Goal: Task Accomplishment & Management: Use online tool/utility

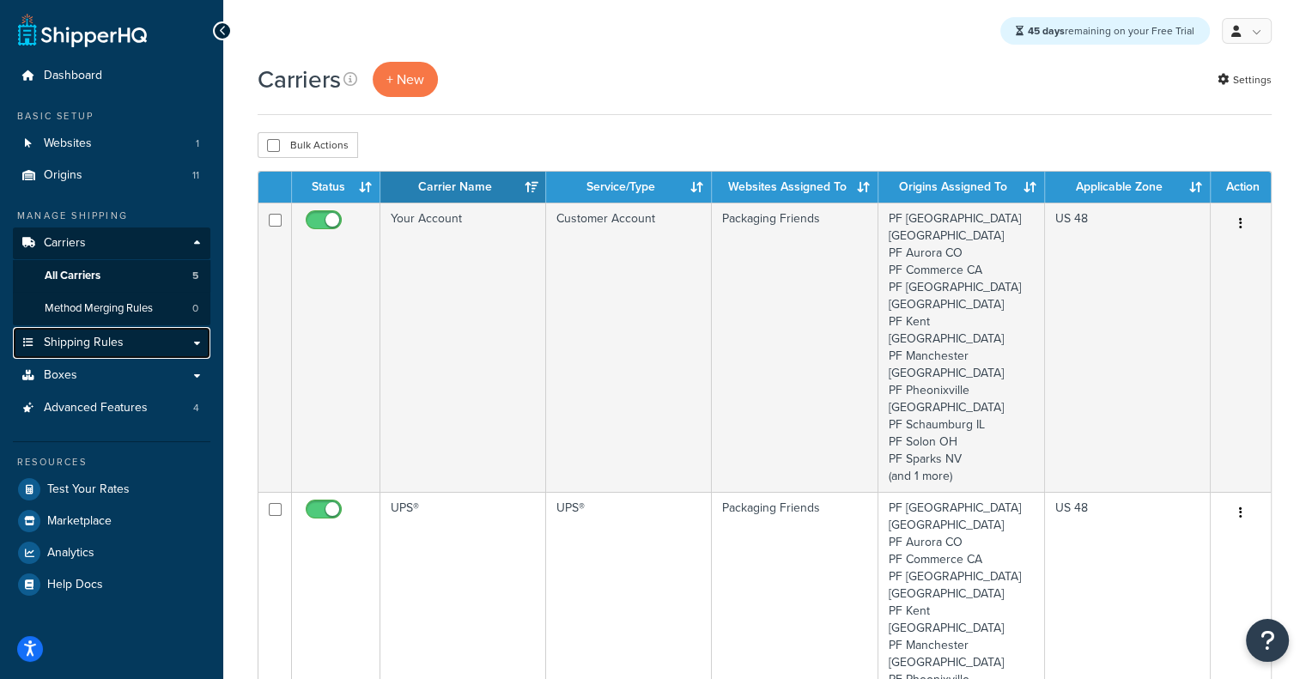
click at [85, 344] on span "Shipping Rules" at bounding box center [84, 343] width 80 height 15
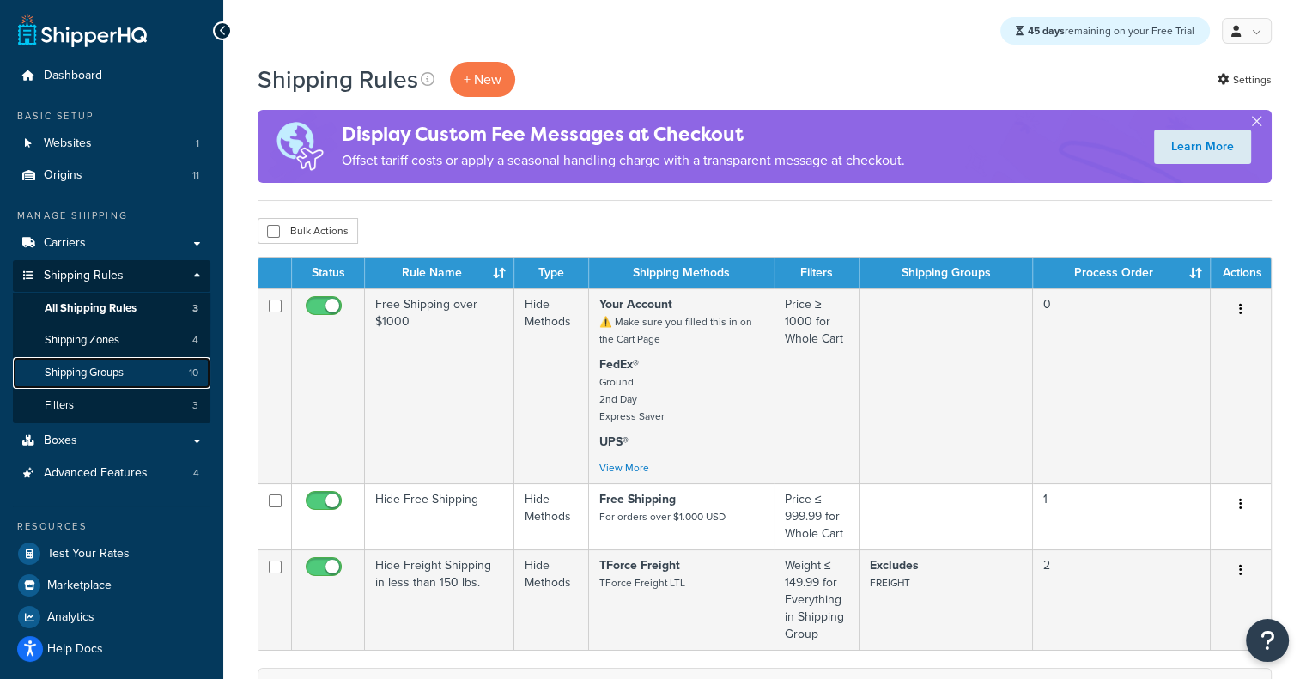
click at [138, 374] on link "Shipping Groups 10" at bounding box center [112, 373] width 198 height 32
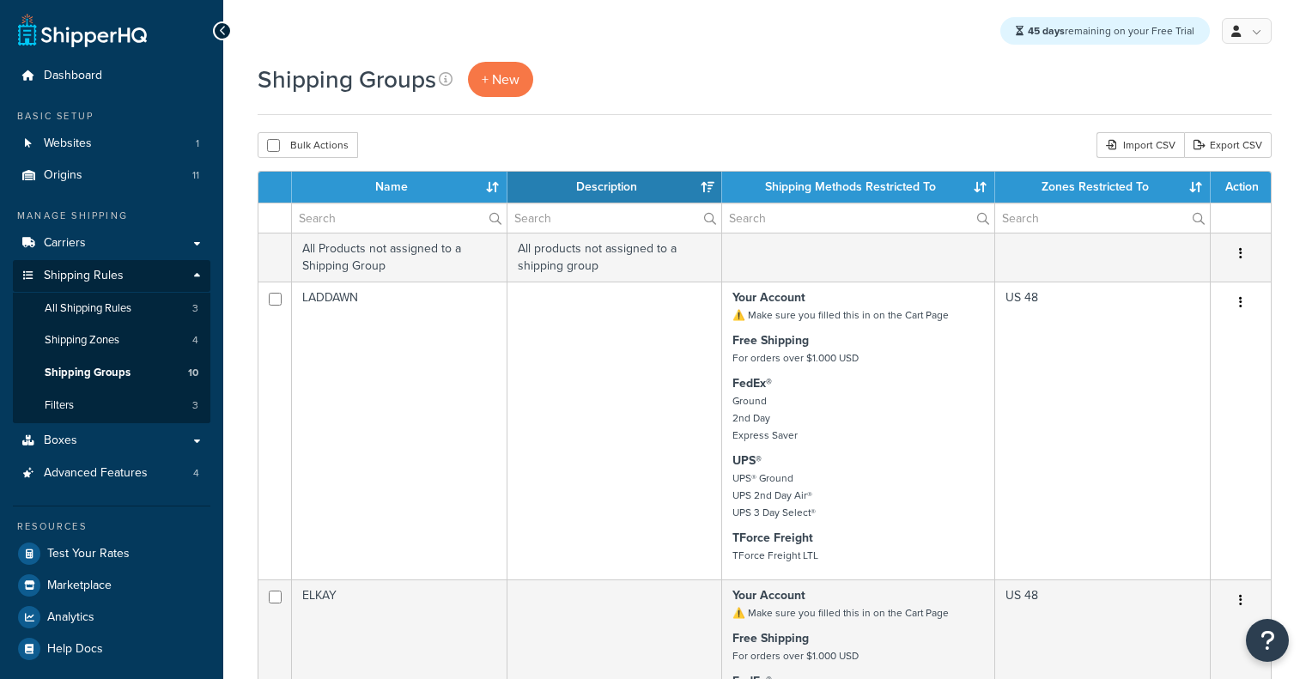
select select "15"
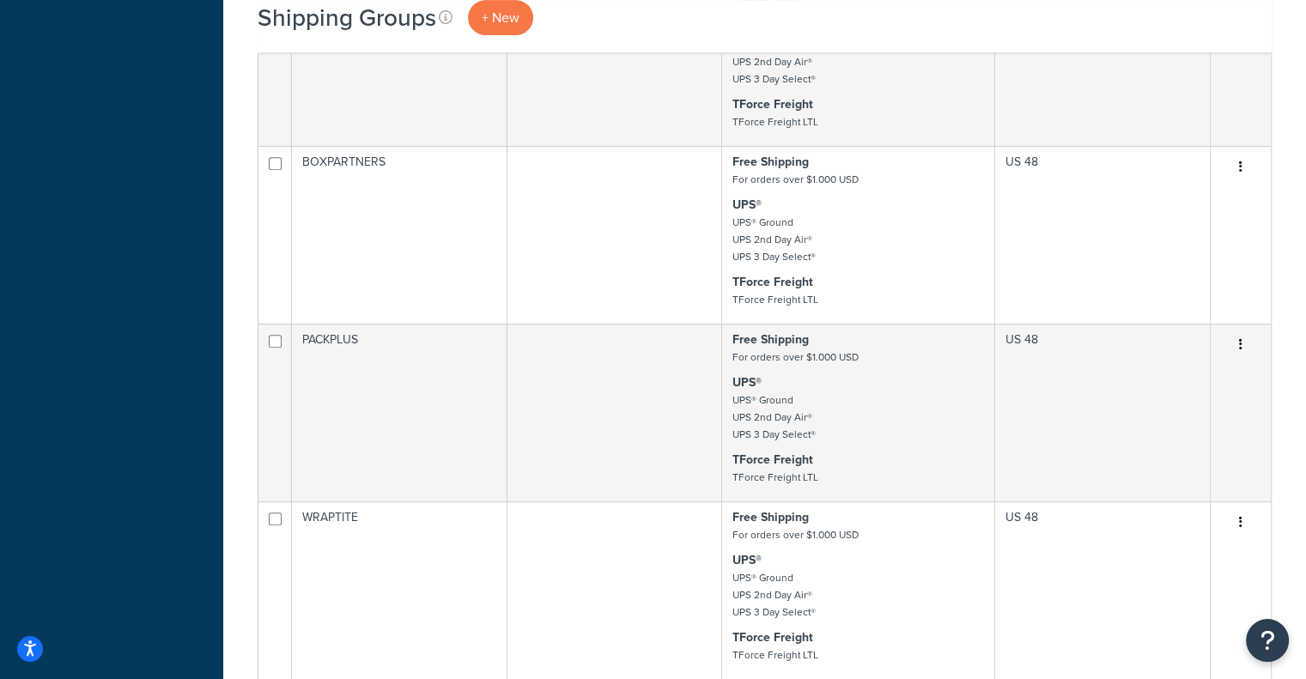
scroll to position [729, 0]
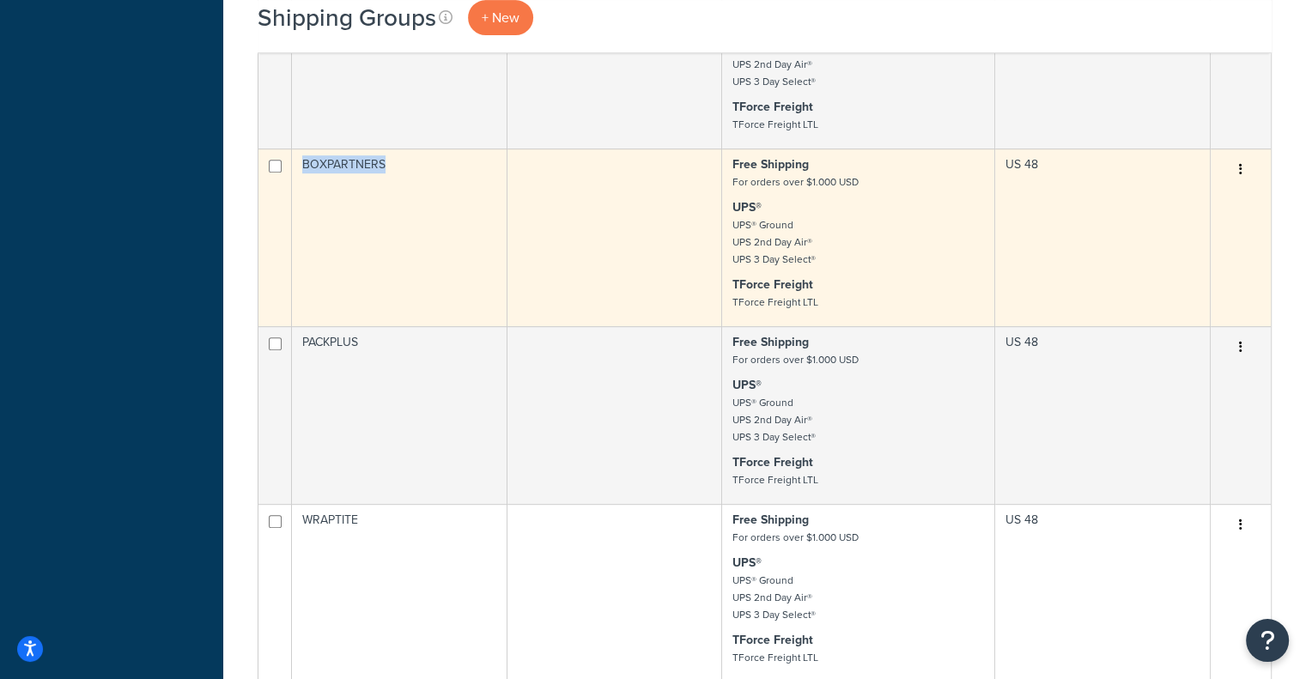
drag, startPoint x: 385, startPoint y: 178, endPoint x: 304, endPoint y: 173, distance: 80.8
click at [304, 173] on td "BOXPARTNERS" at bounding box center [400, 238] width 216 height 178
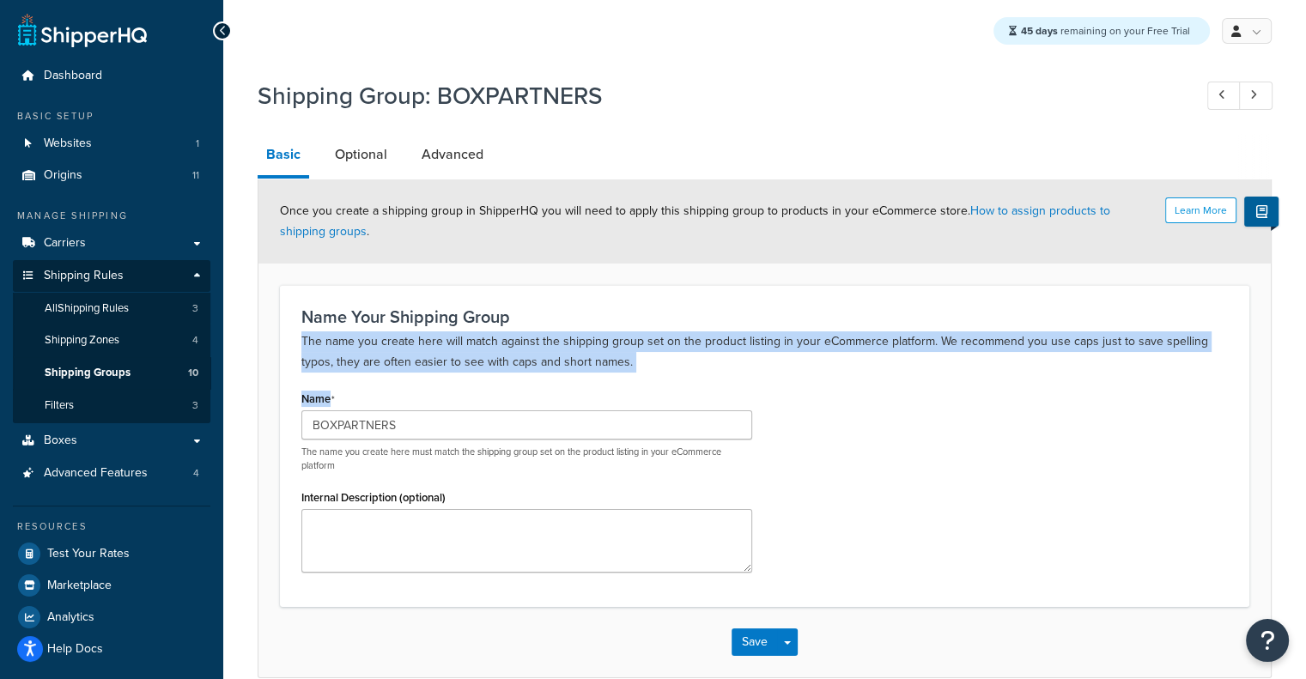
drag, startPoint x: 0, startPoint y: 0, endPoint x: 495, endPoint y: 422, distance: 650.0
click at [495, 422] on div "Name Your Shipping Group The name you create here will match against the shippi…" at bounding box center [765, 446] width 970 height 322
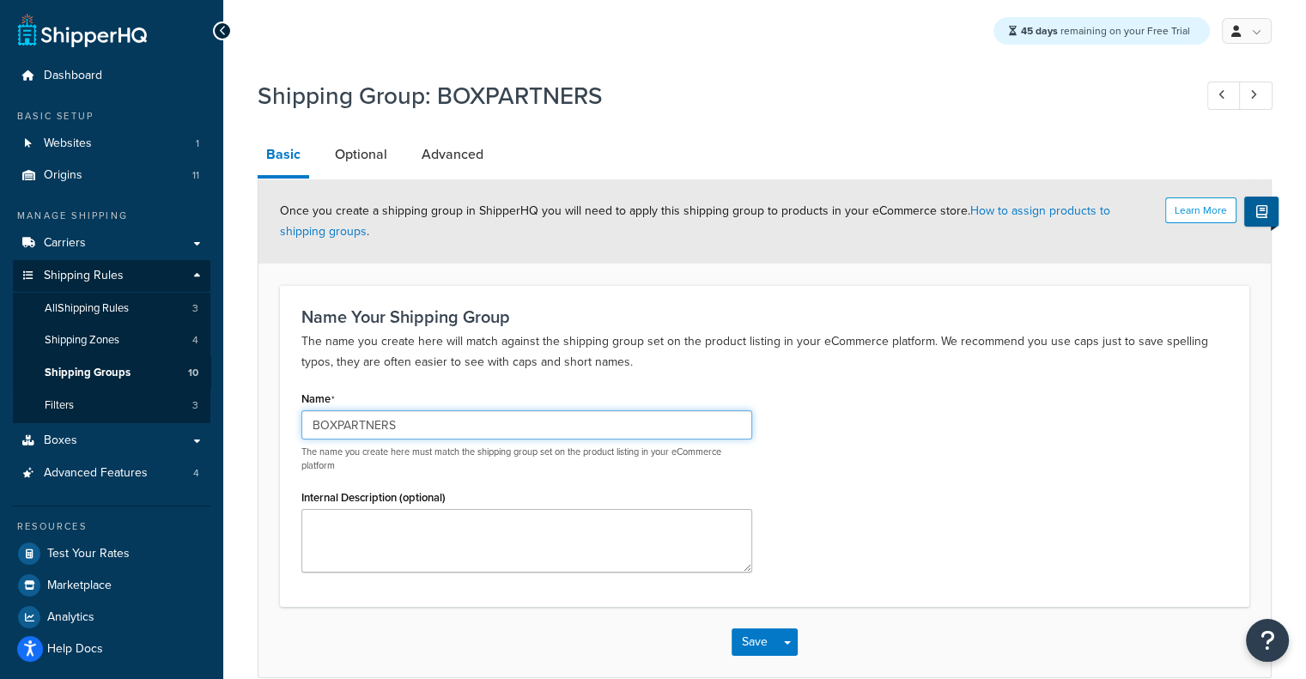
click at [495, 422] on input "BOXPARTNERS" at bounding box center [526, 424] width 451 height 29
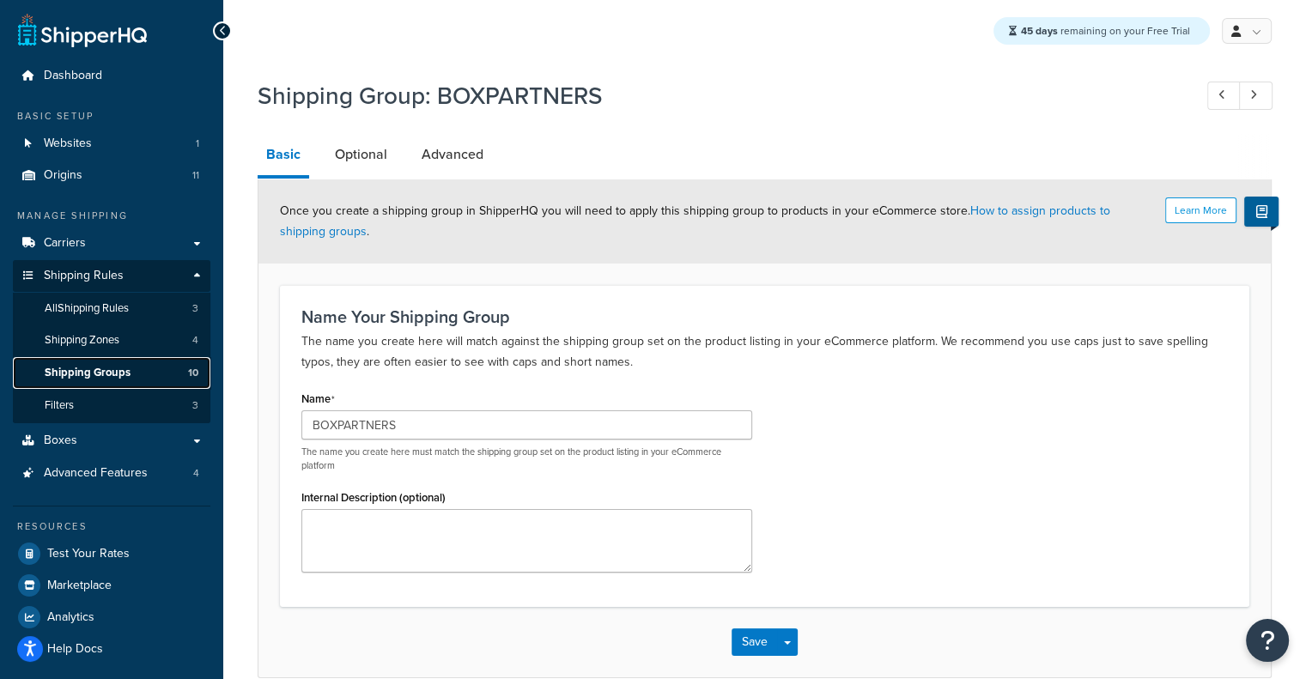
click at [154, 370] on link "Shipping Groups 10" at bounding box center [112, 373] width 198 height 32
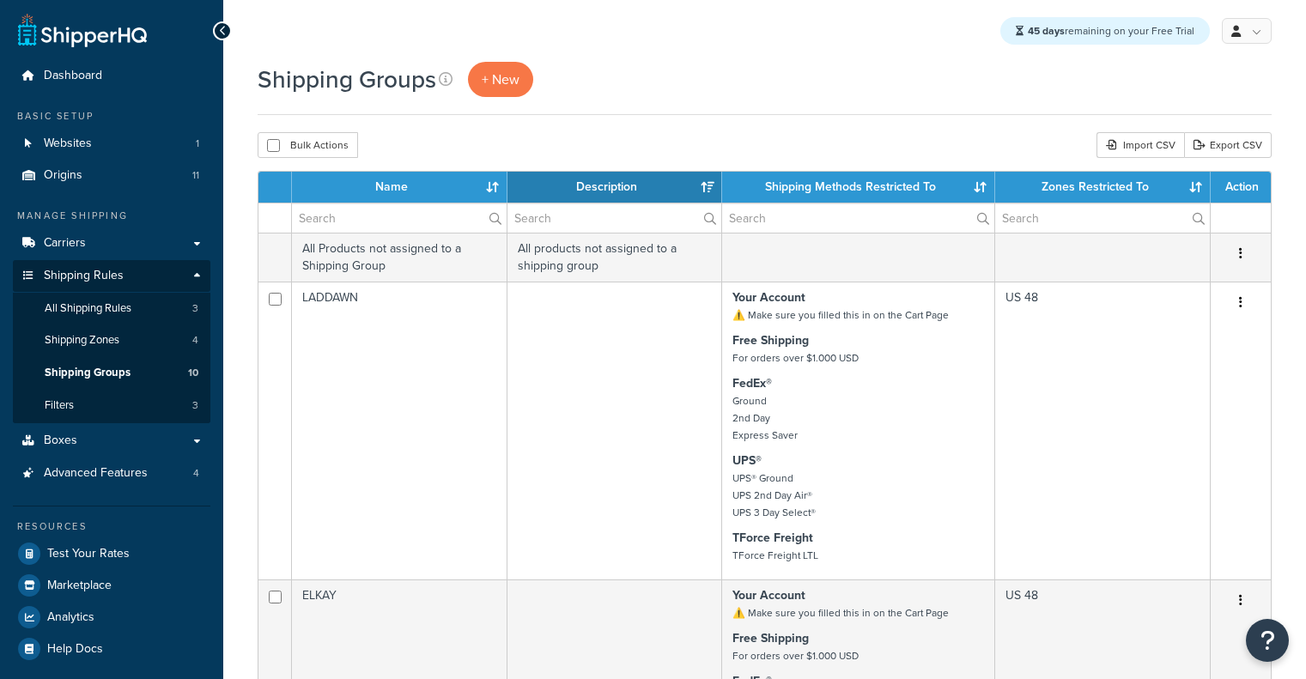
select select "15"
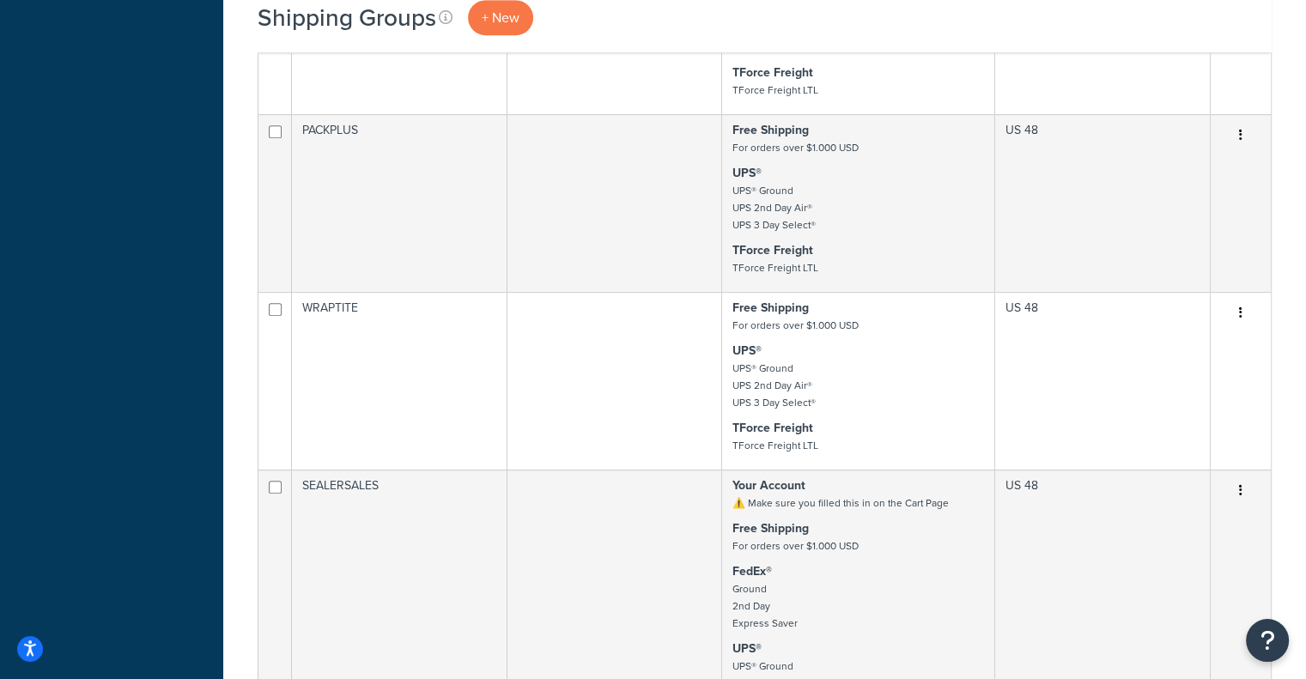
scroll to position [947, 0]
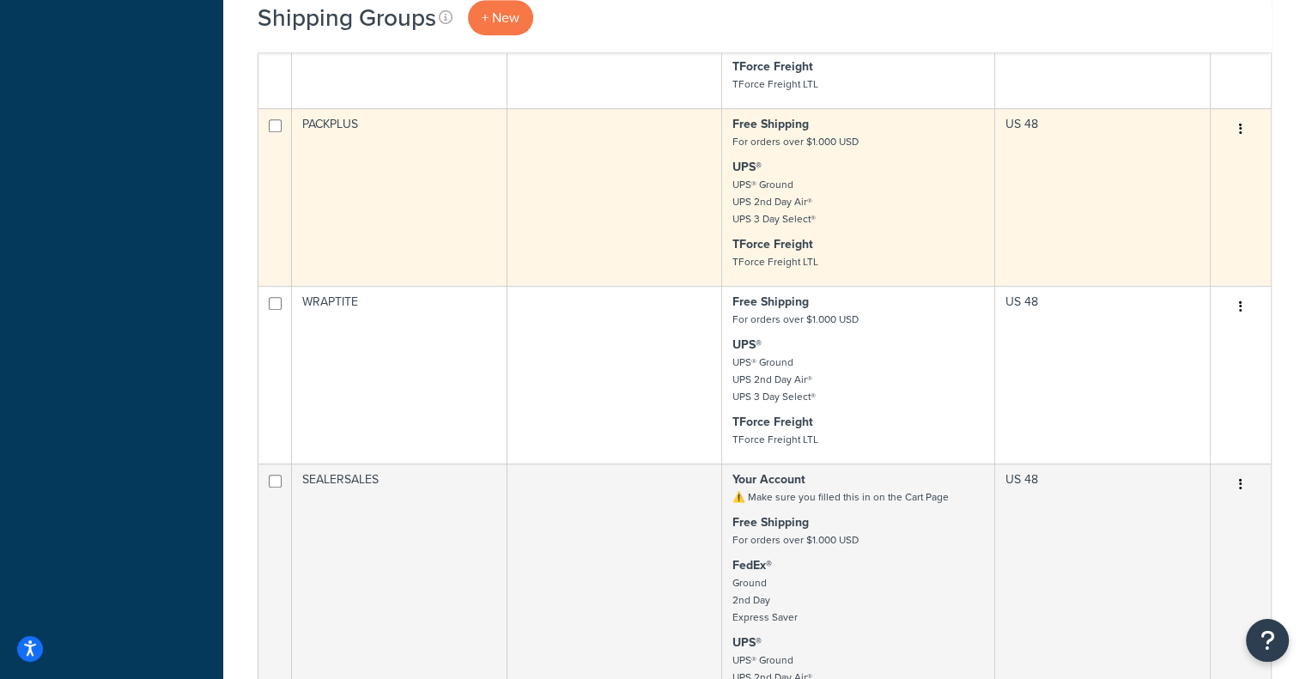
click at [363, 132] on td "PACKPLUS" at bounding box center [400, 197] width 216 height 178
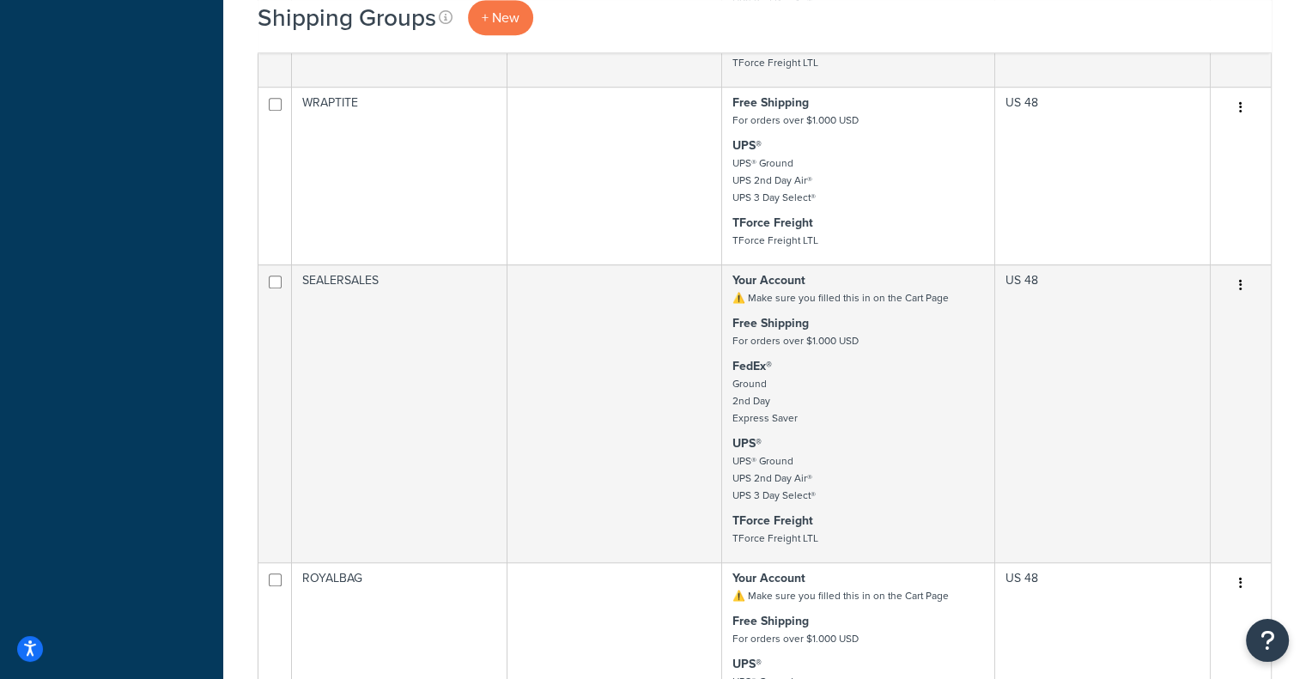
scroll to position [900, 0]
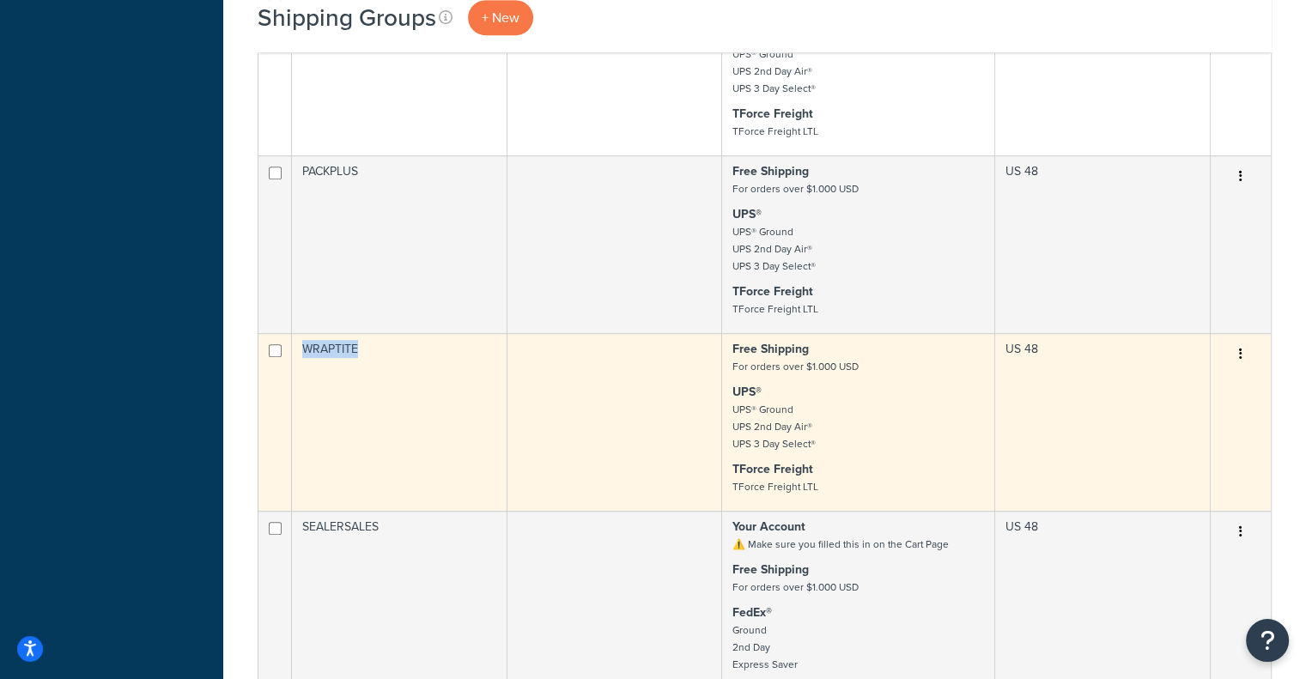
copy tr "WRAPTITE"
drag, startPoint x: 394, startPoint y: 371, endPoint x: 550, endPoint y: 456, distance: 177.9
click at [550, 456] on tr "WRAPTITE Free Shipping For orders over $1.000 USD UPS® UPS® Ground UPS 2nd Day …" at bounding box center [764, 422] width 1012 height 178
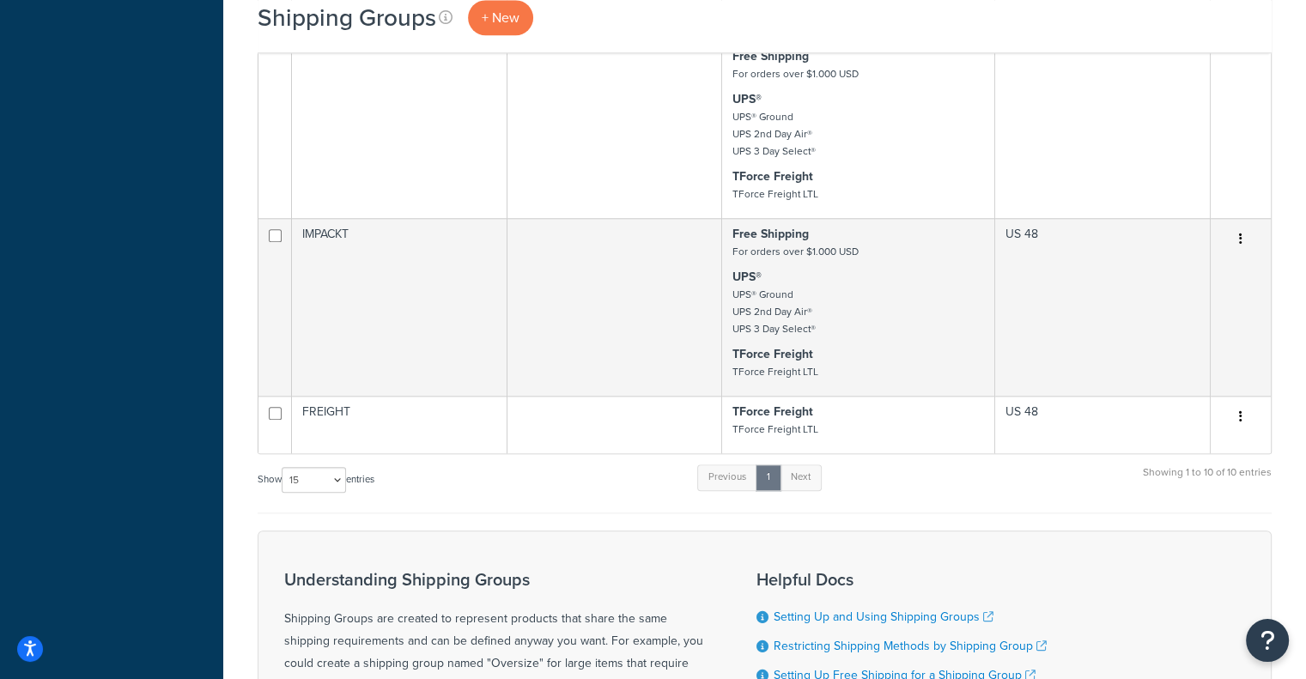
scroll to position [1709, 0]
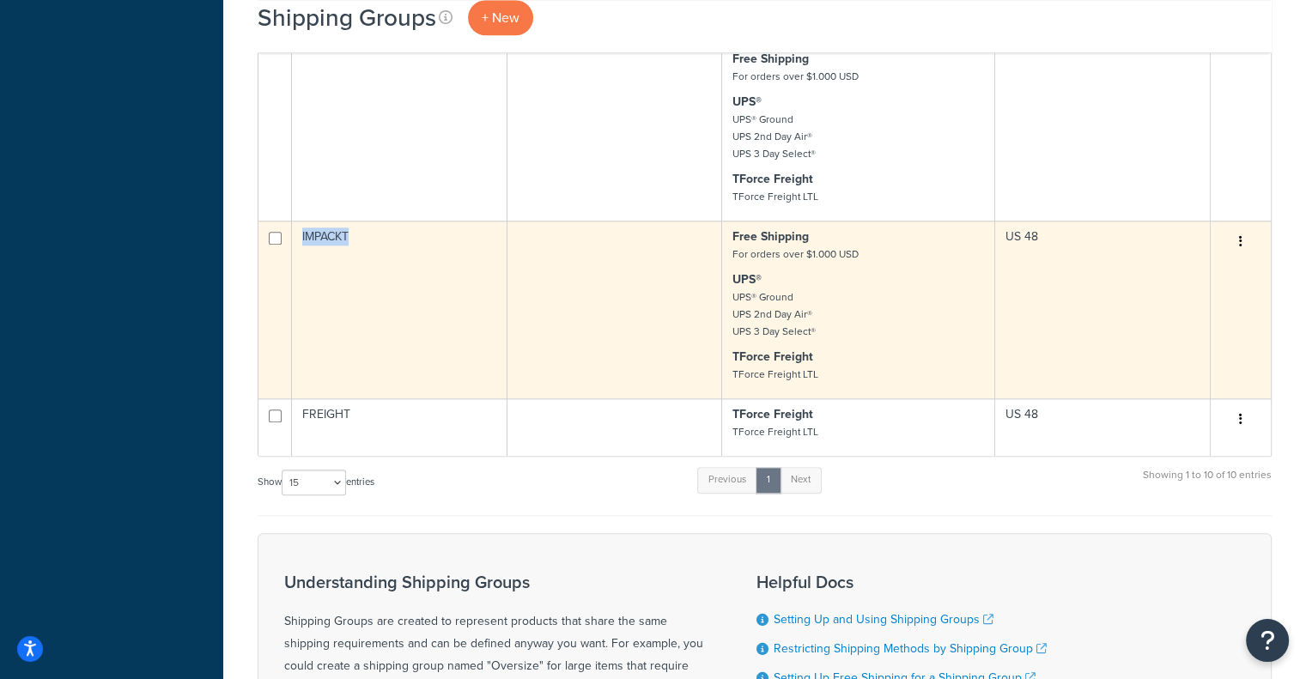
drag, startPoint x: 372, startPoint y: 260, endPoint x: 286, endPoint y: 258, distance: 85.9
click at [286, 258] on tr "IMPACKT Free Shipping For orders over $1.000 USD UPS® UPS® Ground UPS 2nd Day A…" at bounding box center [764, 310] width 1012 height 178
copy tr "IMPACKT"
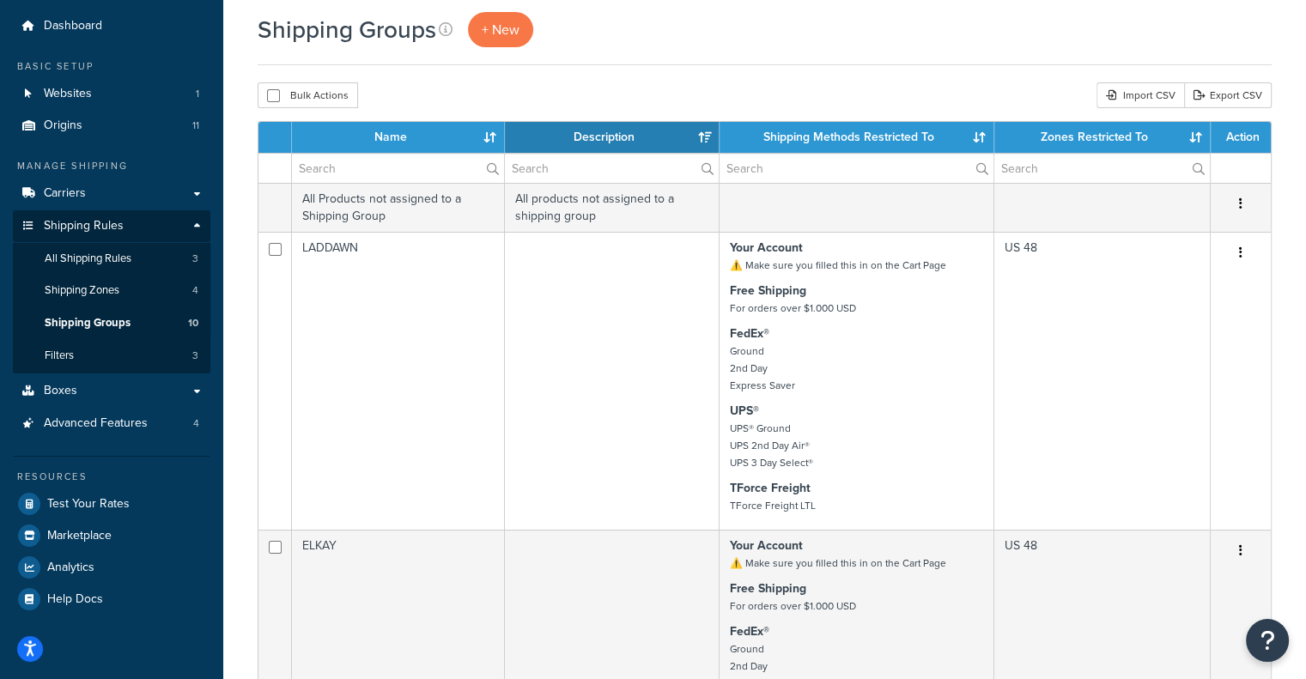
scroll to position [52, 0]
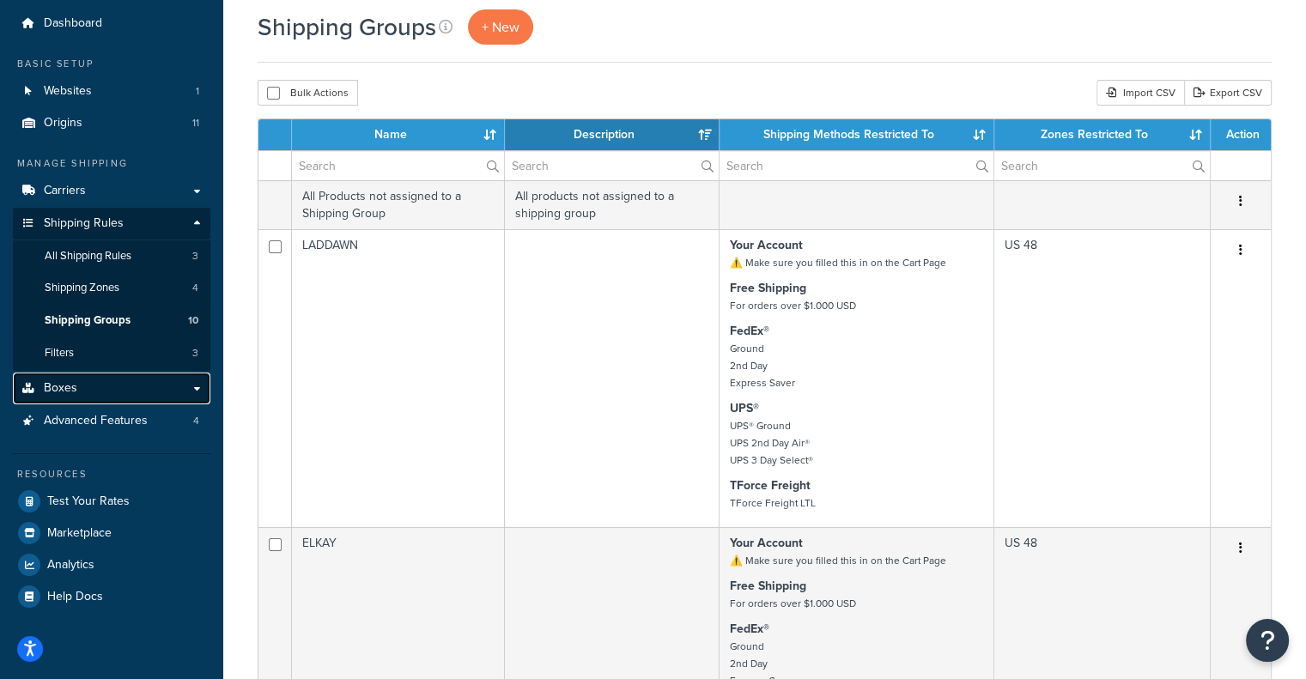
click at [122, 379] on link "Boxes" at bounding box center [112, 389] width 198 height 32
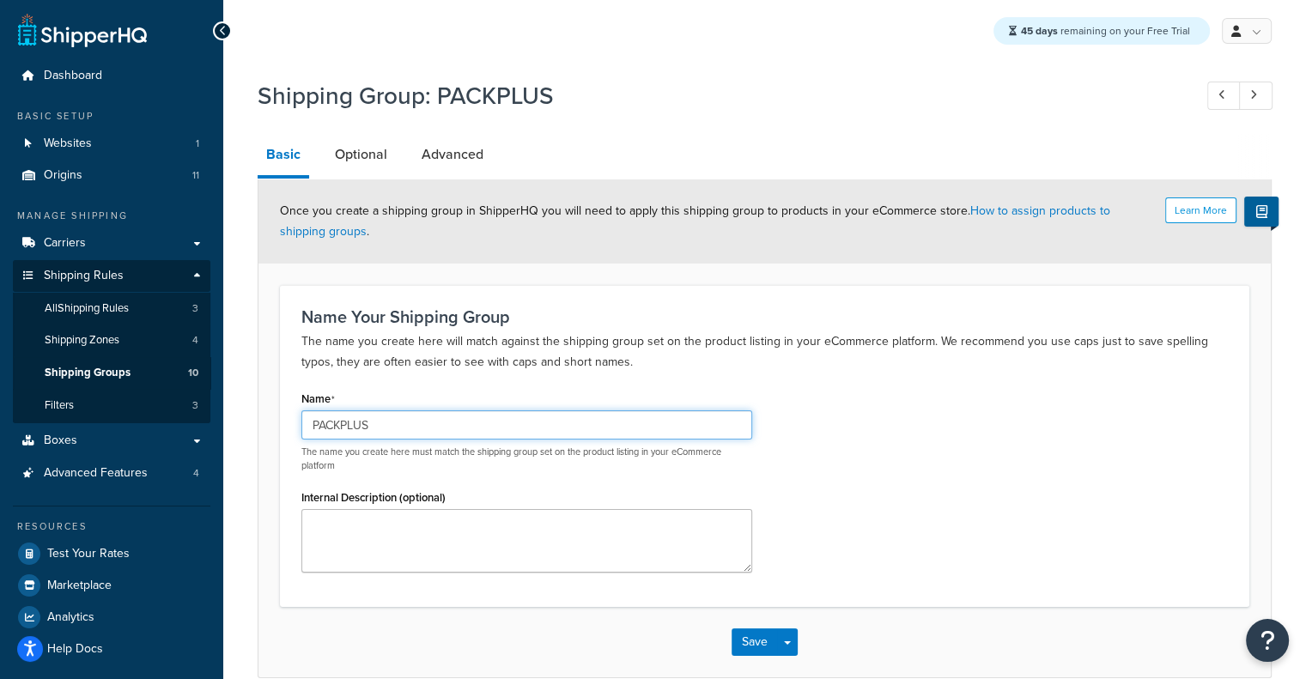
drag, startPoint x: 526, startPoint y: 426, endPoint x: 226, endPoint y: 409, distance: 300.2
click at [226, 409] on div "Shipping Group: PACKPLUS Basic Optional Advanced Learn More Once you create a s…" at bounding box center [764, 395] width 1083 height 651
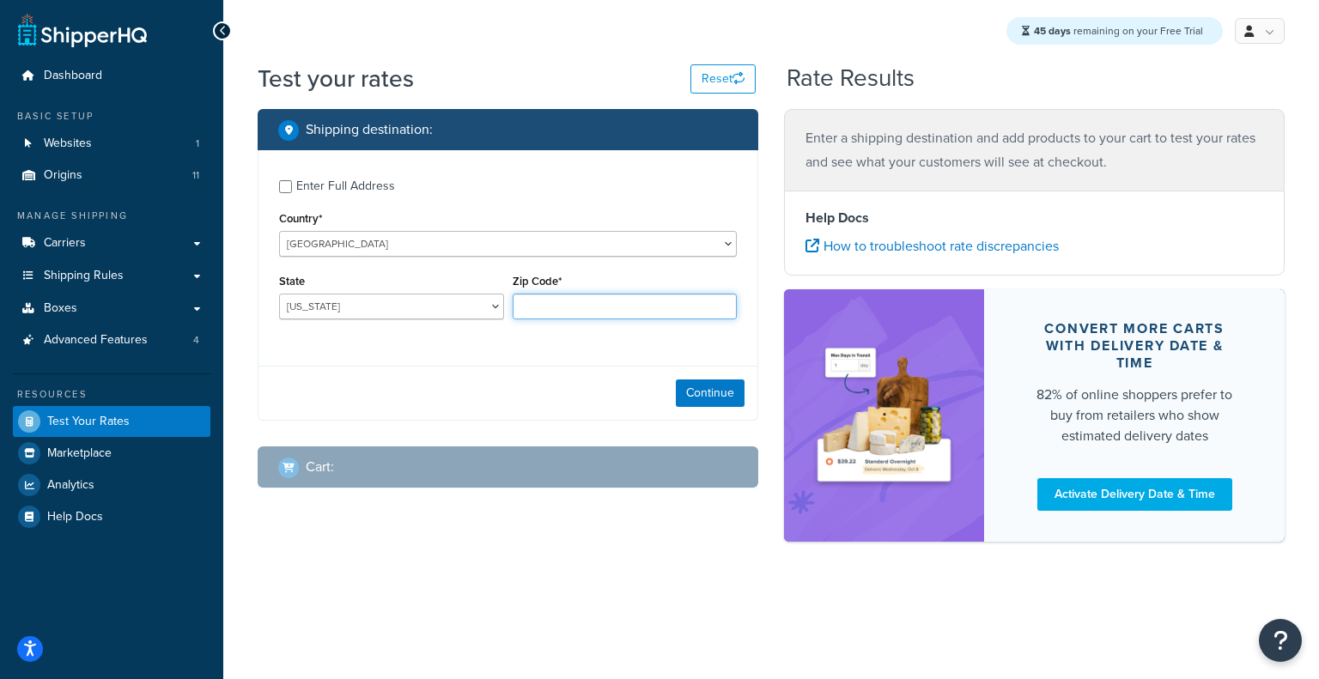
click at [554, 314] on input "Zip Code*" at bounding box center [625, 307] width 225 height 26
type input "60193"
select select "IL"
click at [702, 394] on button "Continue" at bounding box center [710, 393] width 69 height 27
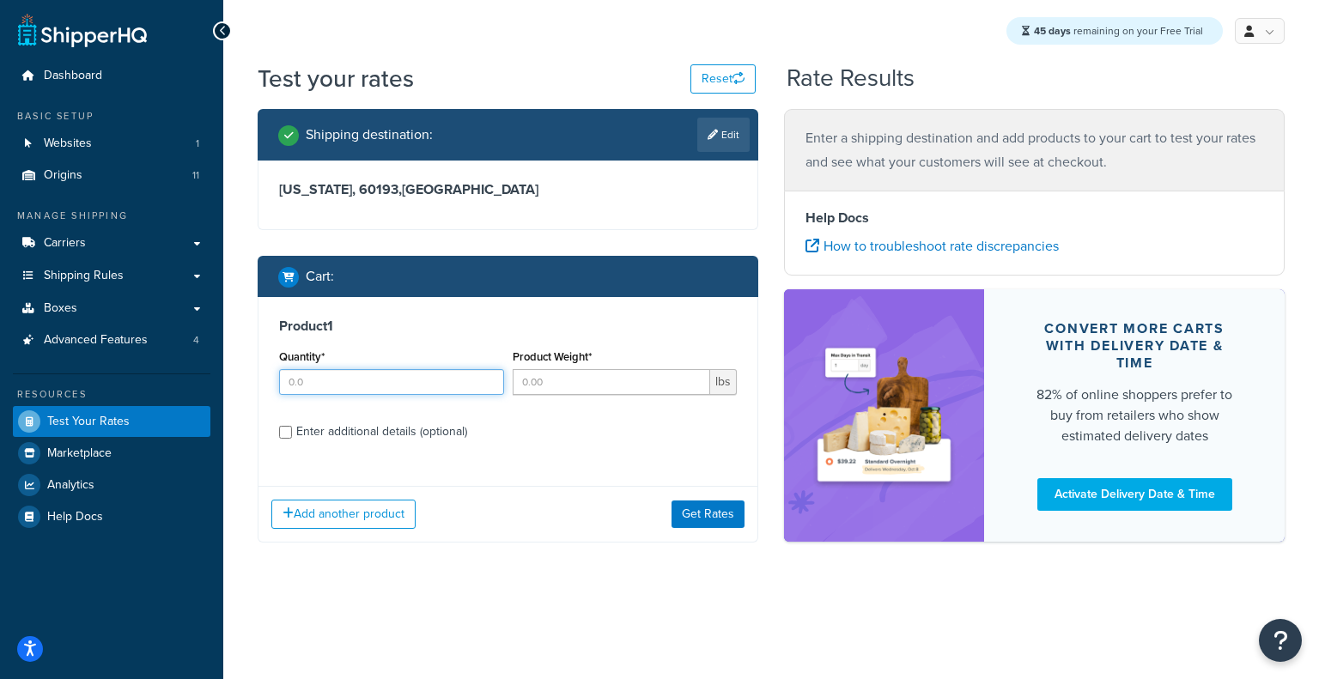
click at [473, 384] on input "Quantity*" at bounding box center [391, 382] width 225 height 26
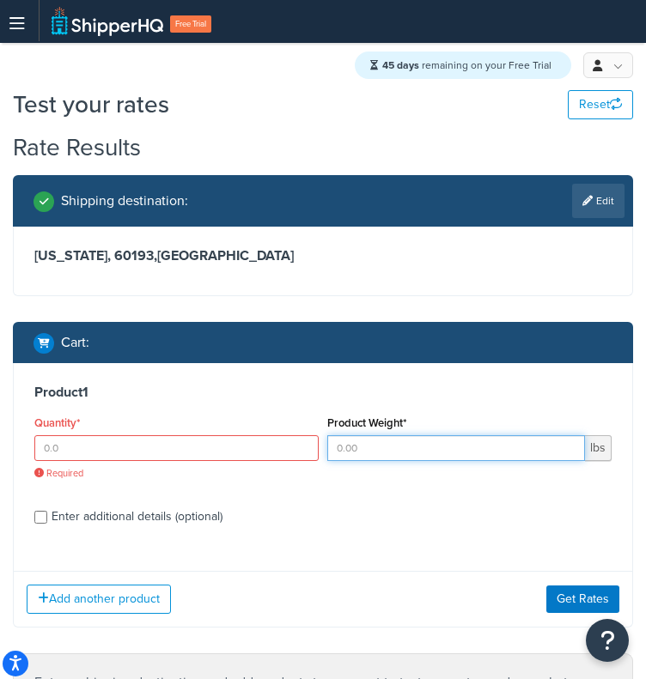
click at [402, 446] on input "Product Weight*" at bounding box center [456, 448] width 258 height 26
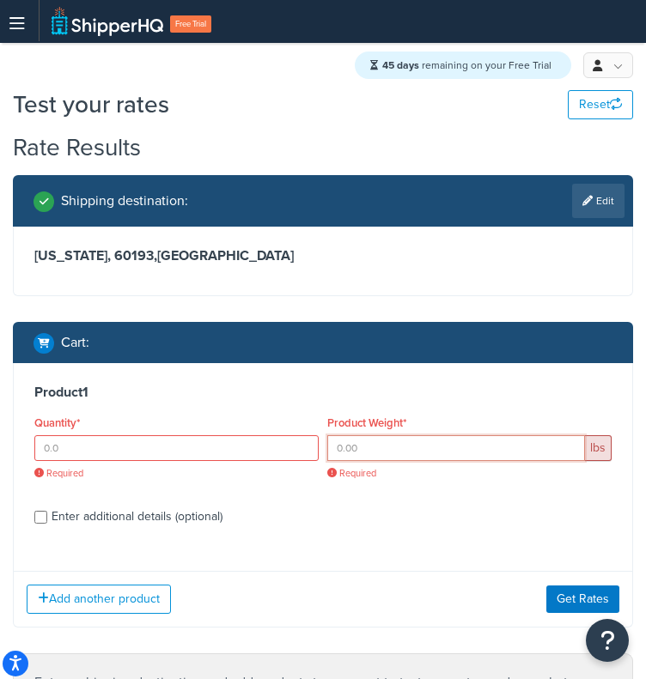
click at [448, 454] on input "Product Weight*" at bounding box center [456, 448] width 258 height 26
paste input "77.24"
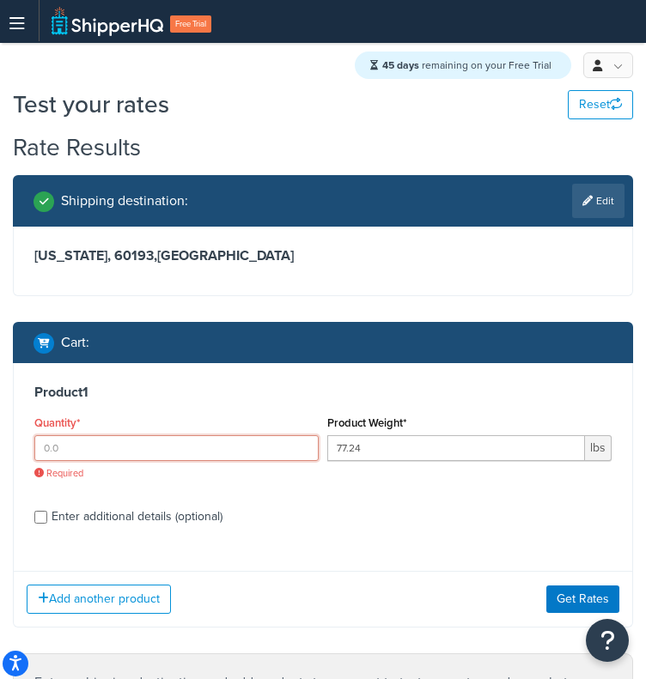
click at [277, 441] on input "Quantity*" at bounding box center [176, 448] width 284 height 26
drag, startPoint x: 490, startPoint y: 444, endPoint x: 112, endPoint y: 425, distance: 379.2
click at [112, 425] on div "Quantity* Required Product Weight* 77.24 lbs" at bounding box center [323, 452] width 586 height 82
paste input "83.6"
type input "83.6"
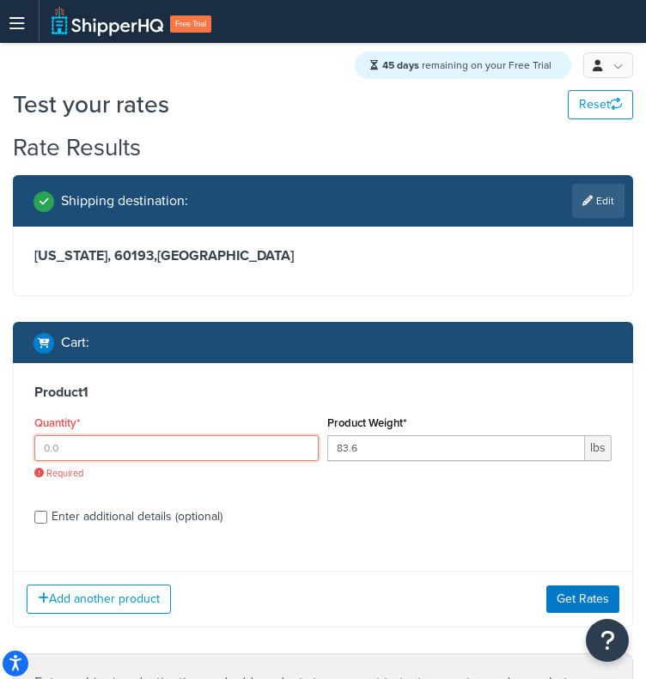
click at [209, 435] on input "Quantity*" at bounding box center [176, 448] width 284 height 26
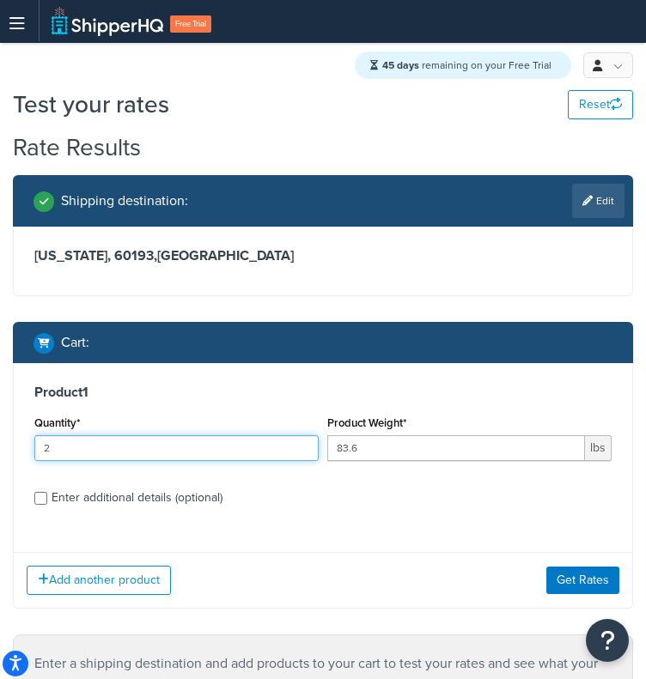
type input "2"
click at [177, 502] on div "Enter additional details (optional)" at bounding box center [137, 498] width 171 height 24
click at [47, 502] on input "Enter additional details (optional)" at bounding box center [40, 498] width 13 height 13
checkbox input "true"
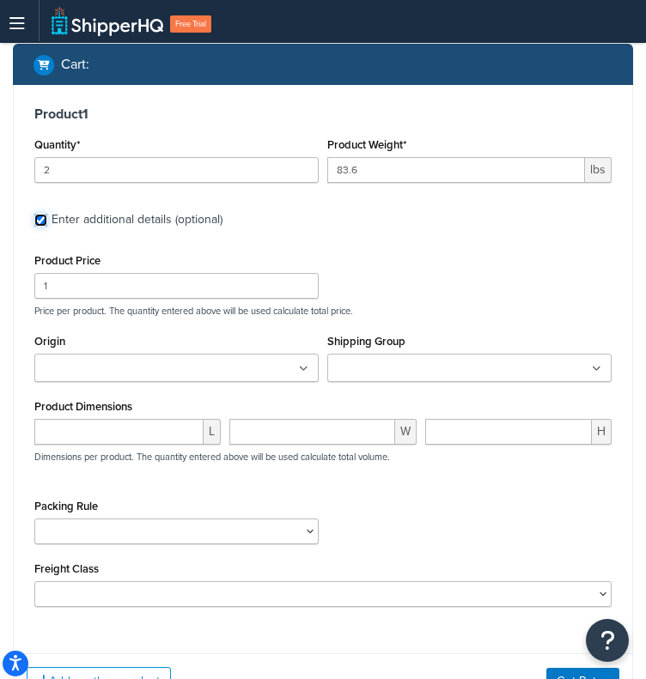
scroll to position [275, 0]
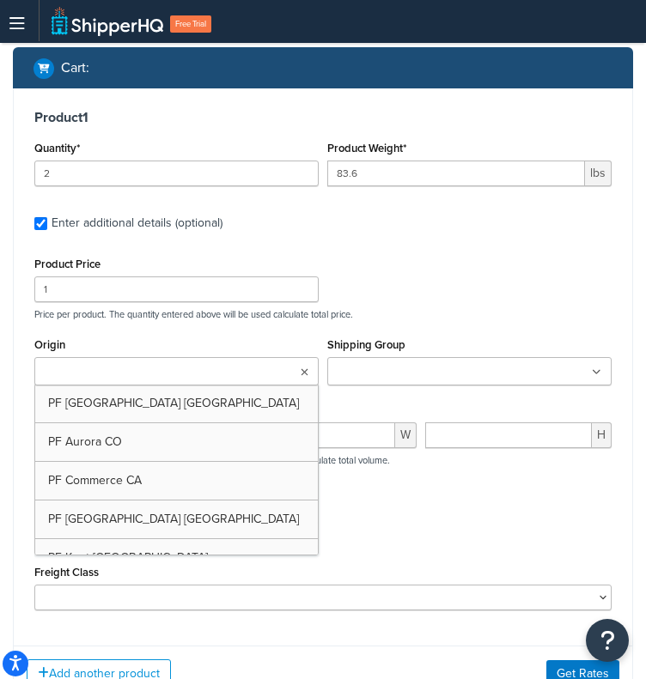
click at [302, 371] on icon at bounding box center [305, 373] width 8 height 10
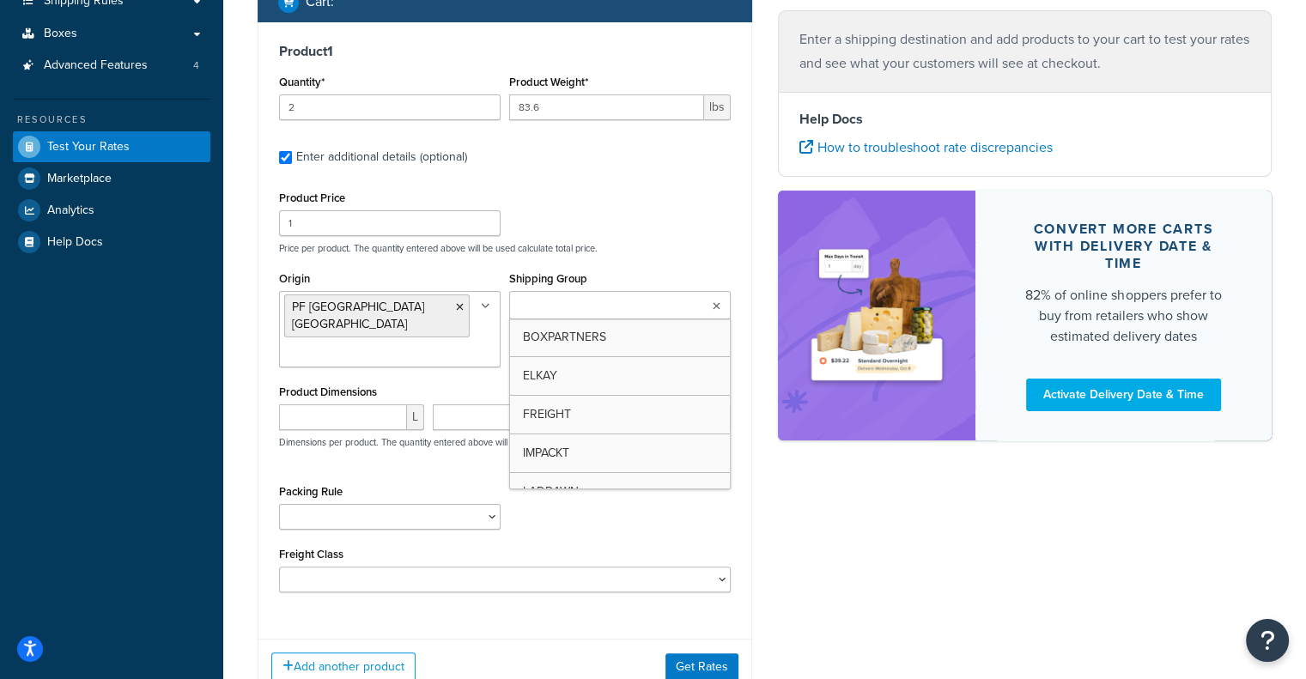
click at [635, 308] on input "Shipping Group" at bounding box center [590, 306] width 152 height 19
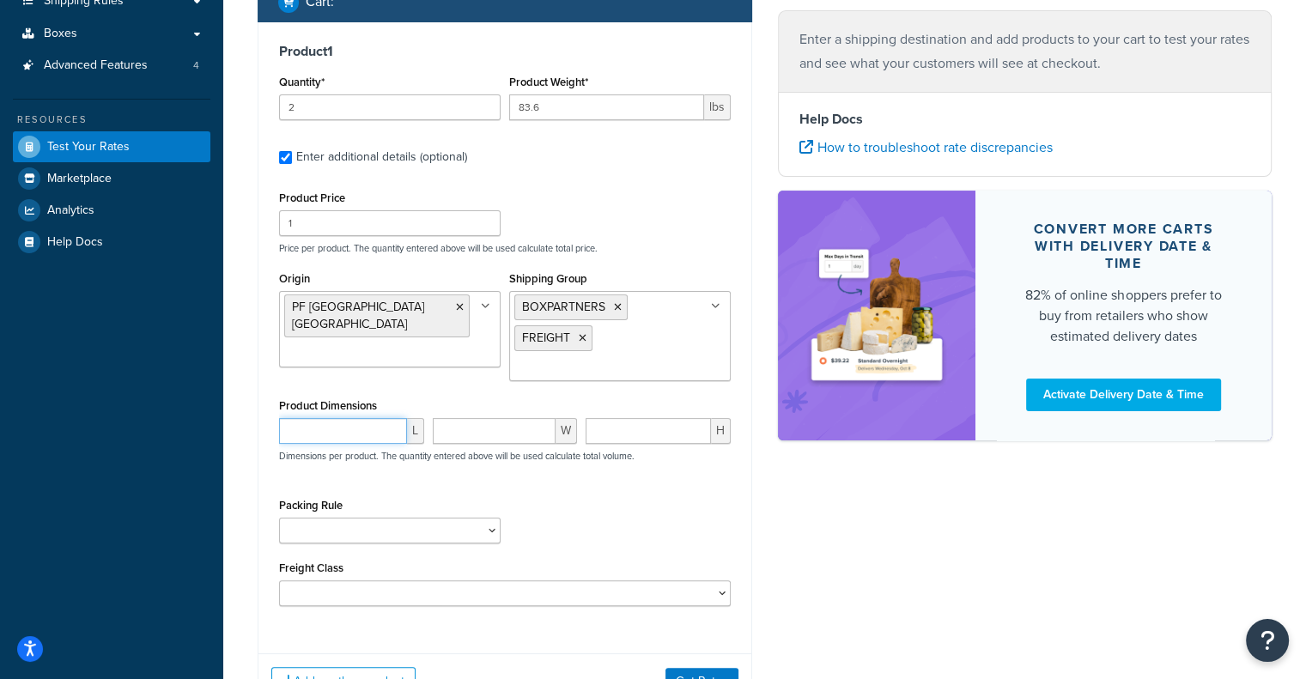
click at [325, 432] on input "number" at bounding box center [343, 431] width 128 height 26
click at [328, 432] on input "number" at bounding box center [343, 431] width 128 height 26
paste input "88.2"
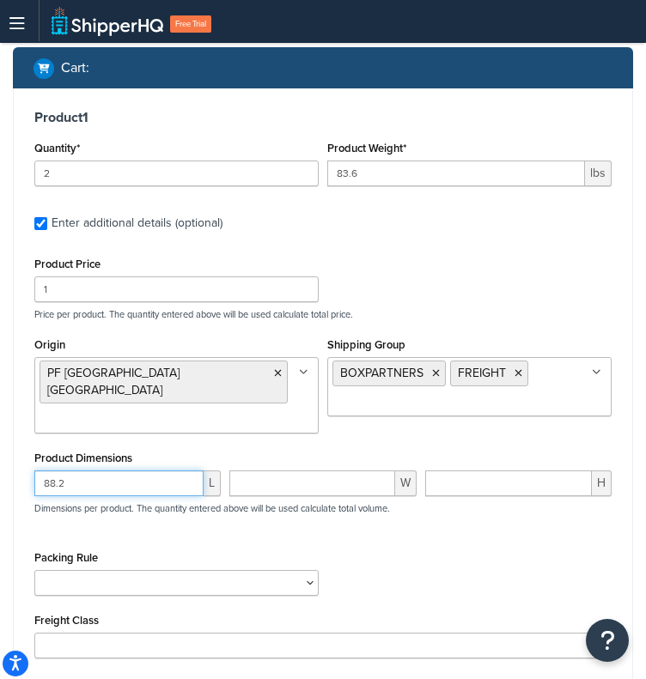
type input "88.2"
click at [240, 471] on input "number" at bounding box center [311, 484] width 165 height 26
paste input "76.7"
type input "76.7"
click at [517, 475] on input "number" at bounding box center [508, 484] width 167 height 26
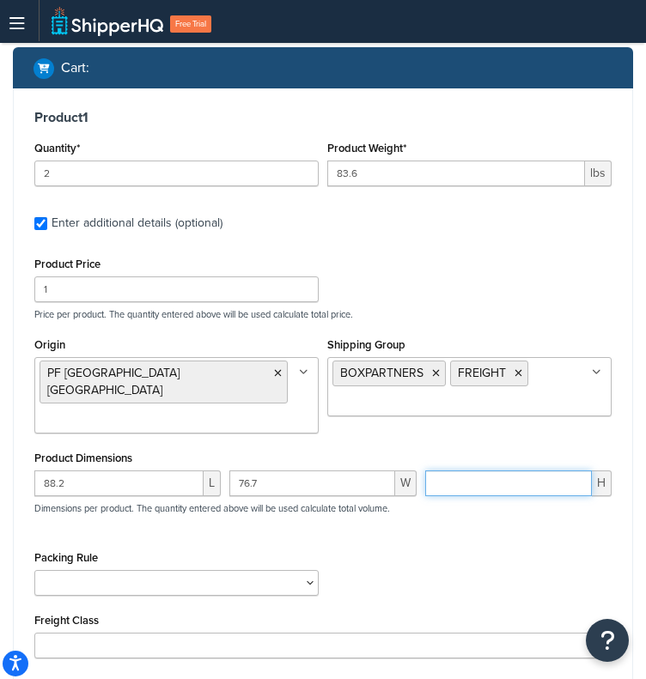
paste input "2.4"
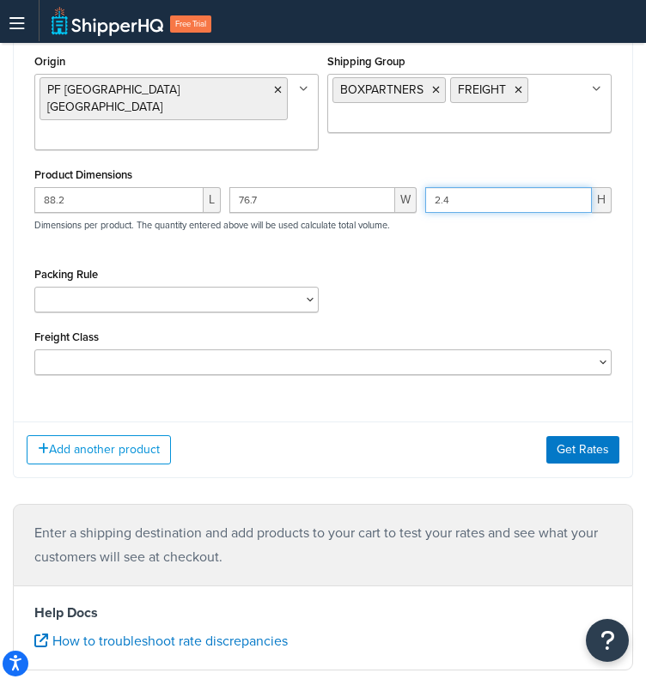
scroll to position [623, 0]
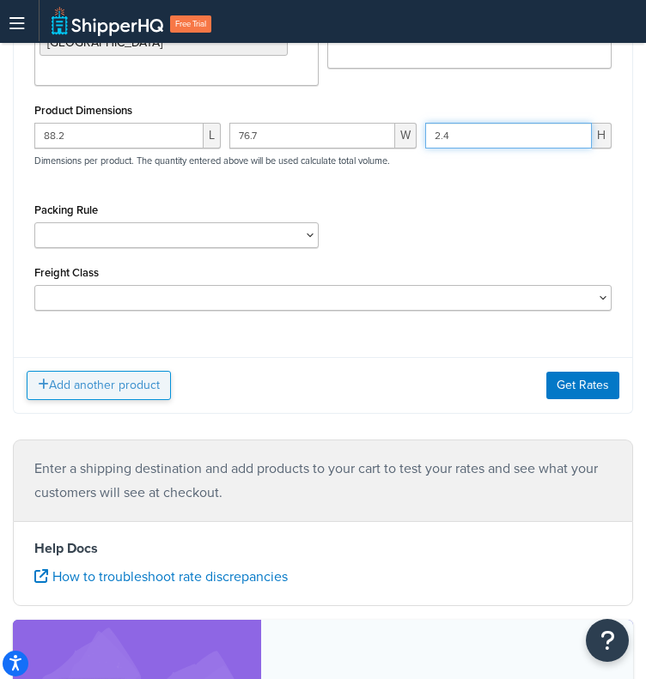
type input "2.4"
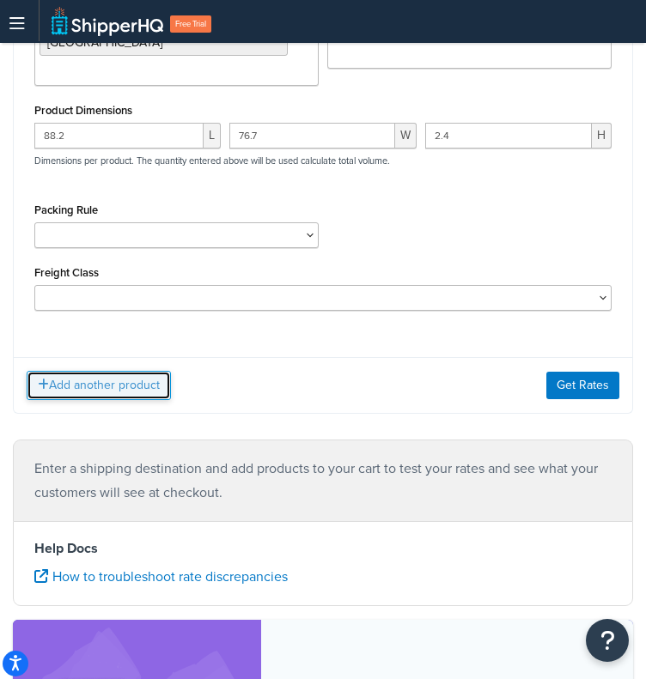
click at [123, 371] on button "Add another product" at bounding box center [99, 385] width 144 height 29
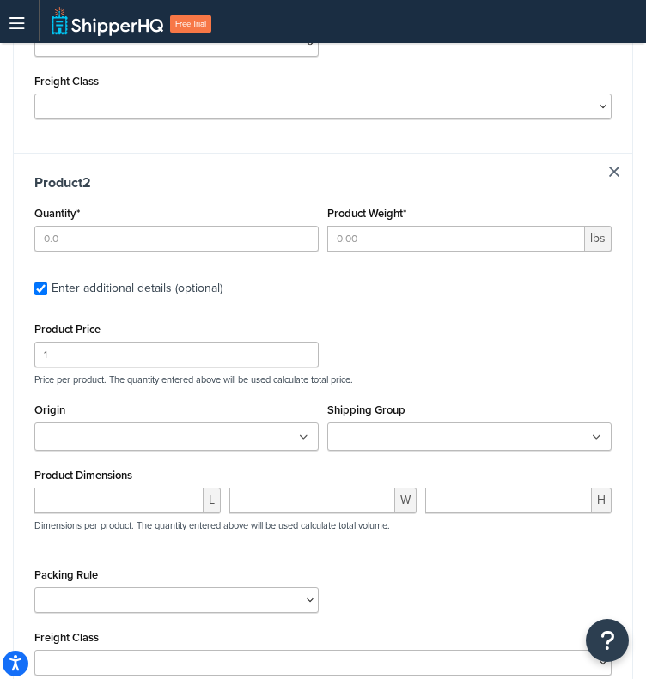
scroll to position [819, 0]
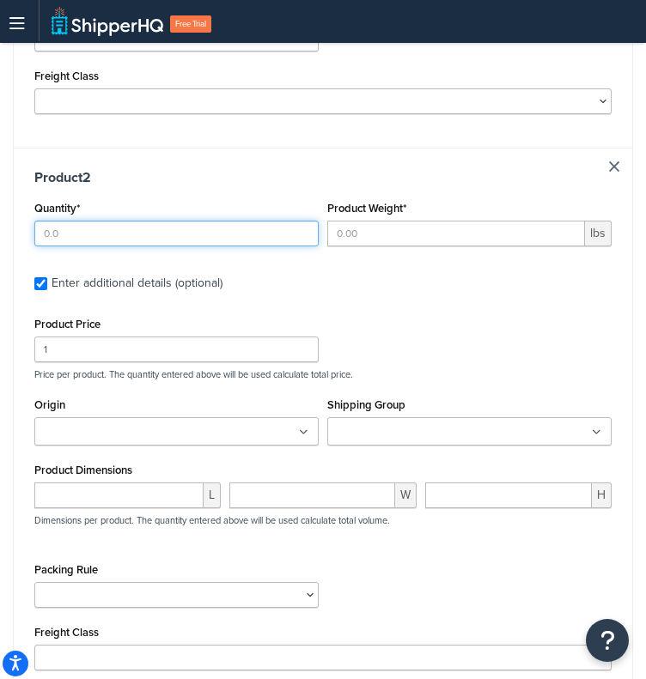
click at [252, 221] on input "Quantity*" at bounding box center [176, 234] width 284 height 26
type input "1"
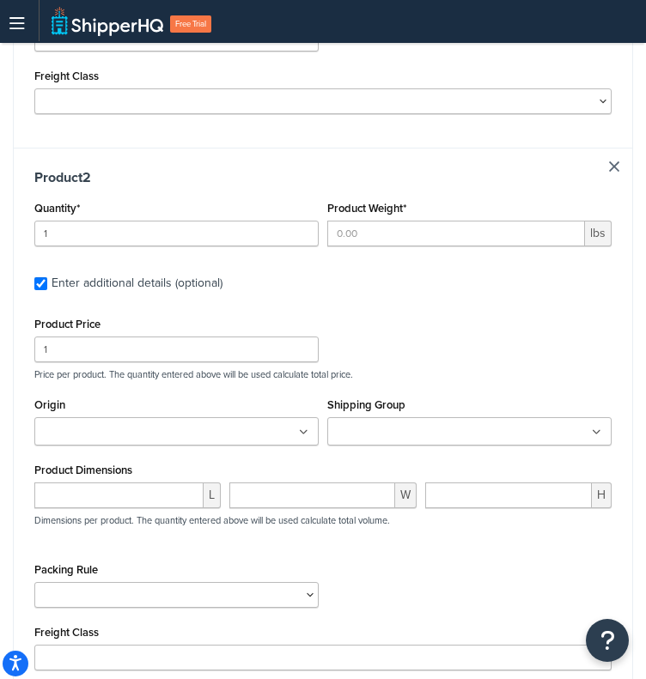
click at [609, 161] on link at bounding box center [614, 166] width 10 height 10
checkbox input "false"
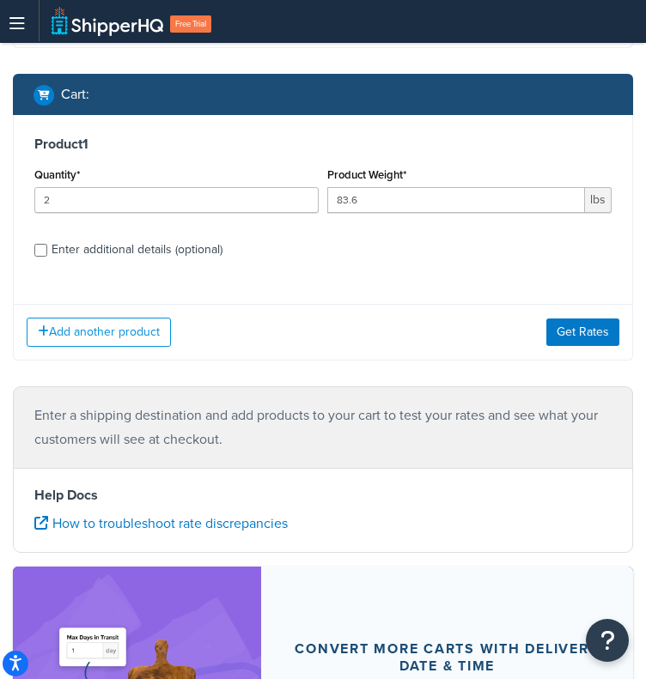
scroll to position [255, 0]
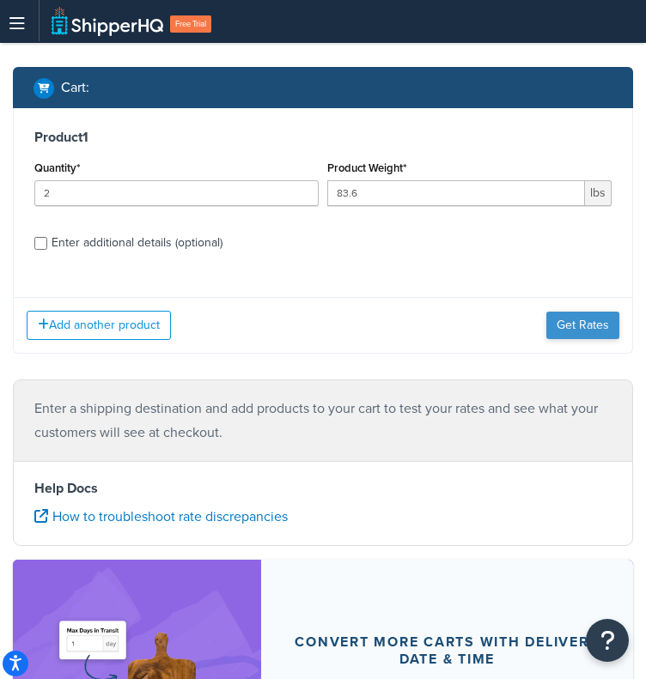
drag, startPoint x: 563, startPoint y: 311, endPoint x: 556, endPoint y: 322, distance: 13.1
click at [556, 322] on div "Add another product Get Rates" at bounding box center [323, 325] width 618 height 56
click at [556, 322] on button "Get Rates" at bounding box center [582, 325] width 73 height 27
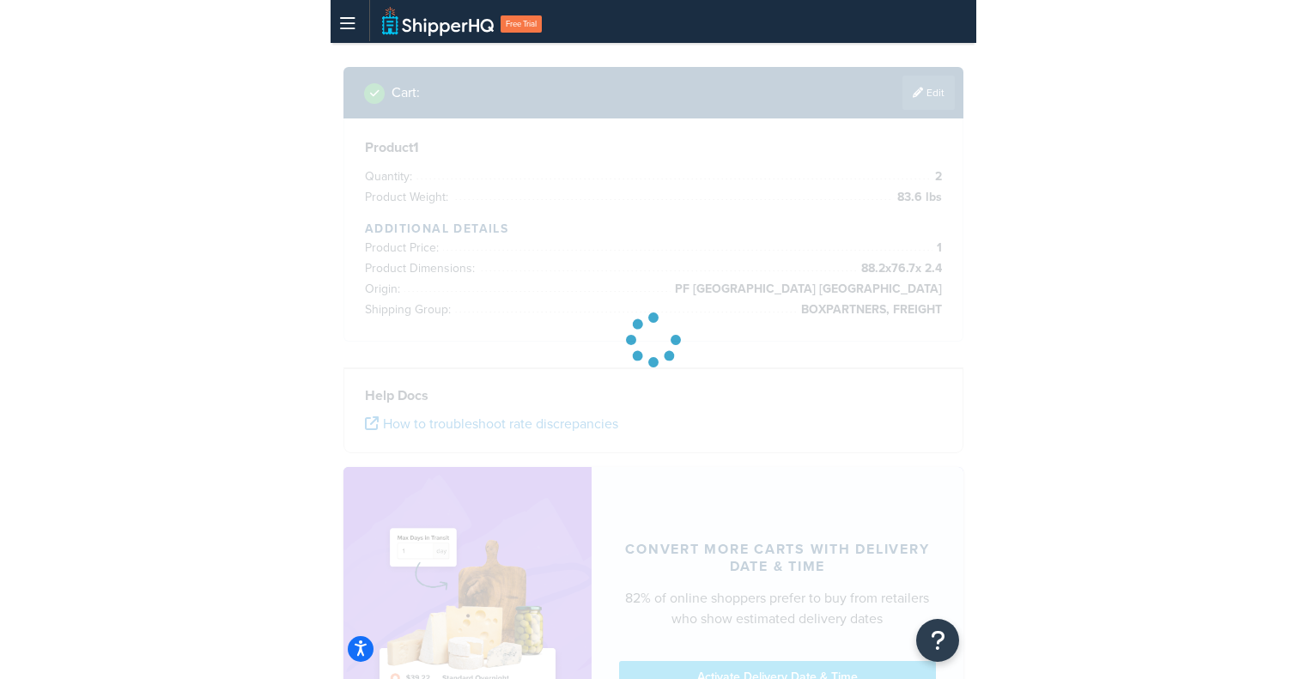
scroll to position [0, 0]
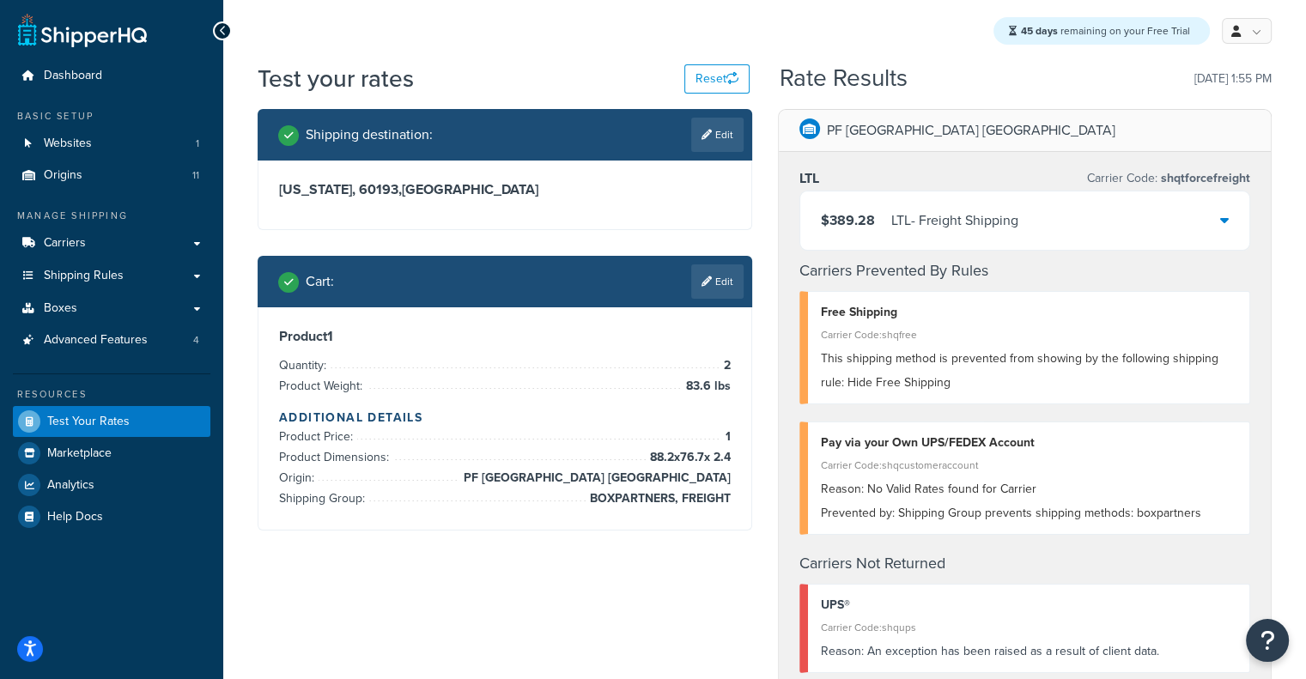
click at [1043, 219] on div "$389.28 LTL - Freight Shipping" at bounding box center [1025, 221] width 450 height 58
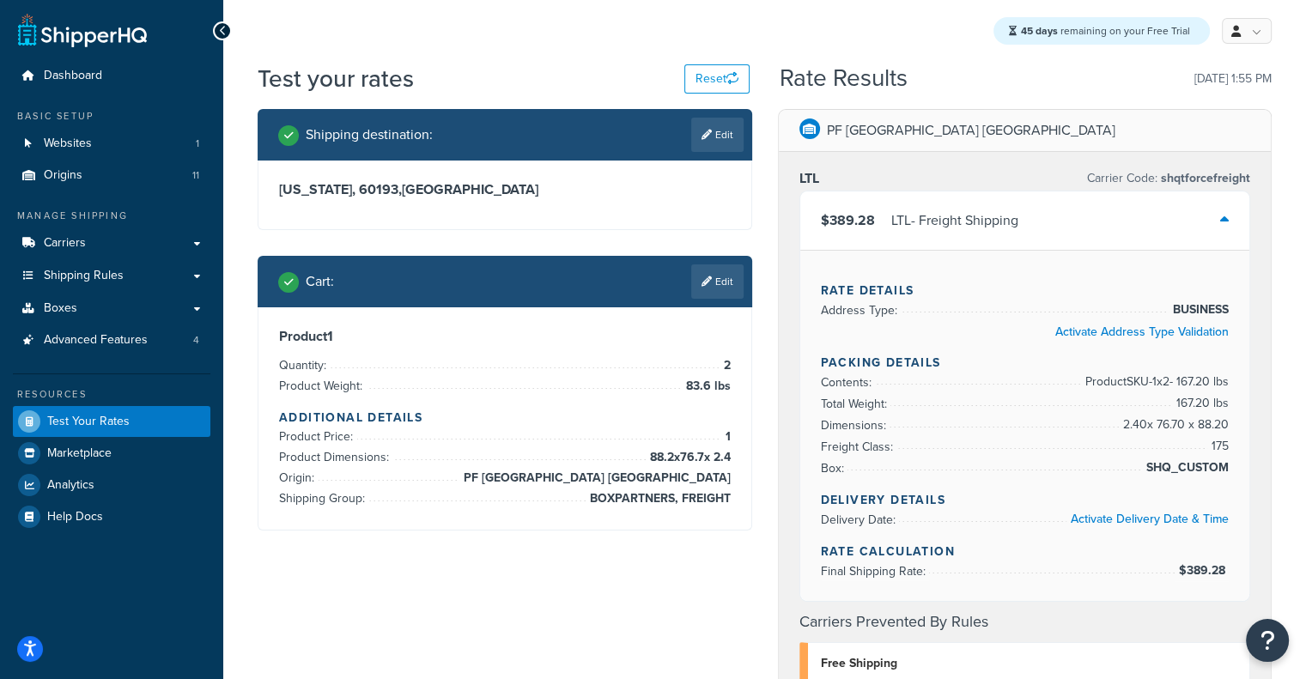
click at [1043, 219] on div "$389.28 LTL - Freight Shipping" at bounding box center [1025, 221] width 450 height 58
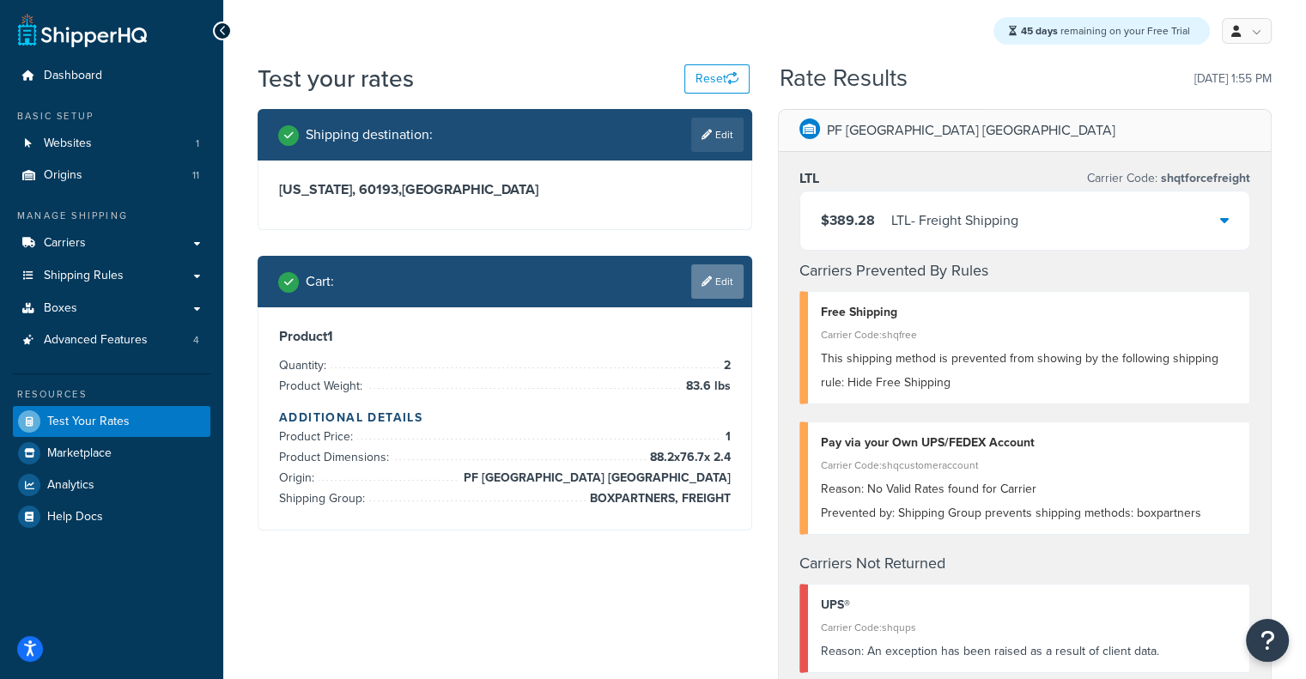
click at [722, 288] on link "Edit" at bounding box center [717, 281] width 52 height 34
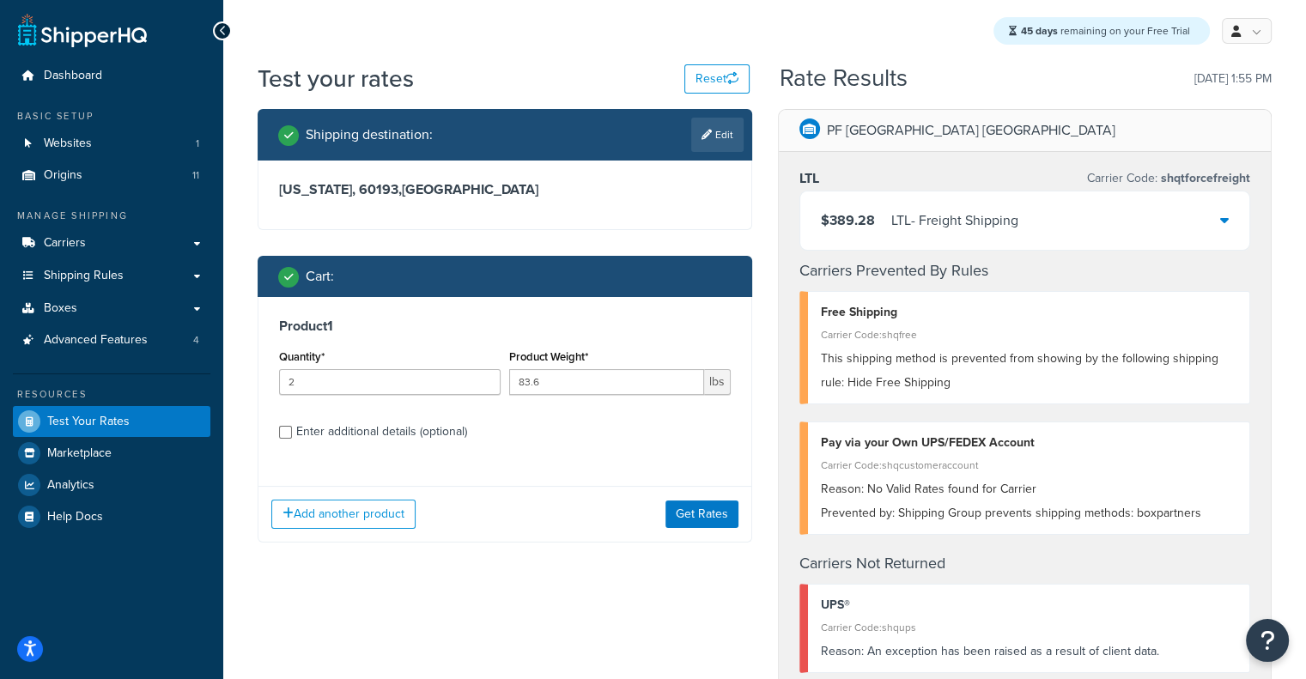
click at [367, 422] on div "Enter additional details (optional)" at bounding box center [381, 432] width 171 height 24
click at [292, 426] on input "Enter additional details (optional)" at bounding box center [285, 432] width 13 height 13
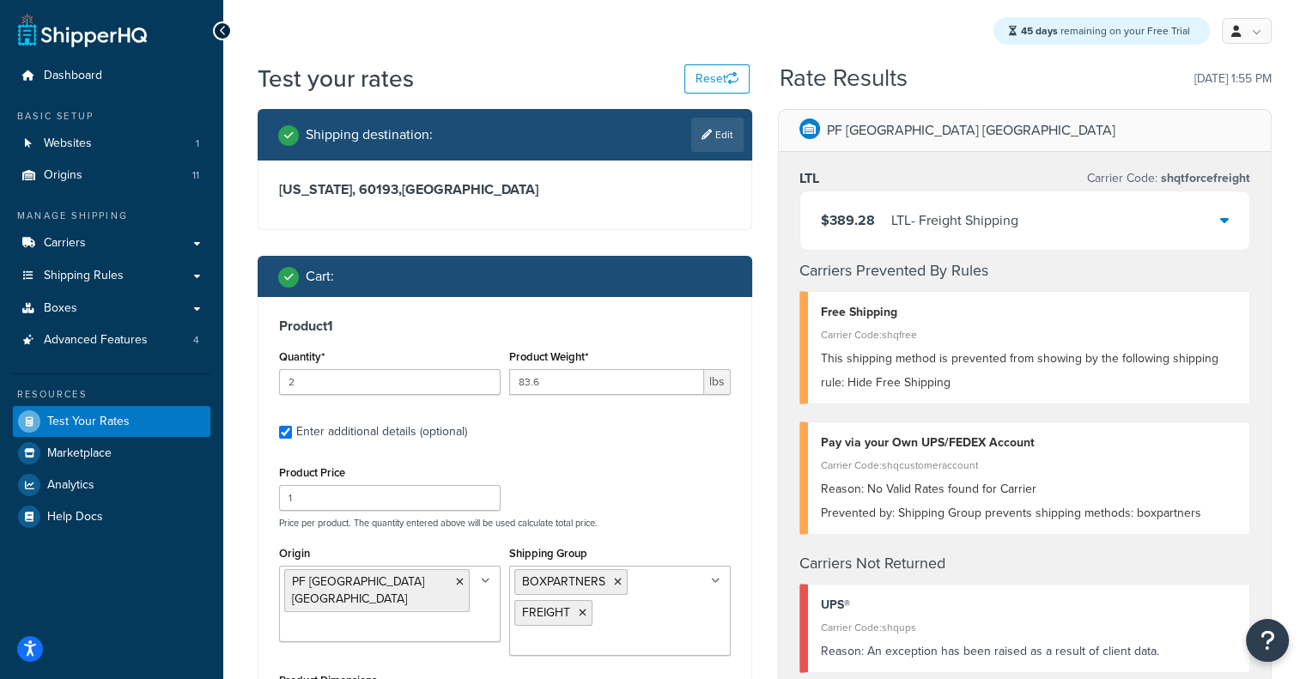
click at [363, 432] on div "Enter additional details (optional)" at bounding box center [381, 432] width 171 height 24
click at [292, 432] on input "Enter additional details (optional)" at bounding box center [285, 432] width 13 height 13
checkbox input "false"
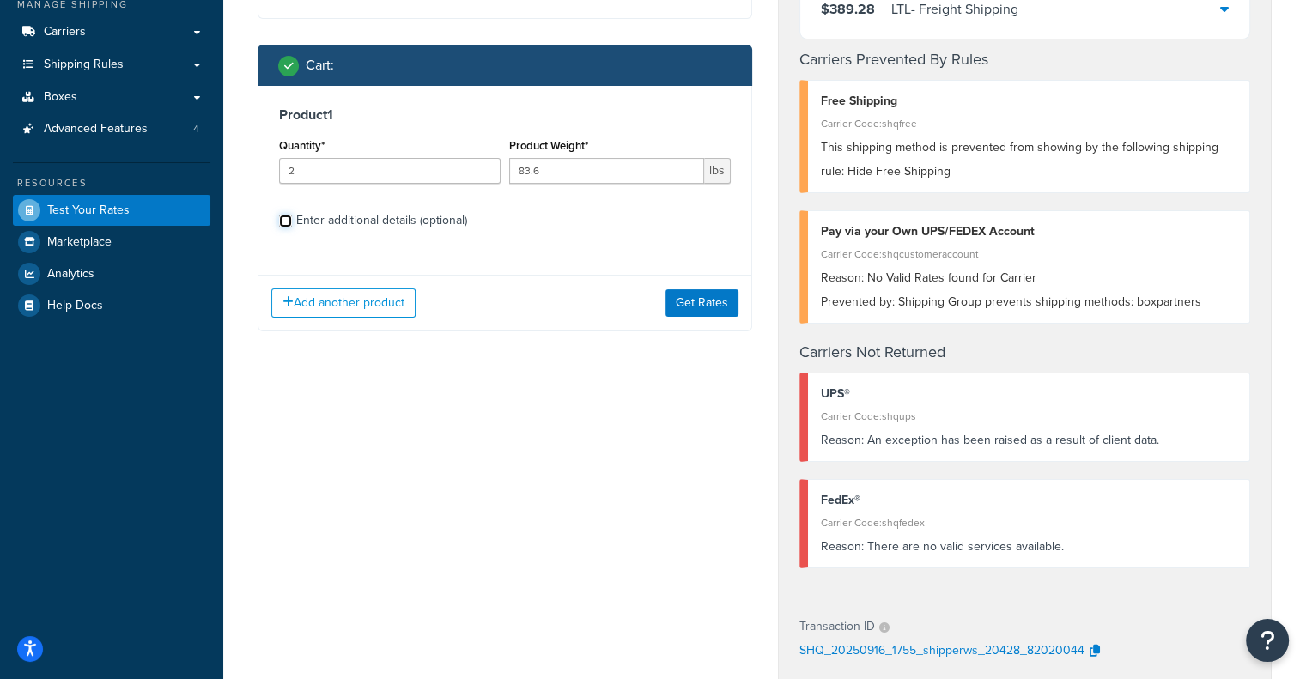
scroll to position [226, 0]
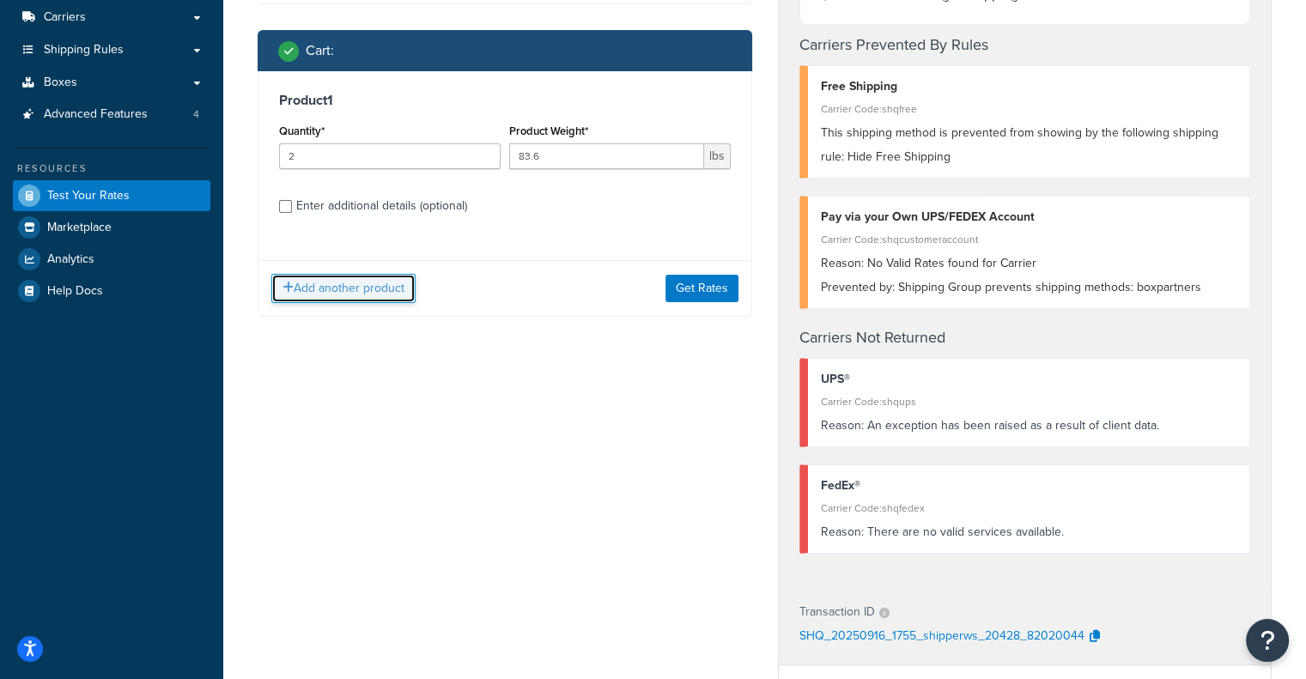
click at [374, 275] on button "Add another product" at bounding box center [343, 288] width 144 height 29
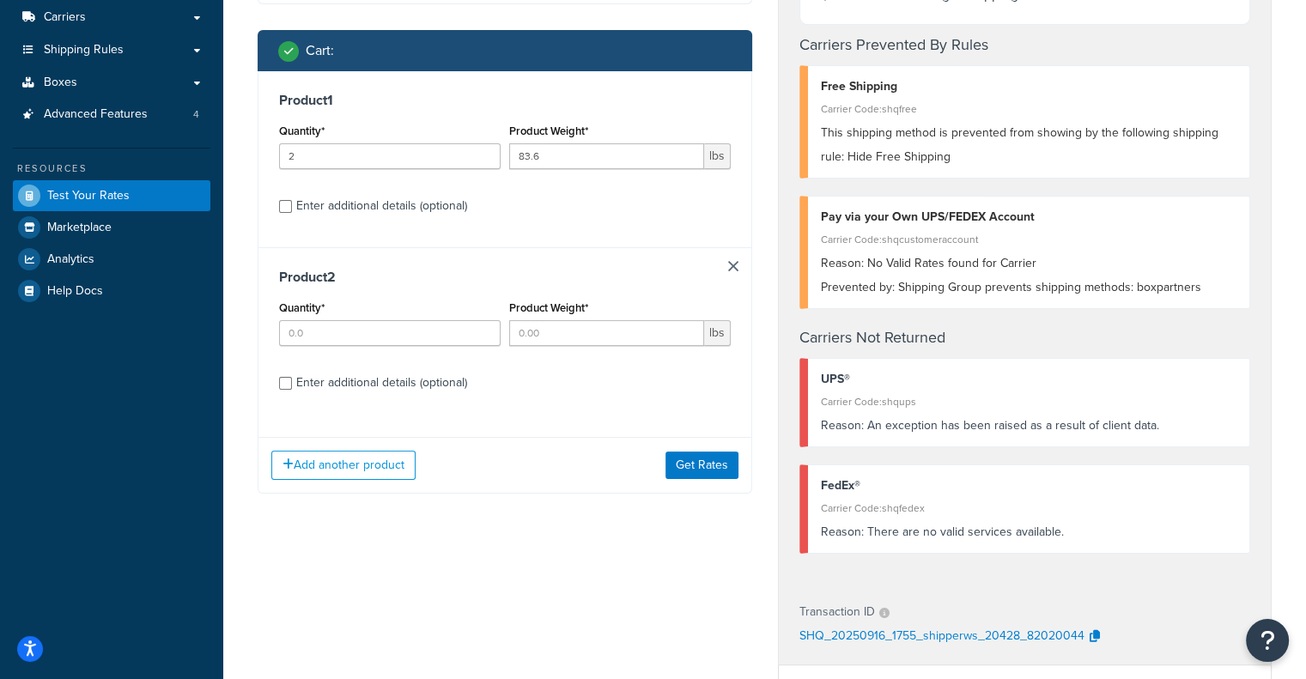
click at [346, 320] on div "Quantity*" at bounding box center [390, 321] width 222 height 50
click at [343, 329] on input "Quantity*" at bounding box center [390, 333] width 222 height 26
type input "1"
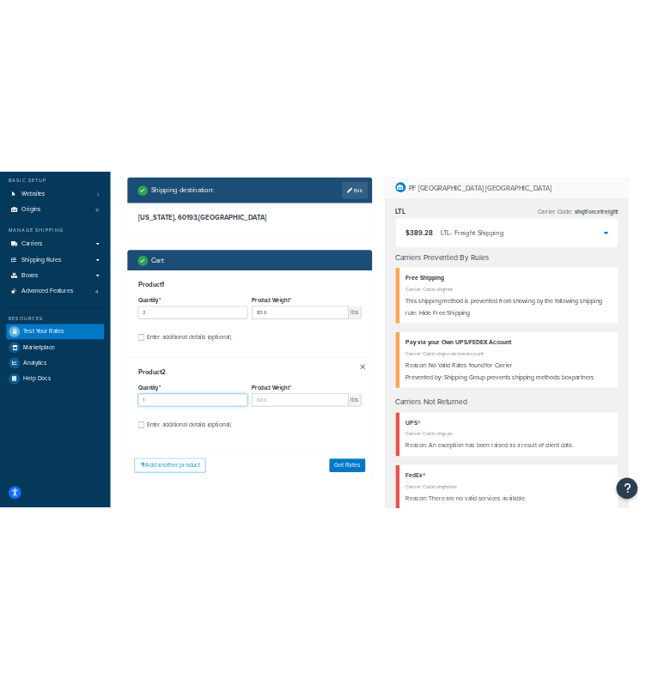
scroll to position [100, 0]
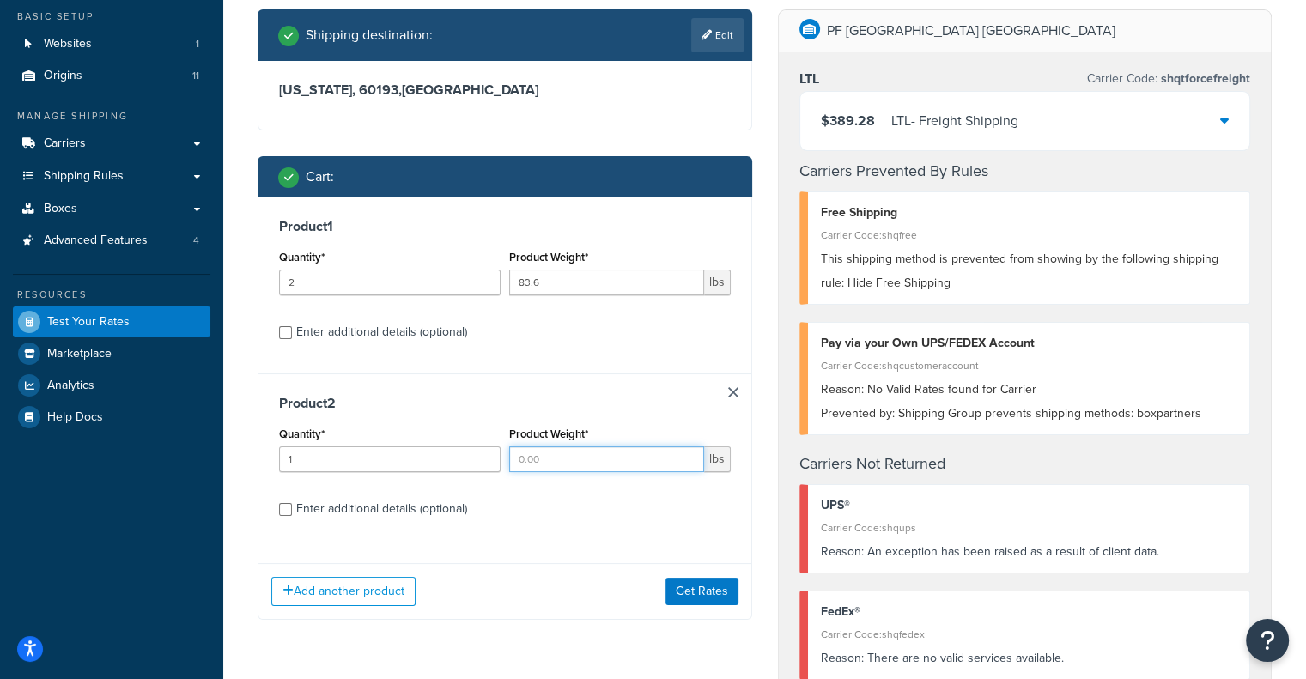
click at [624, 452] on input "Product Weight*" at bounding box center [606, 460] width 195 height 26
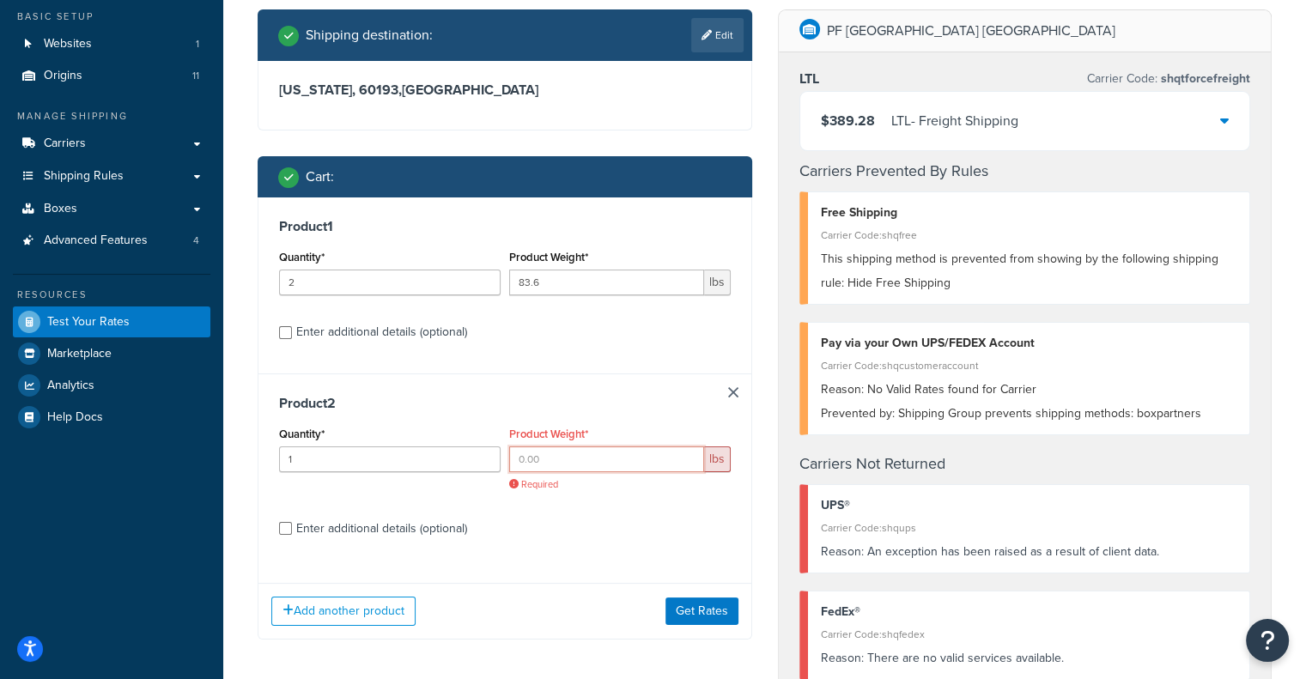
click at [550, 456] on input "Product Weight*" at bounding box center [606, 460] width 195 height 26
paste input "4.75"
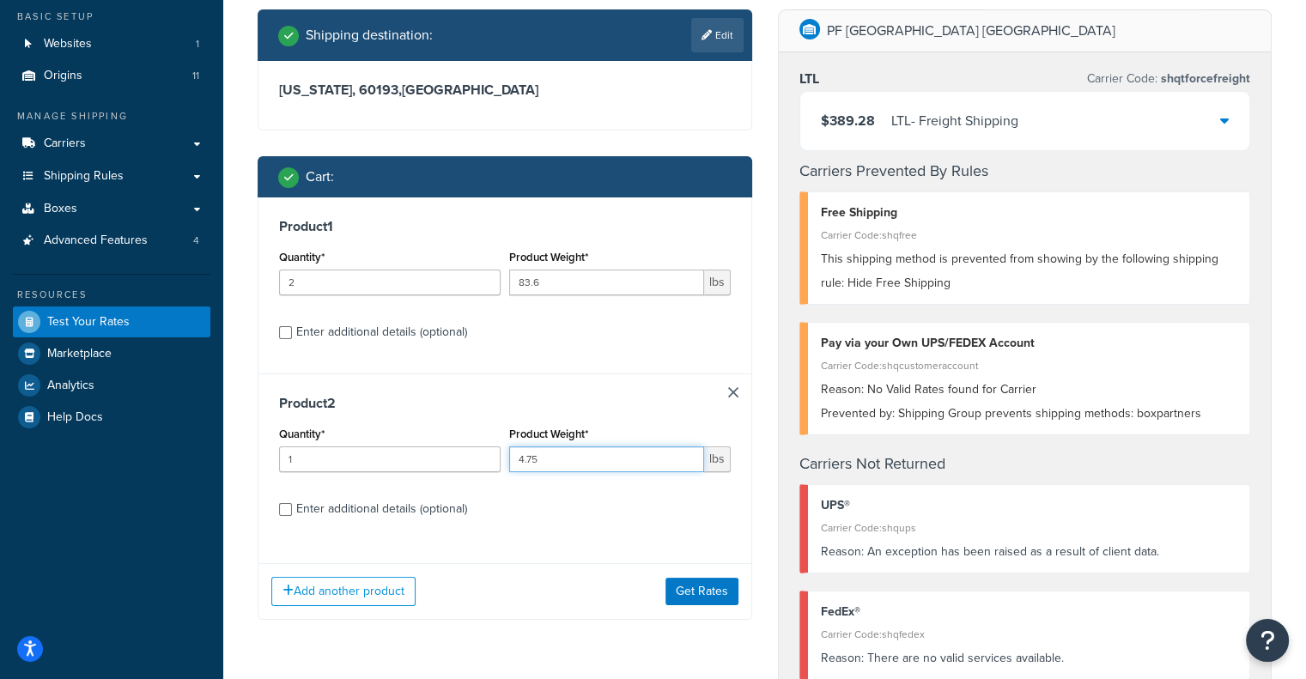
type input "4.75"
click at [326, 520] on div "Enter additional details (optional)" at bounding box center [381, 509] width 171 height 24
click at [292, 516] on input "Enter additional details (optional)" at bounding box center [285, 509] width 13 height 13
checkbox input "true"
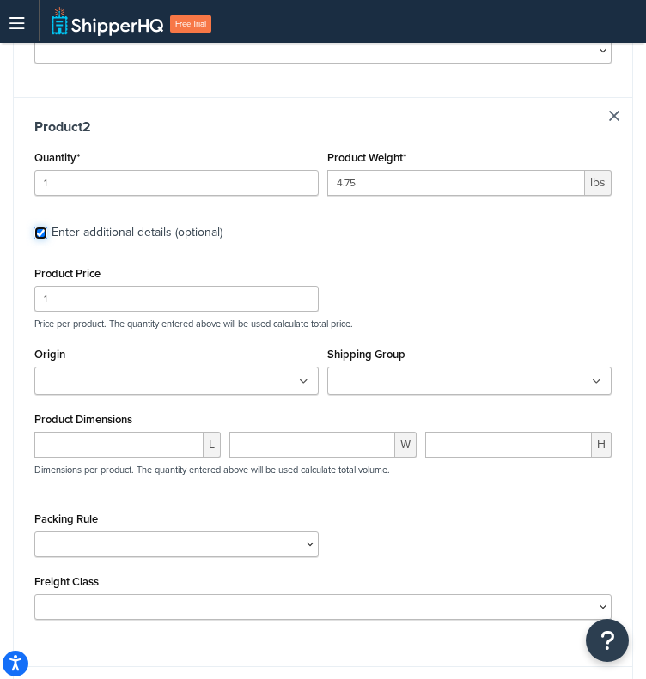
scroll to position [860, 0]
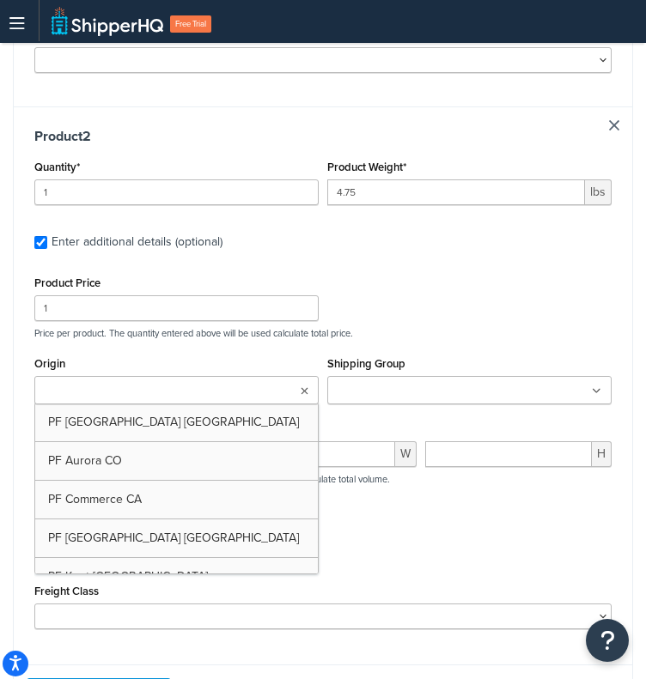
click at [304, 386] on icon at bounding box center [305, 391] width 8 height 10
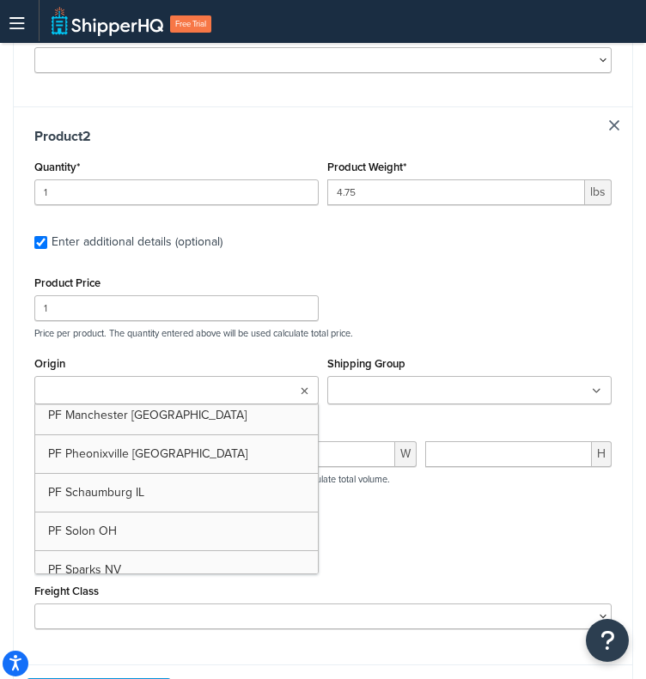
scroll to position [198, 0]
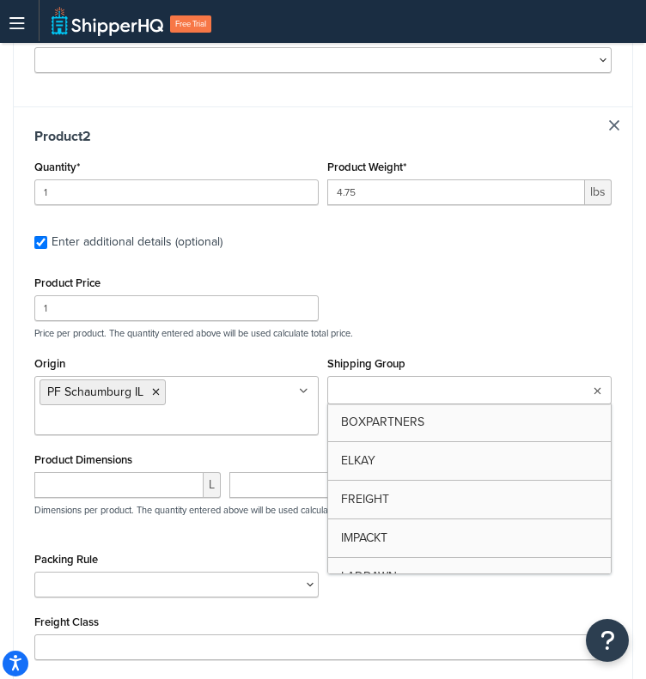
click at [599, 376] on ul at bounding box center [469, 390] width 284 height 28
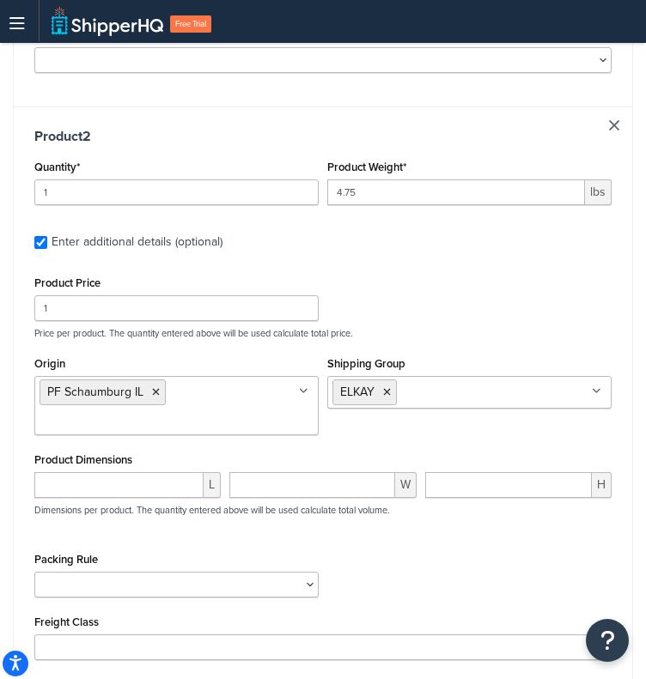
click at [567, 327] on div "Product Price 1 Price per product. The quantity entered above will be used calc…" at bounding box center [322, 465] width 577 height 389
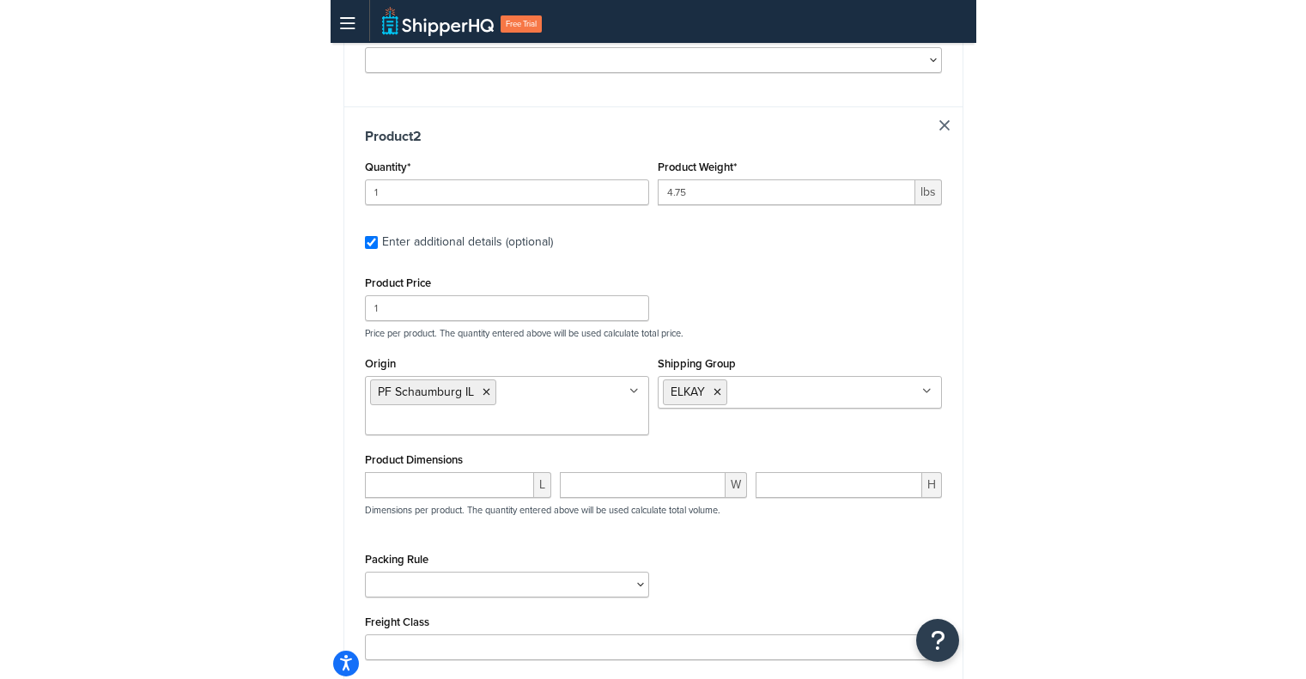
scroll to position [956, 0]
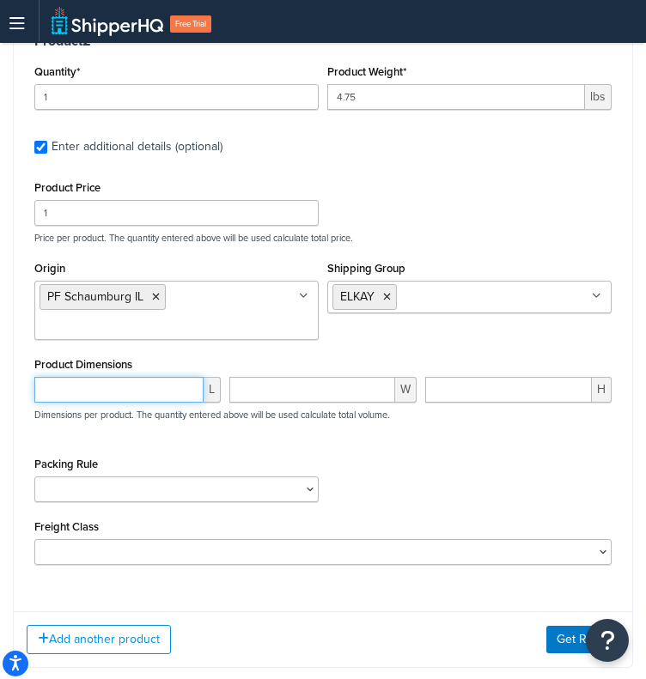
click at [132, 377] on input "number" at bounding box center [118, 390] width 169 height 26
paste input "8.3"
type input "8.3"
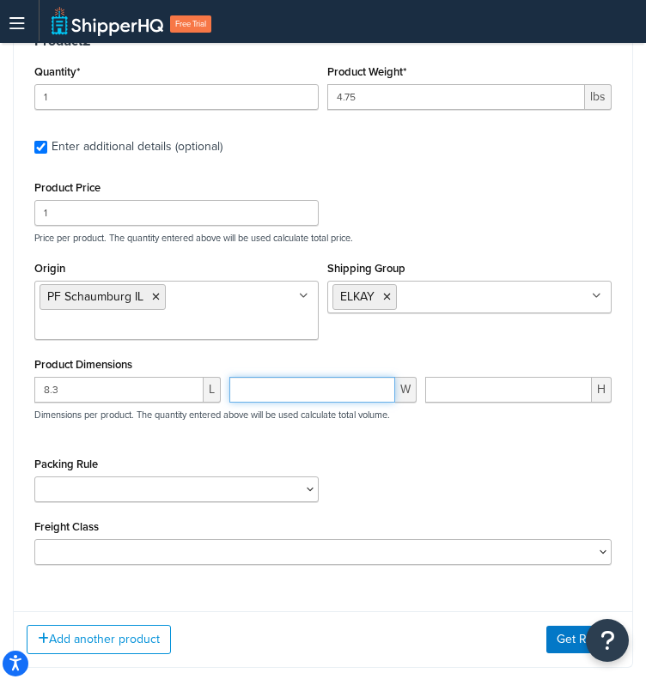
click at [347, 384] on input "number" at bounding box center [311, 390] width 165 height 26
paste input "5.6"
type input "5.6"
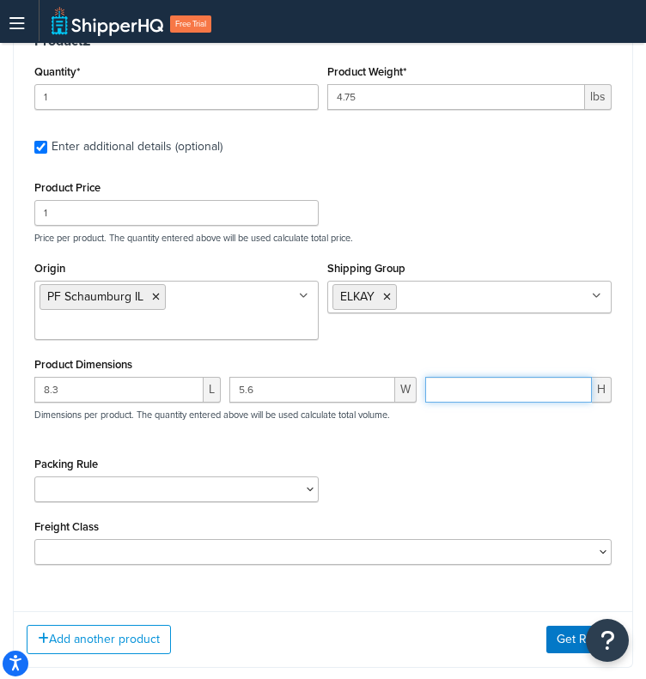
click at [500, 377] on input "number" at bounding box center [508, 390] width 167 height 26
paste input "4.1"
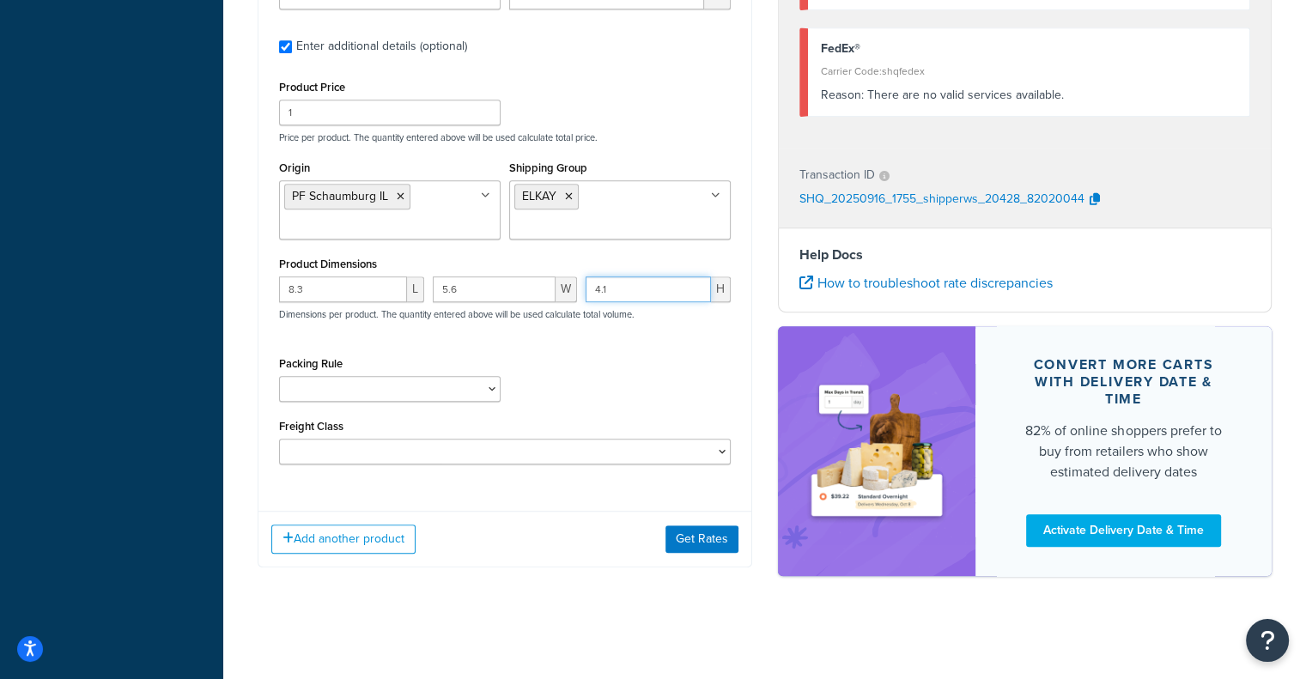
scroll to position [1003, 0]
type input "4.1"
click at [678, 554] on button "Get Rates" at bounding box center [702, 539] width 73 height 27
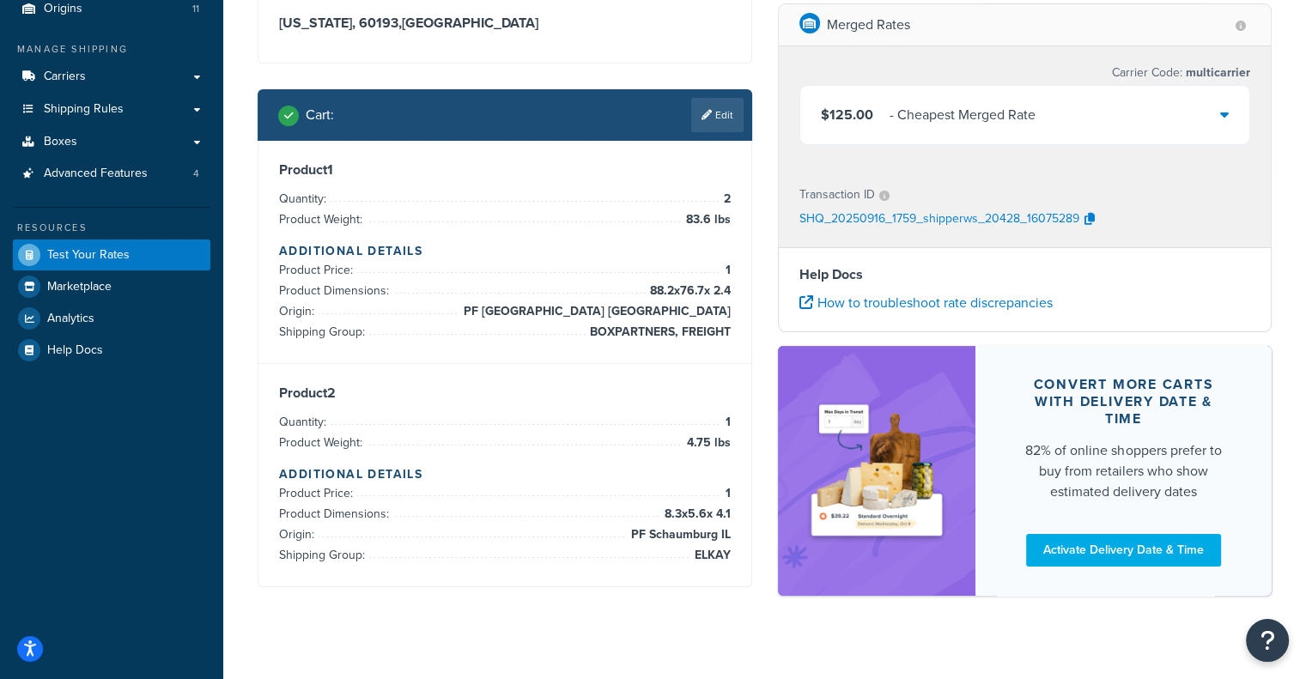
scroll to position [119, 0]
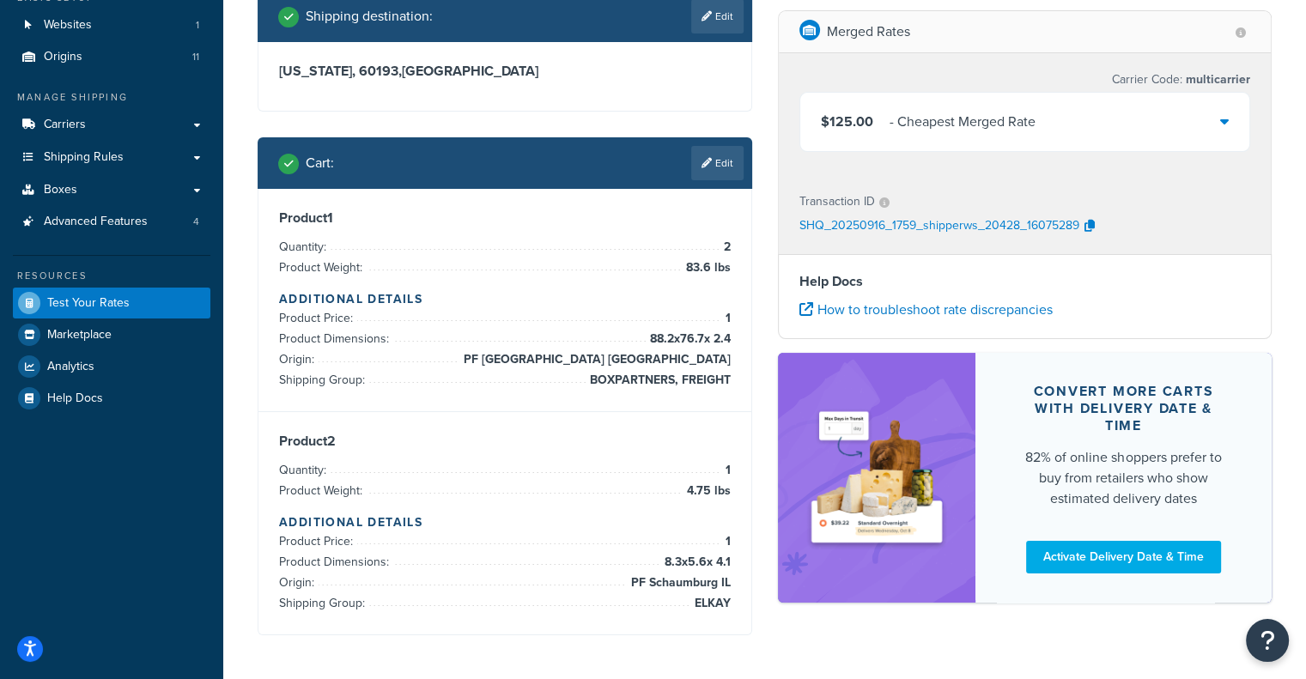
click at [1113, 106] on div "$125.00 - Cheapest Merged Rate" at bounding box center [1025, 122] width 450 height 58
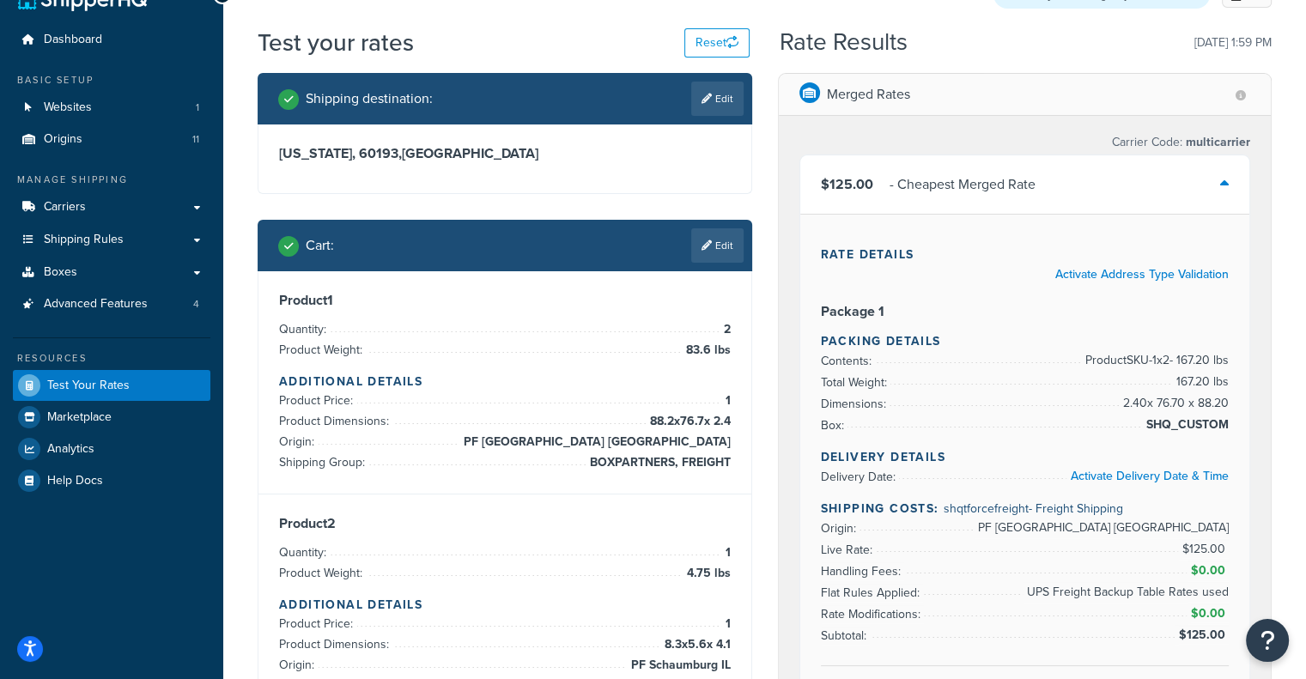
scroll to position [0, 0]
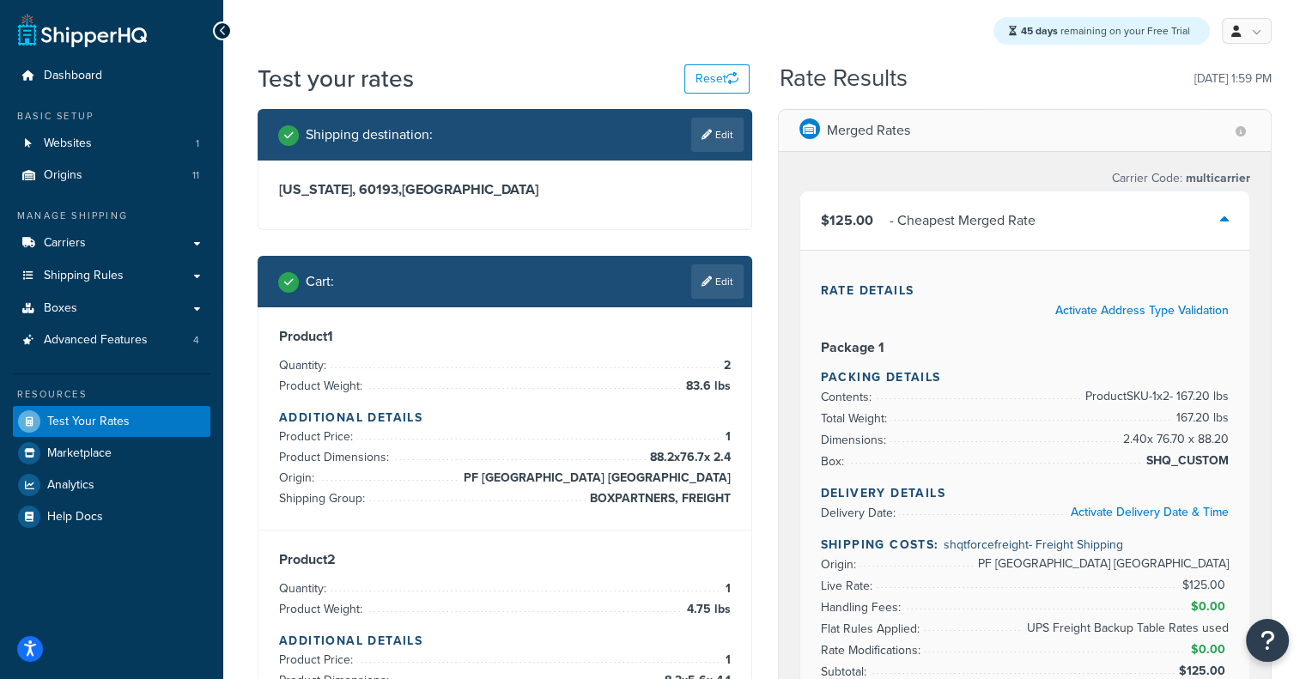
click at [1032, 236] on div "$125.00 - Cheapest Merged Rate" at bounding box center [1025, 221] width 450 height 58
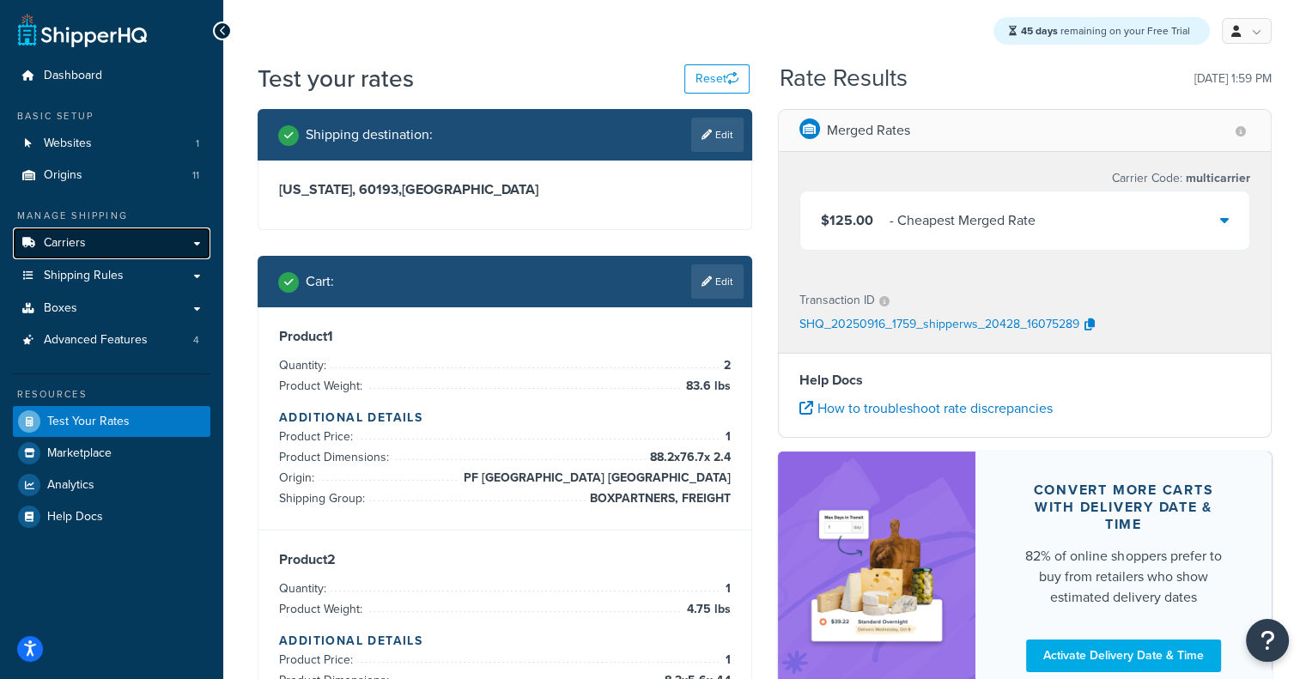
click at [136, 235] on link "Carriers" at bounding box center [112, 244] width 198 height 32
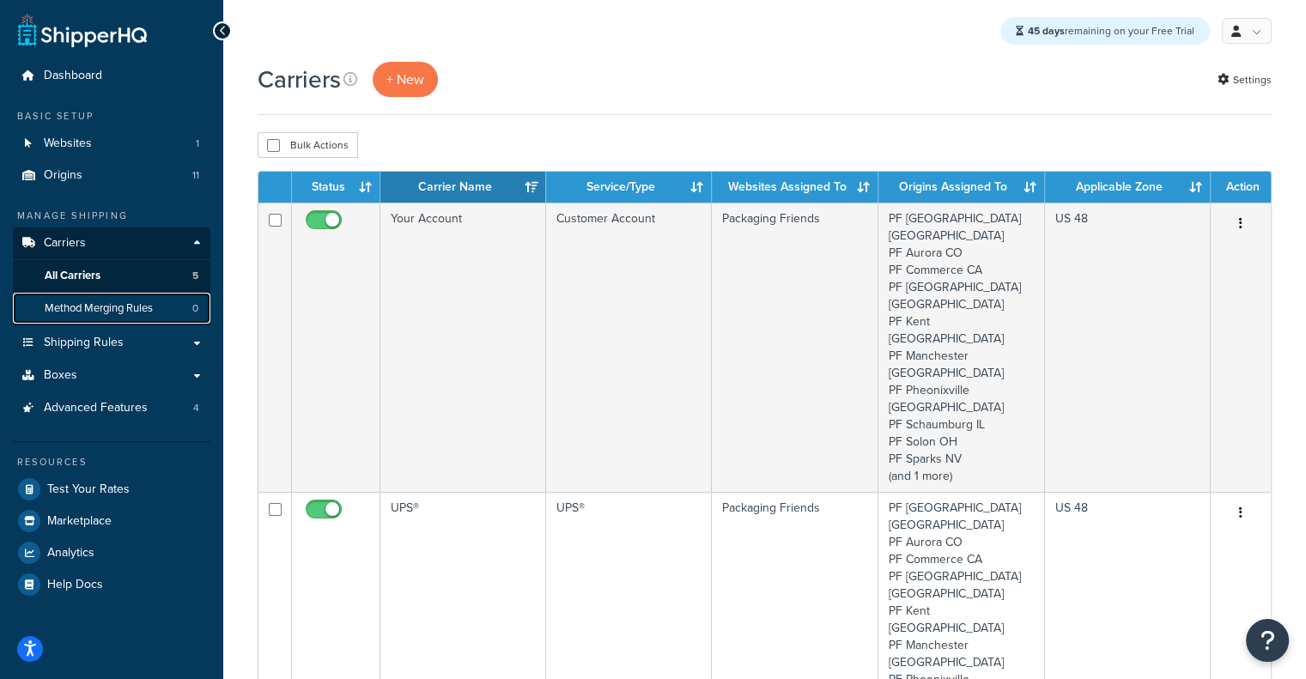
click at [137, 308] on span "Method Merging Rules" at bounding box center [99, 308] width 108 height 15
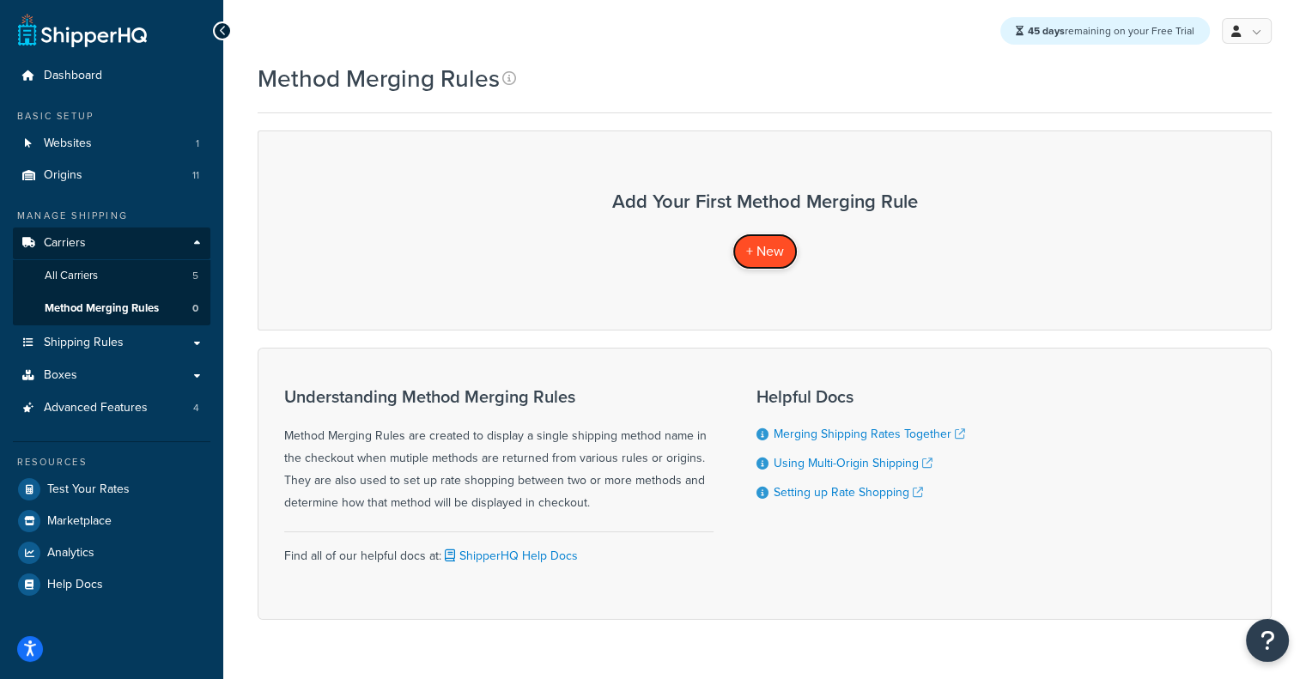
click at [767, 262] on link "+ New" at bounding box center [765, 251] width 65 height 35
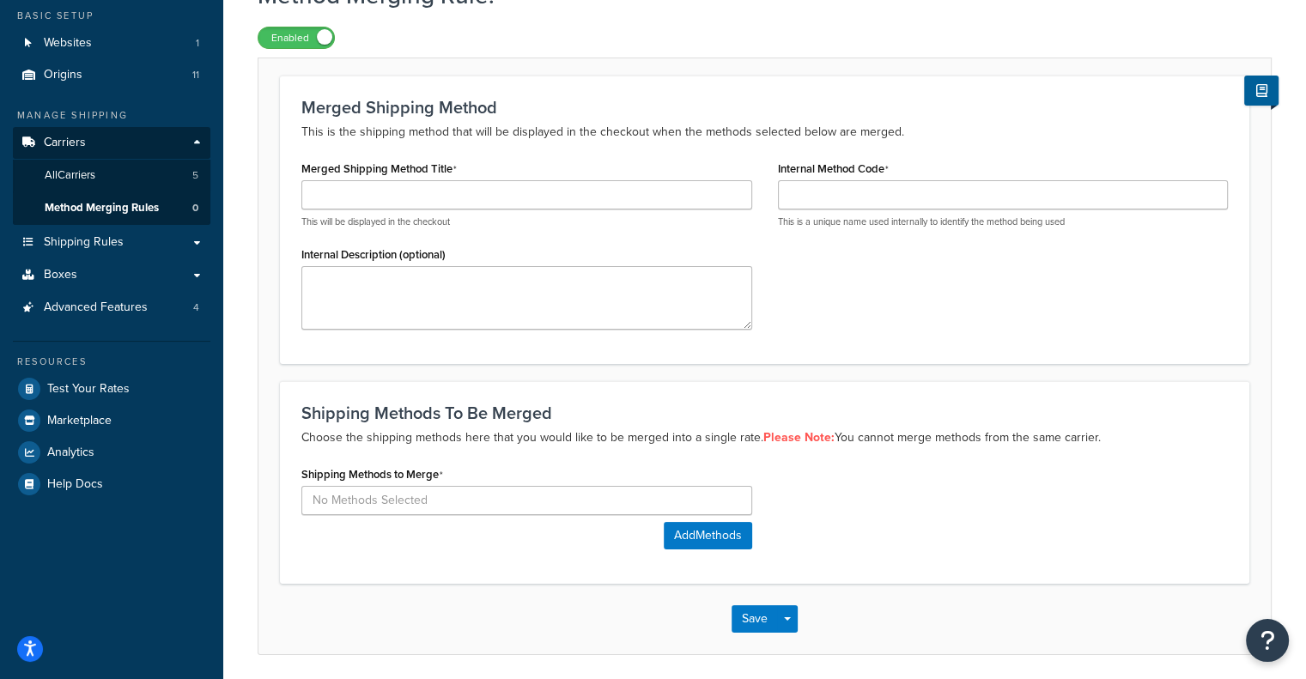
scroll to position [96, 0]
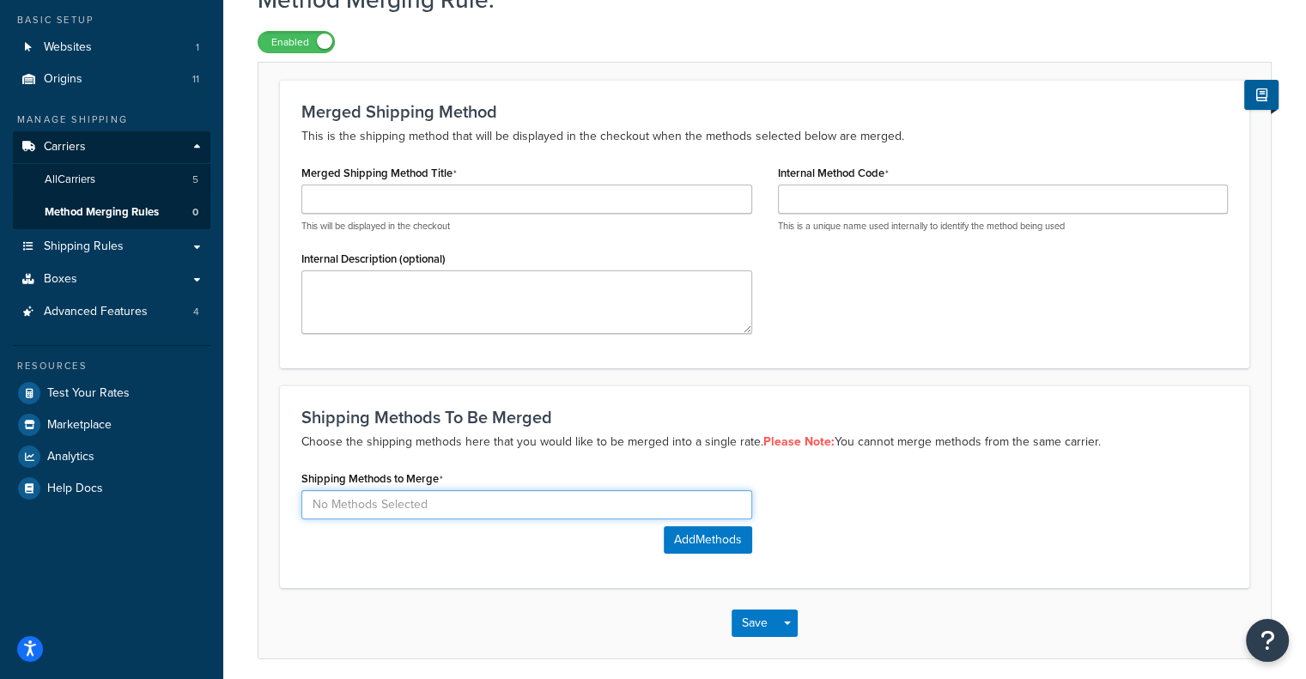
click at [560, 508] on input at bounding box center [526, 504] width 451 height 29
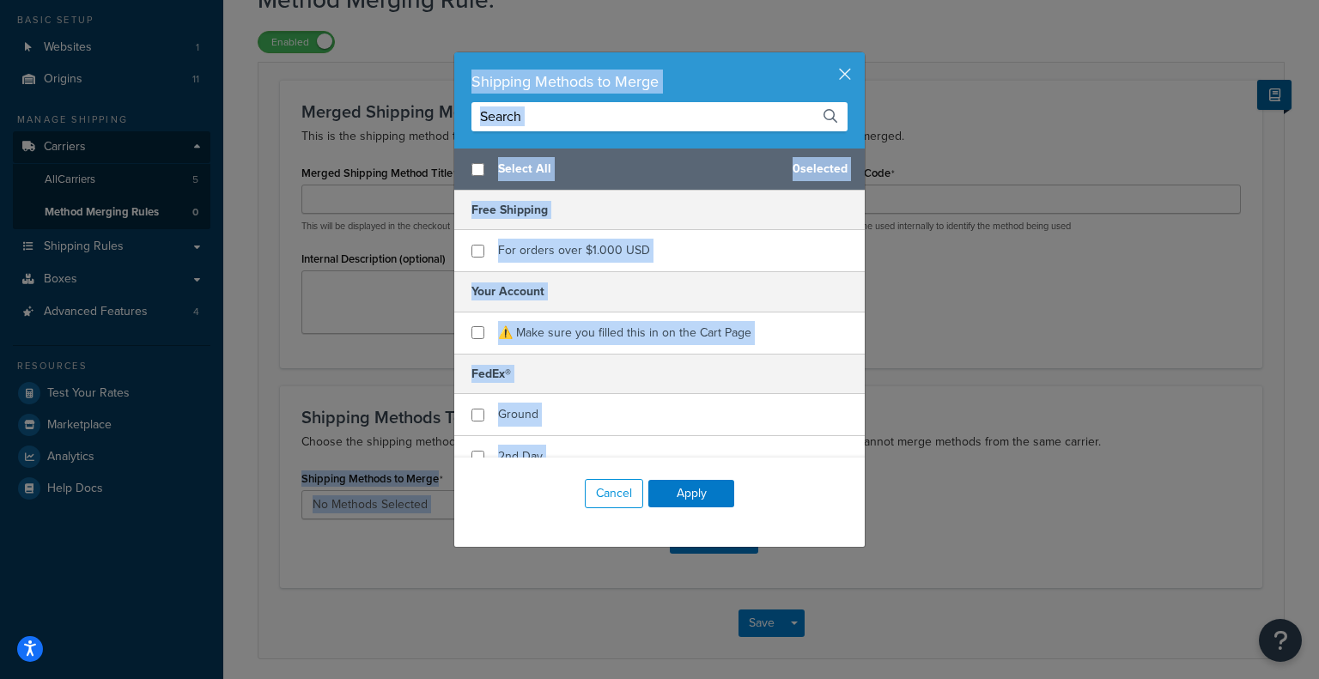
click at [560, 508] on div "Shipping Methods to Merge Select All 0 selected Free Shipping For orders over $…" at bounding box center [659, 339] width 1319 height 679
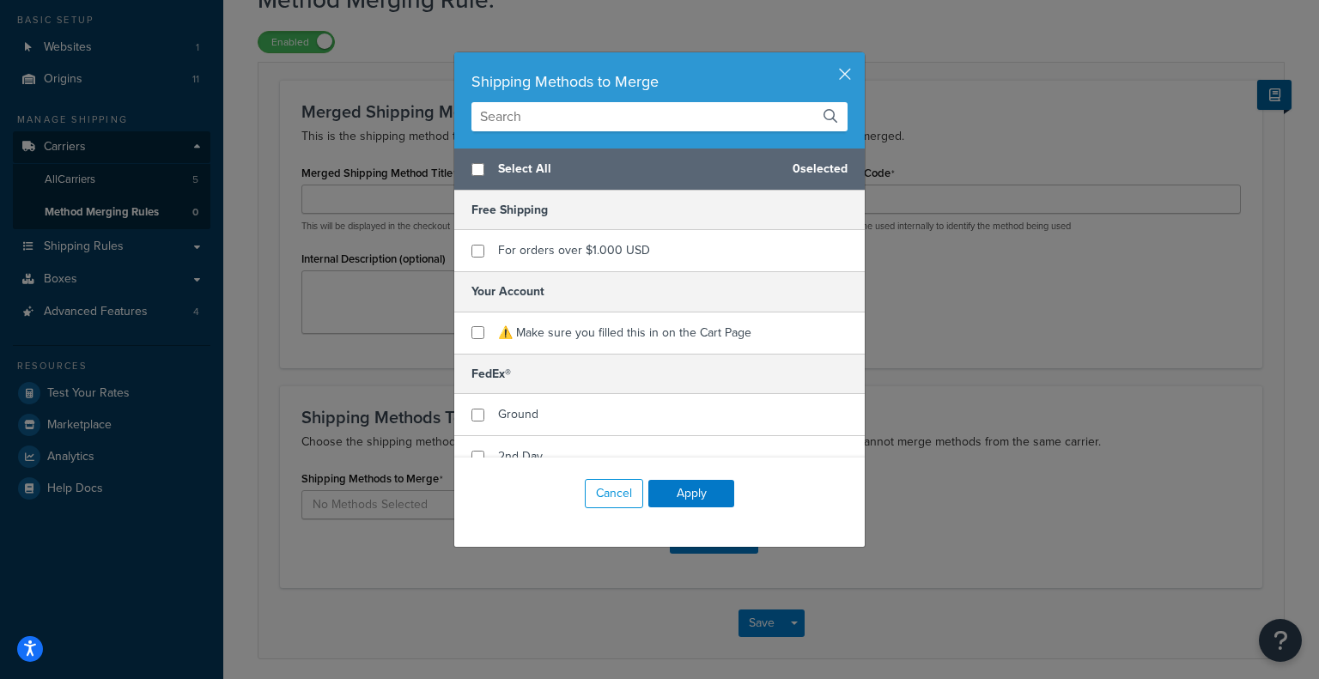
click at [912, 348] on div "Shipping Methods to Merge Select All 0 selected Free Shipping For orders over $…" at bounding box center [659, 339] width 1319 height 679
click at [596, 508] on div "Cancel Apply" at bounding box center [659, 494] width 410 height 72
click at [605, 497] on button "Cancel" at bounding box center [614, 493] width 58 height 29
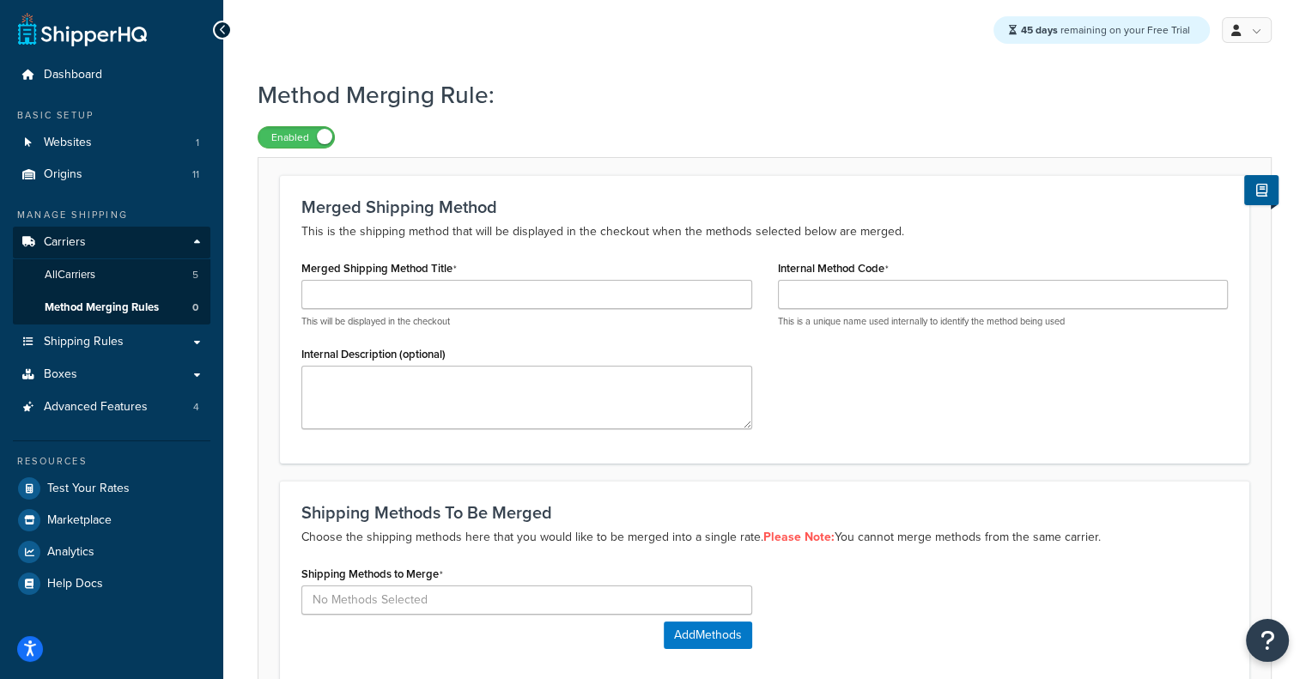
scroll to position [0, 0]
click at [132, 270] on link "All Carriers 5" at bounding box center [112, 276] width 198 height 32
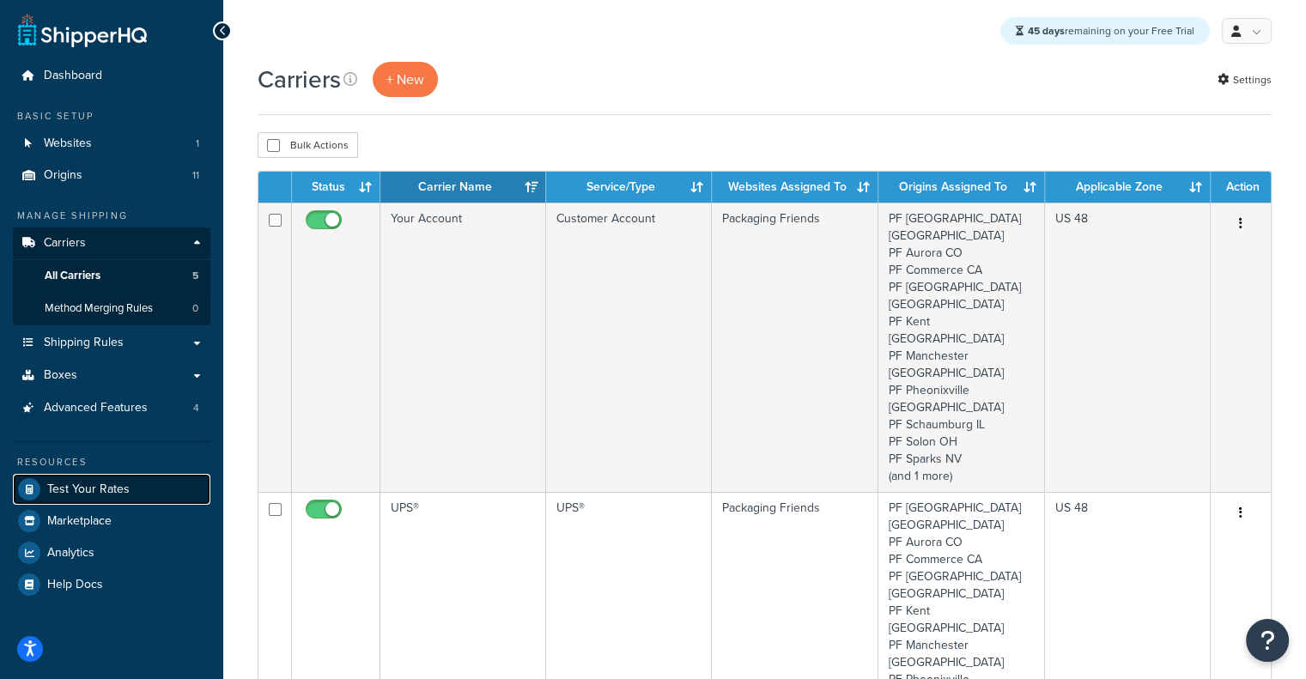
click at [51, 483] on span "Test Your Rates" at bounding box center [88, 490] width 82 height 15
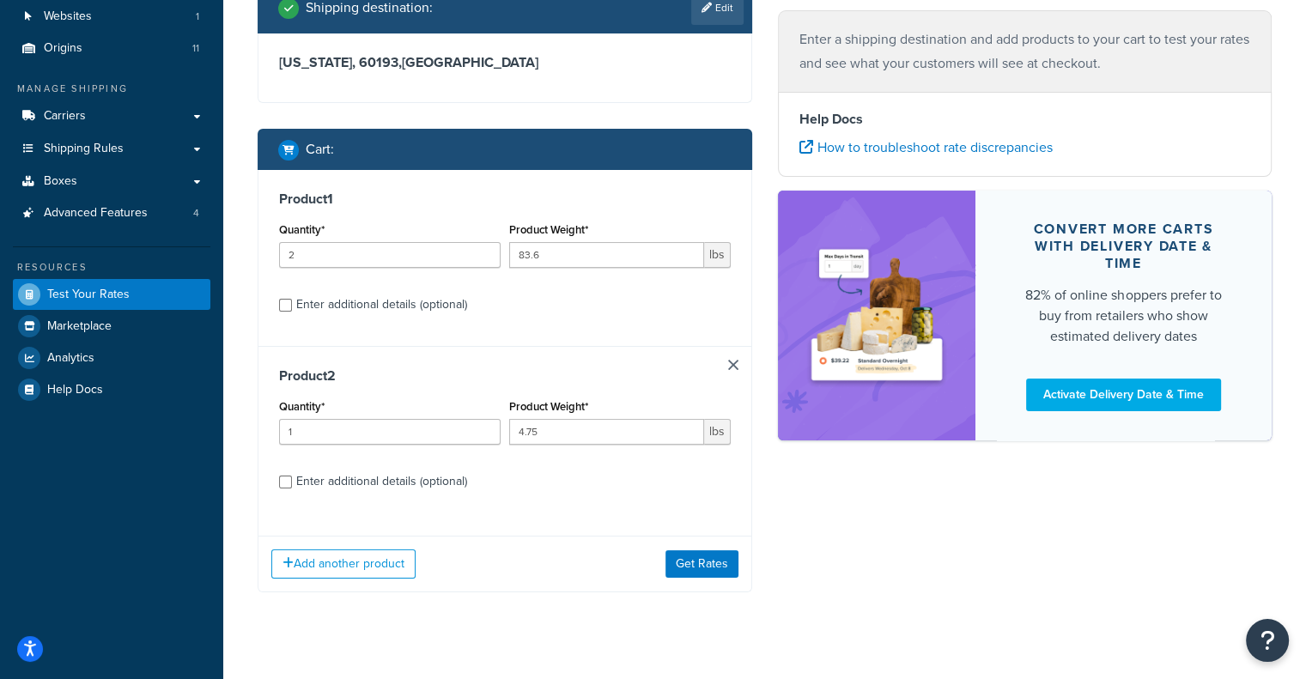
scroll to position [153, 0]
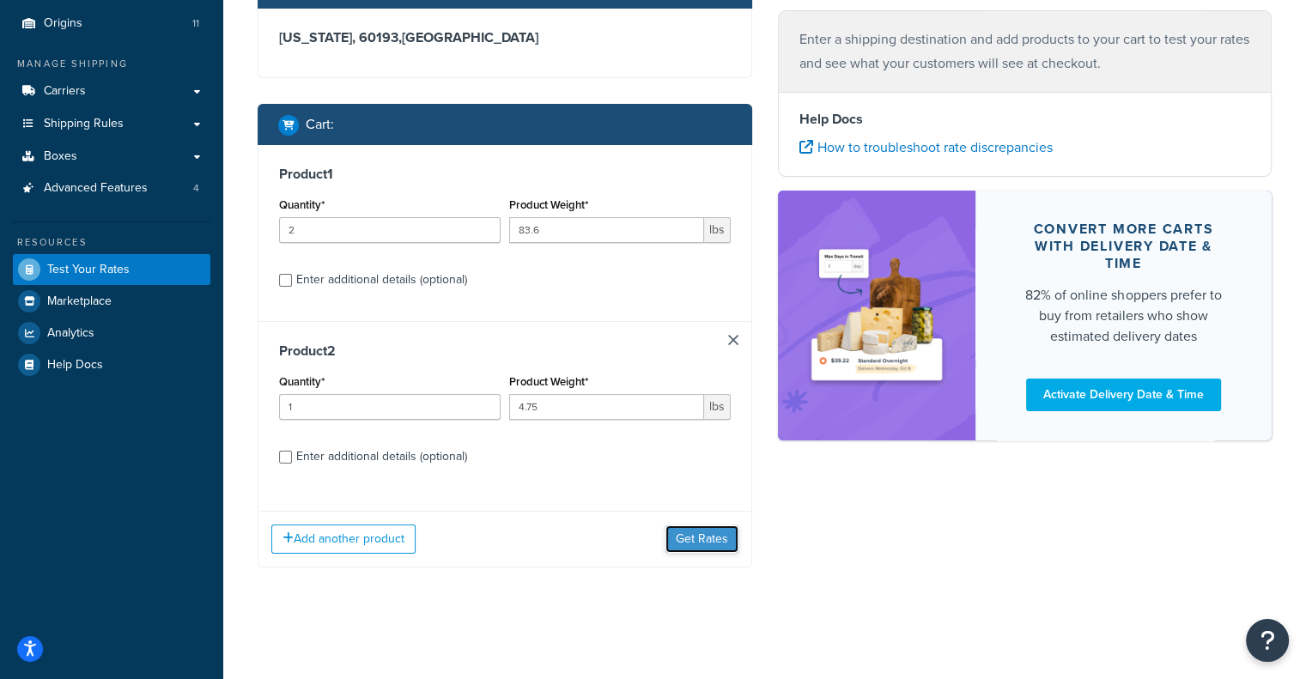
click at [707, 535] on button "Get Rates" at bounding box center [702, 539] width 73 height 27
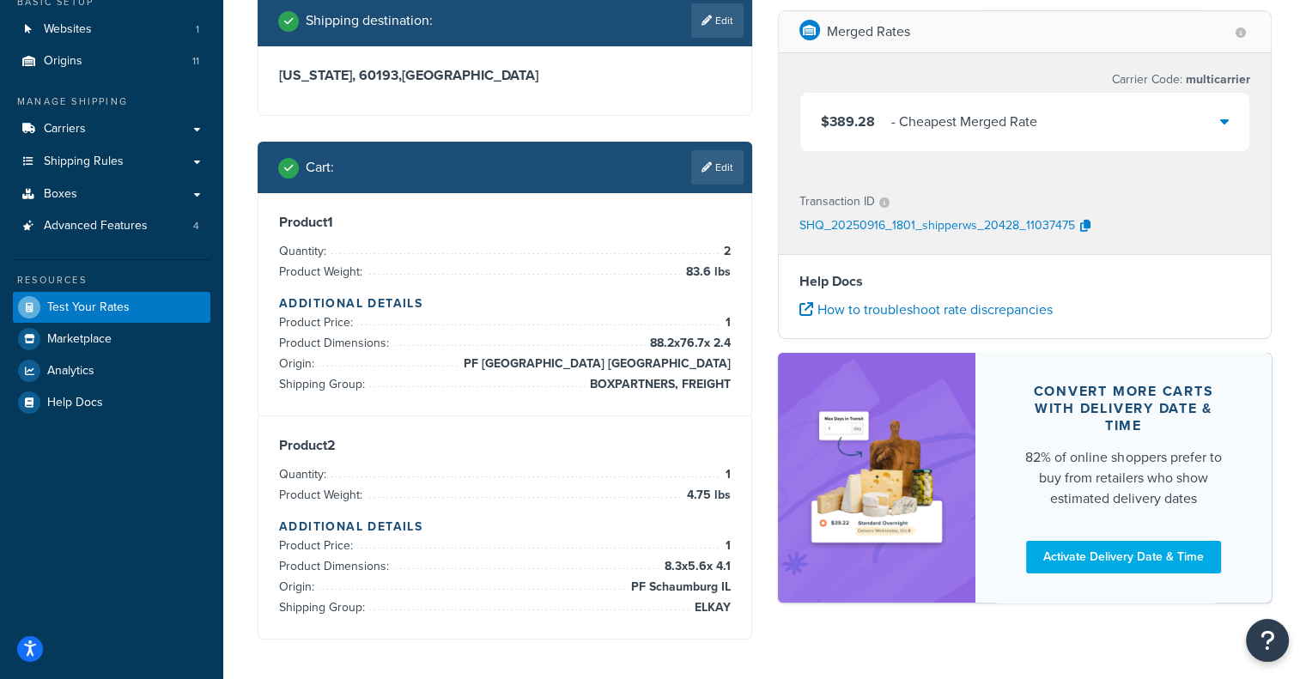
scroll to position [115, 0]
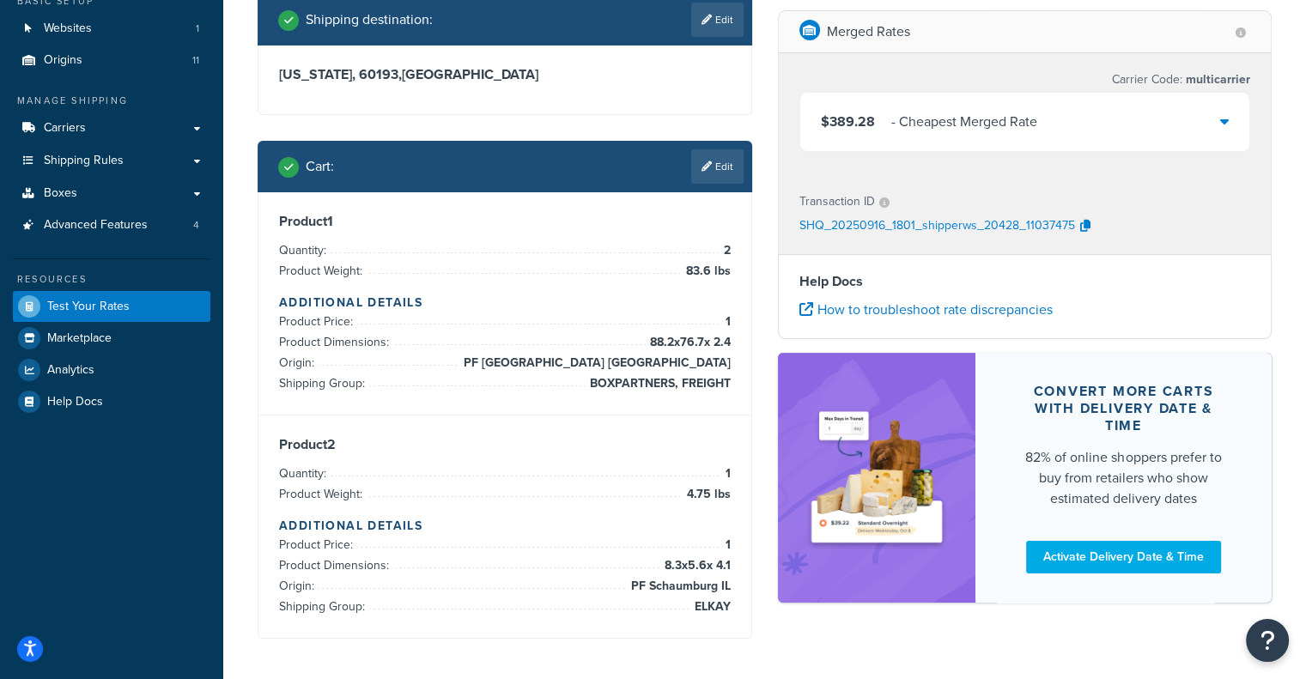
click at [1134, 120] on div "$389.28 - Cheapest Merged Rate" at bounding box center [1025, 122] width 450 height 58
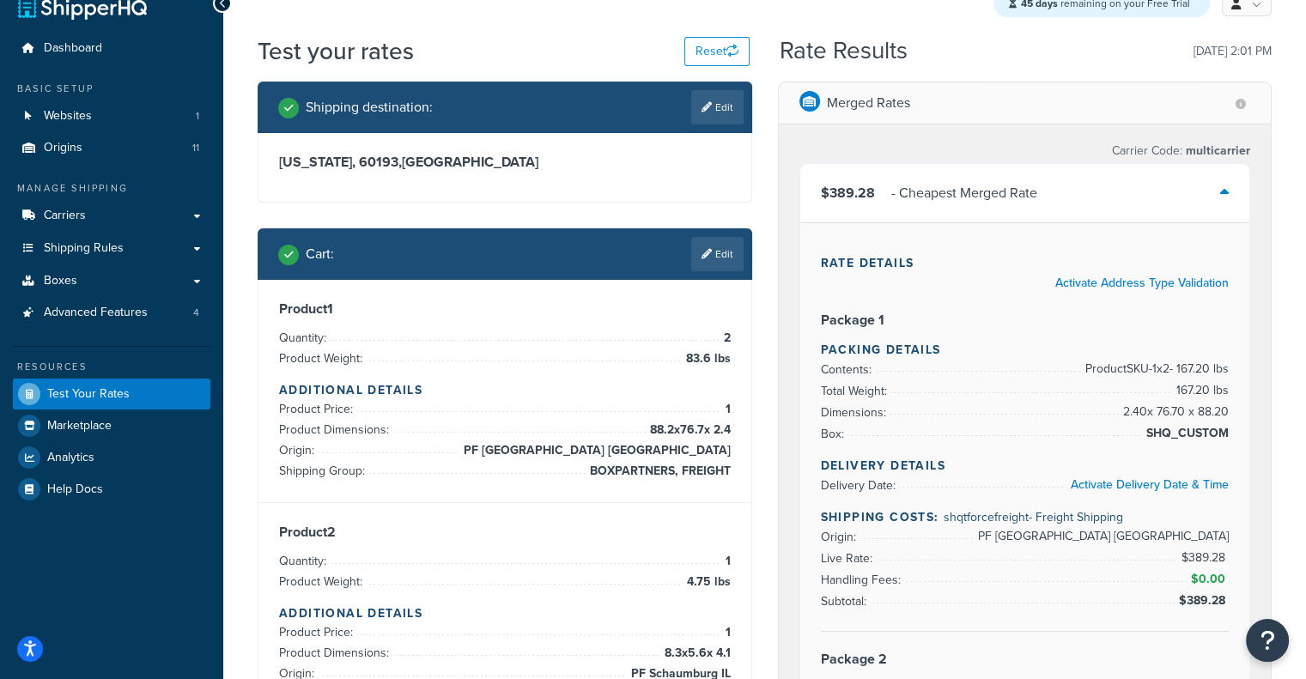
scroll to position [30, 0]
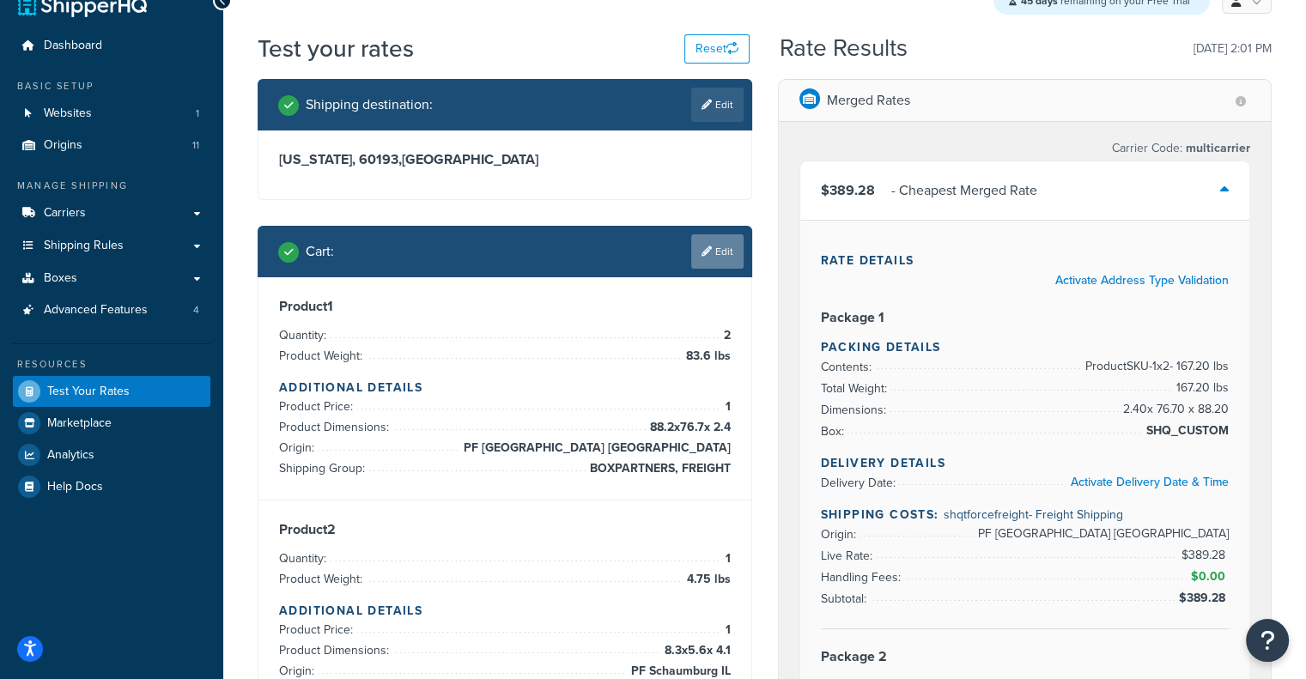
click at [704, 240] on link "Edit" at bounding box center [717, 251] width 52 height 34
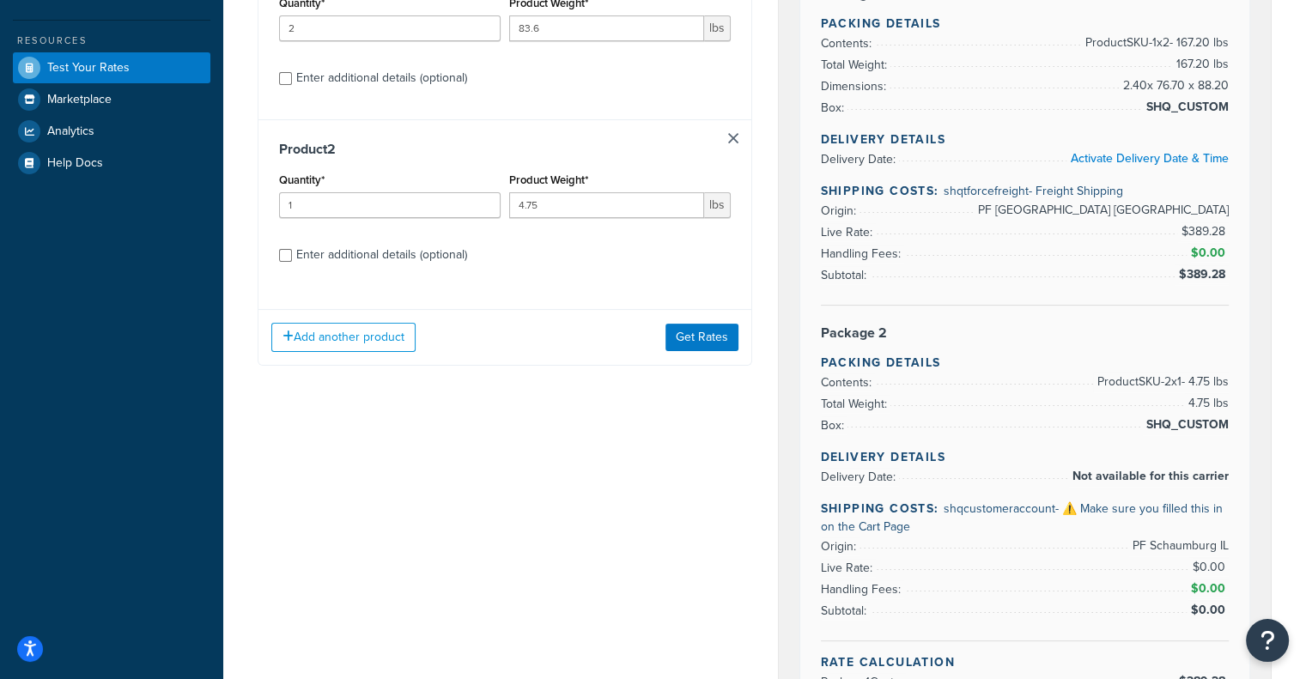
scroll to position [349, 0]
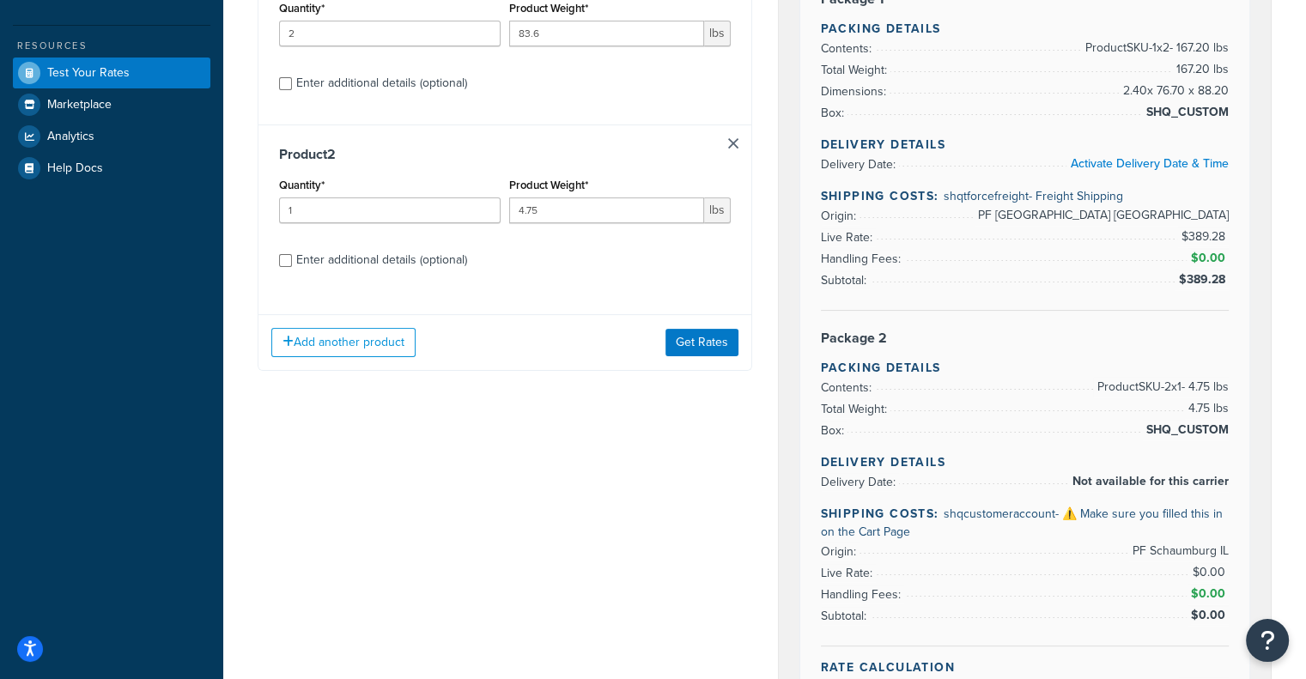
click at [401, 268] on div "Enter additional details (optional)" at bounding box center [381, 260] width 171 height 24
click at [292, 267] on input "Enter additional details (optional)" at bounding box center [285, 260] width 13 height 13
checkbox input "true"
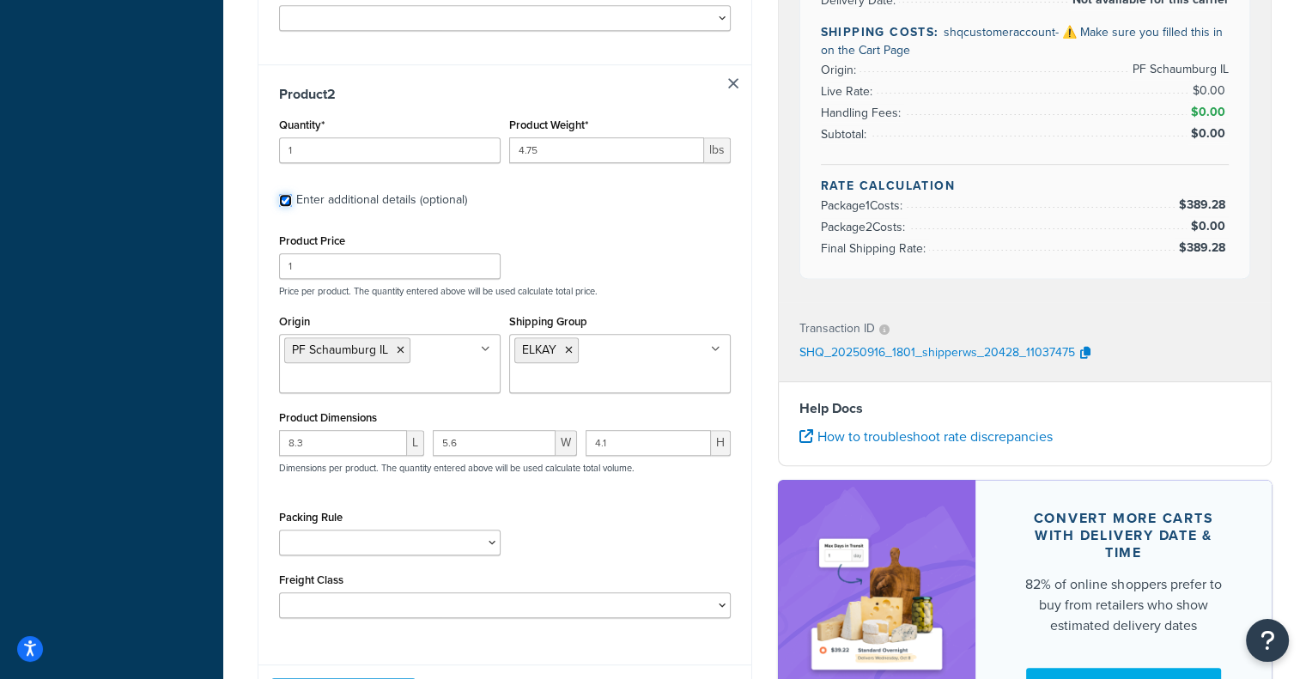
scroll to position [883, 0]
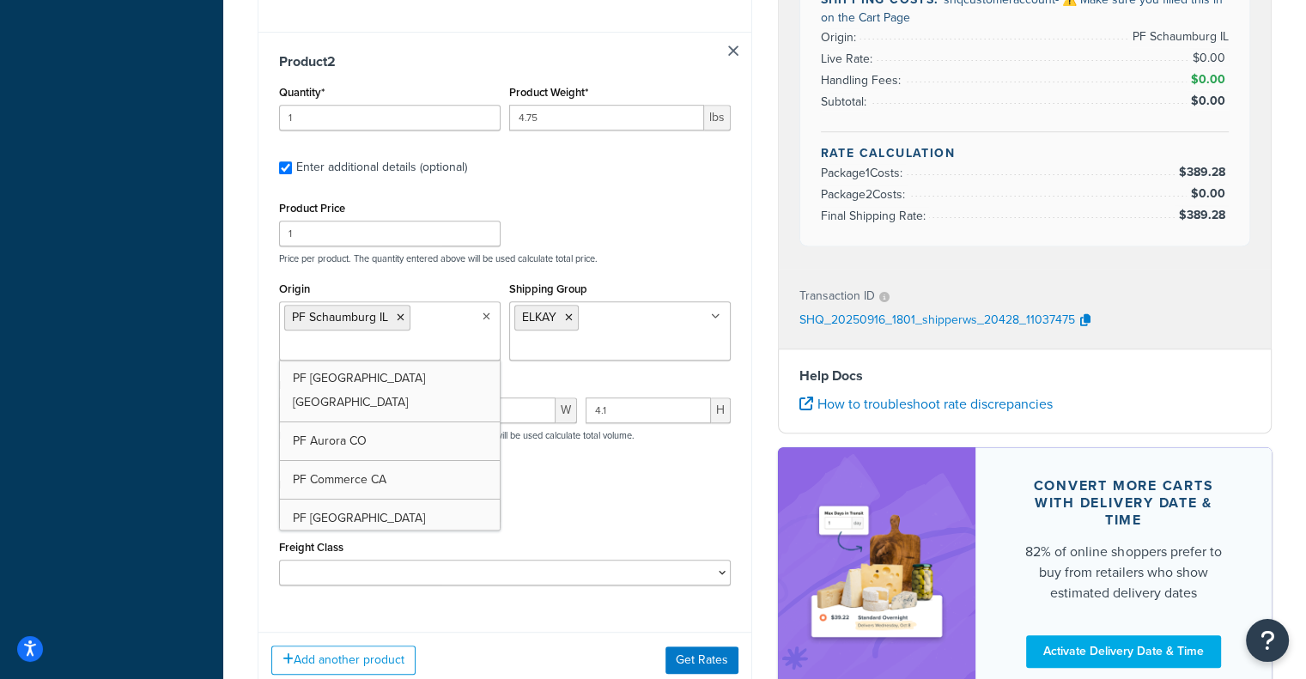
click at [486, 319] on icon at bounding box center [487, 317] width 8 height 10
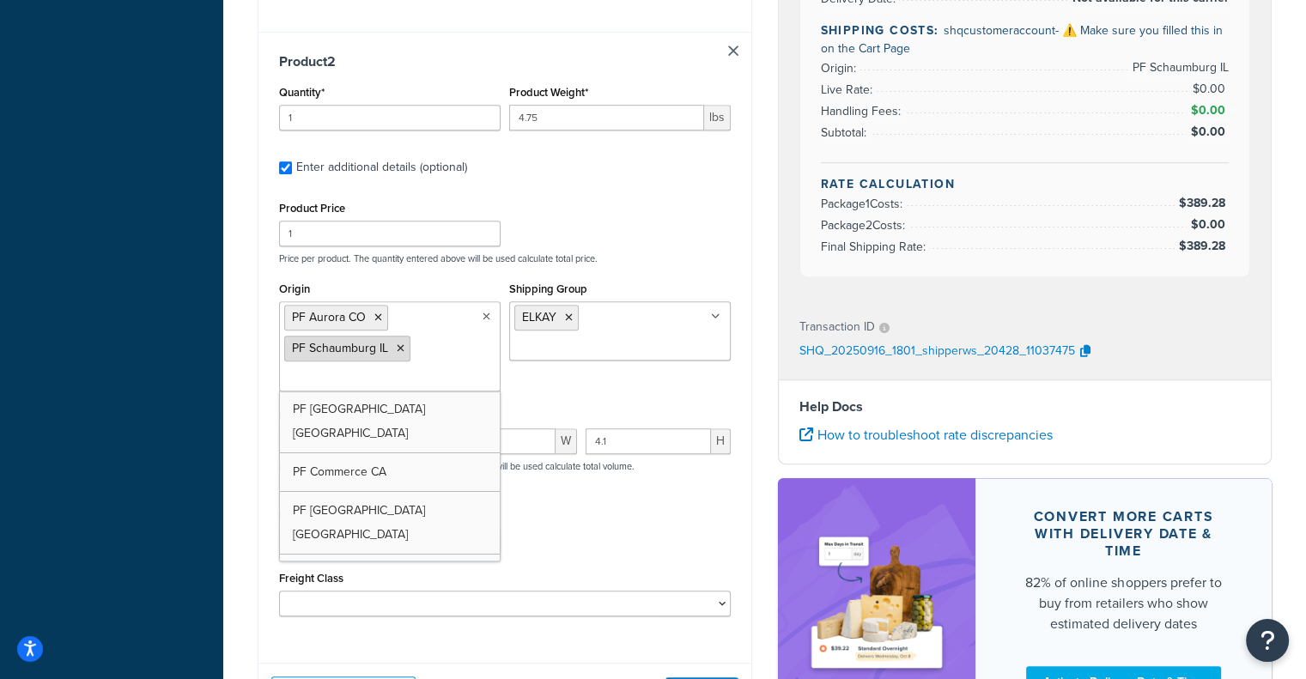
click at [400, 350] on icon at bounding box center [401, 348] width 8 height 10
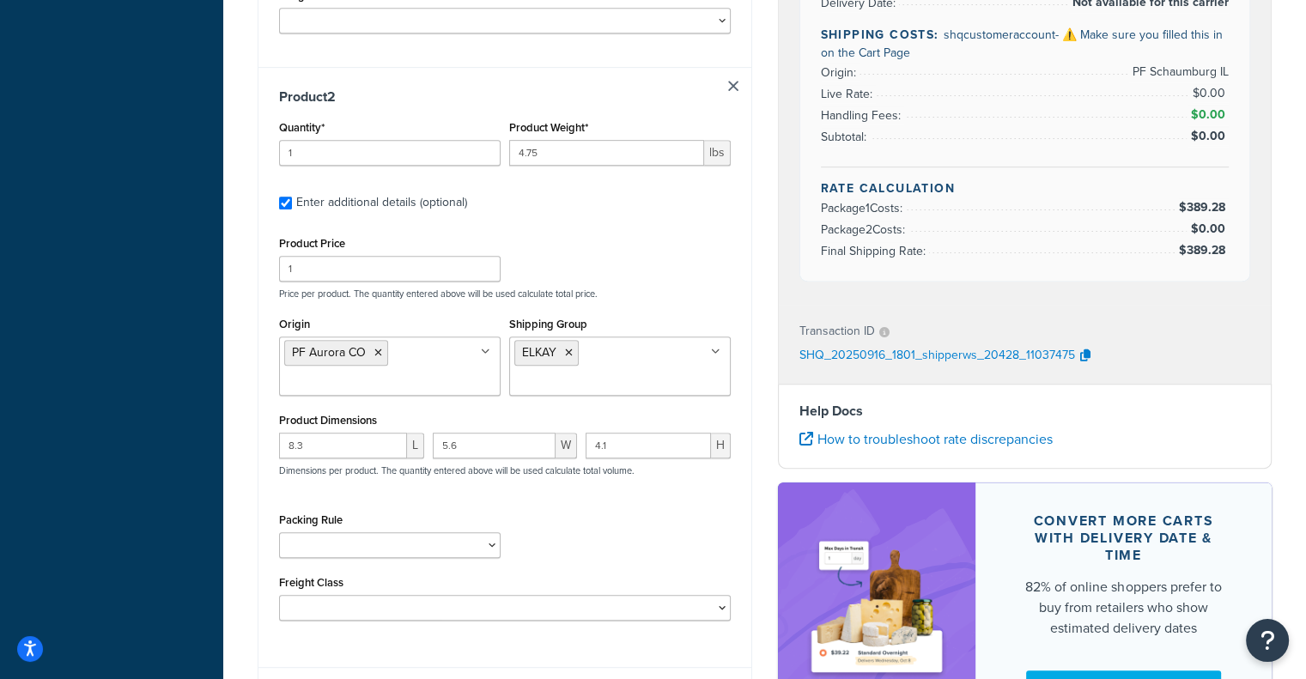
scroll to position [1007, 0]
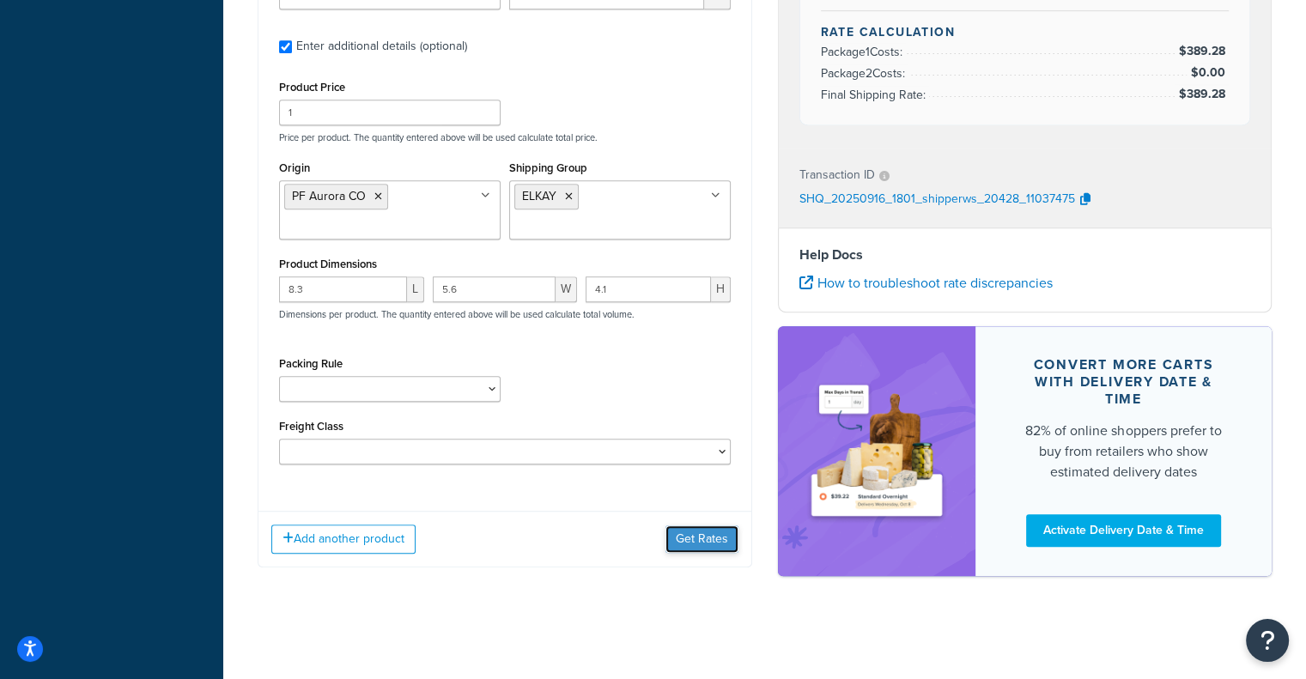
click at [682, 537] on button "Get Rates" at bounding box center [702, 539] width 73 height 27
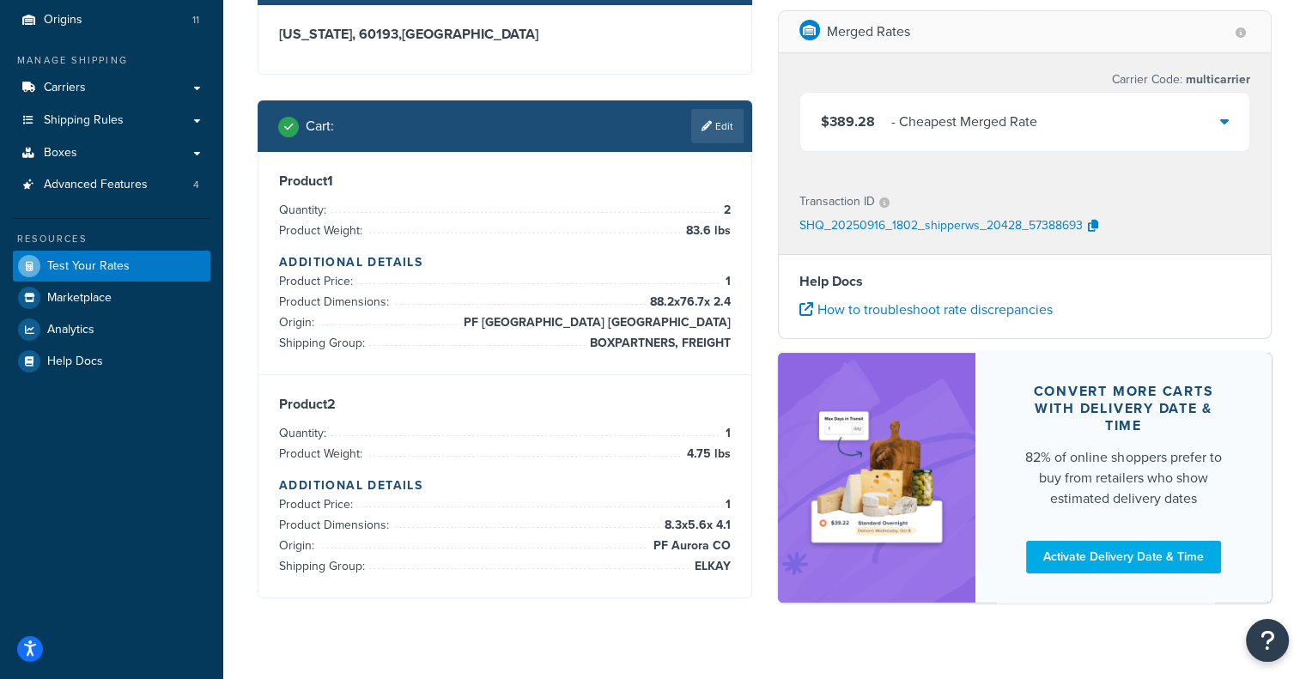
scroll to position [155, 0]
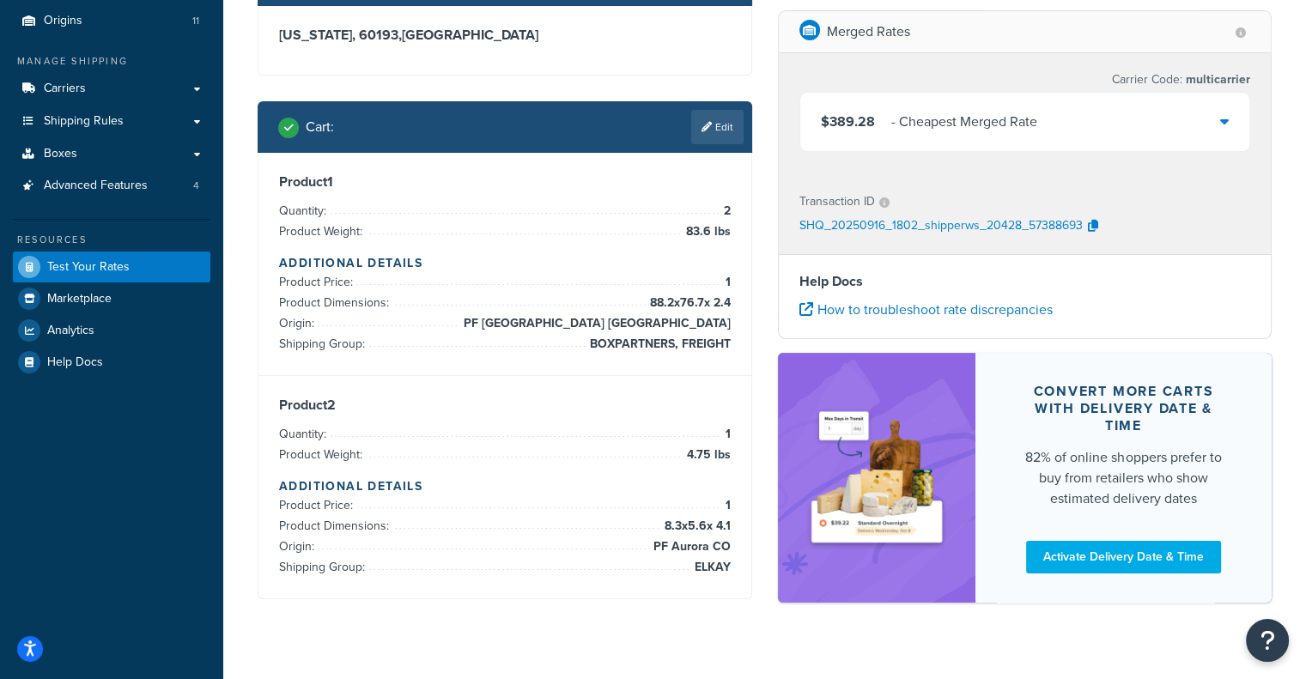
click at [1099, 110] on div "$389.28 - Cheapest Merged Rate" at bounding box center [1025, 122] width 450 height 58
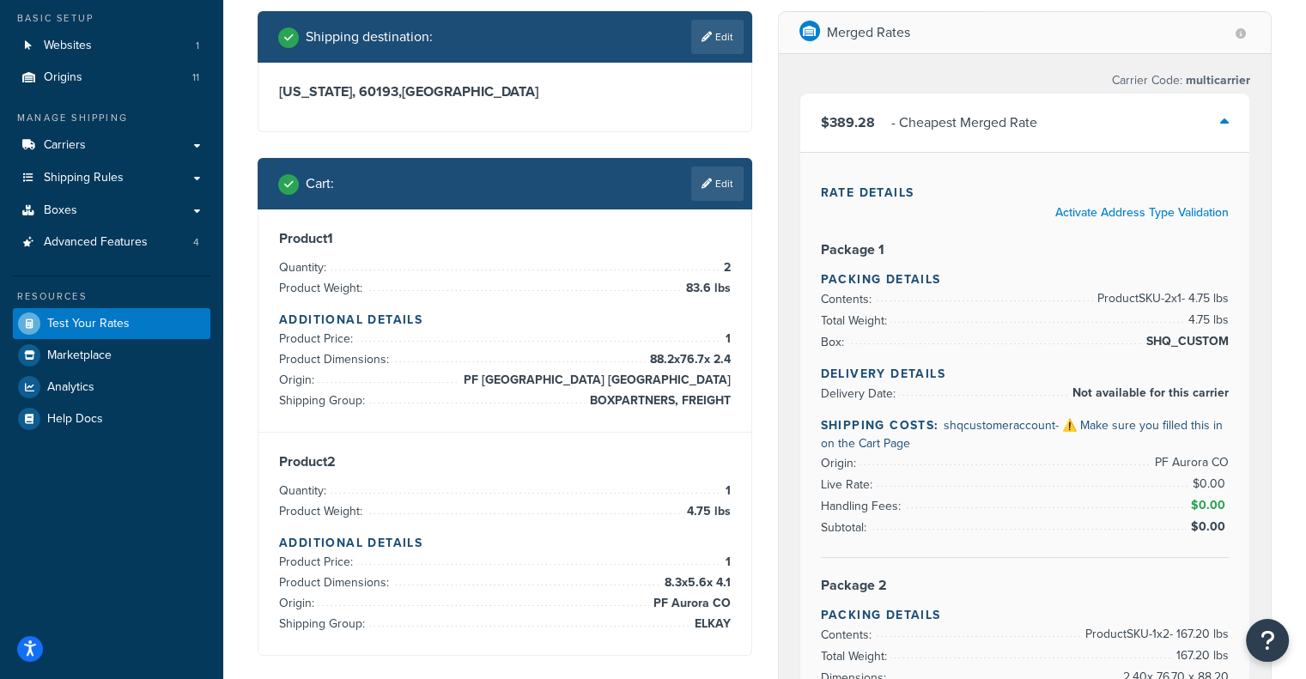
scroll to position [100, 0]
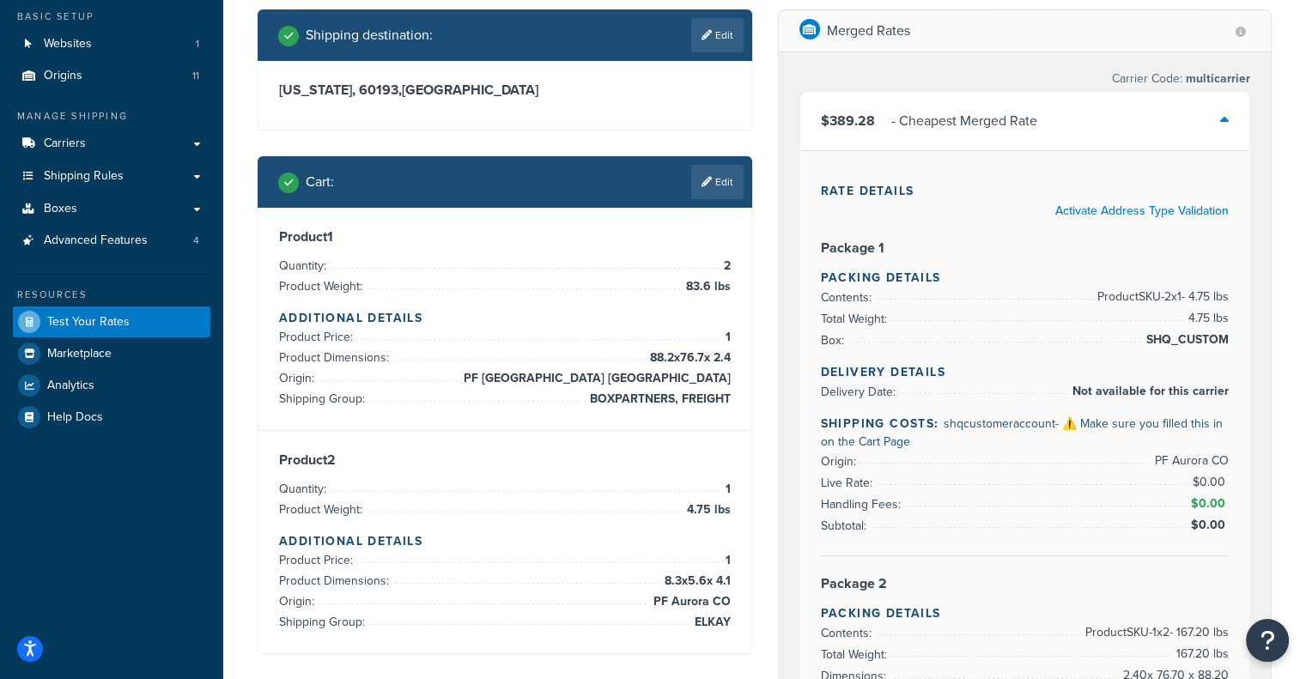
click at [1179, 123] on div "$389.28 - Cheapest Merged Rate" at bounding box center [1025, 121] width 450 height 58
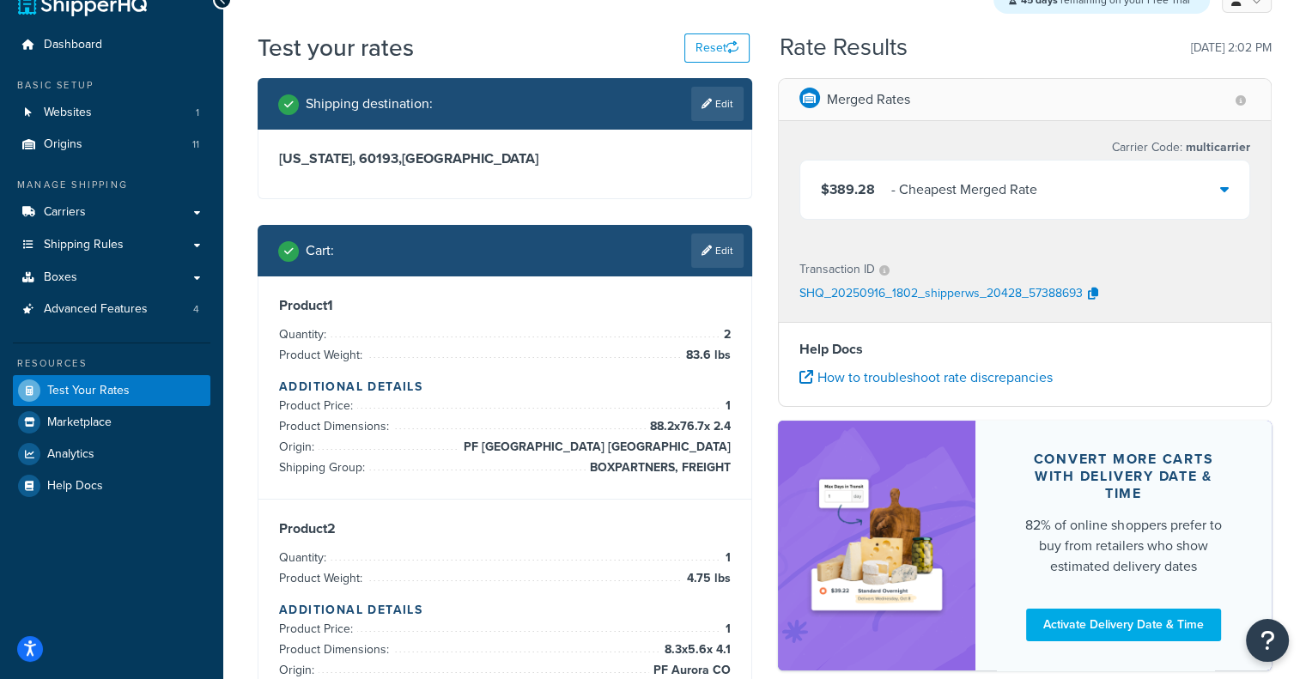
scroll to position [0, 0]
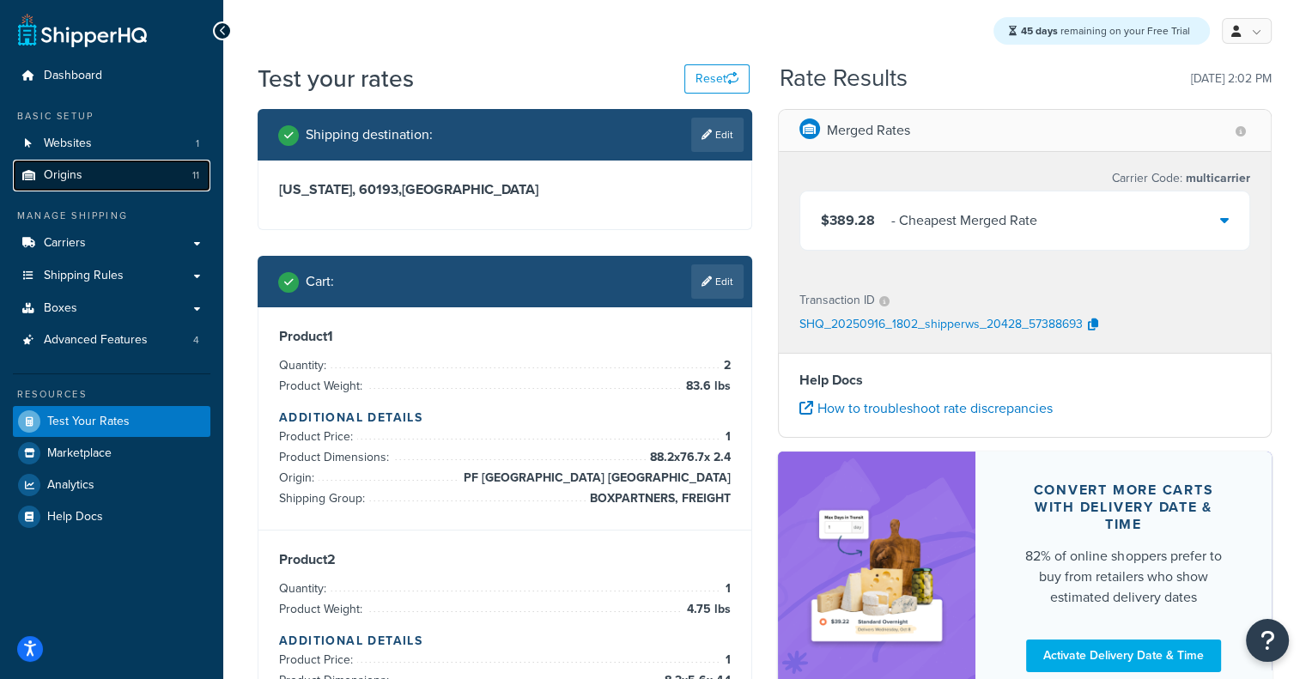
click at [137, 177] on link "Origins 11" at bounding box center [112, 176] width 198 height 32
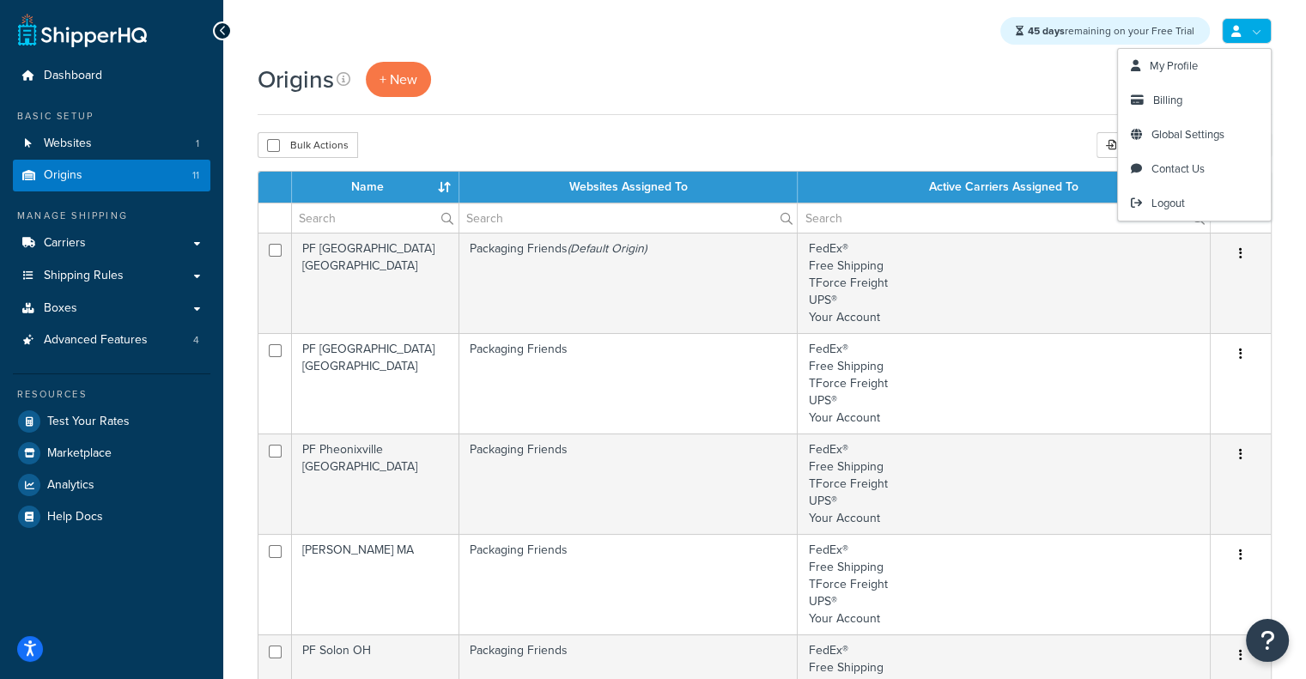
click at [1243, 43] on link at bounding box center [1247, 31] width 50 height 26
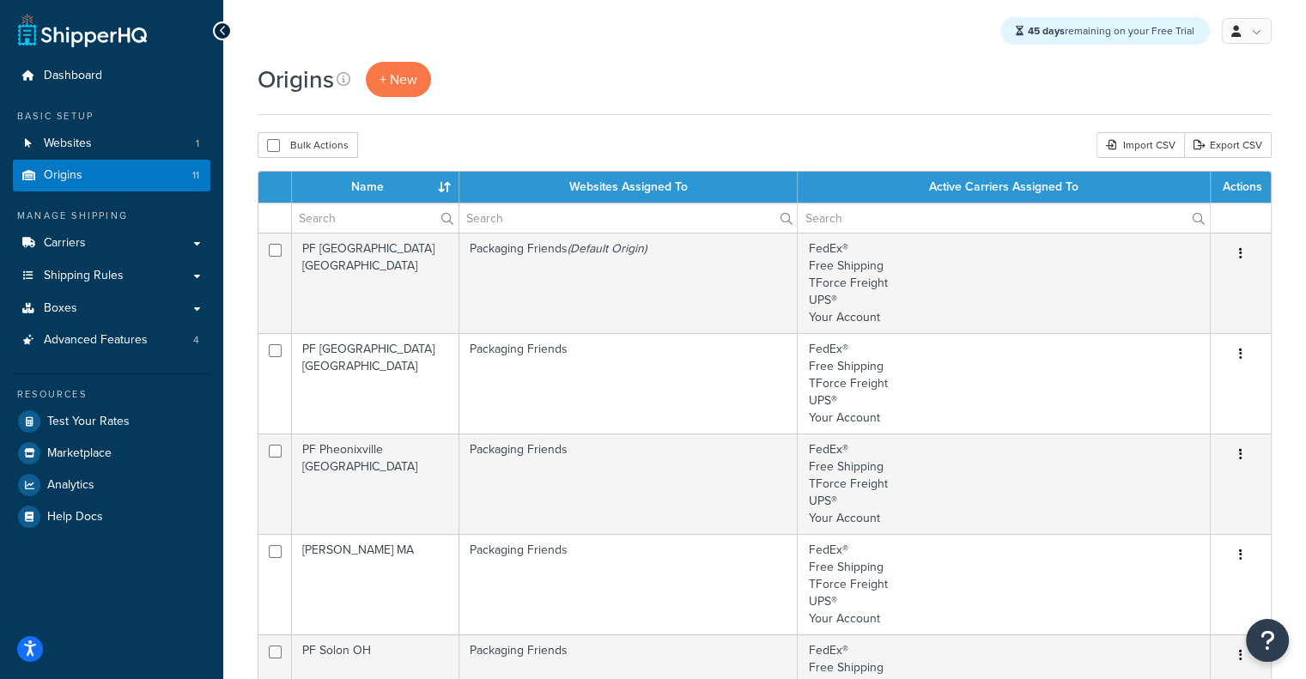
click at [786, 109] on div "Origins + New" at bounding box center [765, 88] width 1014 height 53
click at [141, 137] on link "Websites 1" at bounding box center [112, 144] width 198 height 32
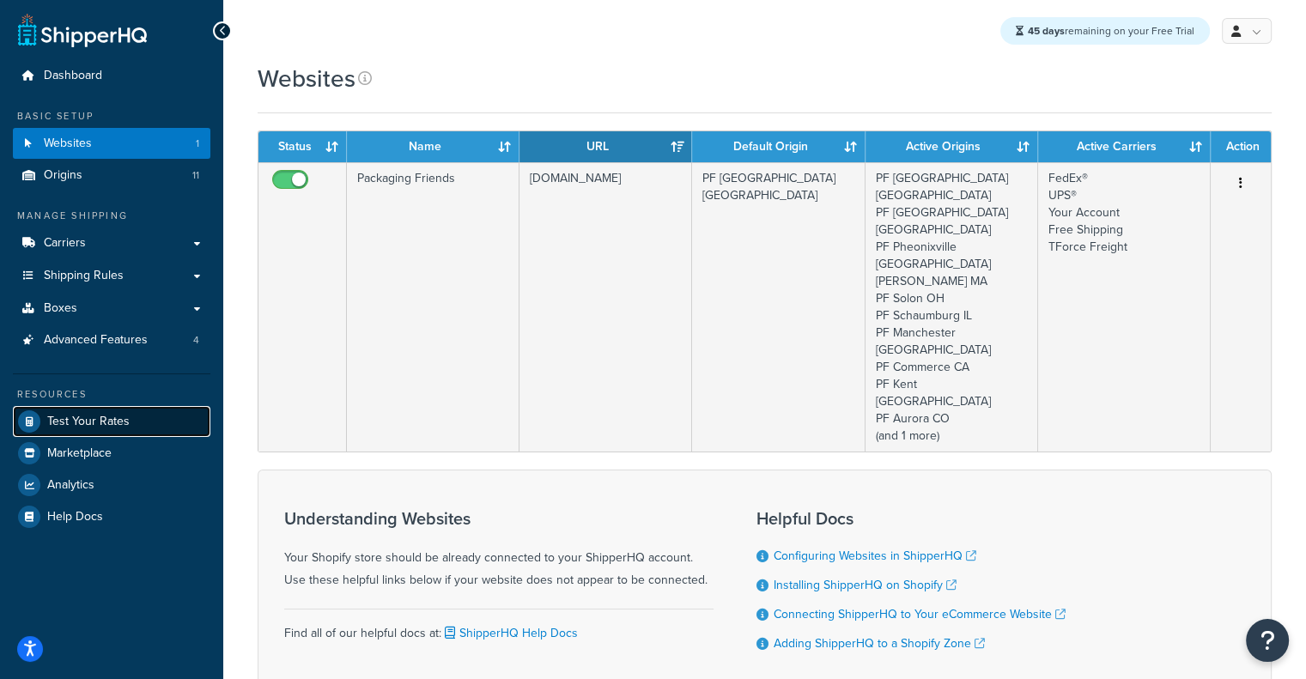
click at [82, 415] on span "Test Your Rates" at bounding box center [88, 422] width 82 height 15
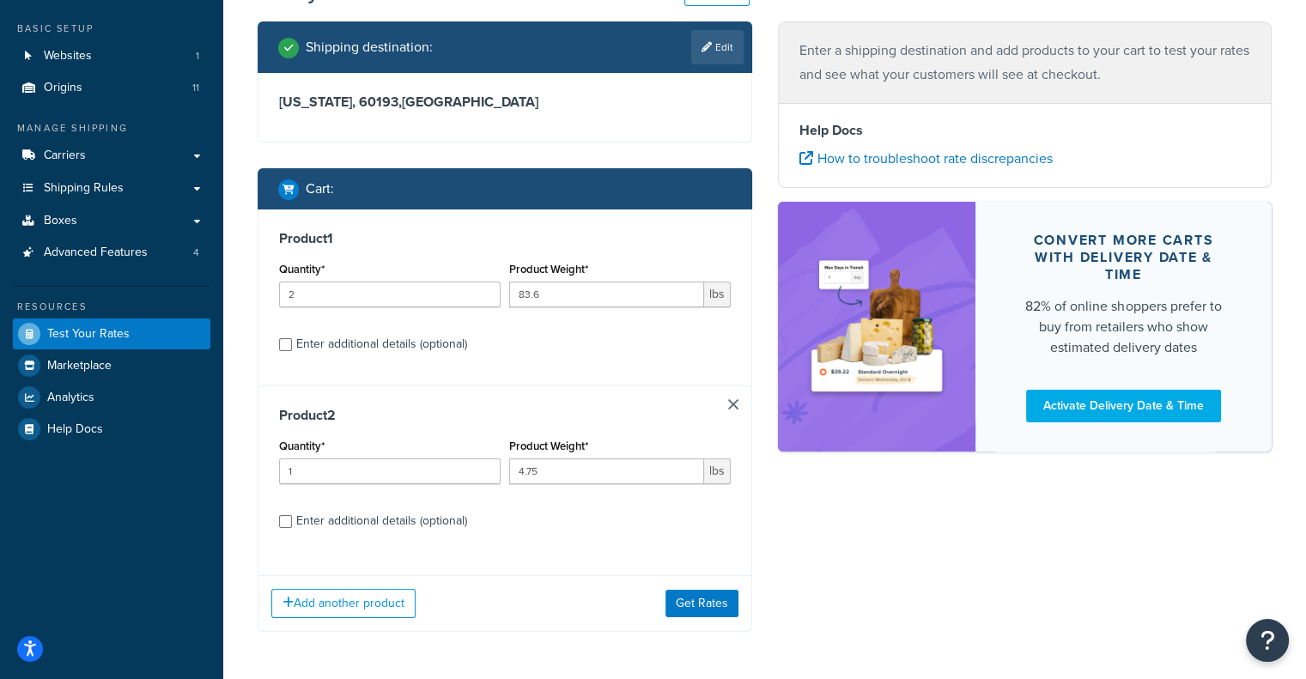
scroll to position [150, 0]
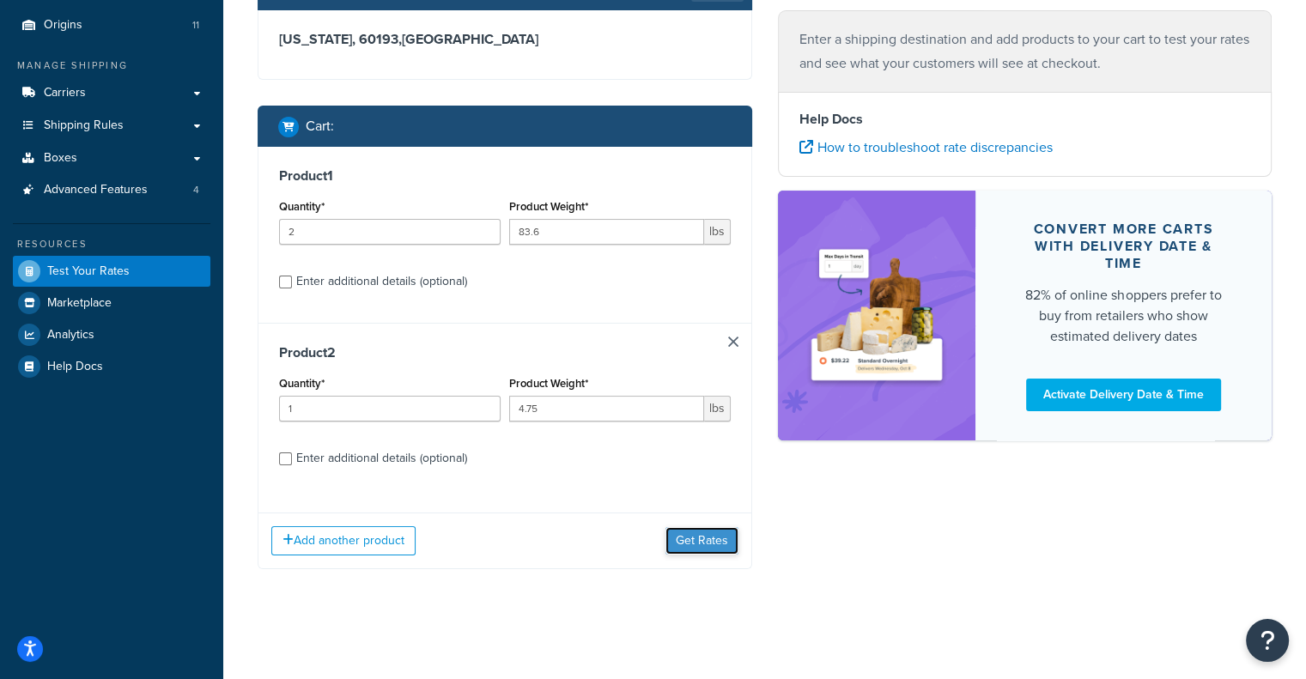
click at [725, 535] on button "Get Rates" at bounding box center [702, 540] width 73 height 27
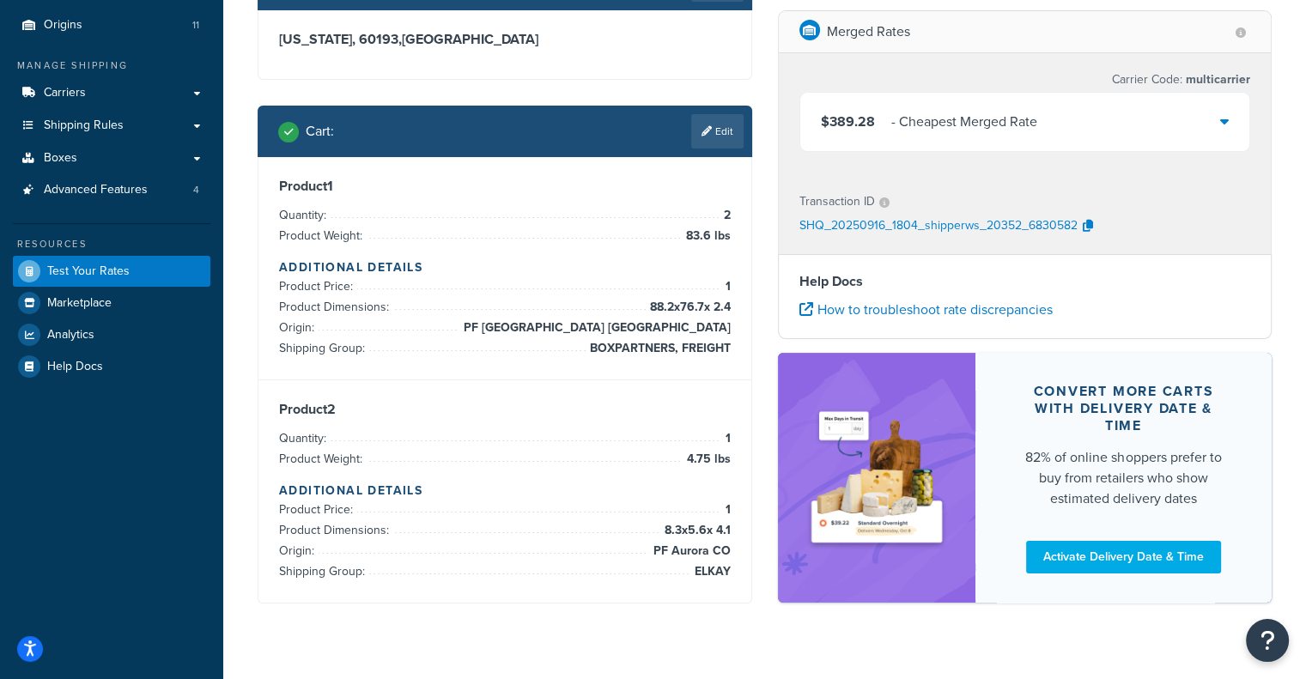
click at [1232, 129] on div "$389.28 - Cheapest Merged Rate" at bounding box center [1025, 122] width 450 height 58
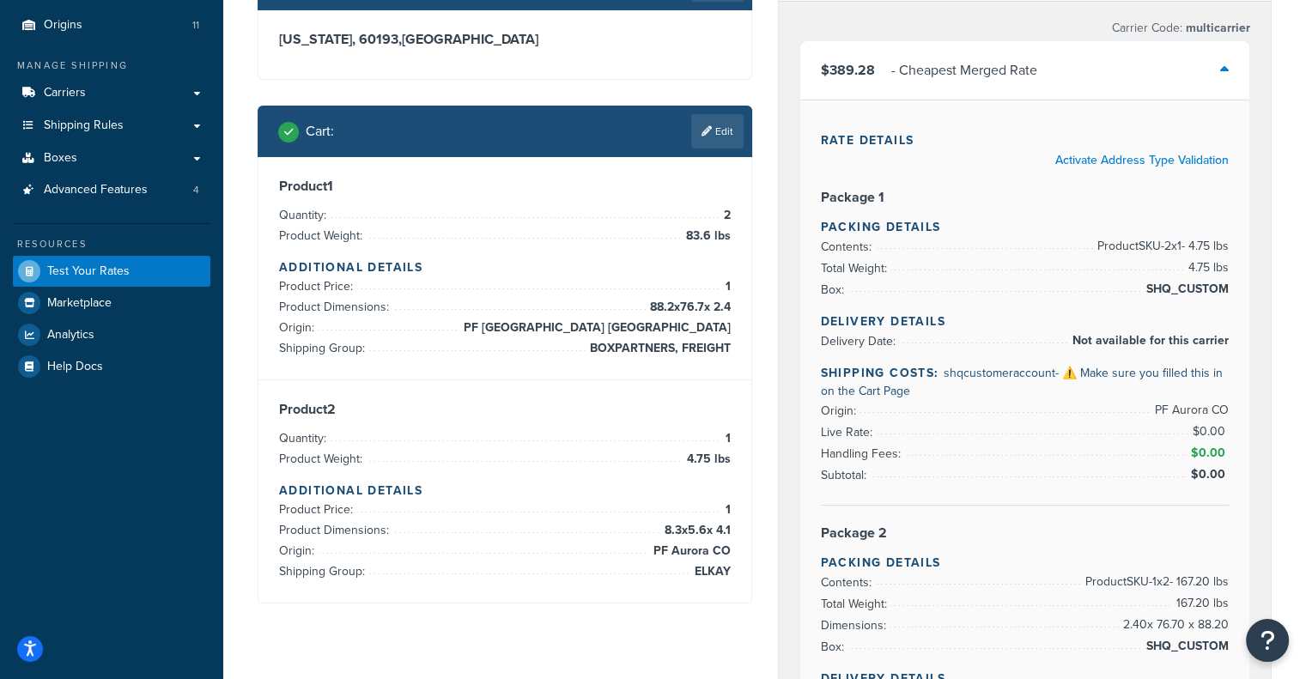
scroll to position [745, 0]
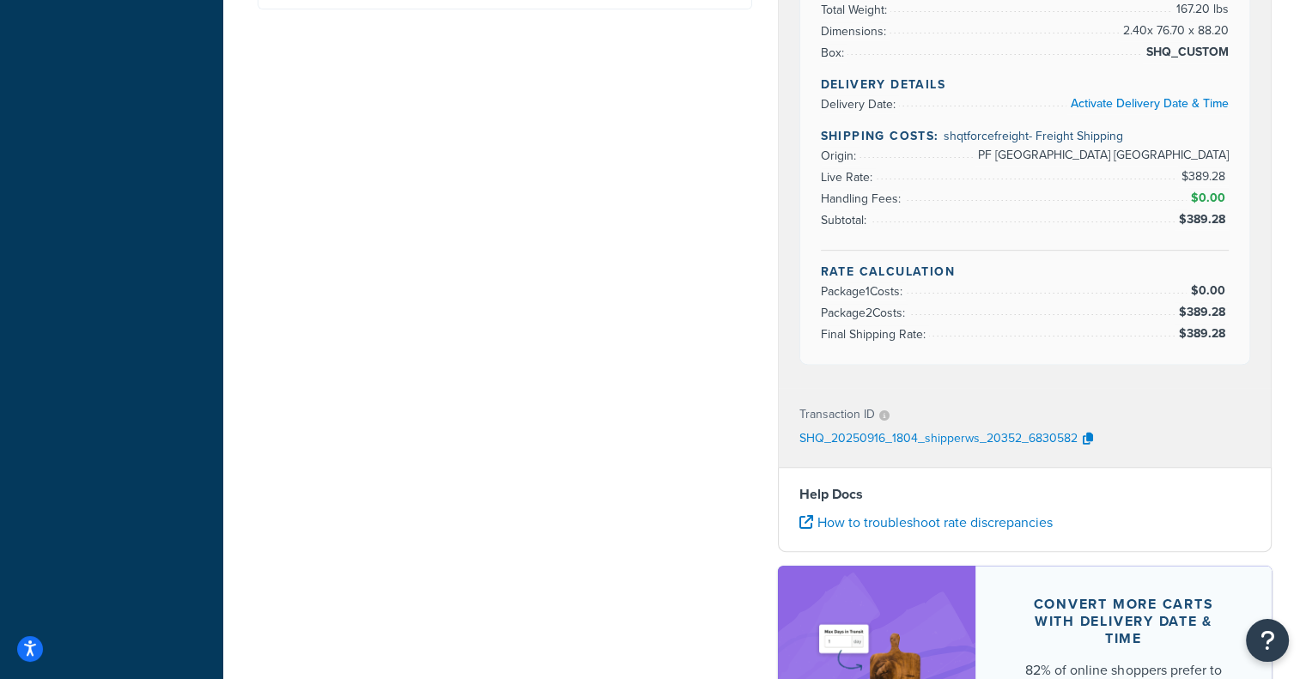
click at [982, 439] on p "SHQ_20250916_1804_shipperws_20352_6830582" at bounding box center [938, 440] width 278 height 26
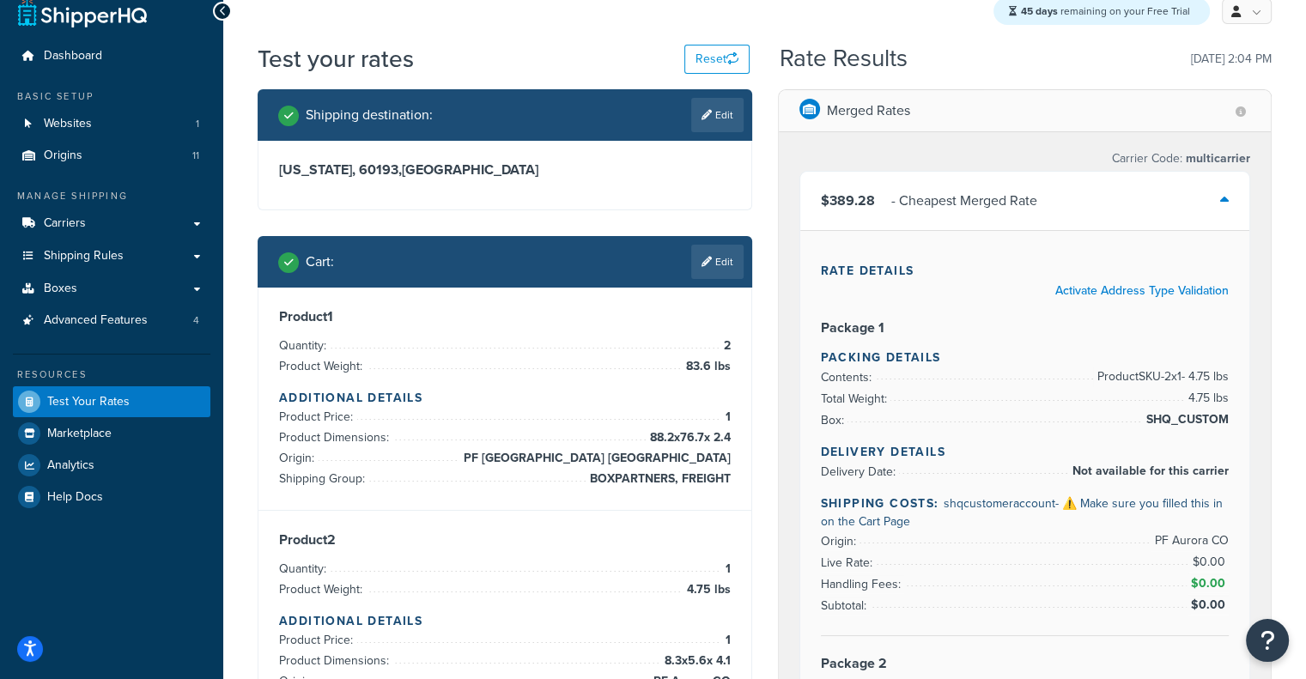
scroll to position [0, 0]
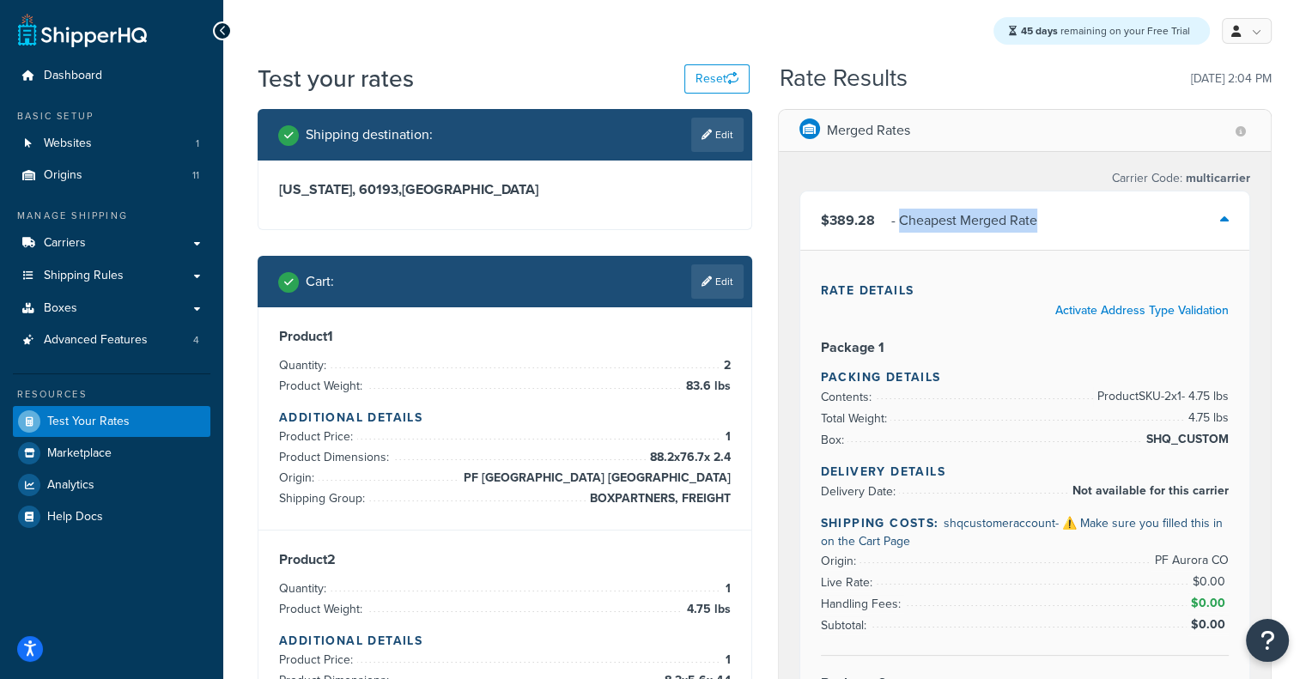
drag, startPoint x: 1043, startPoint y: 222, endPoint x: 897, endPoint y: 228, distance: 146.1
click at [897, 228] on div "$389.28 - Cheapest Merged Rate" at bounding box center [1025, 221] width 450 height 58
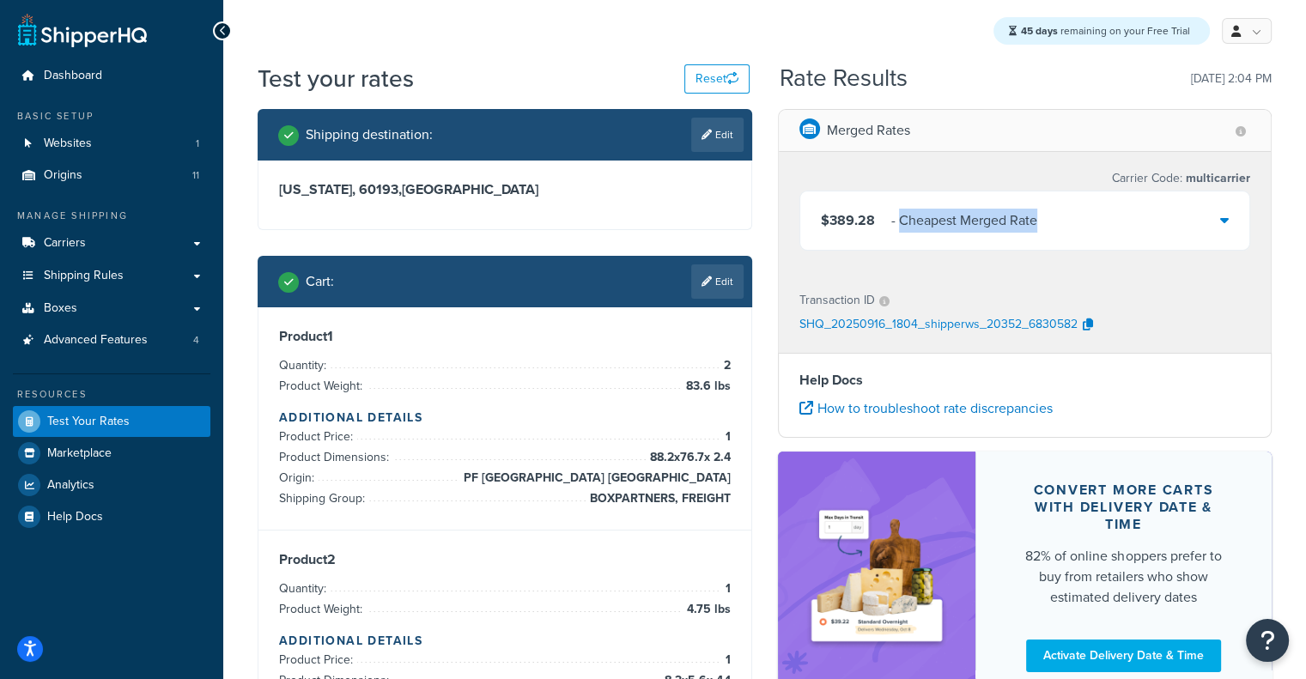
copy div "Cheapest Merged Rate"
click at [142, 246] on link "Carriers" at bounding box center [112, 244] width 198 height 32
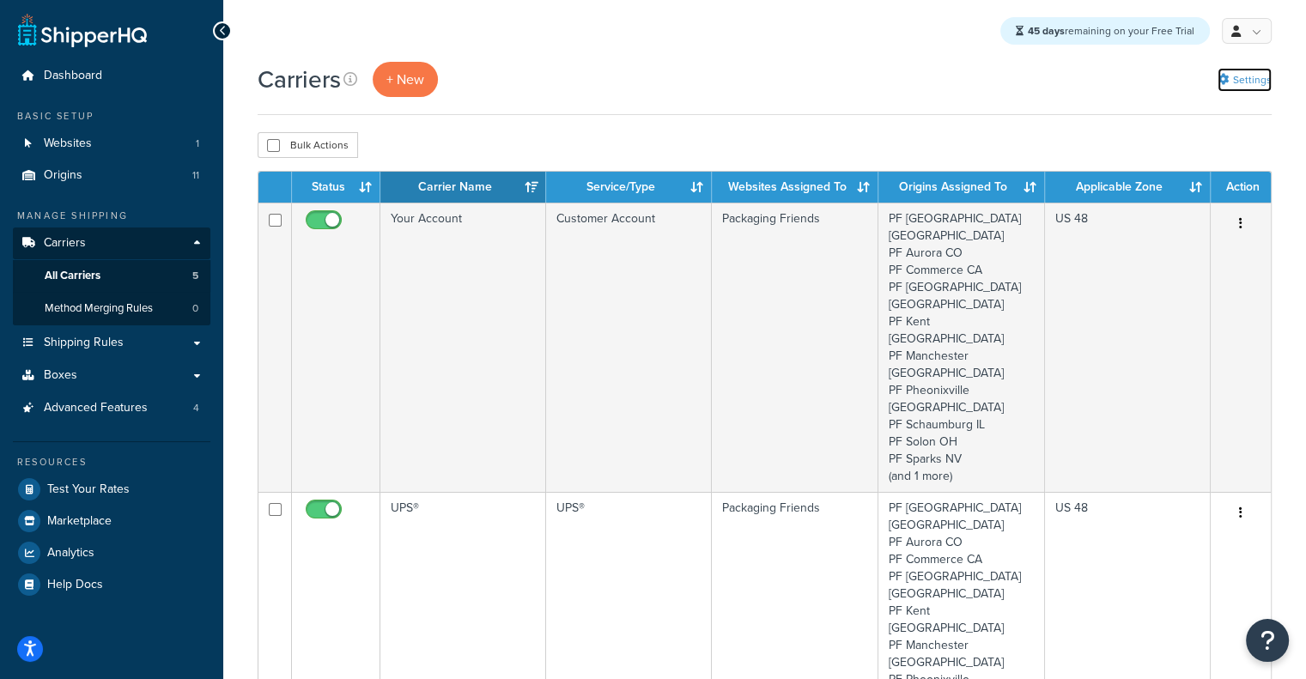
click at [1250, 72] on link "Settings" at bounding box center [1245, 80] width 54 height 24
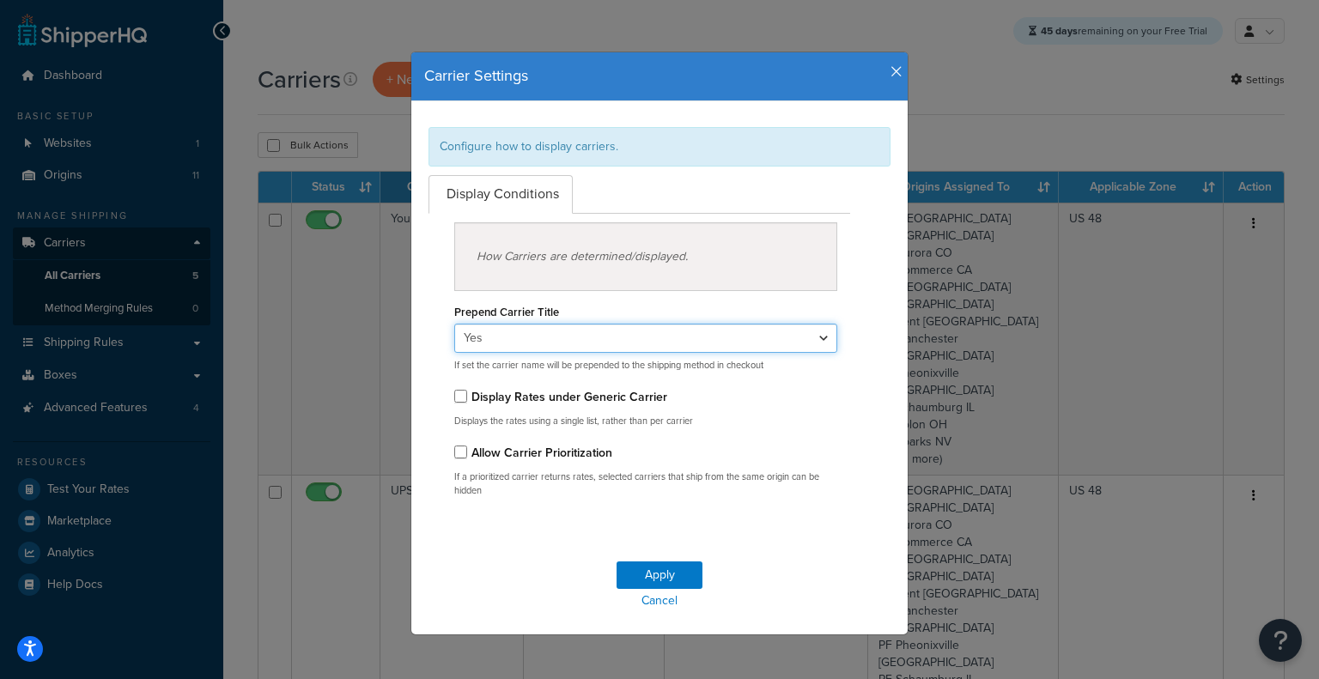
click at [514, 334] on select "Yes No" at bounding box center [645, 338] width 383 height 29
click at [893, 65] on icon "button" at bounding box center [897, 71] width 12 height 15
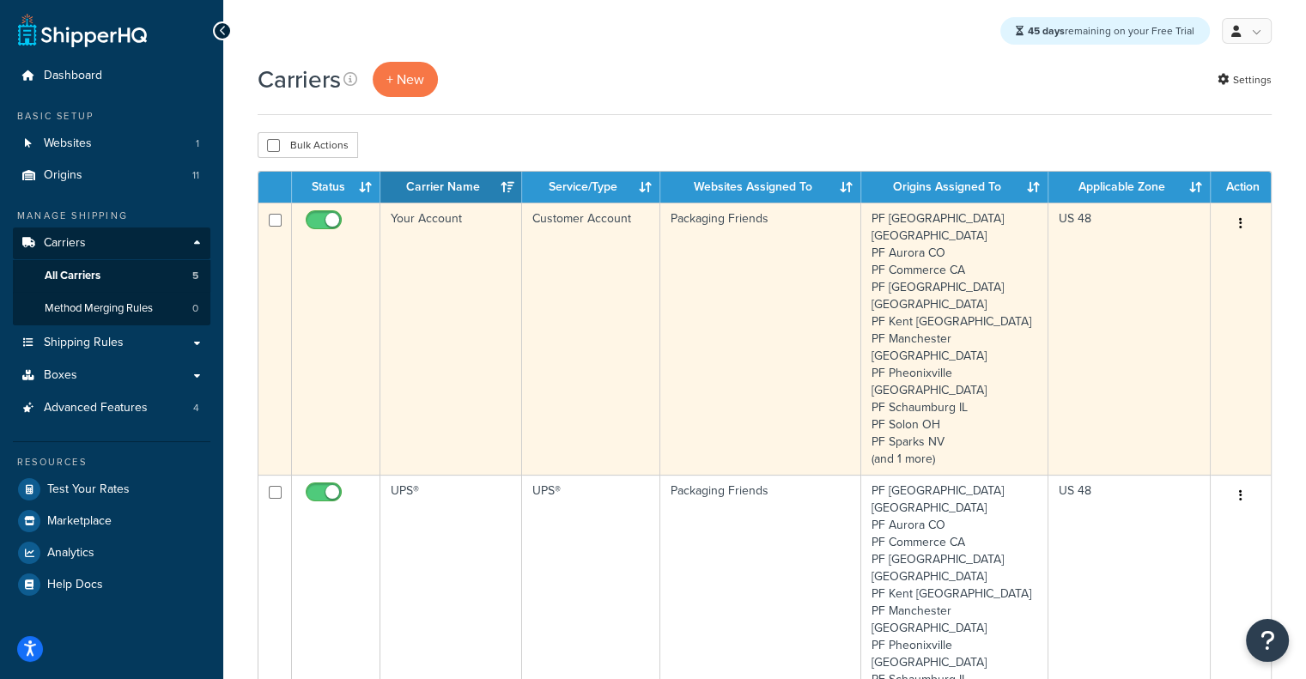
click at [1246, 230] on button "button" at bounding box center [1241, 223] width 24 height 27
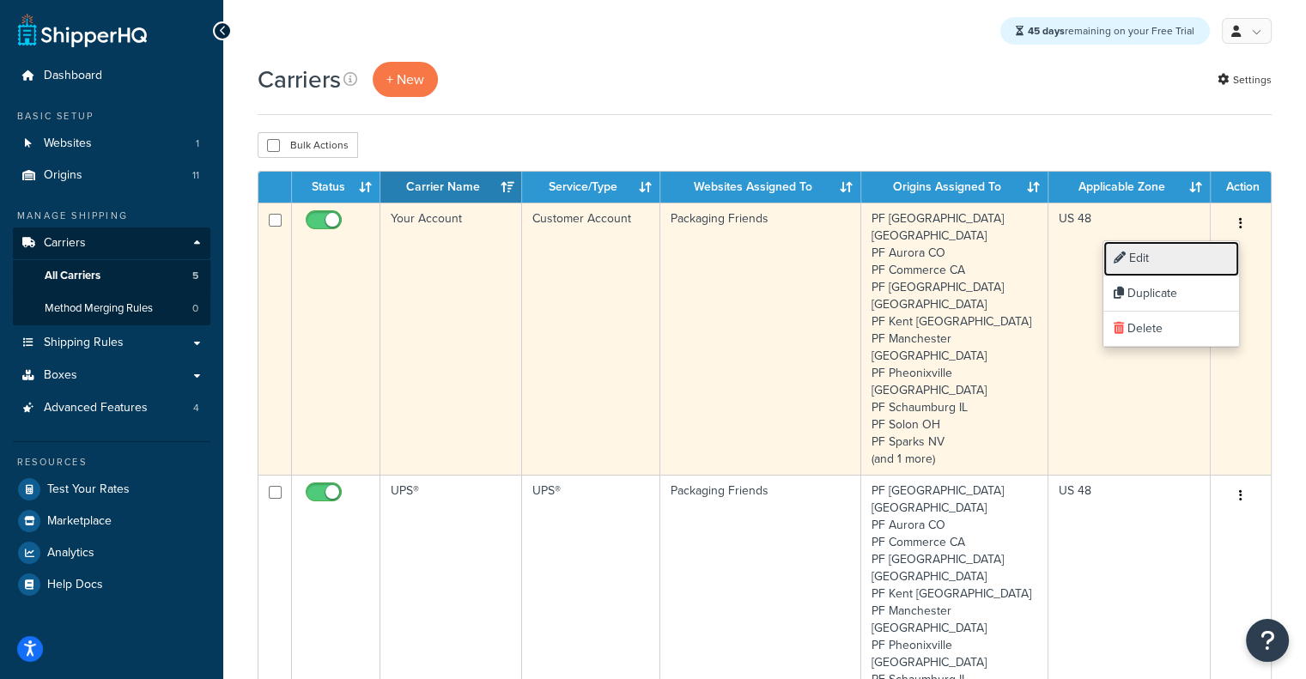
click at [1202, 259] on link "Edit" at bounding box center [1171, 258] width 136 height 35
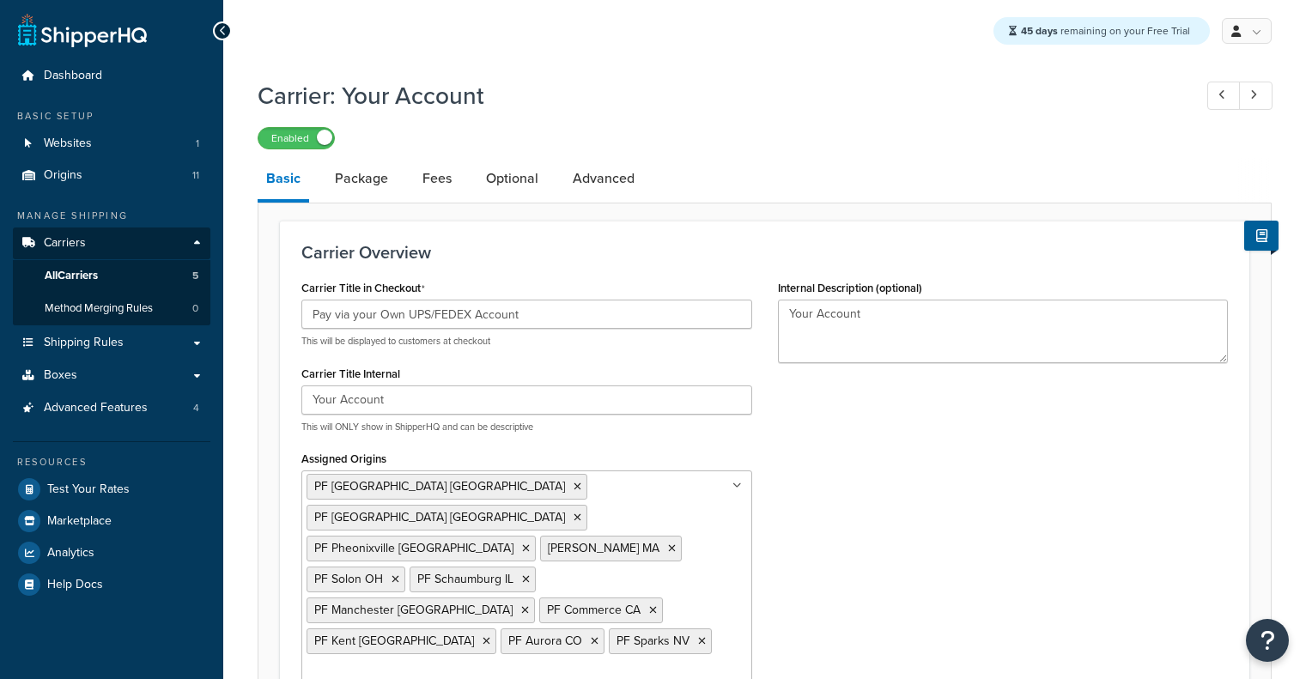
select select "customerAccount"
click at [594, 178] on link "Advanced" at bounding box center [603, 178] width 79 height 41
select select "false"
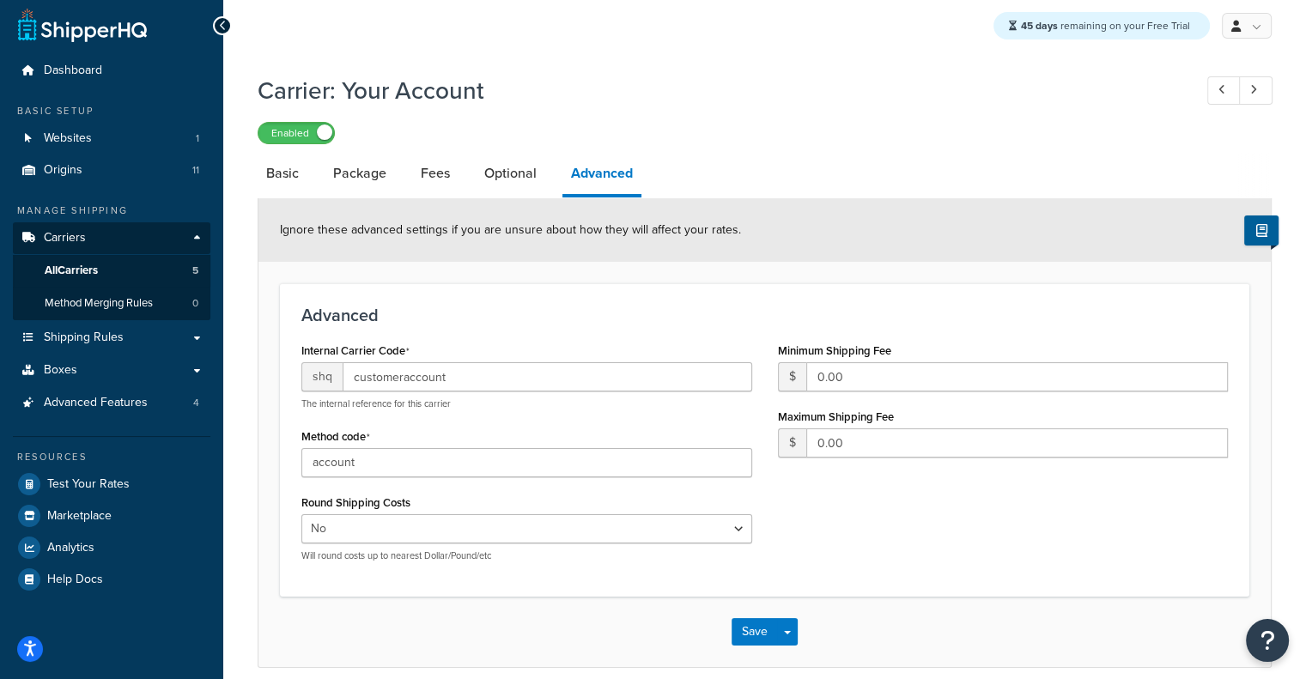
scroll to position [81, 0]
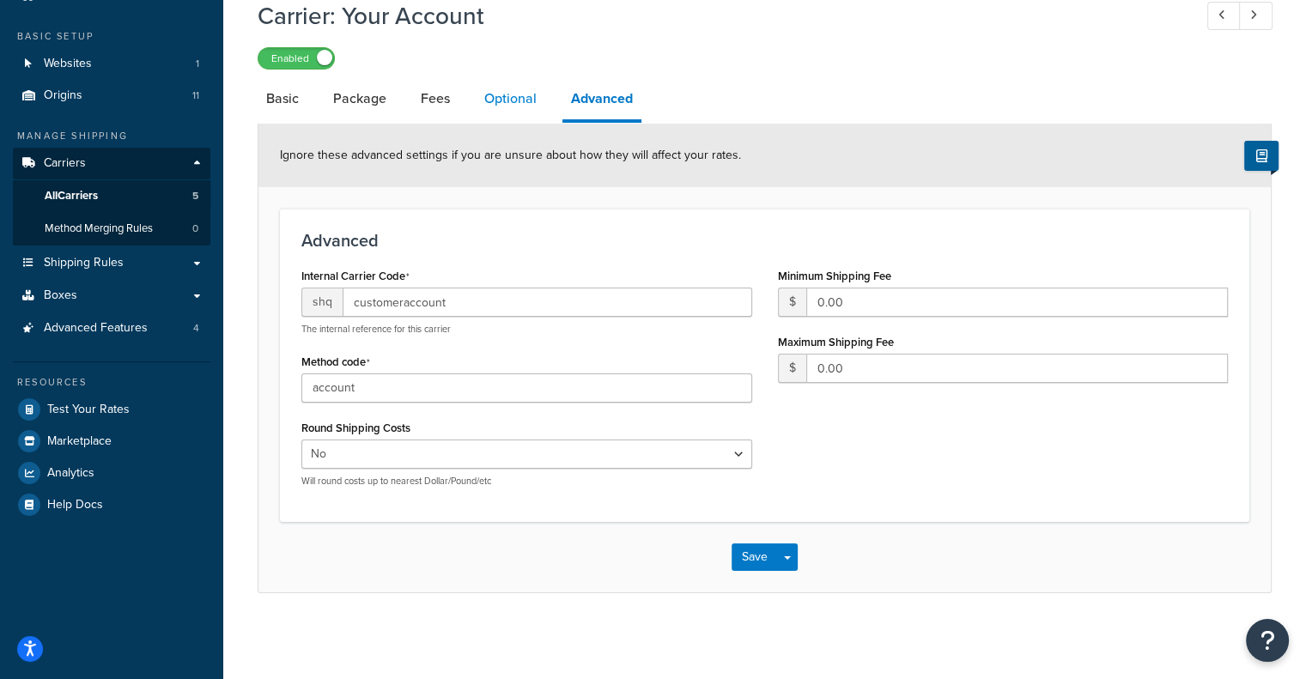
click at [528, 98] on link "Optional" at bounding box center [511, 98] width 70 height 41
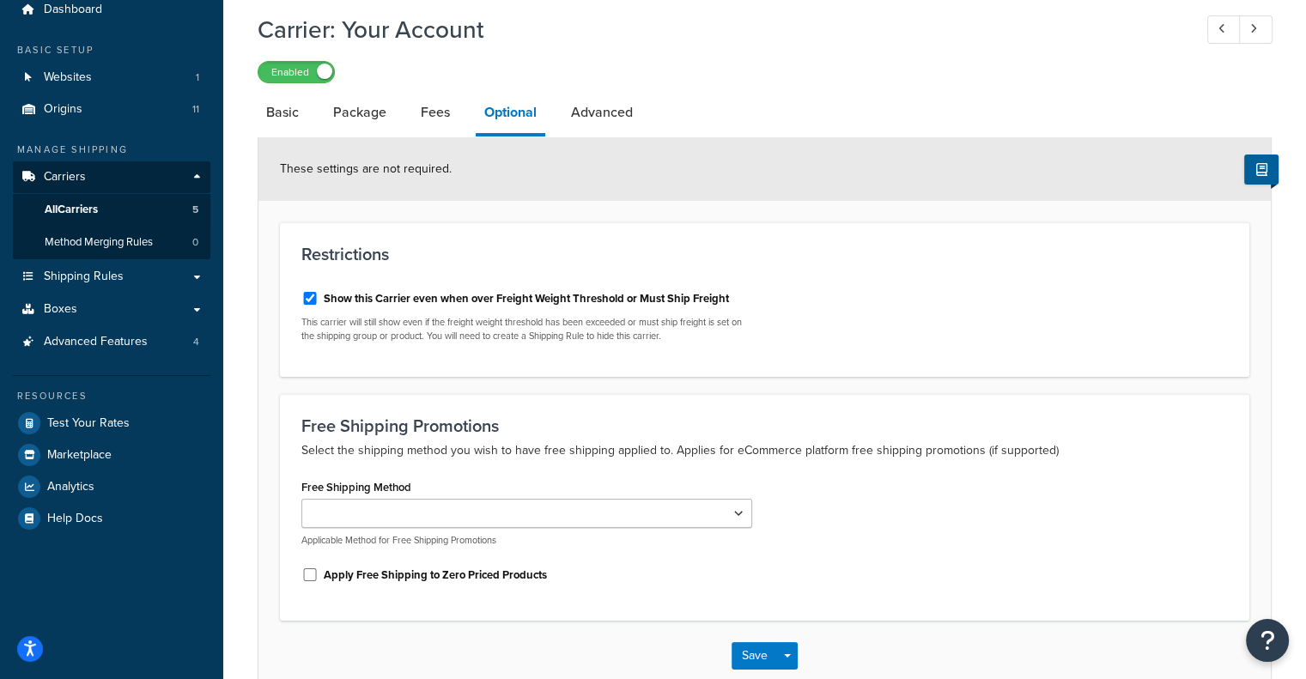
scroll to position [45, 0]
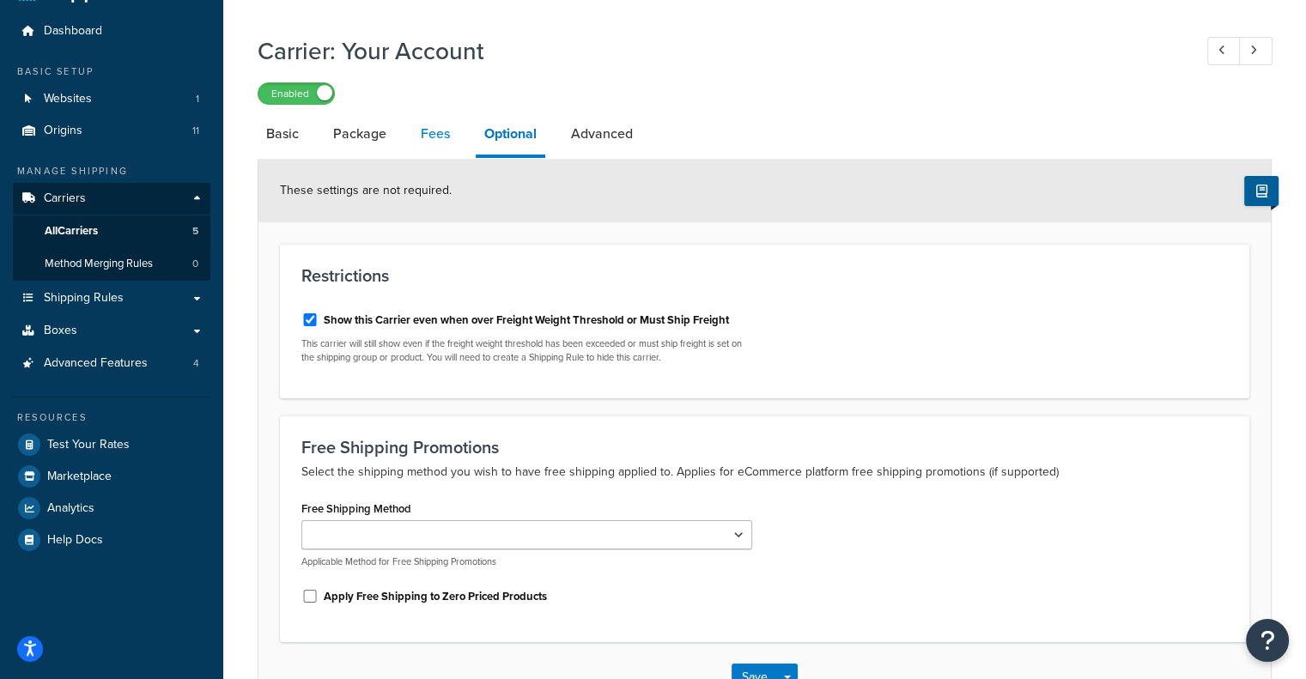
click at [439, 135] on link "Fees" at bounding box center [435, 133] width 46 height 41
select select "AFTER"
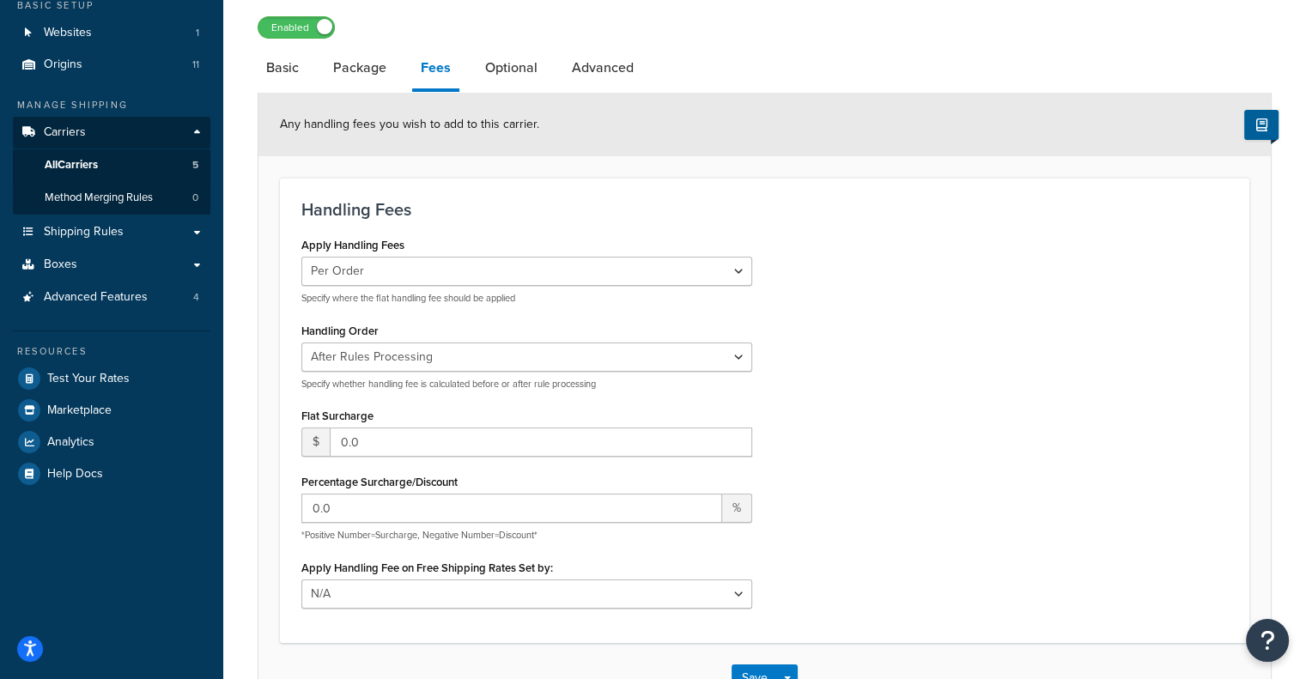
scroll to position [91, 0]
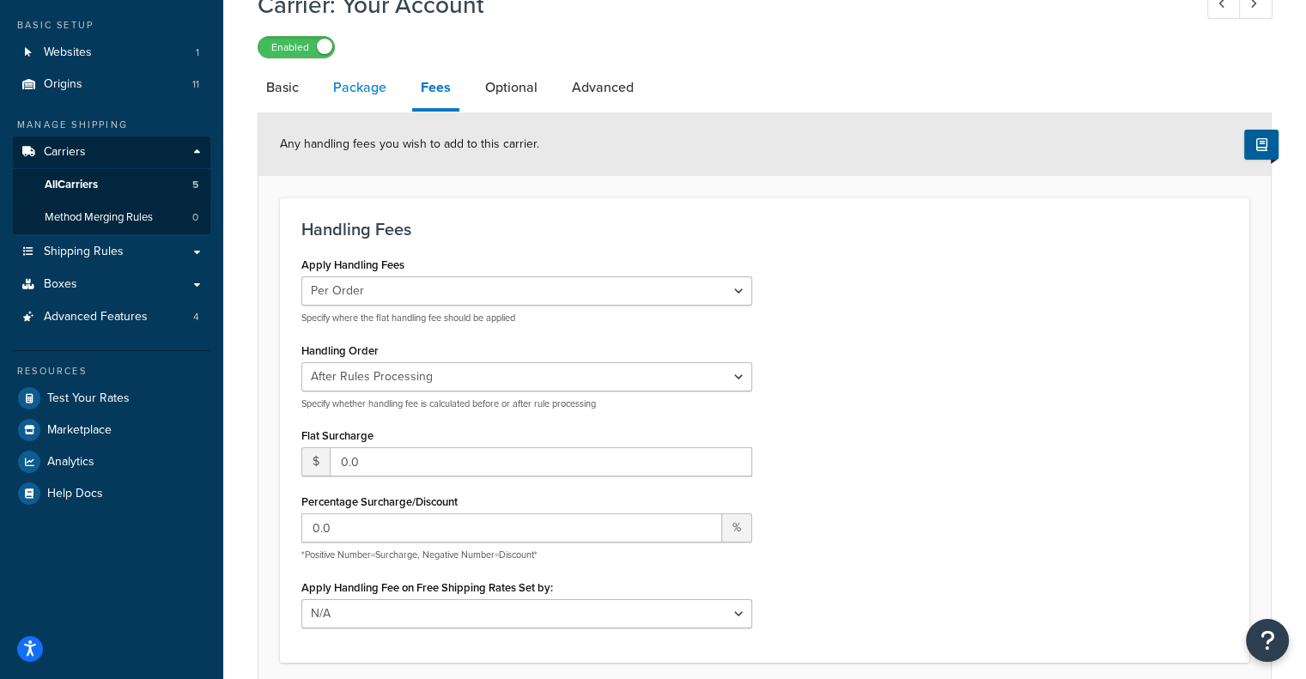
click at [343, 88] on link "Package" at bounding box center [360, 87] width 70 height 41
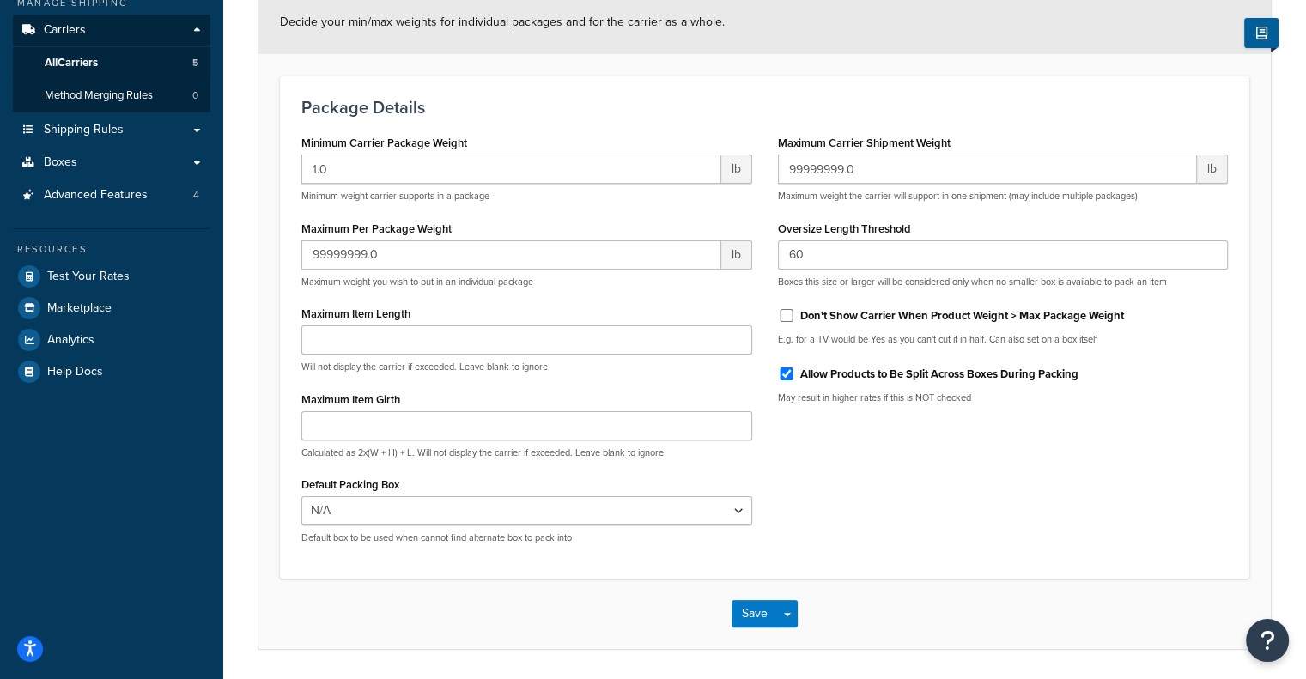
scroll to position [206, 0]
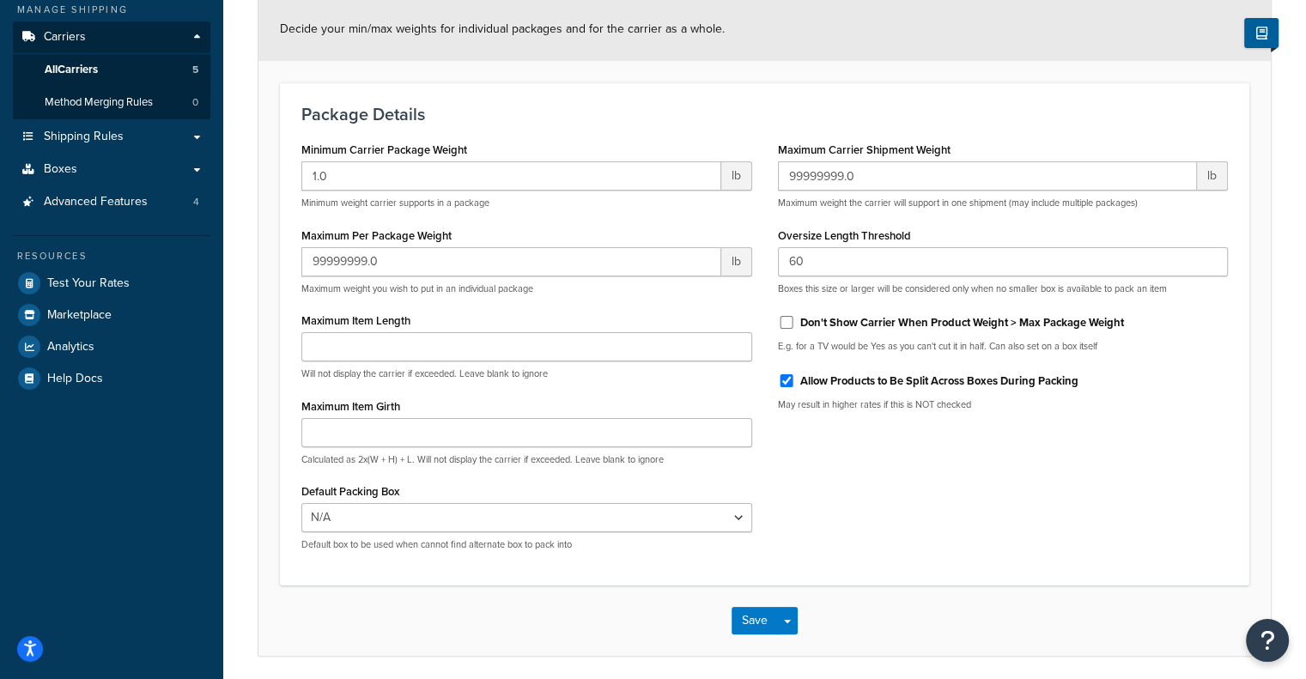
click at [948, 387] on label "Allow Products to Be Split Across Boxes During Packing" at bounding box center [939, 381] width 278 height 15
click at [795, 387] on input "Allow Products to Be Split Across Boxes During Packing" at bounding box center [786, 380] width 17 height 13
checkbox input "false"
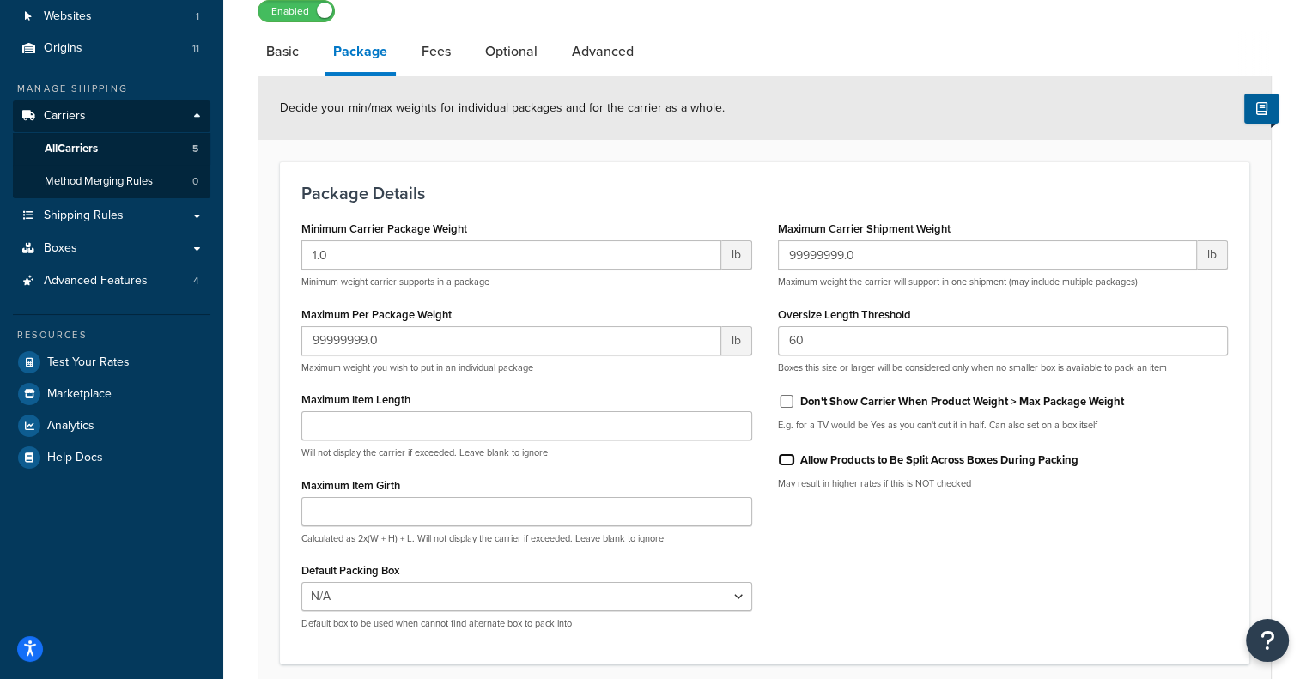
scroll to position [0, 0]
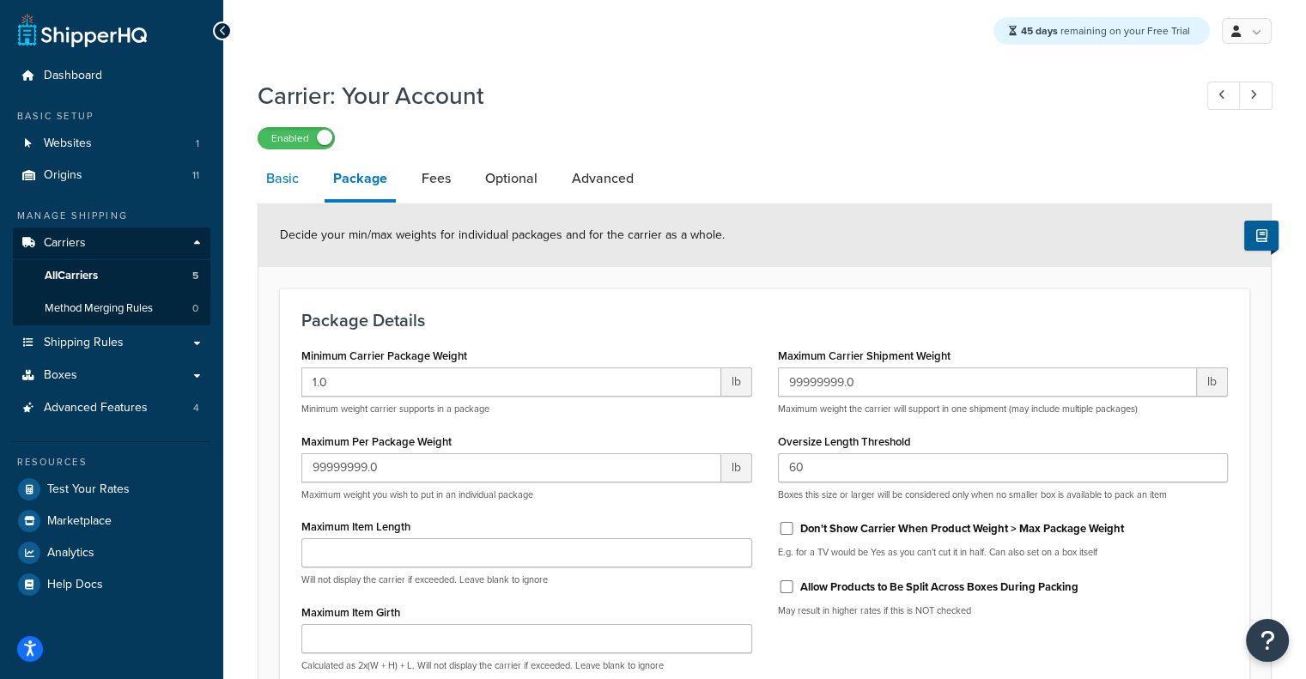
click at [289, 176] on link "Basic" at bounding box center [283, 178] width 50 height 41
select select "customerAccount"
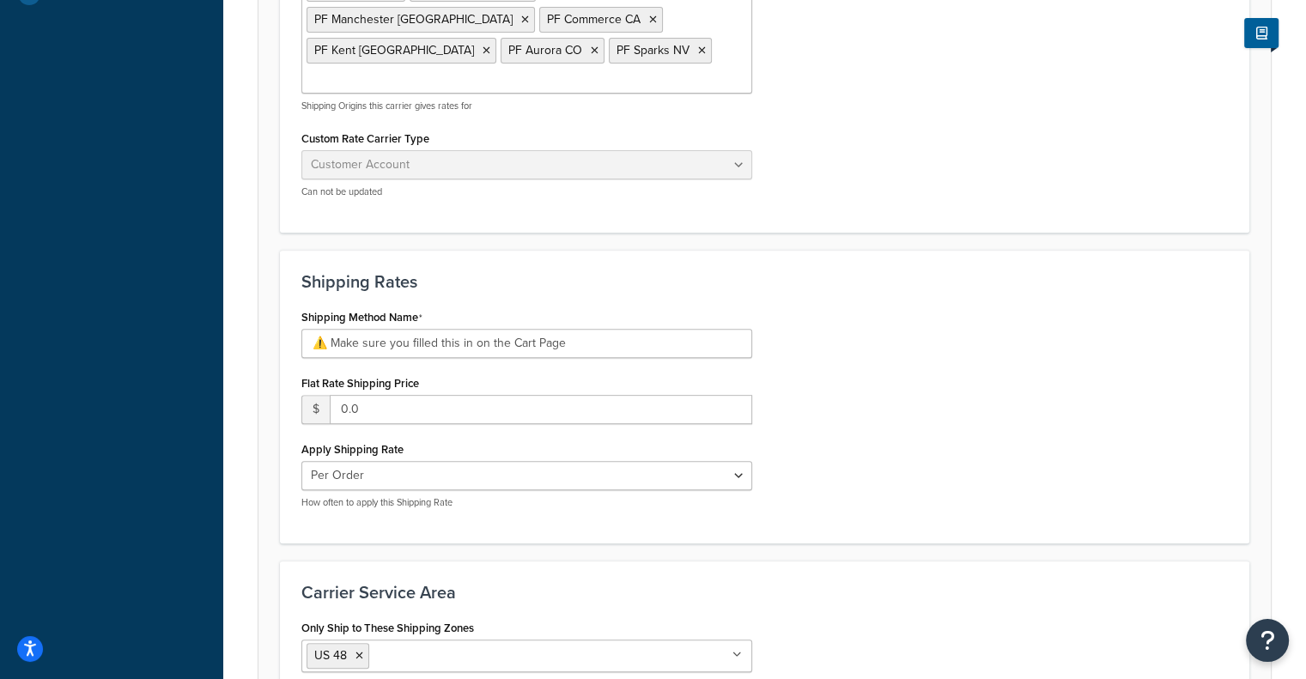
scroll to position [718, 0]
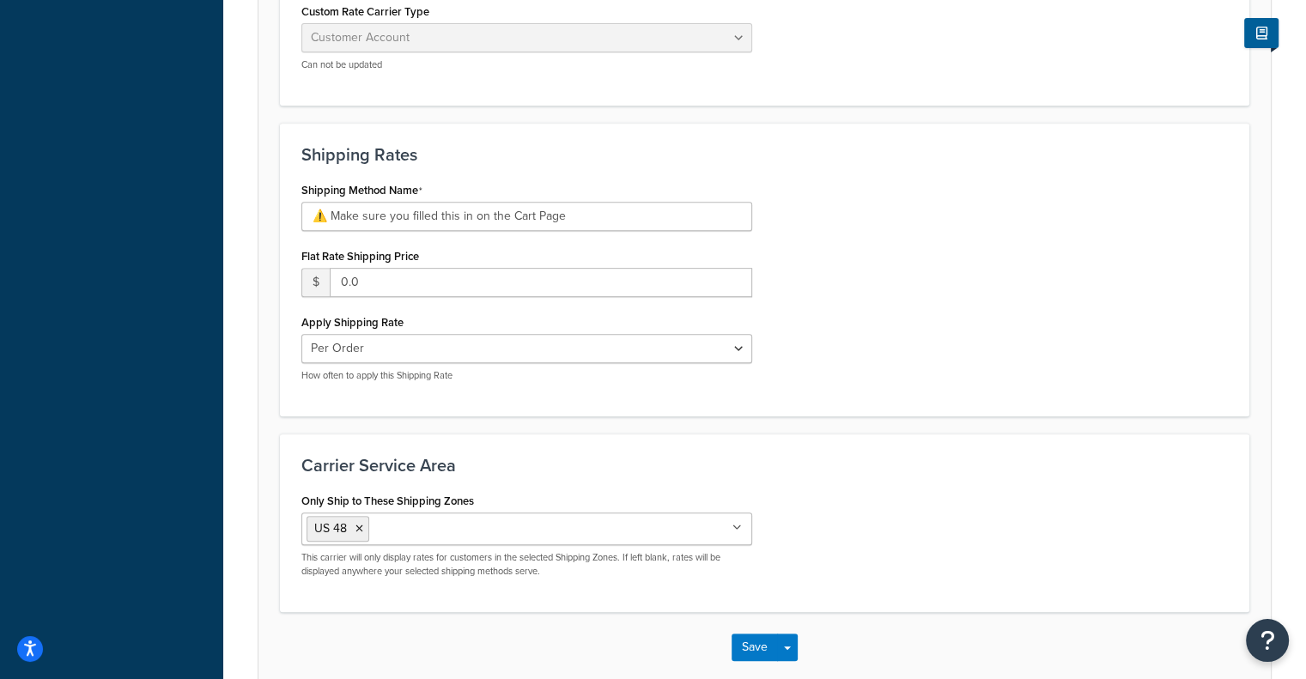
click at [754, 612] on div "Save Save Dropdown Save and Edit" at bounding box center [764, 647] width 1012 height 70
click at [754, 634] on button "Save" at bounding box center [755, 647] width 46 height 27
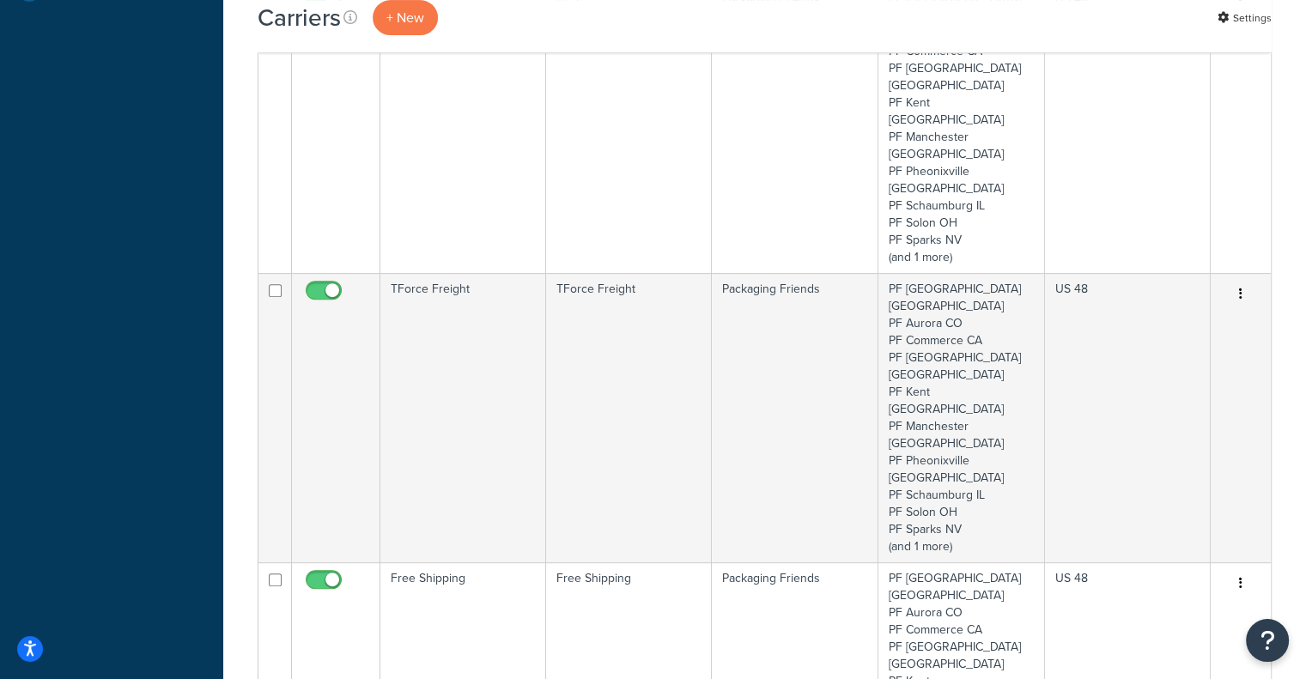
click at [1305, 309] on html "Press Alt+1 for screen-reader mode, Alt+0 to cancel Accessibility Screen-Reader…" at bounding box center [653, 492] width 1306 height 2173
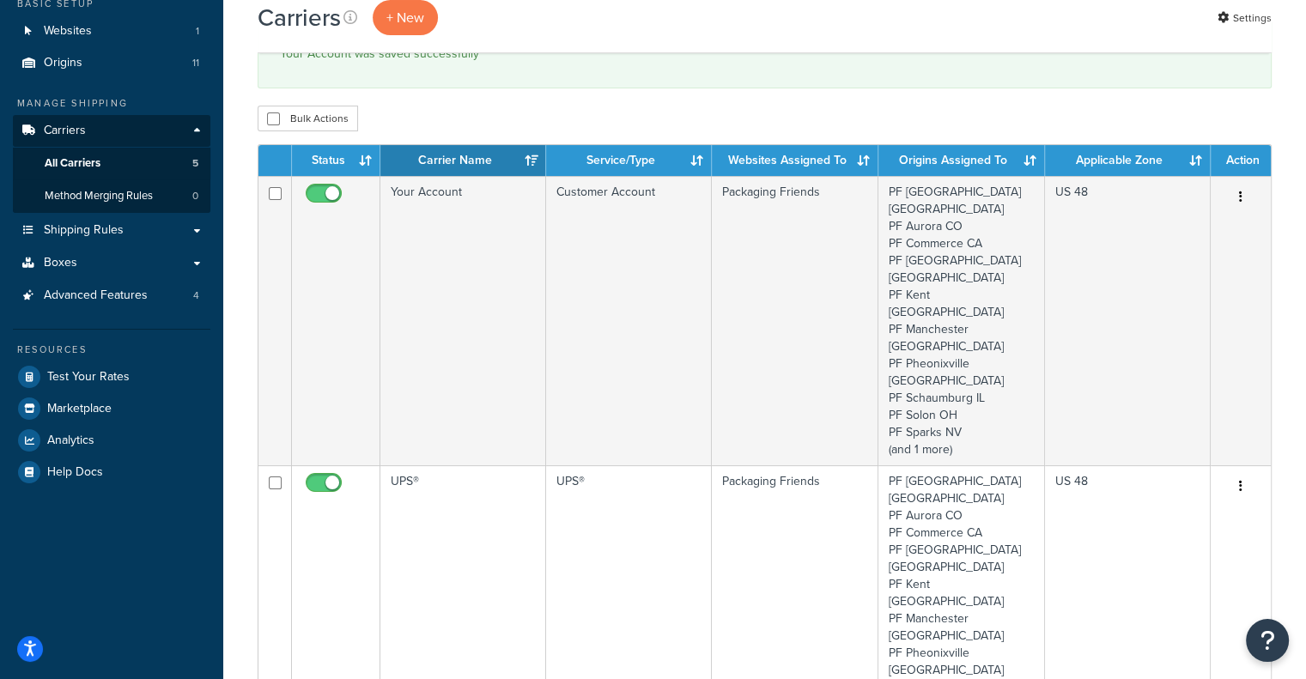
scroll to position [118, 0]
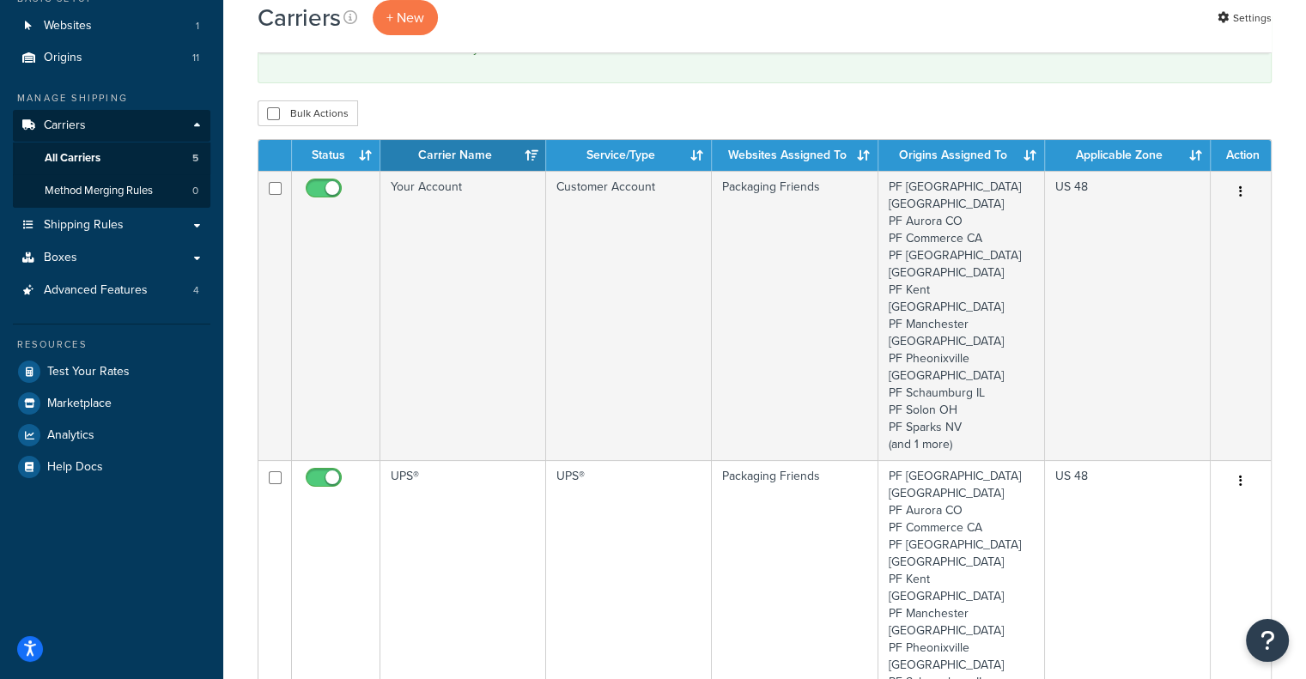
click at [580, 102] on div "Bulk Actions Duplicate [GEOGRAPHIC_DATA]" at bounding box center [765, 113] width 1014 height 26
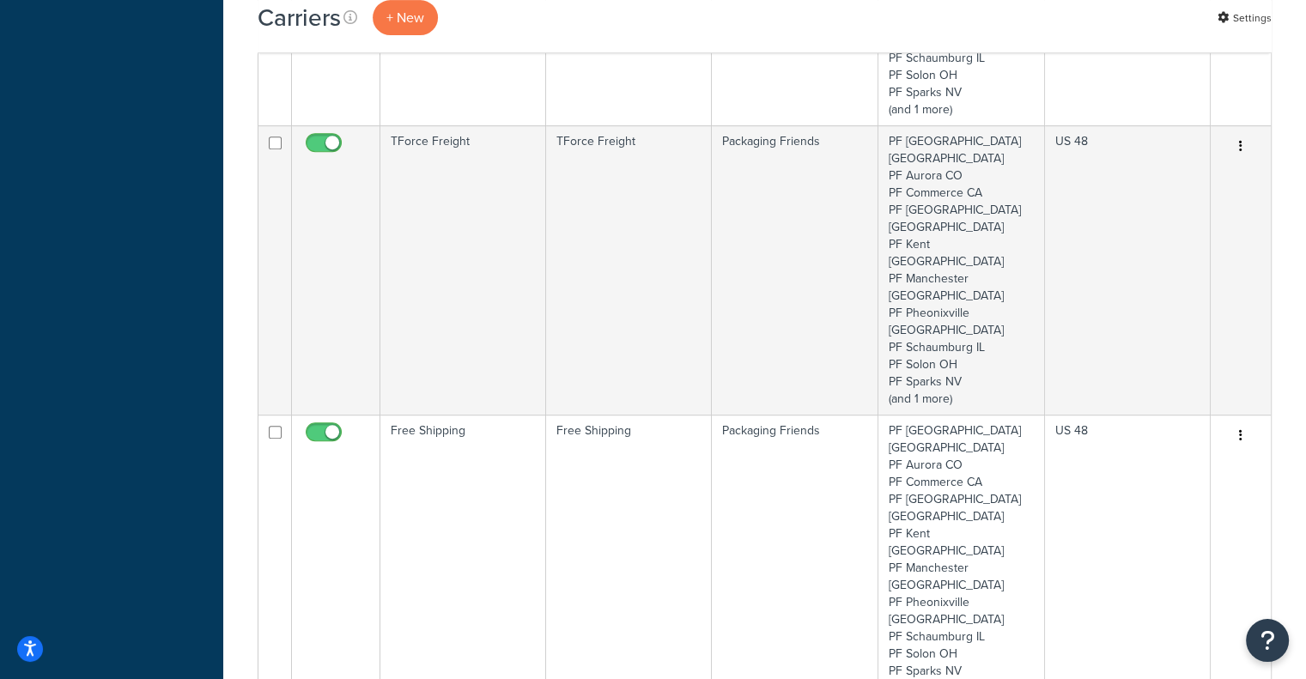
scroll to position [833, 0]
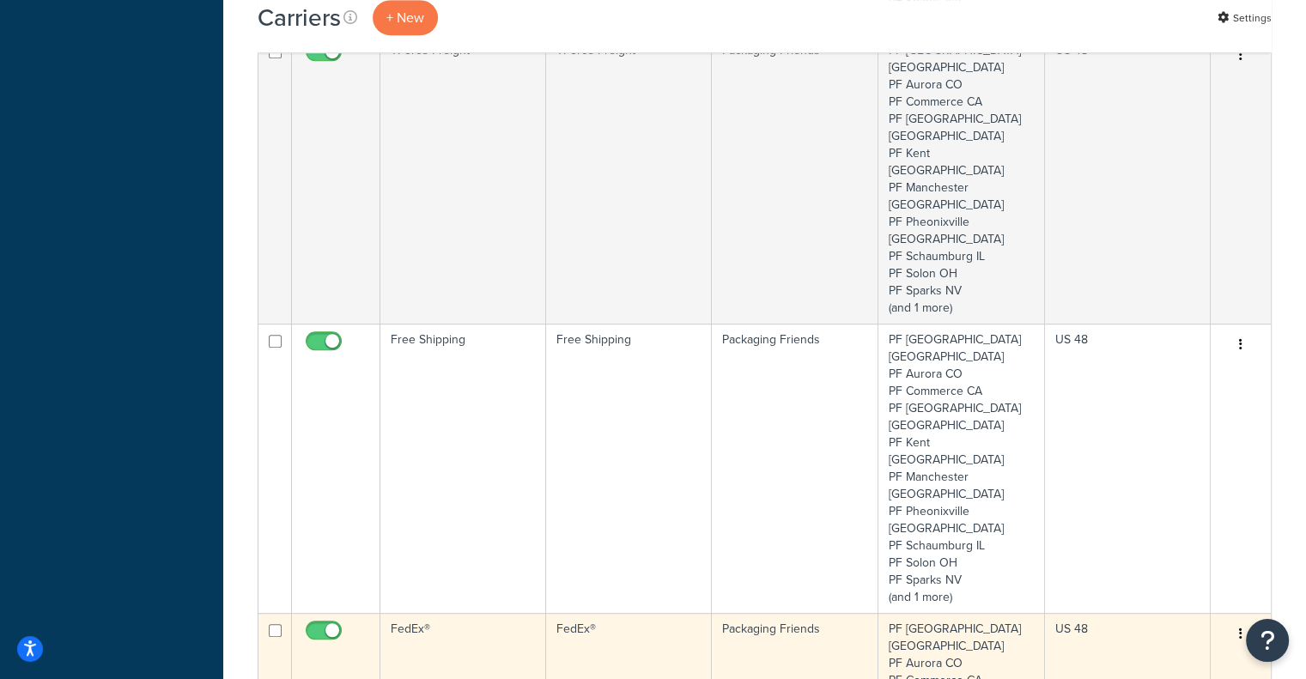
click at [1237, 621] on button "button" at bounding box center [1241, 634] width 24 height 27
click at [1206, 322] on link "Edit" at bounding box center [1171, 324] width 136 height 35
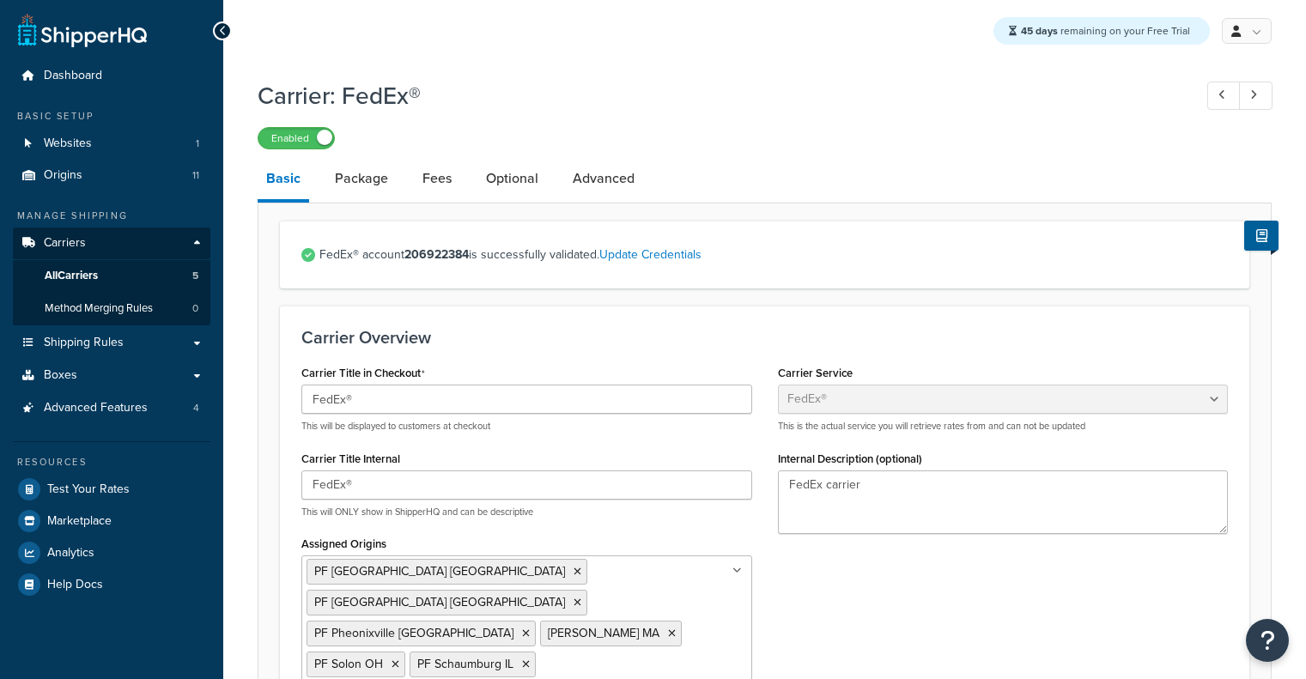
select select "fedEx"
select select "REQUEST_COURIER"
select select "YOUR_PACKAGING"
click at [364, 186] on link "Package" at bounding box center [361, 178] width 70 height 41
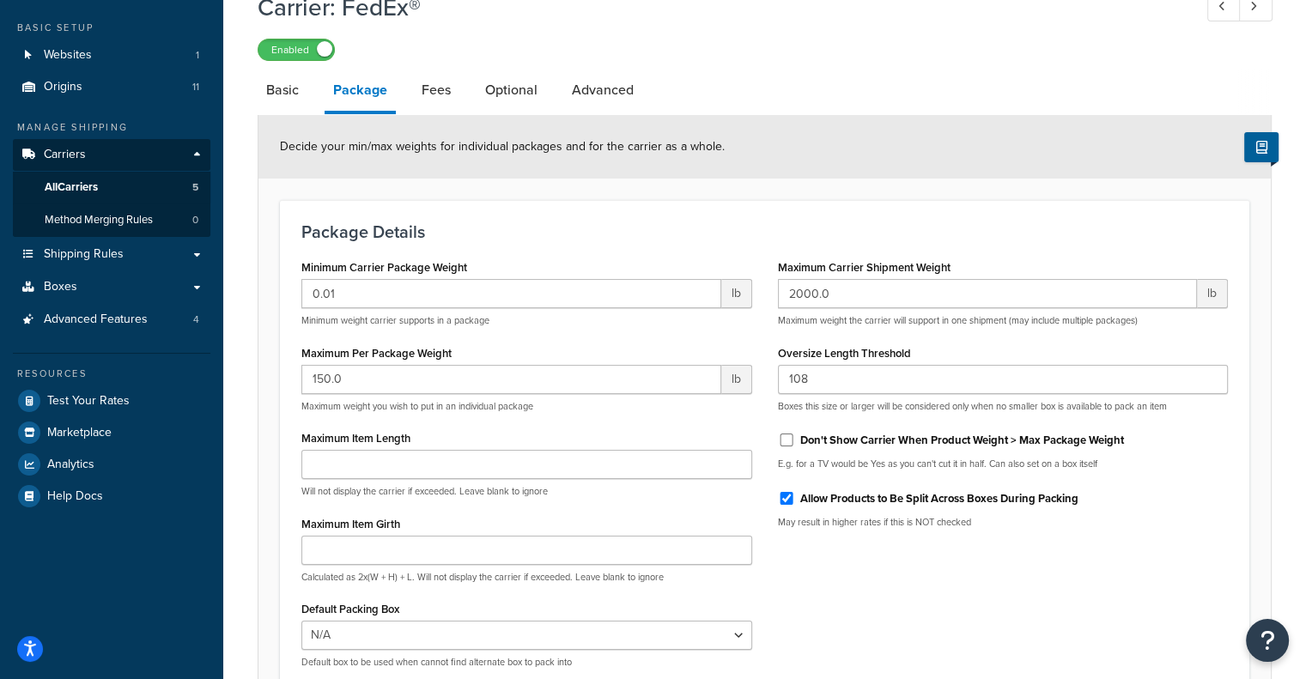
scroll to position [55, 0]
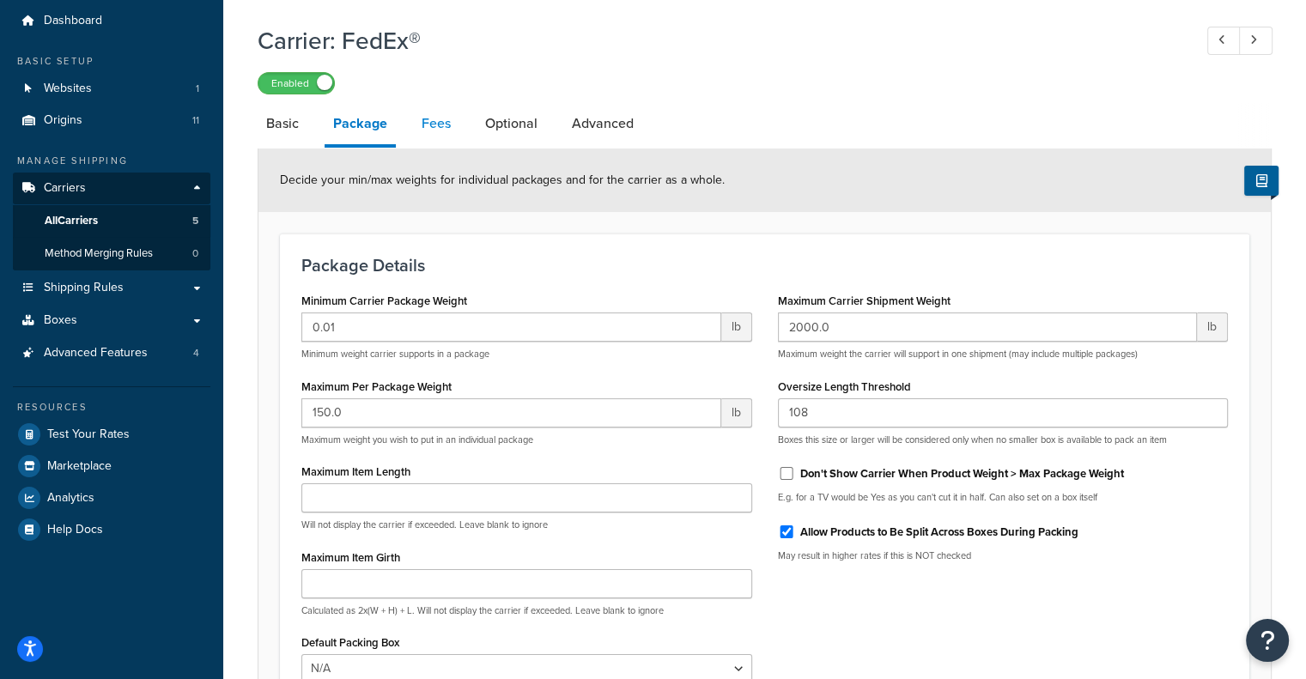
click at [457, 125] on link "Fees" at bounding box center [436, 123] width 46 height 41
select select "AFTER"
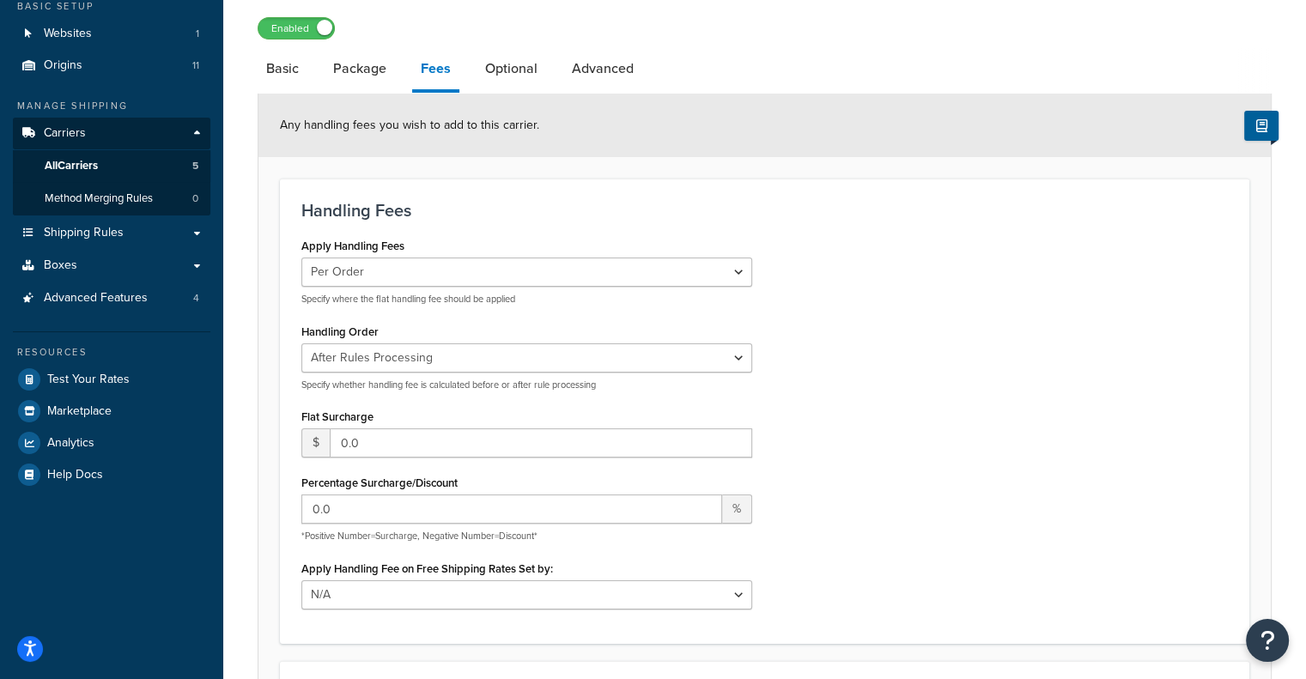
scroll to position [4, 0]
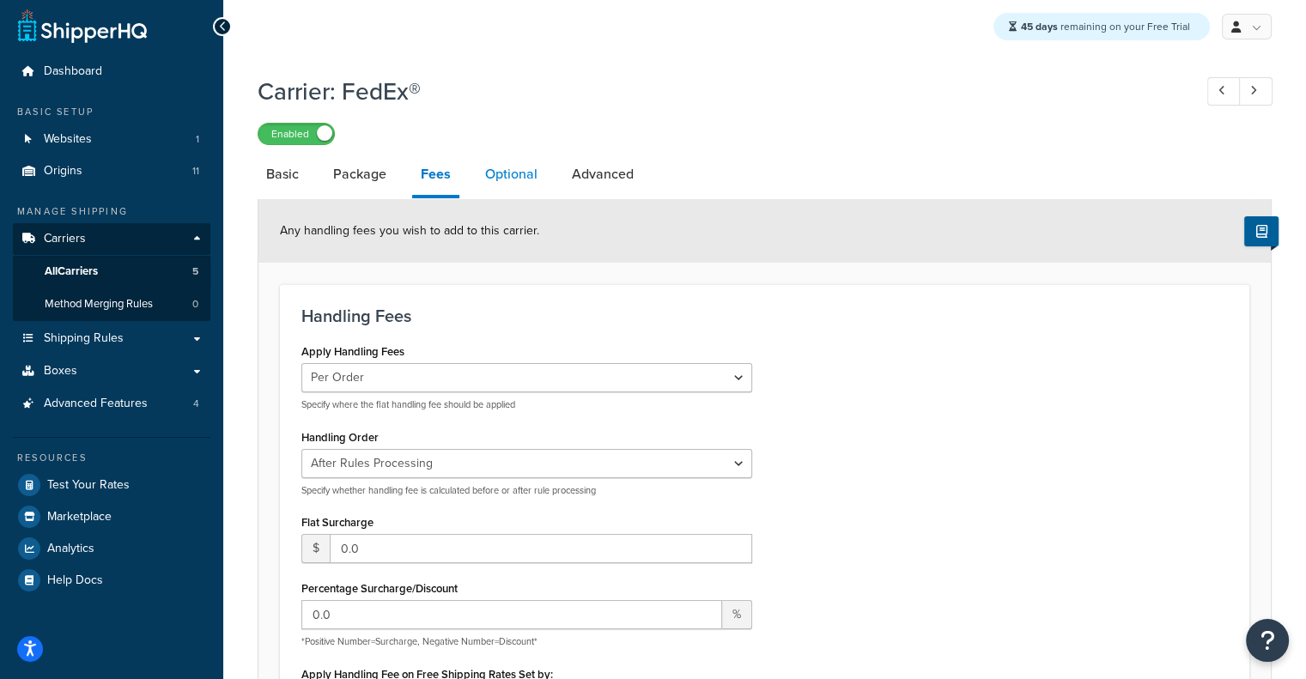
click at [515, 157] on link "Optional" at bounding box center [512, 174] width 70 height 41
select select "business"
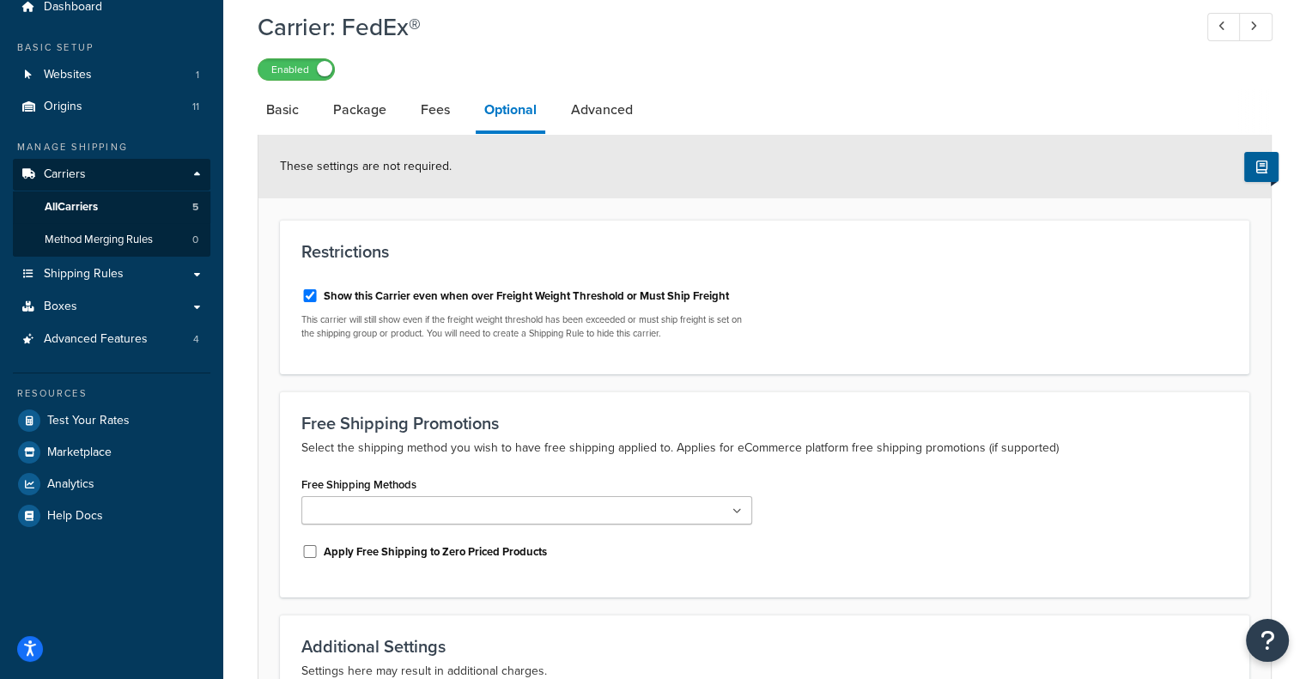
scroll to position [66, 0]
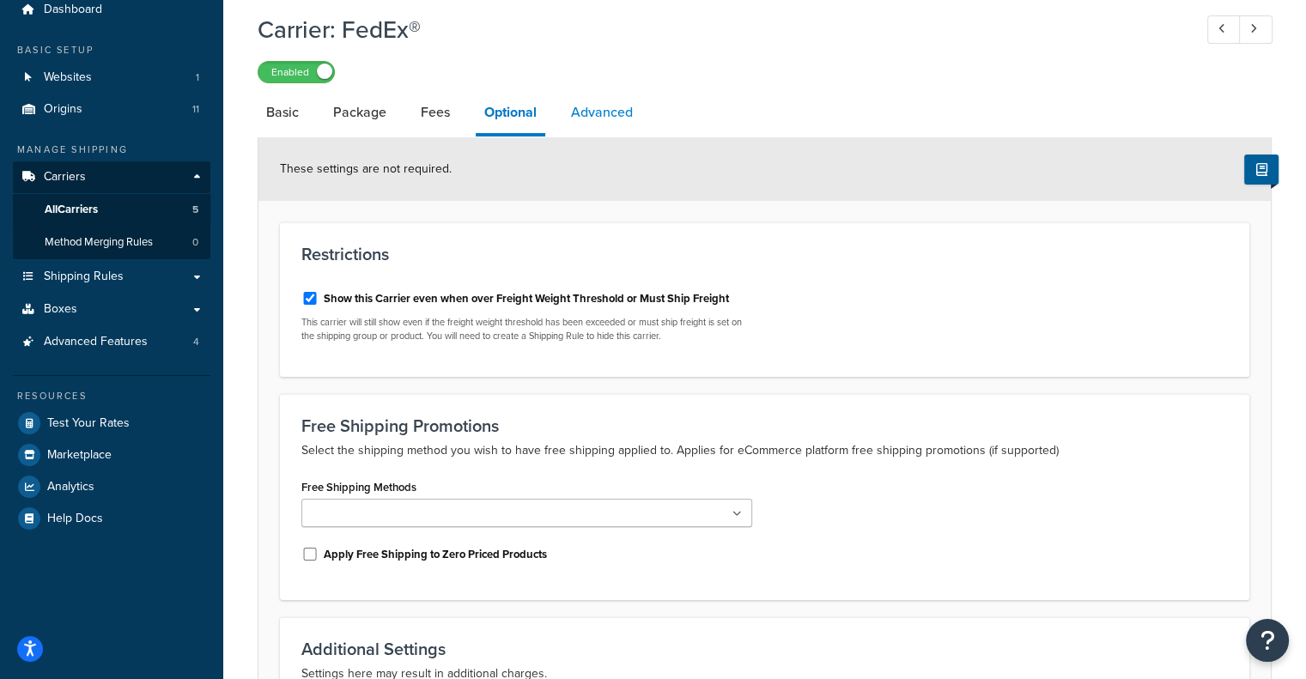
click at [631, 126] on link "Advanced" at bounding box center [601, 112] width 79 height 41
select select "false"
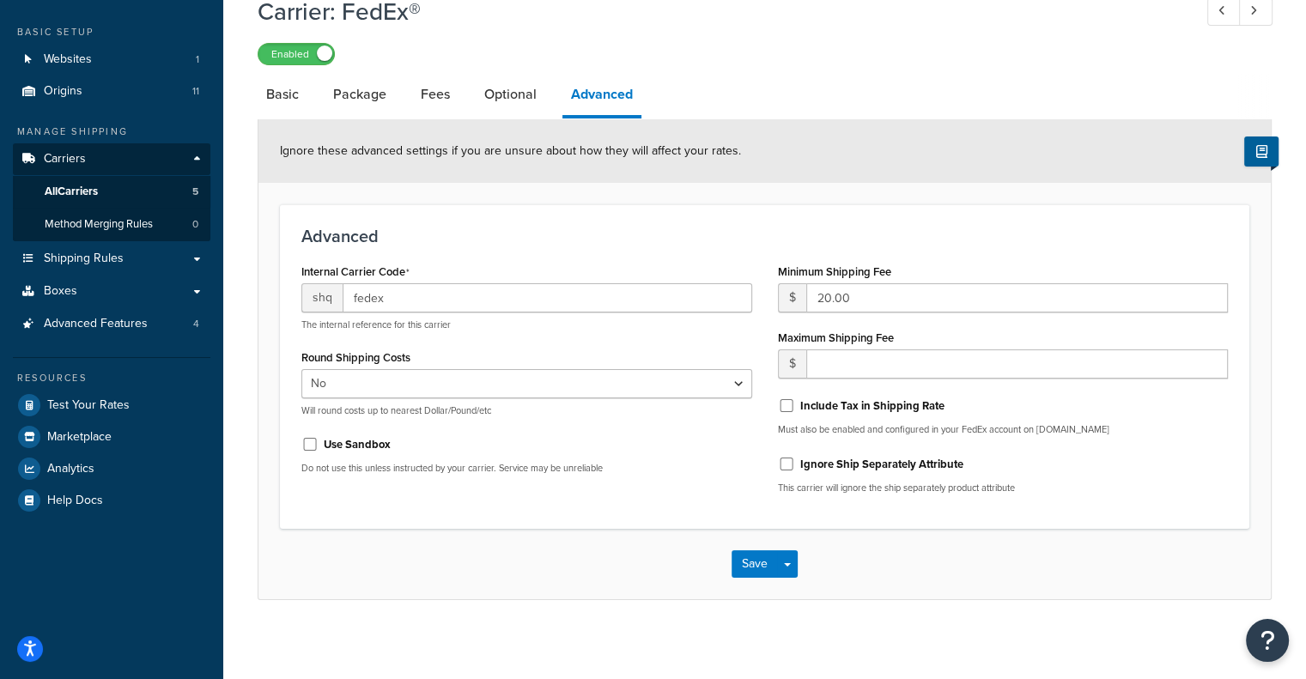
scroll to position [83, 0]
click at [176, 219] on link "Method Merging Rules 0" at bounding box center [112, 226] width 198 height 32
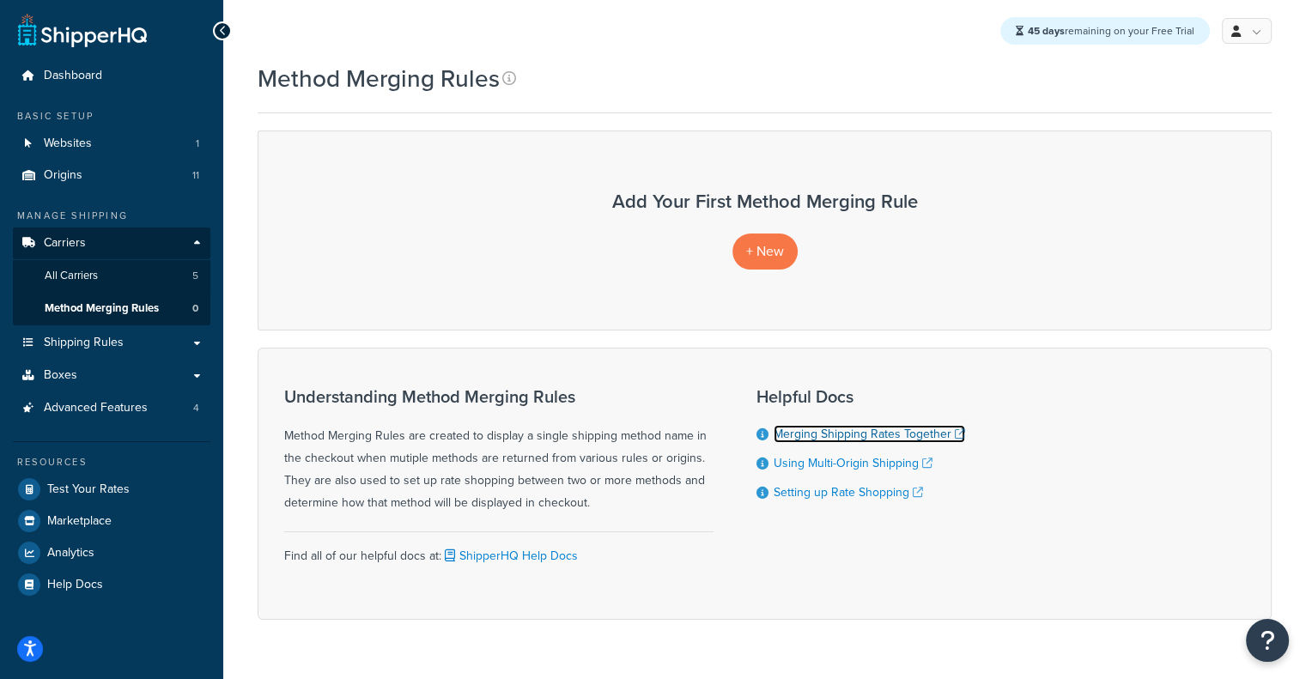
click at [854, 432] on link "Merging Shipping Rates Together" at bounding box center [870, 434] width 192 height 18
click at [853, 455] on link "Using Multi-Origin Shipping" at bounding box center [853, 463] width 159 height 18
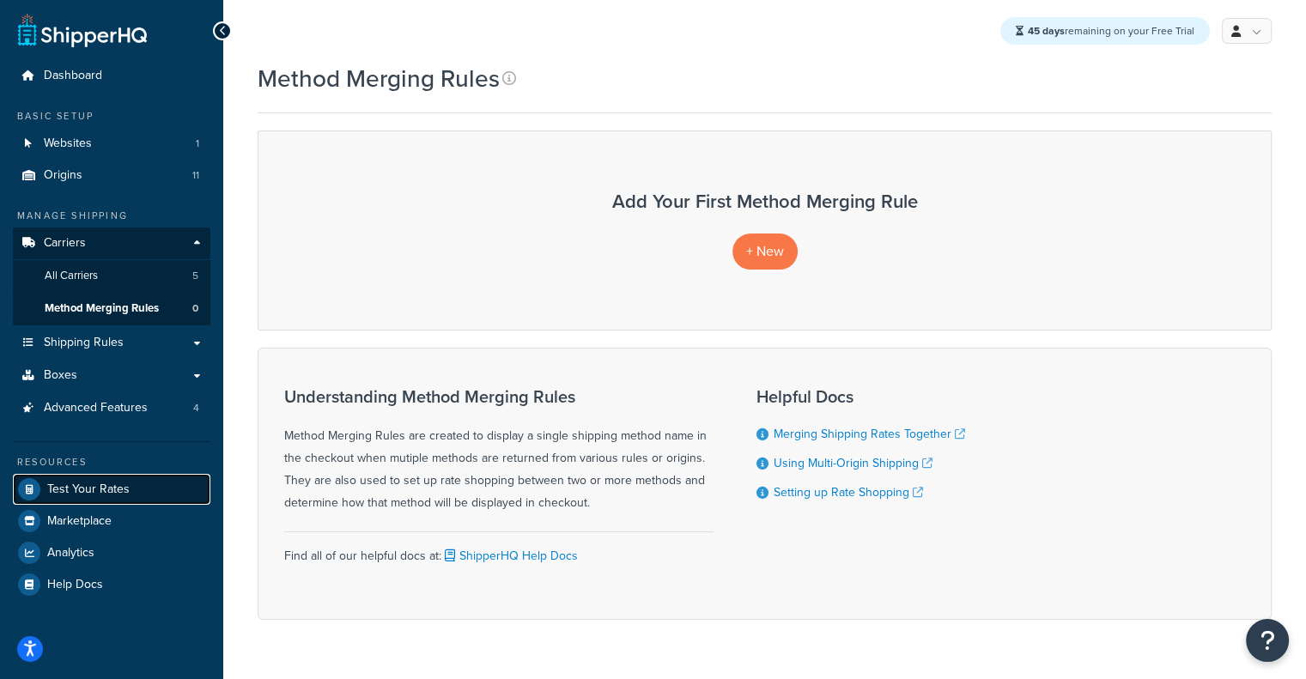
click at [137, 483] on link "Test Your Rates" at bounding box center [112, 489] width 198 height 31
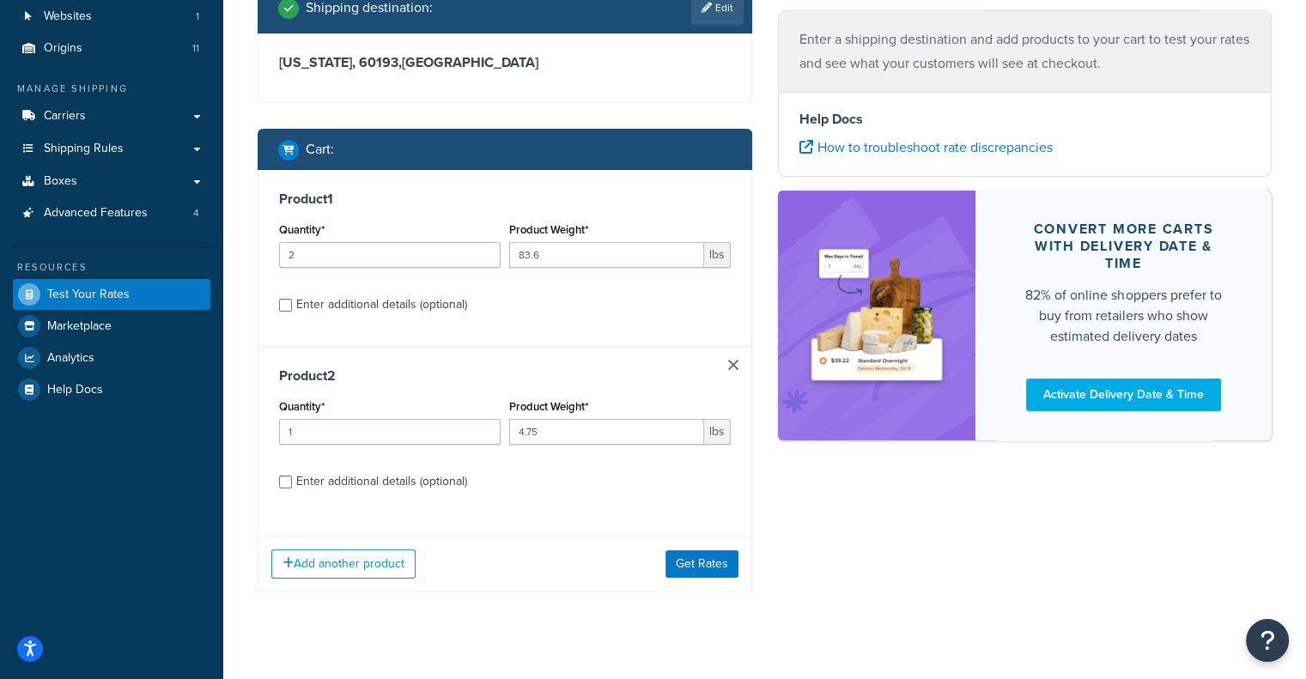
scroll to position [127, 0]
click at [704, 561] on button "Get Rates" at bounding box center [702, 563] width 73 height 27
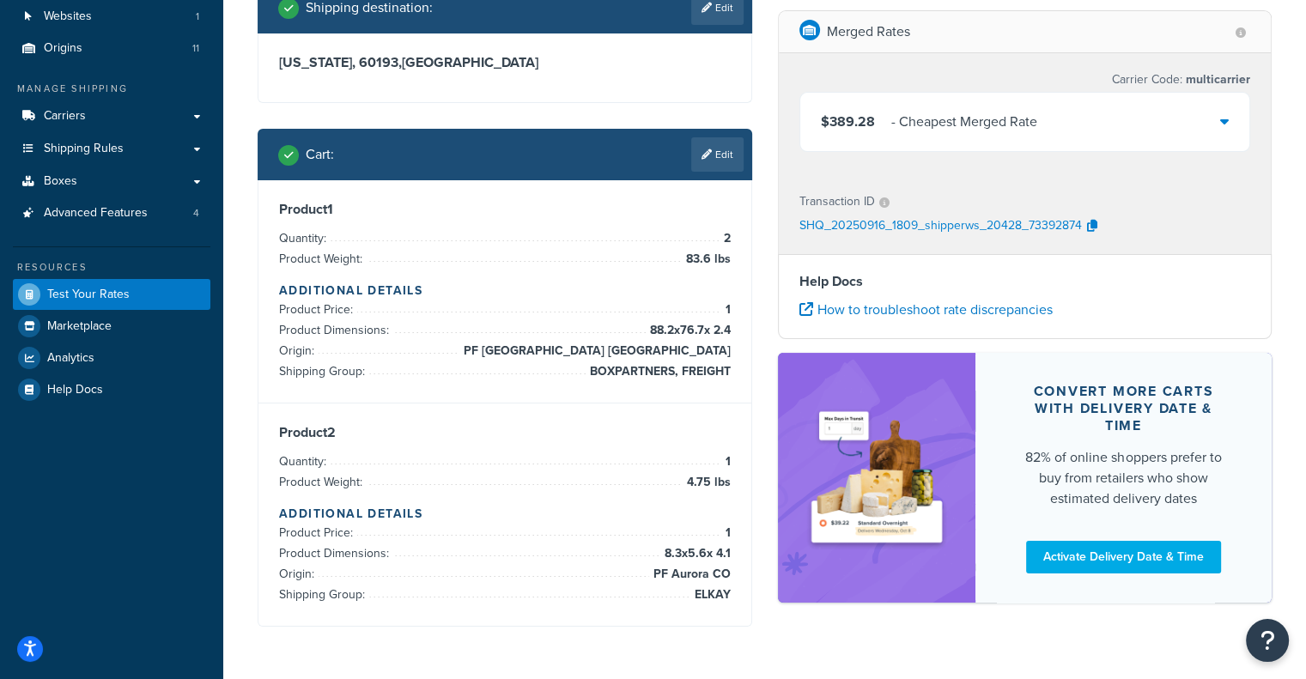
click at [1162, 113] on div "$389.28 - Cheapest Merged Rate" at bounding box center [1025, 122] width 450 height 58
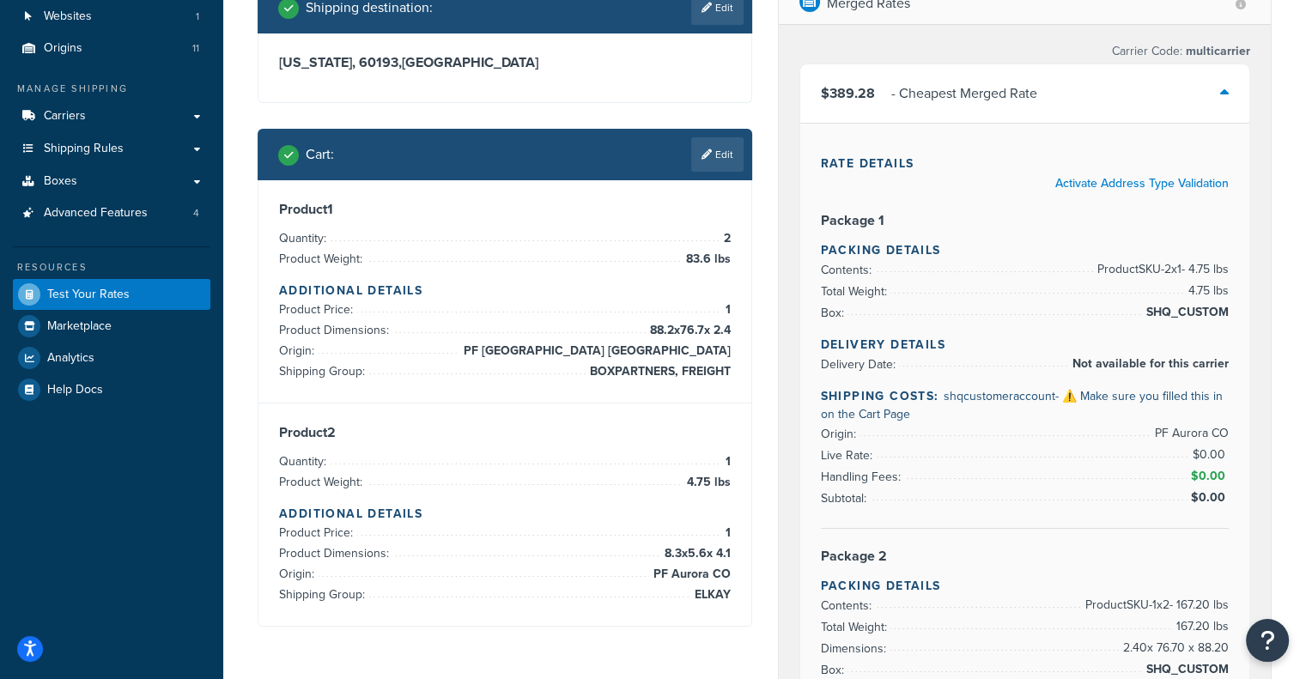
click at [1162, 113] on div "$389.28 - Cheapest Merged Rate" at bounding box center [1025, 93] width 450 height 58
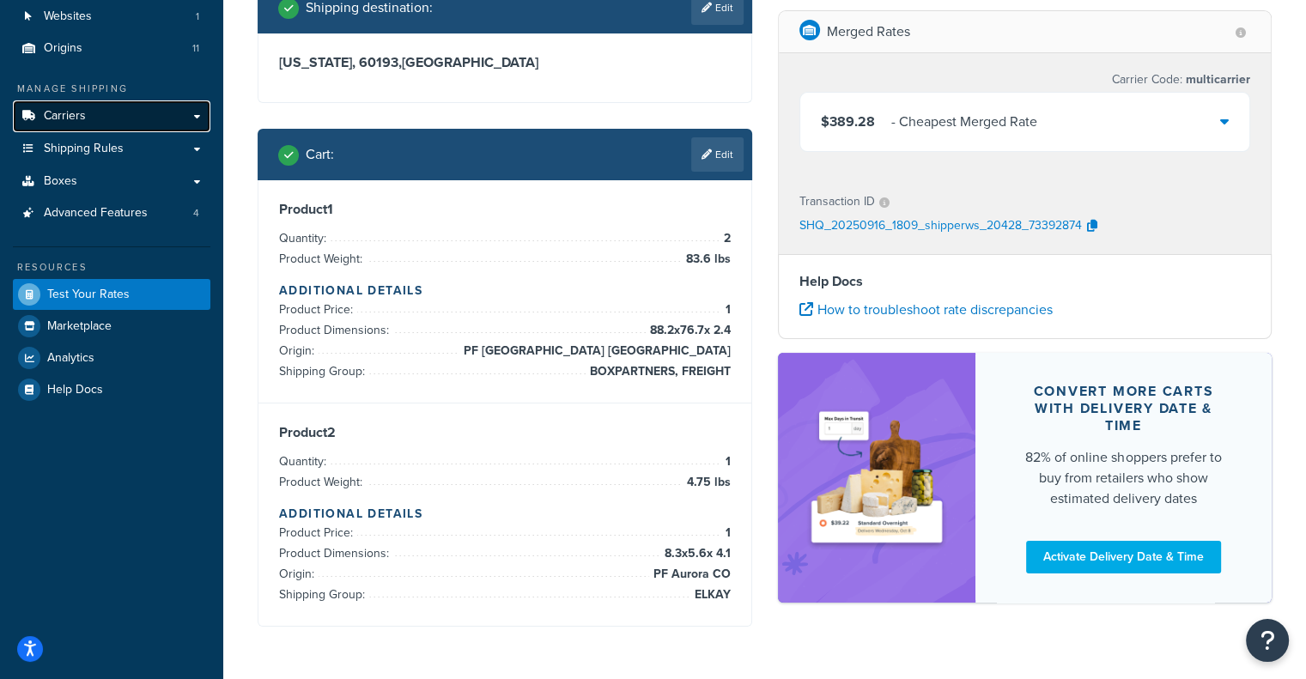
click at [41, 111] on link "Carriers" at bounding box center [112, 116] width 198 height 32
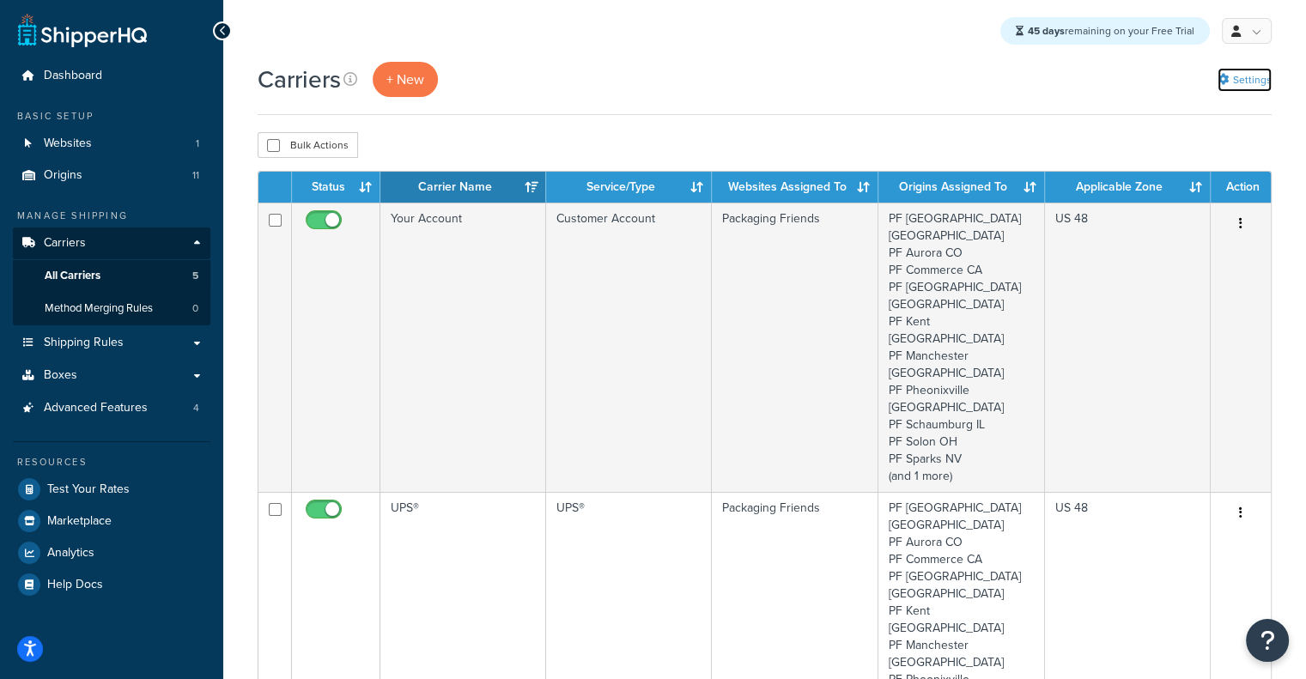
click at [1247, 88] on link "Settings" at bounding box center [1245, 80] width 54 height 24
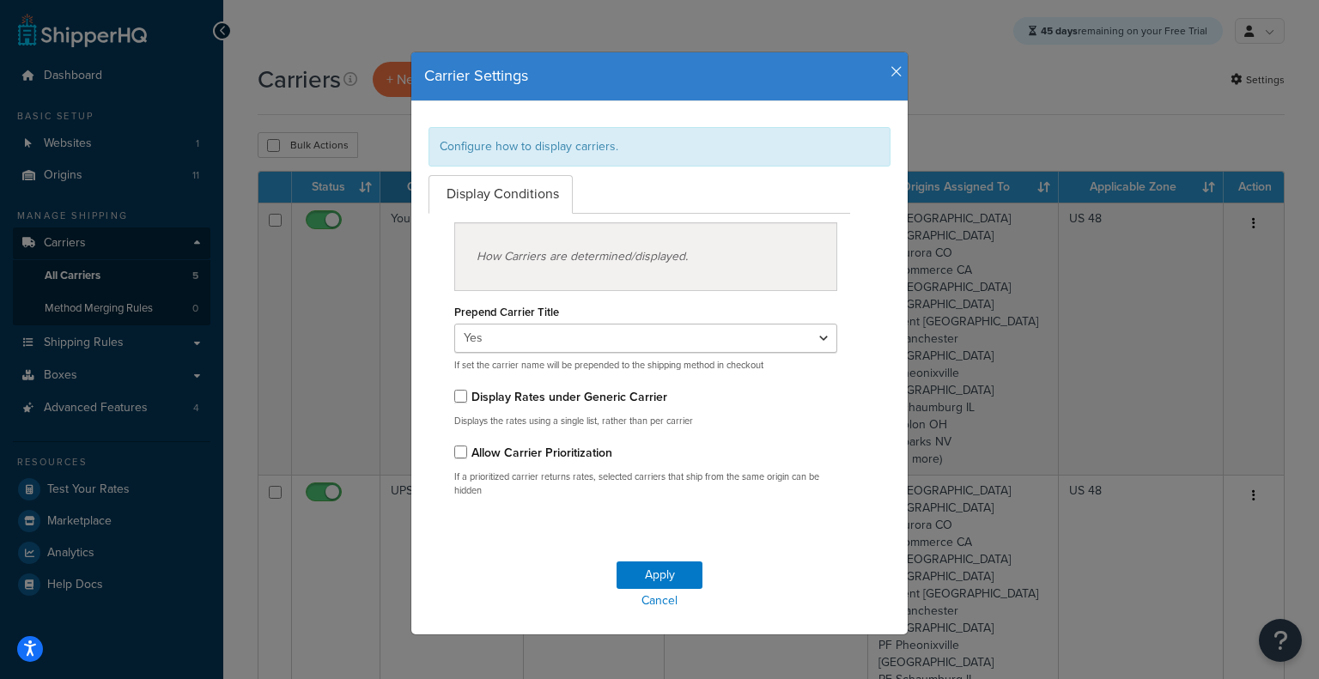
click at [891, 76] on icon "button" at bounding box center [897, 71] width 12 height 15
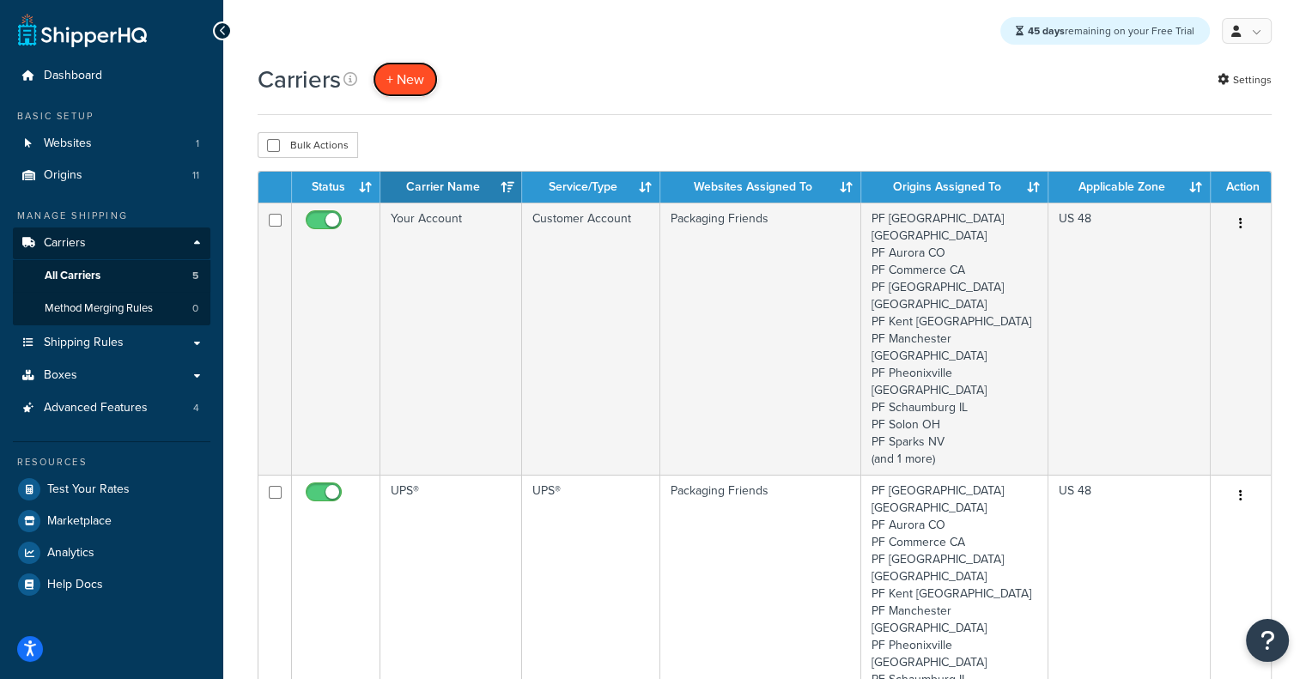
click at [416, 78] on button "+ New" at bounding box center [405, 79] width 65 height 35
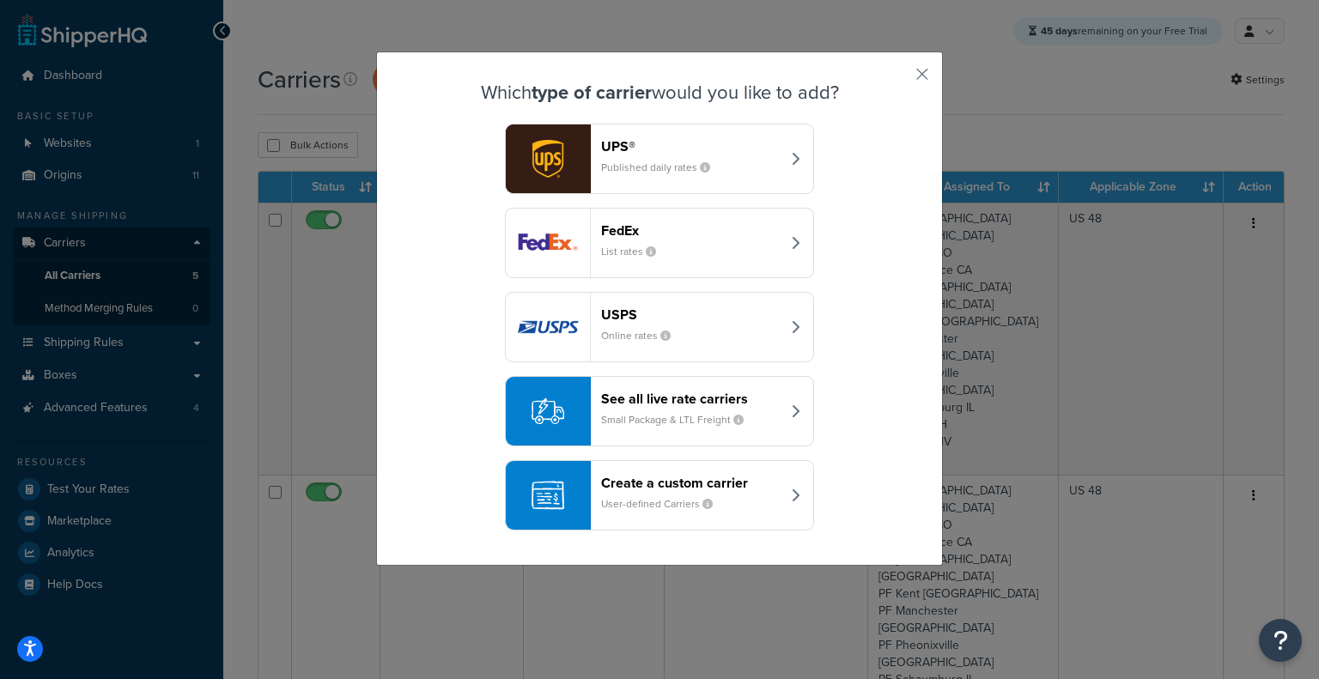
click at [641, 497] on small "User-defined Carriers" at bounding box center [663, 503] width 125 height 15
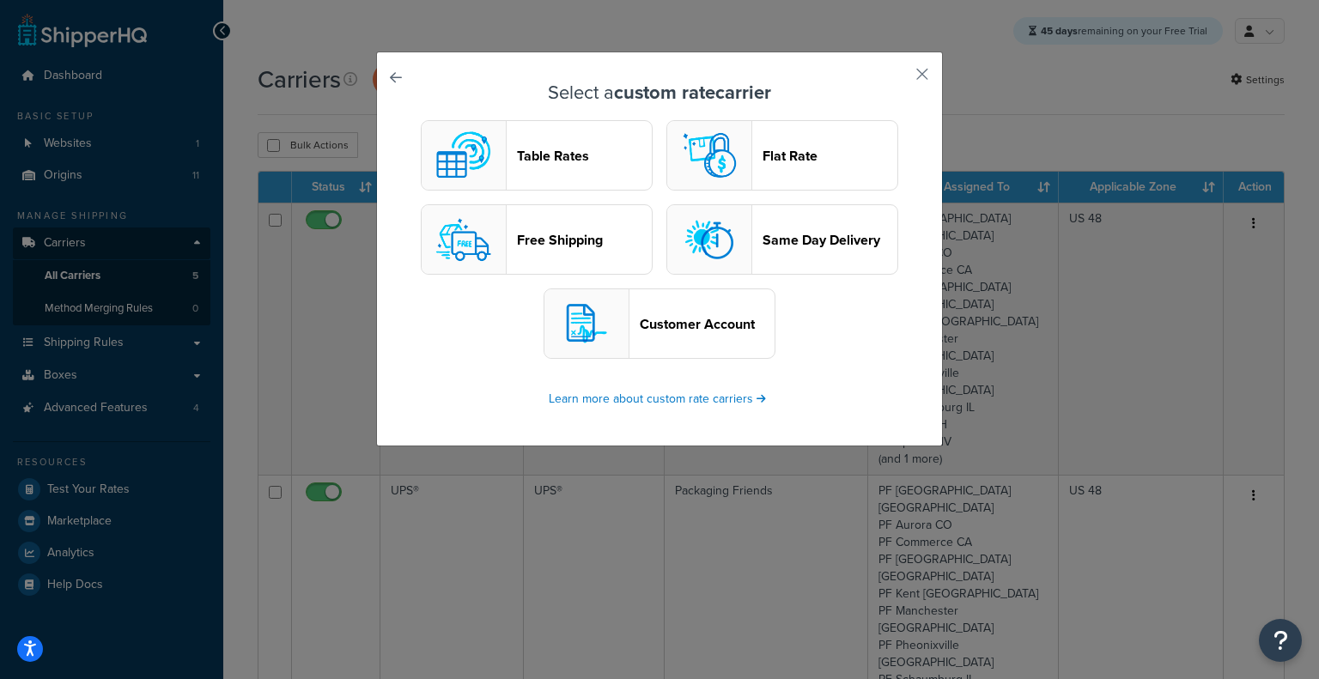
click at [420, 82] on link at bounding box center [420, 82] width 0 height 0
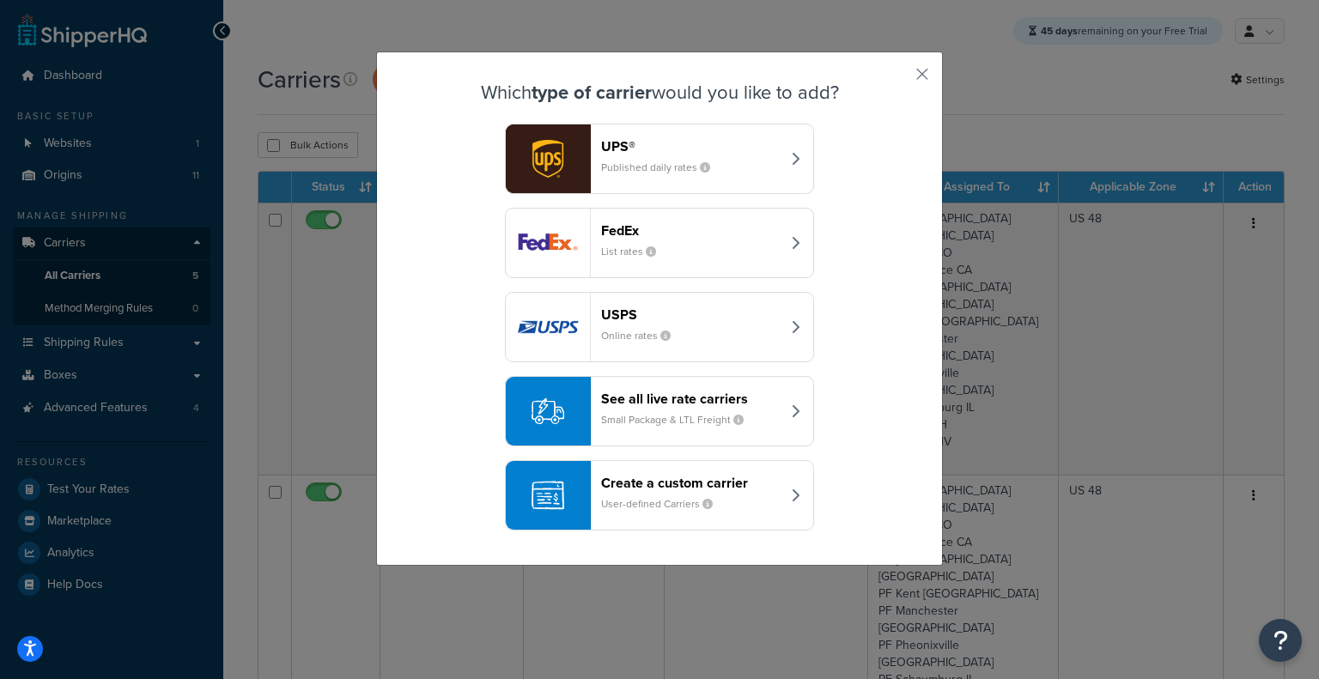
click at [622, 391] on header "See all live rate carriers" at bounding box center [690, 399] width 179 height 16
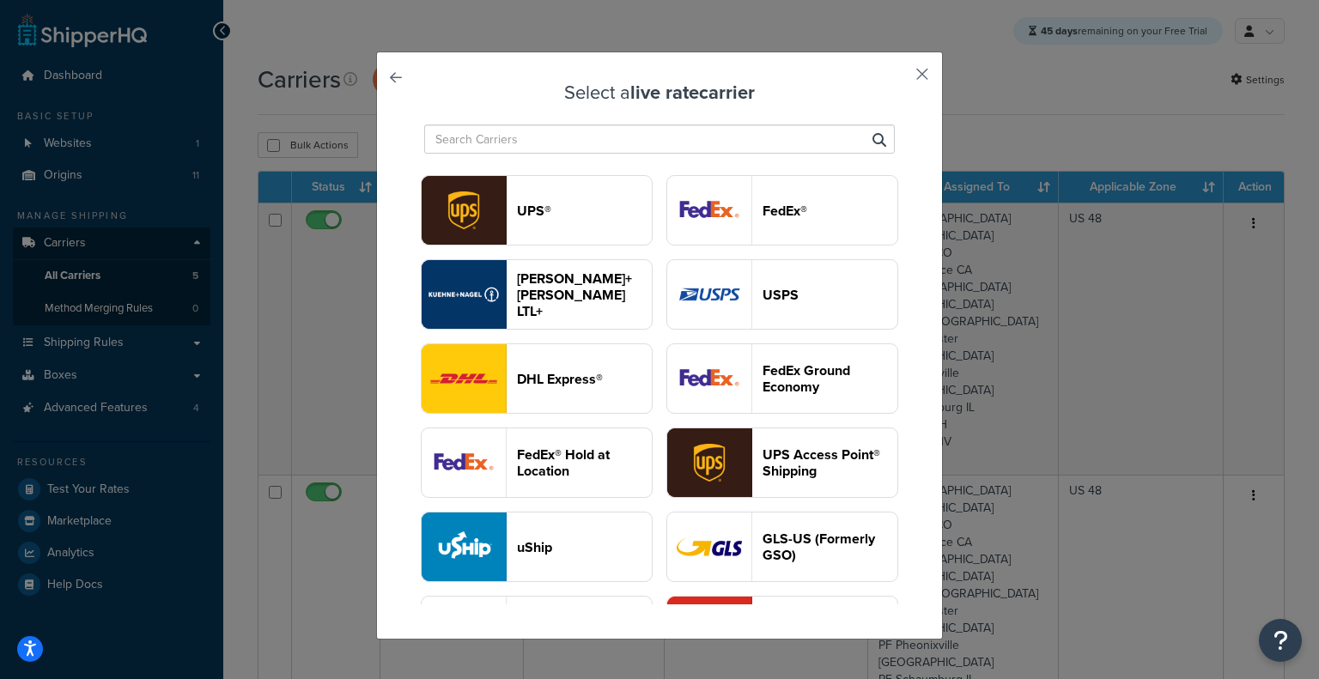
click at [899, 78] on button "button" at bounding box center [897, 80] width 4 height 4
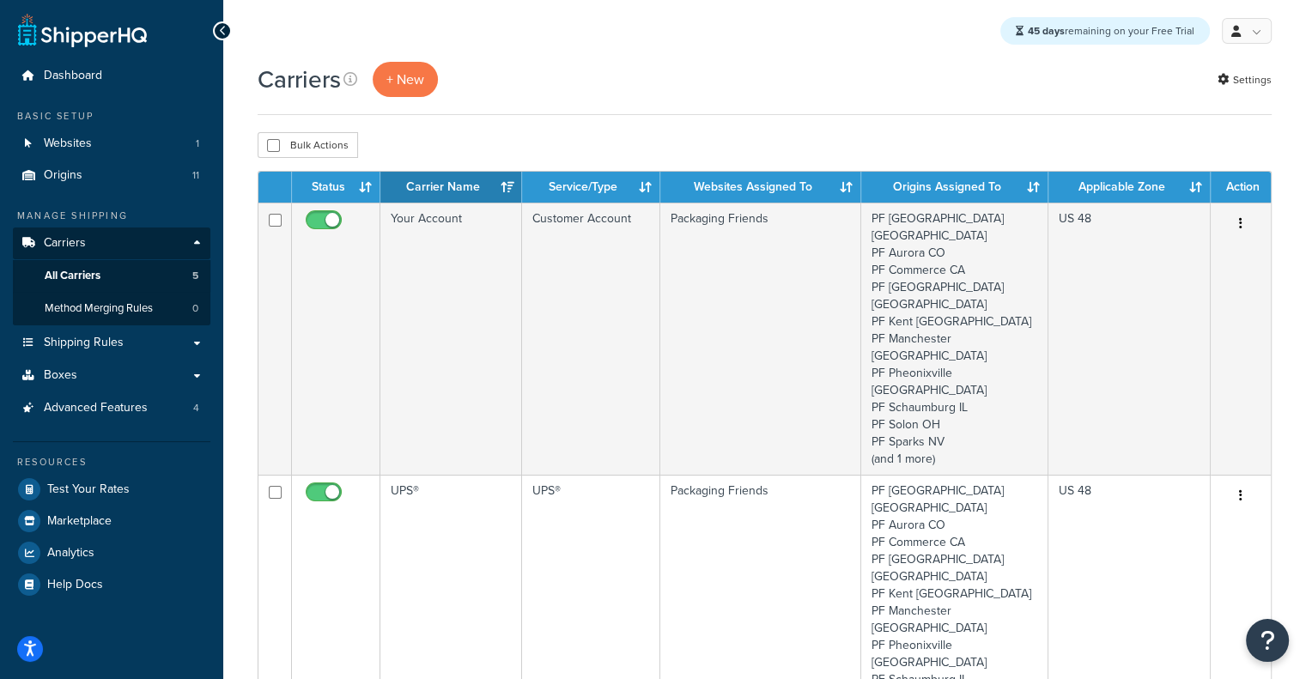
click at [916, 77] on div "Carriers + New Settings" at bounding box center [765, 79] width 1014 height 35
click at [134, 495] on link "Test Your Rates" at bounding box center [112, 489] width 198 height 31
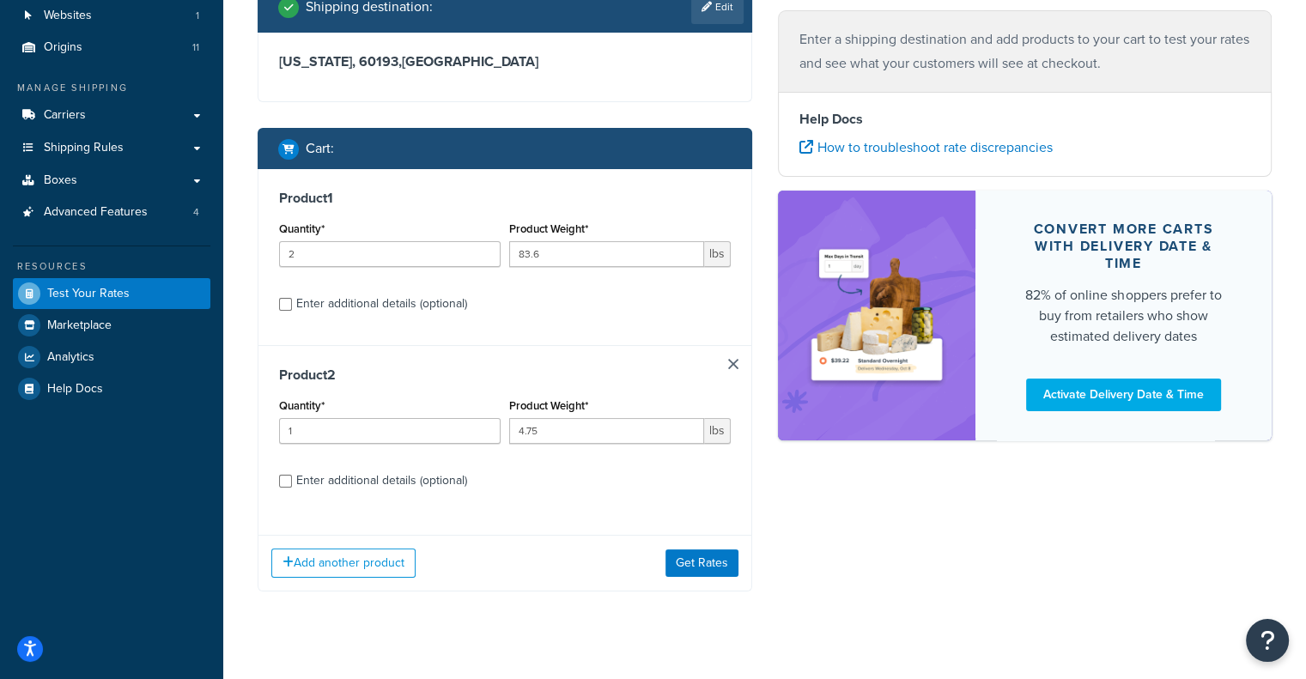
scroll to position [153, 0]
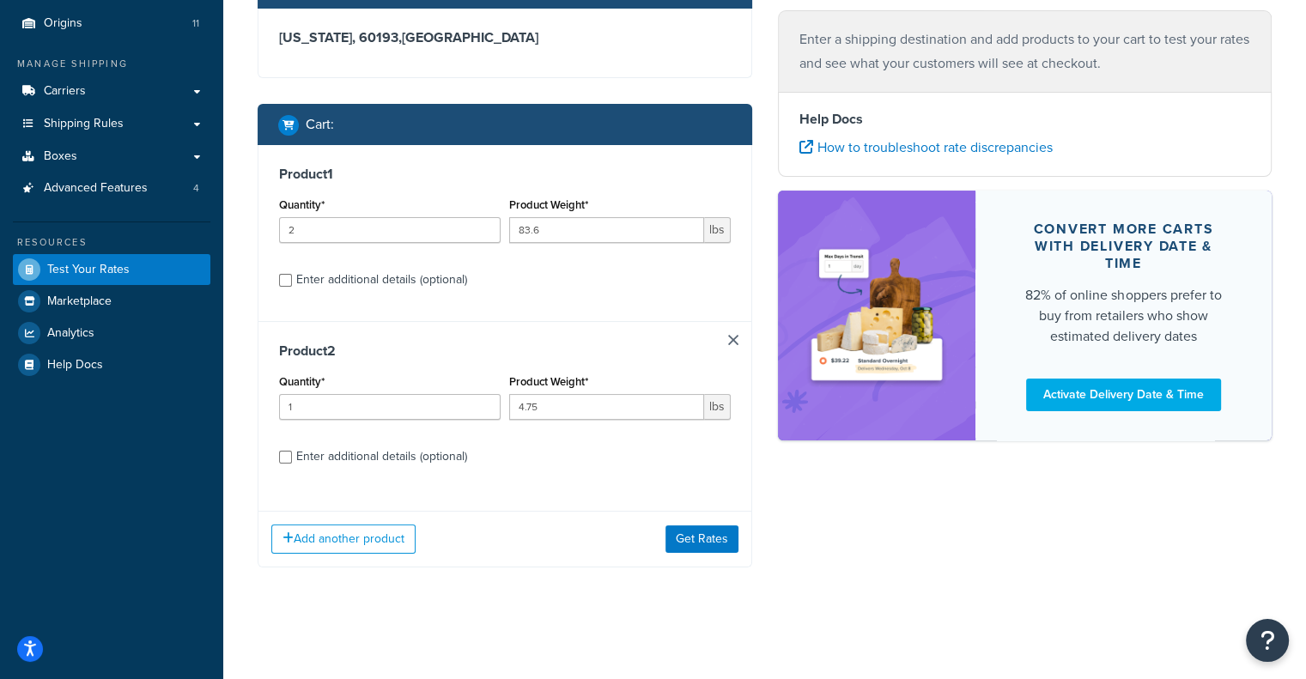
click at [343, 274] on div "Enter additional details (optional)" at bounding box center [381, 280] width 171 height 24
click at [292, 274] on input "Enter additional details (optional)" at bounding box center [285, 280] width 13 height 13
checkbox input "true"
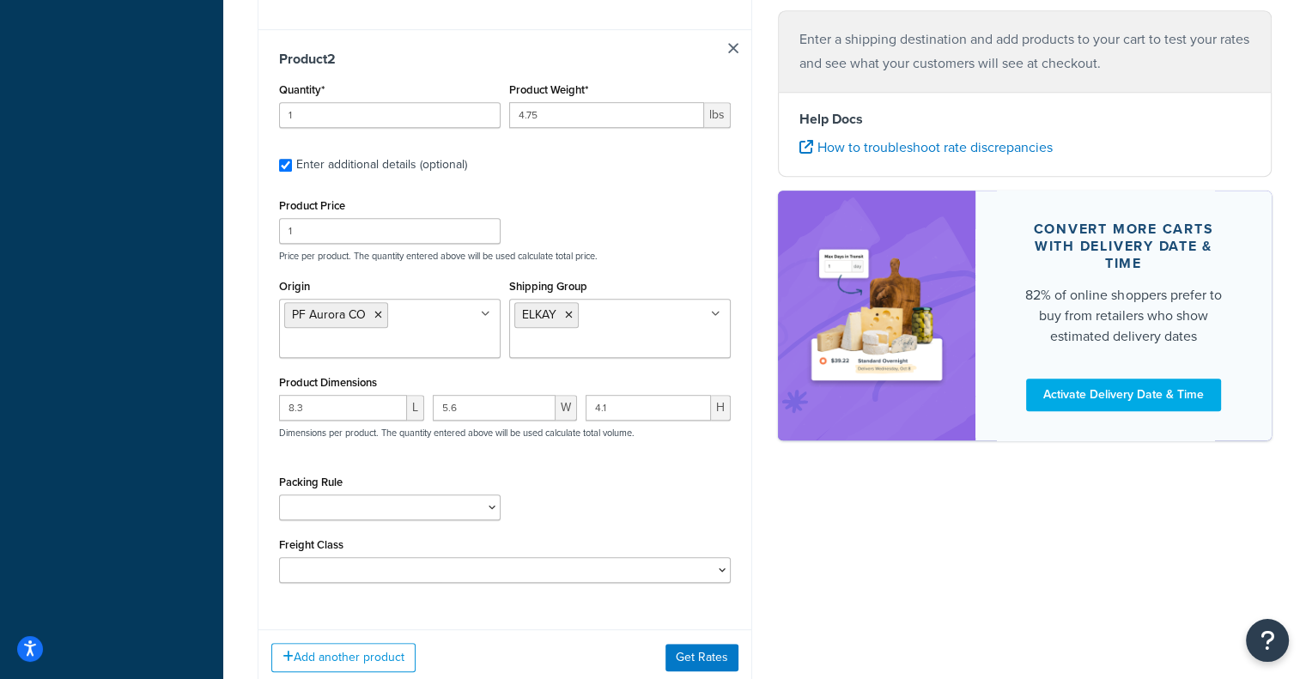
scroll to position [884, 0]
click at [728, 652] on button "Get Rates" at bounding box center [702, 659] width 73 height 27
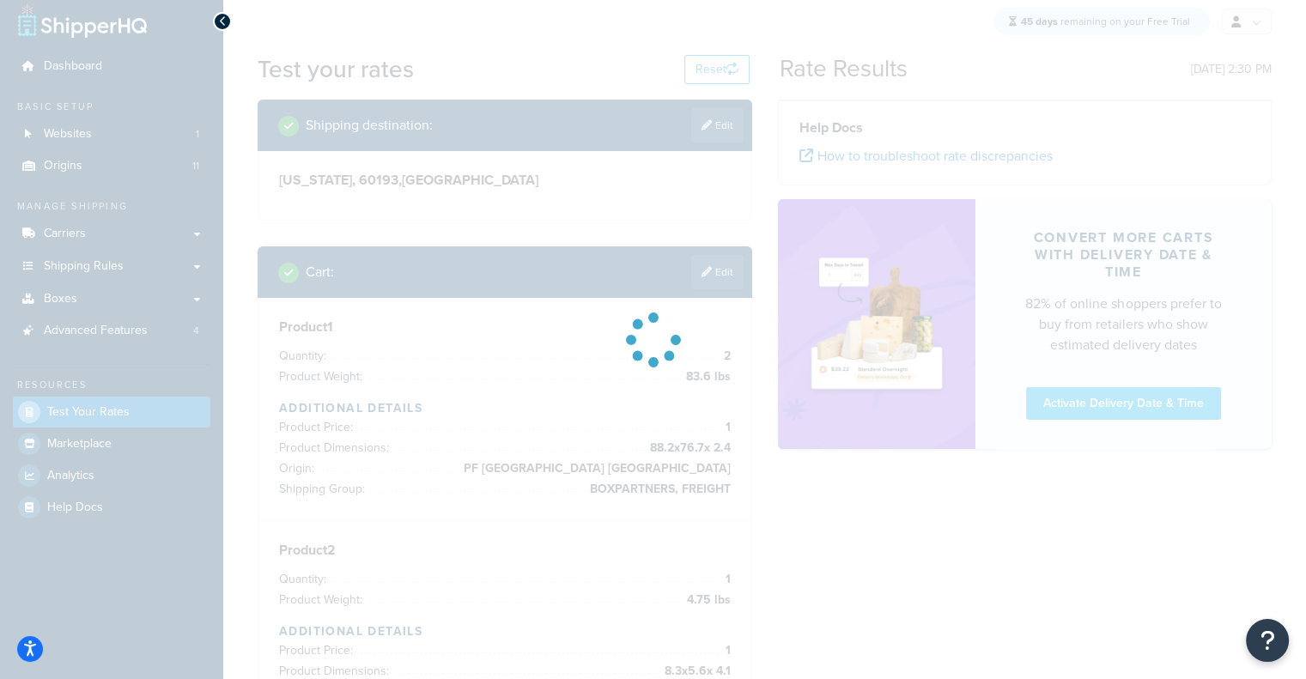
scroll to position [0, 0]
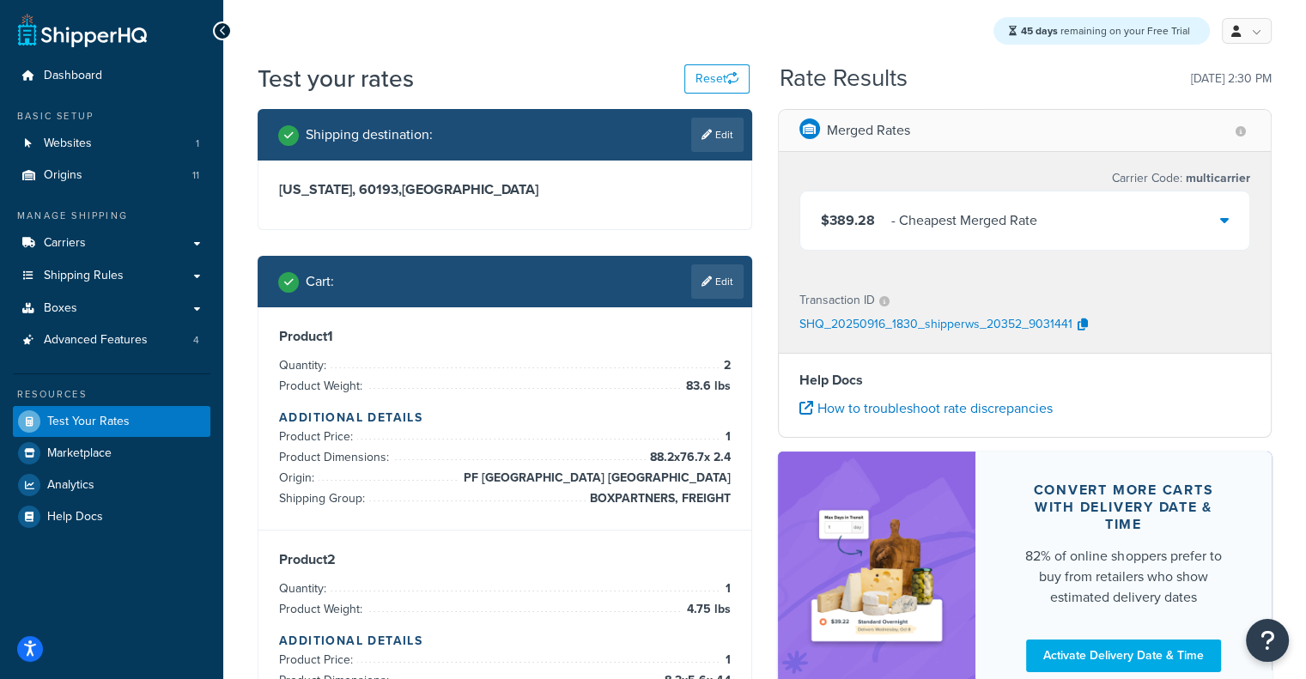
click at [1027, 199] on div "$389.28 - Cheapest Merged Rate" at bounding box center [1025, 221] width 450 height 58
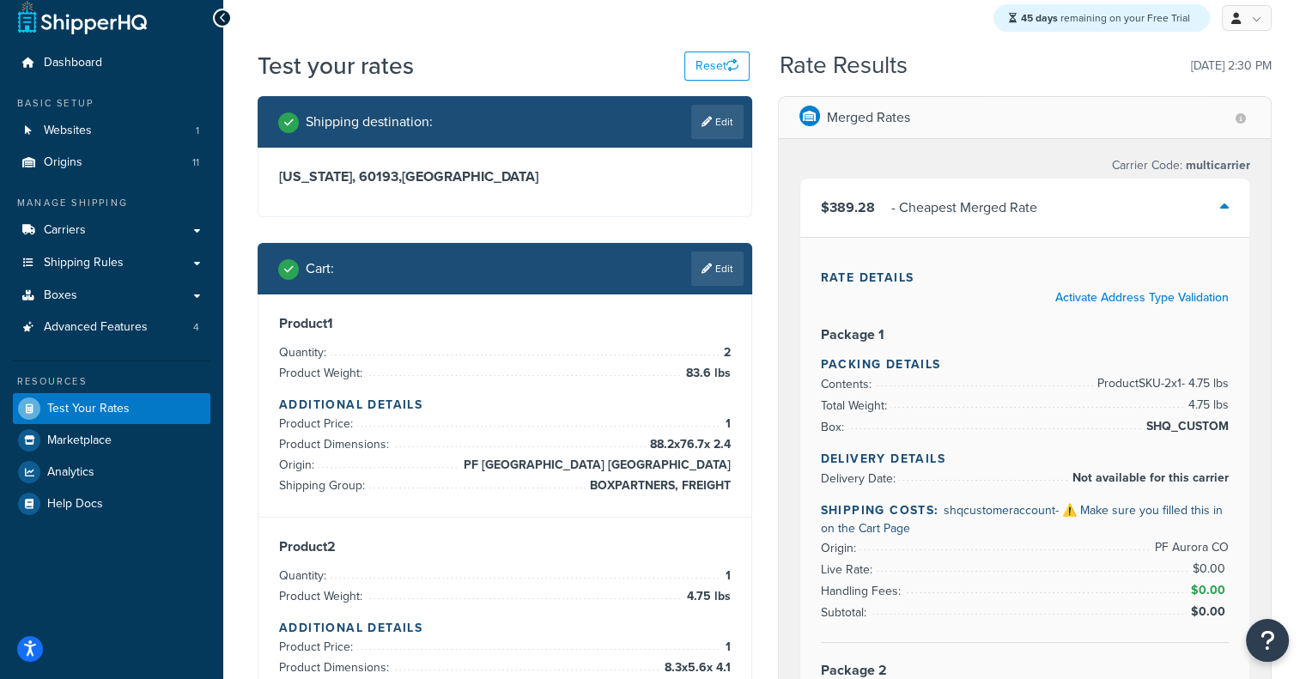
scroll to position [16, 0]
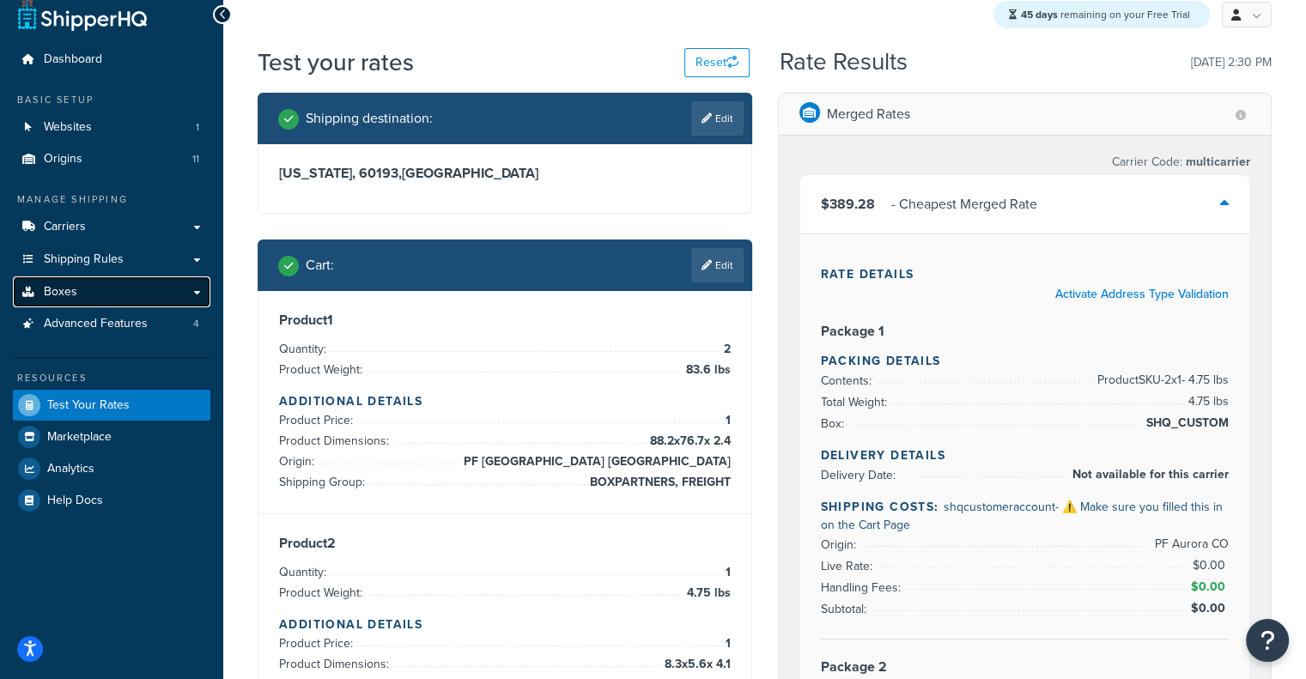
click at [107, 279] on link "Boxes" at bounding box center [112, 293] width 198 height 32
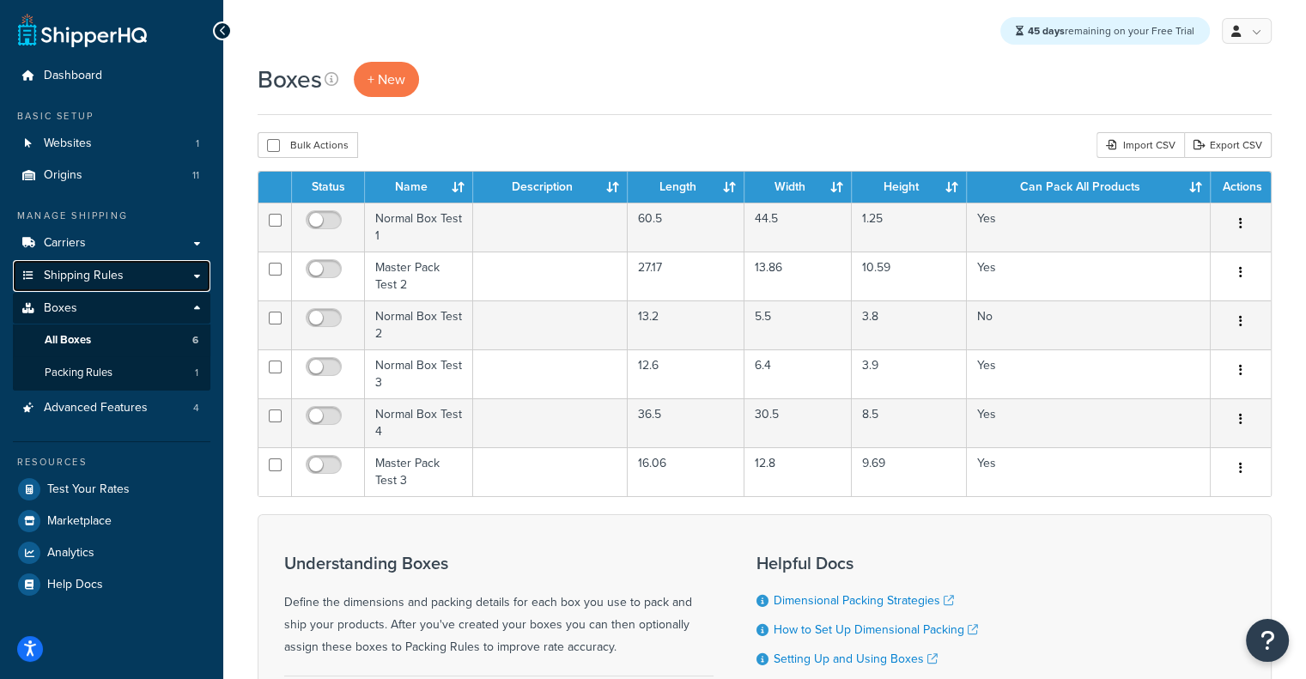
click at [114, 285] on link "Shipping Rules" at bounding box center [112, 276] width 198 height 32
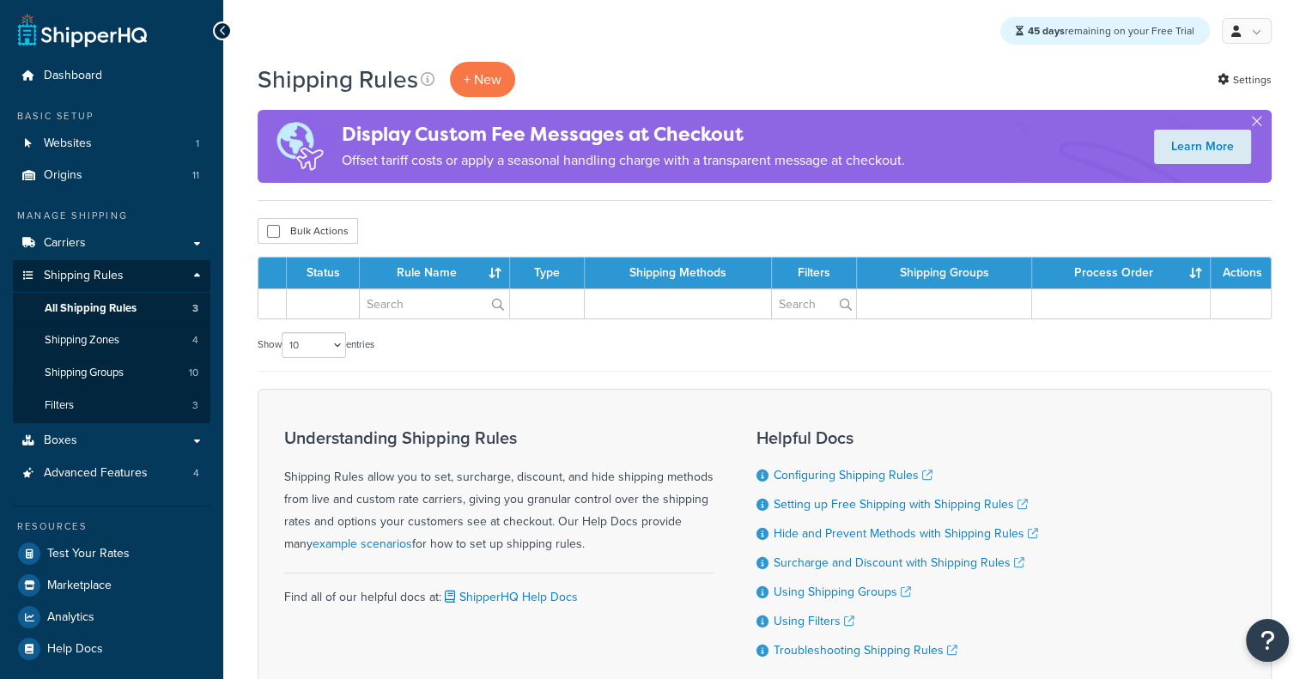
click at [109, 285] on link "Shipping Rules" at bounding box center [112, 276] width 198 height 32
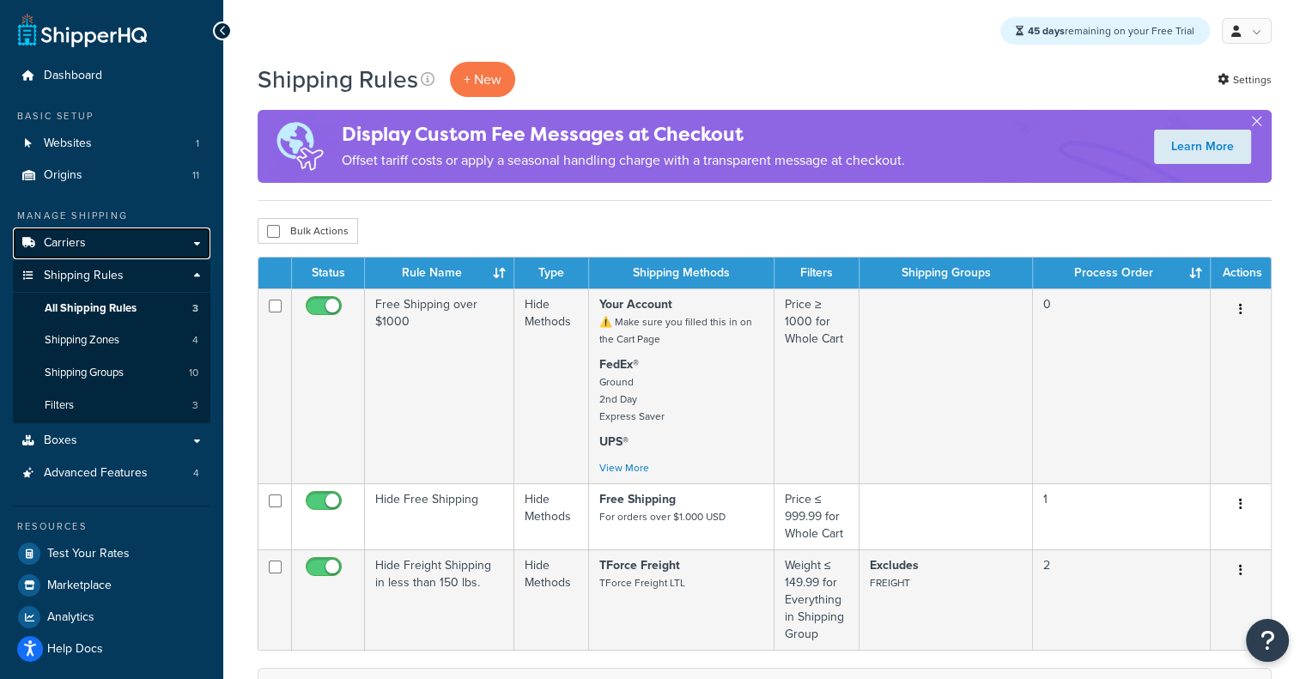
click at [98, 240] on link "Carriers" at bounding box center [112, 244] width 198 height 32
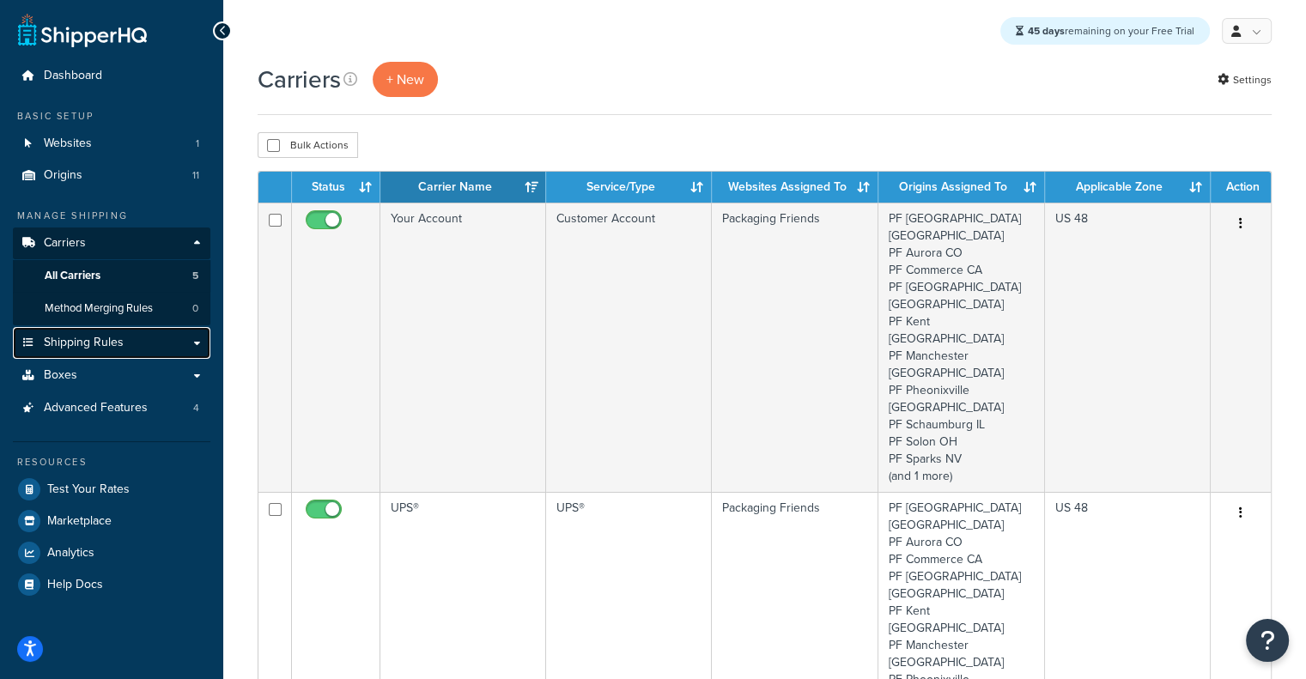
click at [168, 332] on link "Shipping Rules" at bounding box center [112, 343] width 198 height 32
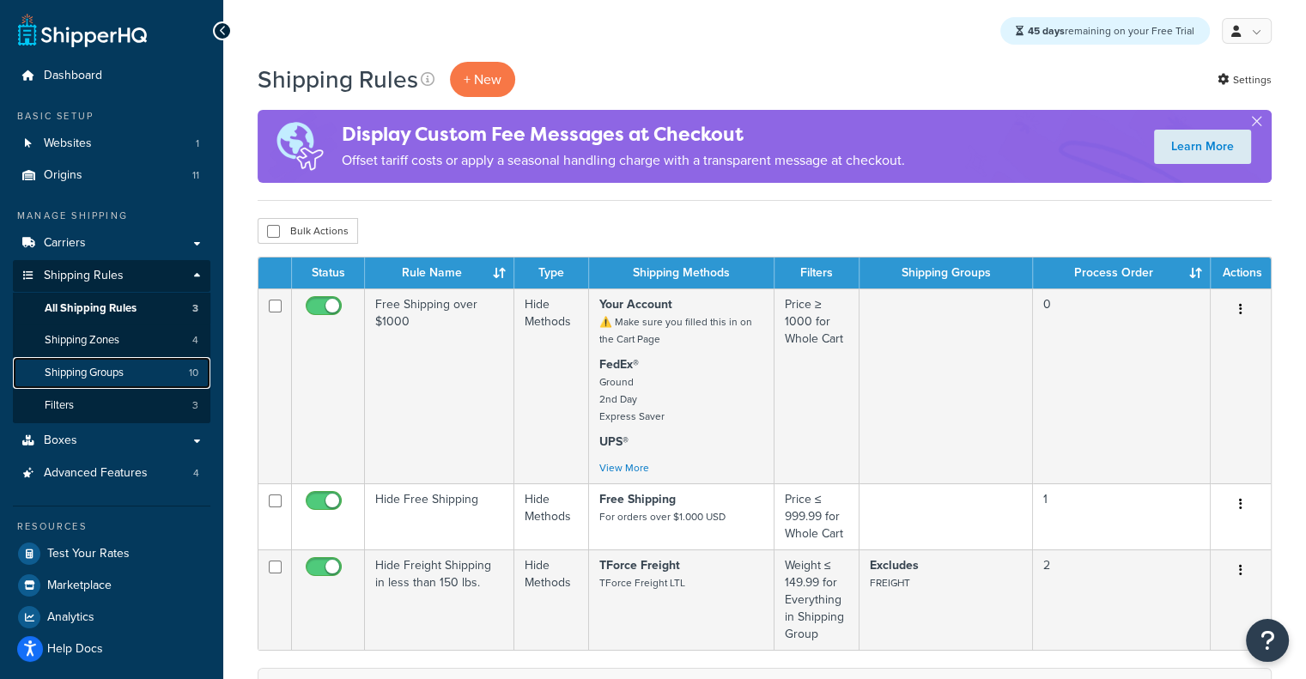
click at [131, 380] on link "Shipping Groups 10" at bounding box center [112, 373] width 198 height 32
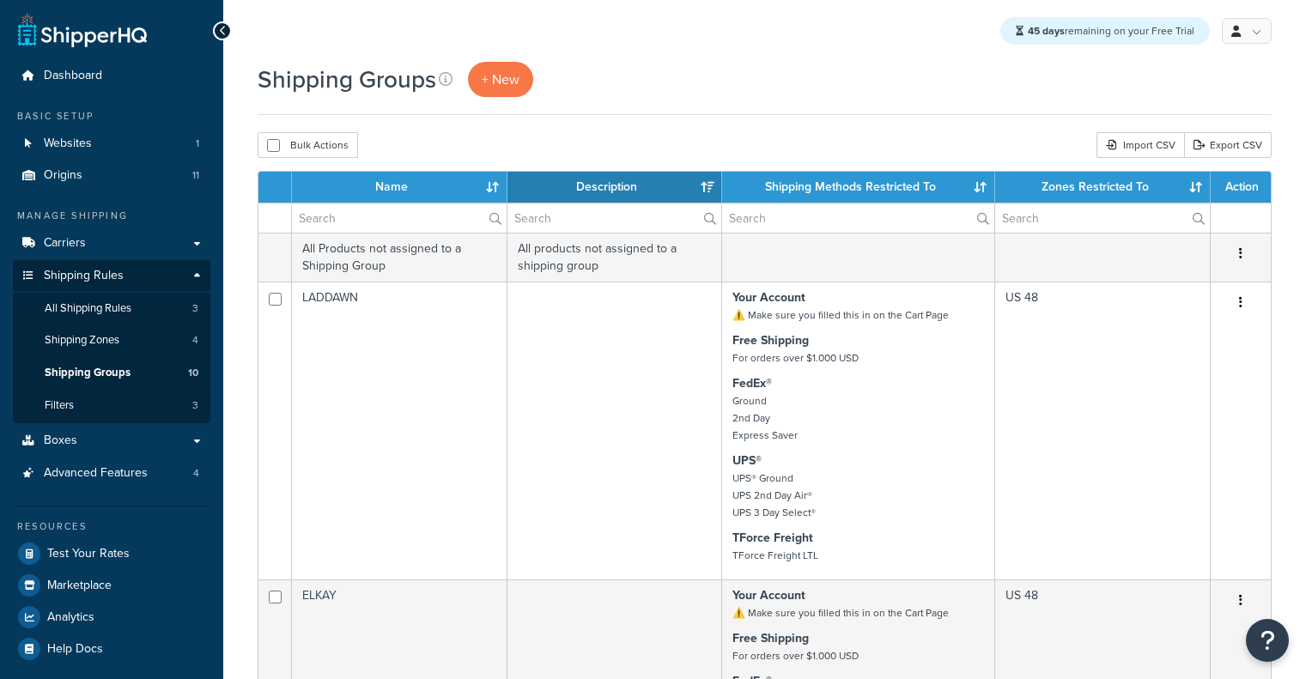
select select "15"
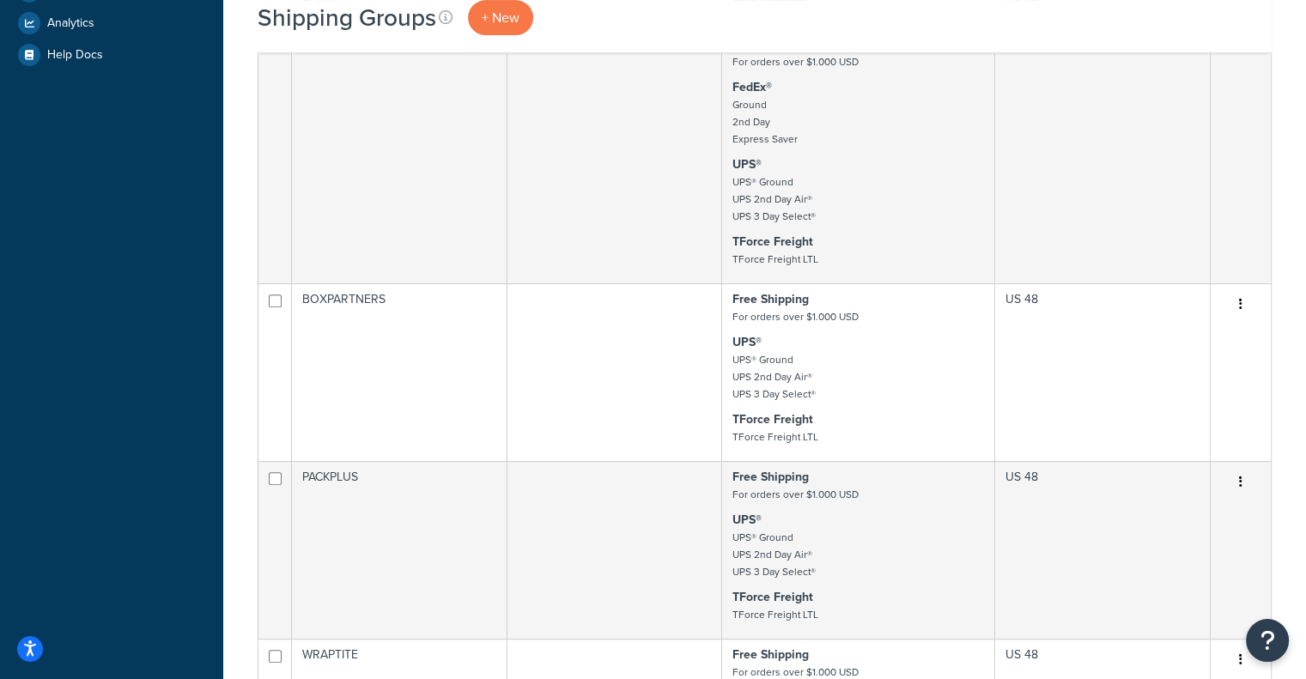
scroll to position [2023, 0]
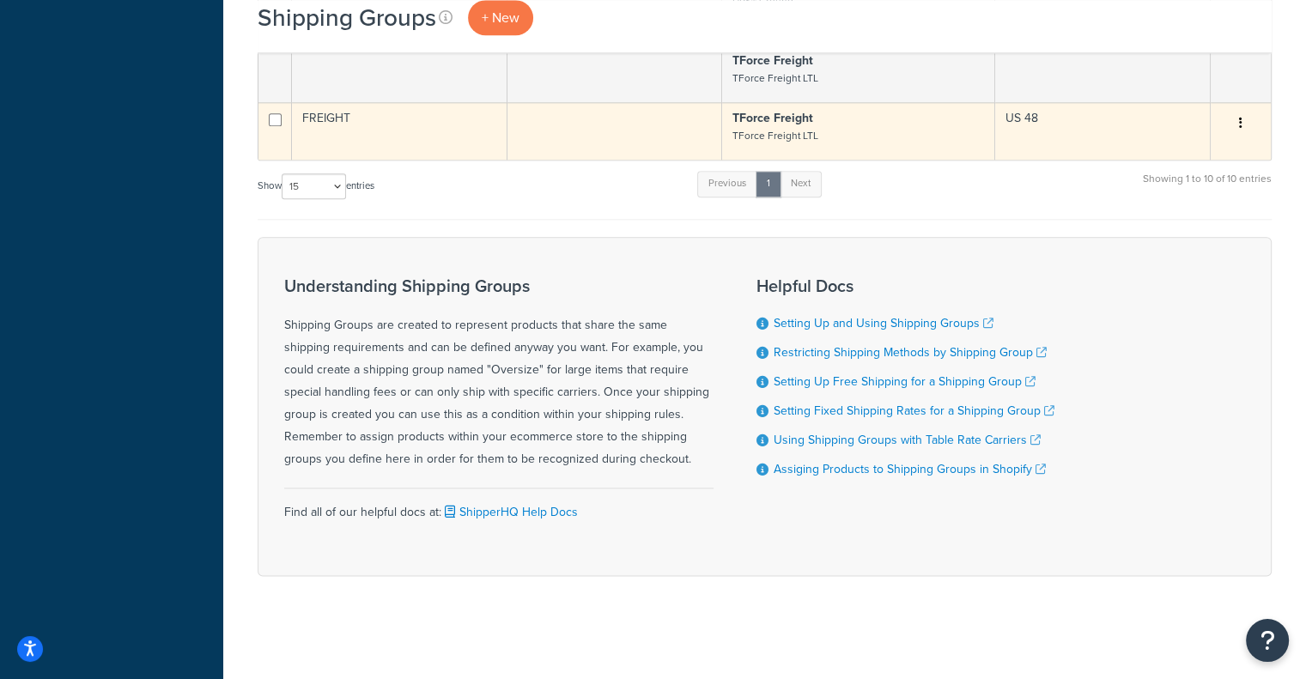
click at [541, 126] on td at bounding box center [616, 131] width 216 height 58
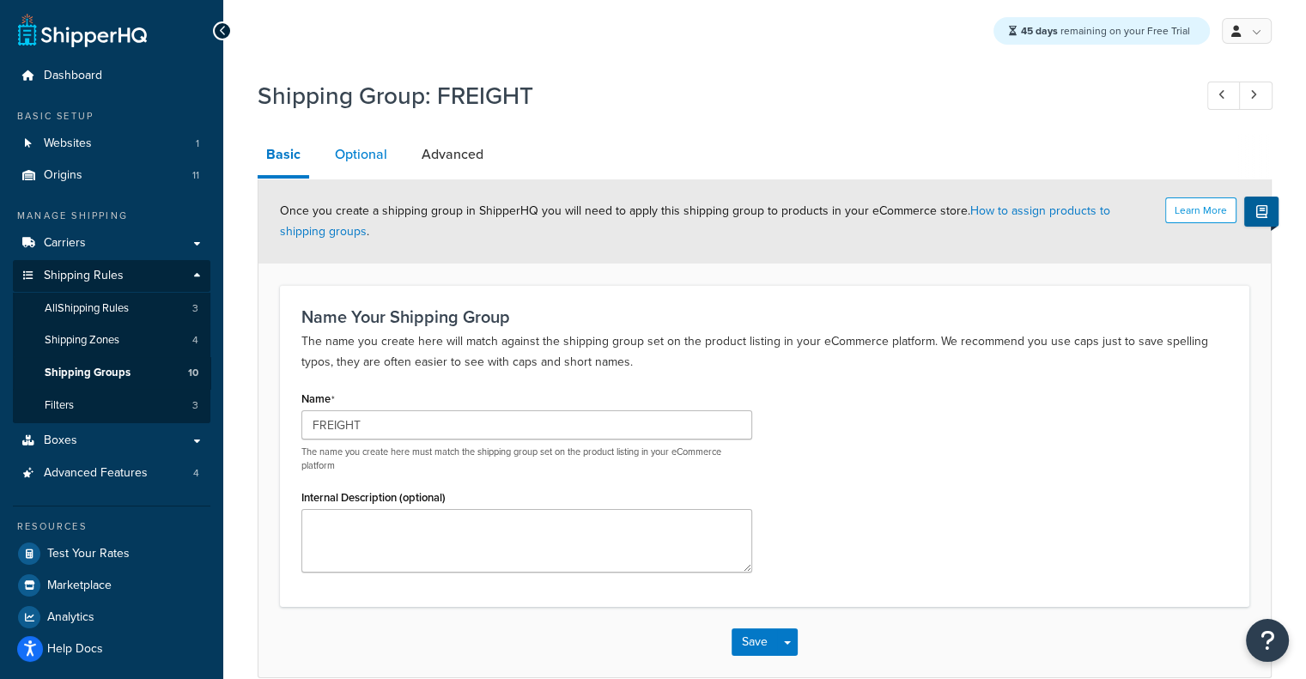
click at [361, 157] on link "Optional" at bounding box center [361, 154] width 70 height 41
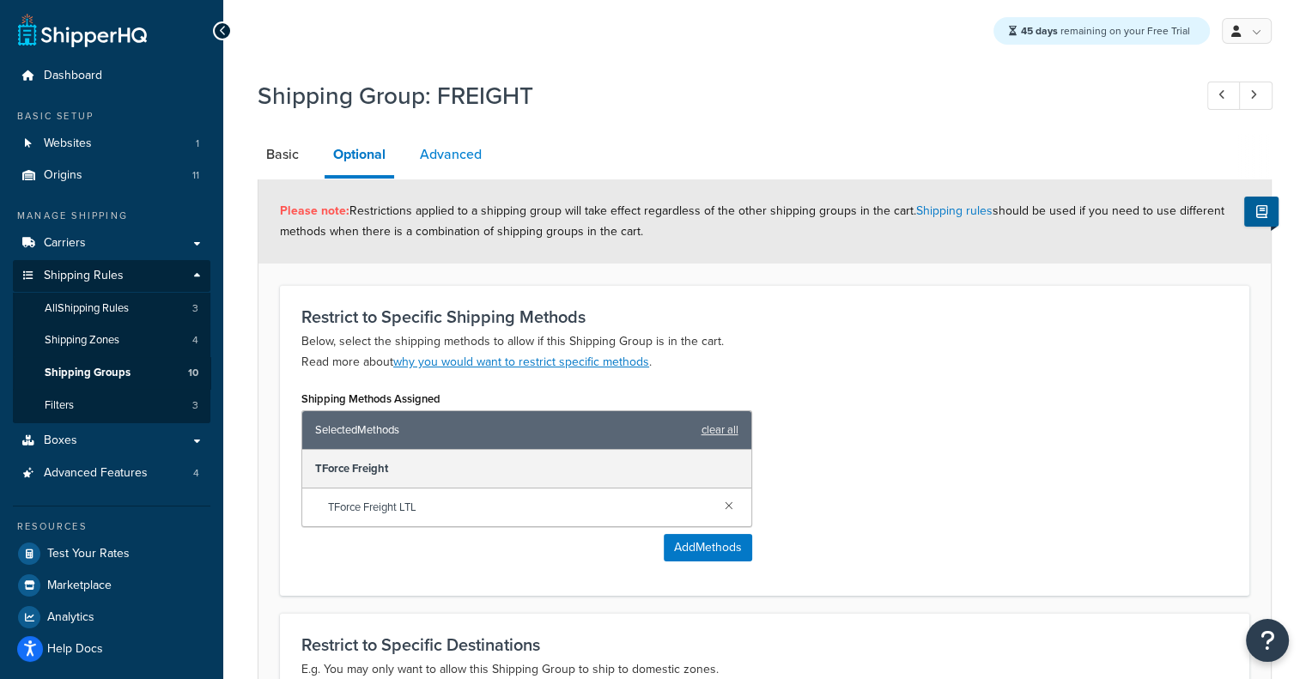
click at [486, 152] on link "Advanced" at bounding box center [450, 154] width 79 height 41
select select "175"
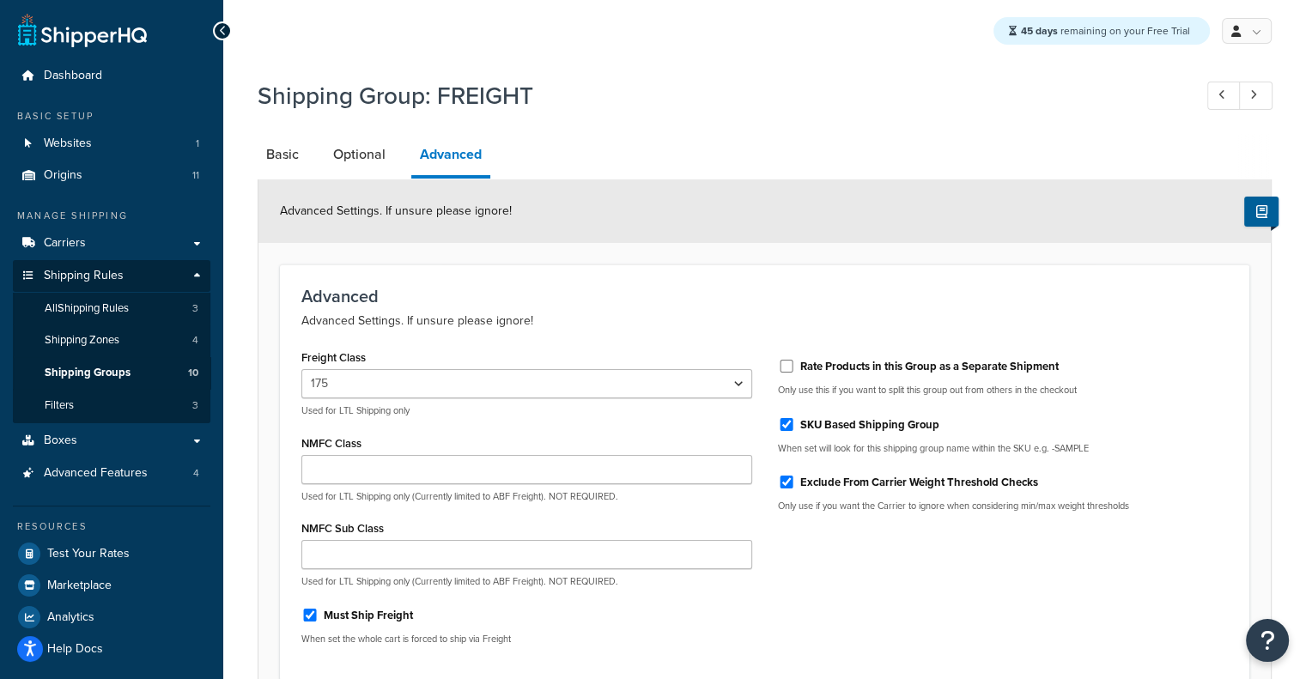
scroll to position [148, 0]
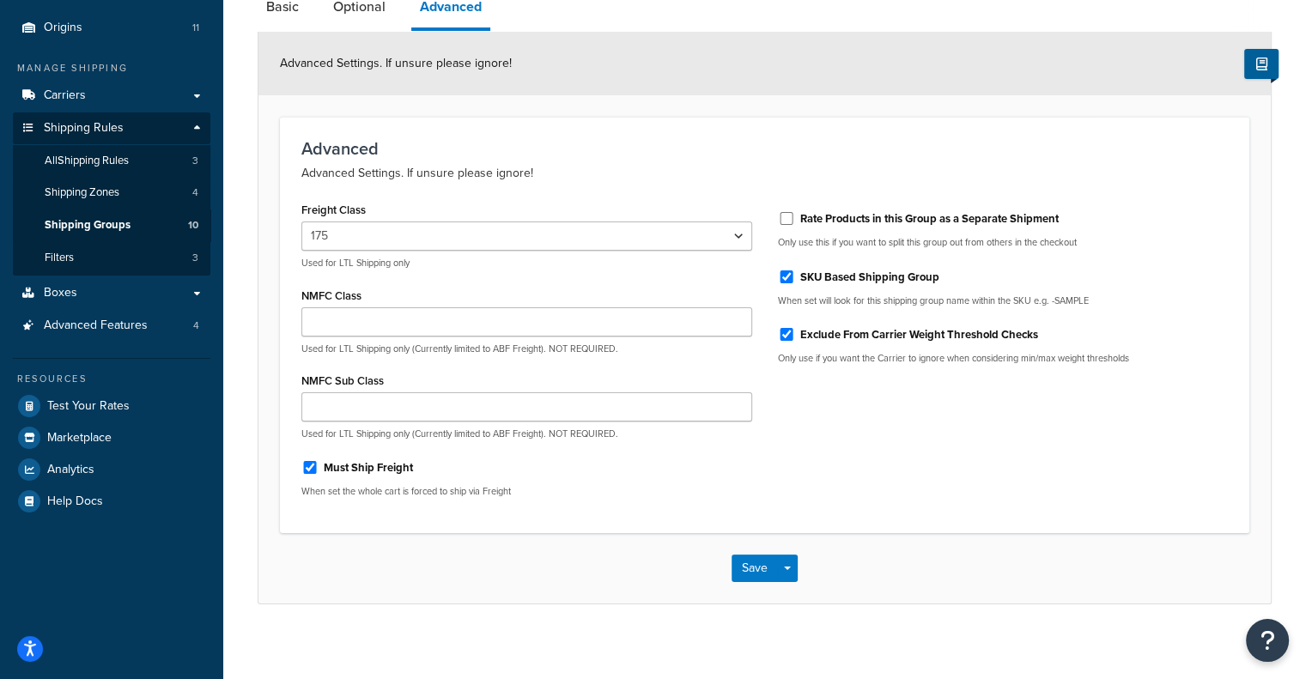
click at [330, 462] on label "Must Ship Freight" at bounding box center [368, 467] width 89 height 15
click at [319, 462] on input "Must Ship Freight" at bounding box center [309, 467] width 17 height 13
checkbox input "false"
click at [778, 571] on button "Save Dropdown" at bounding box center [787, 568] width 21 height 27
click at [769, 571] on button "Save" at bounding box center [755, 568] width 46 height 27
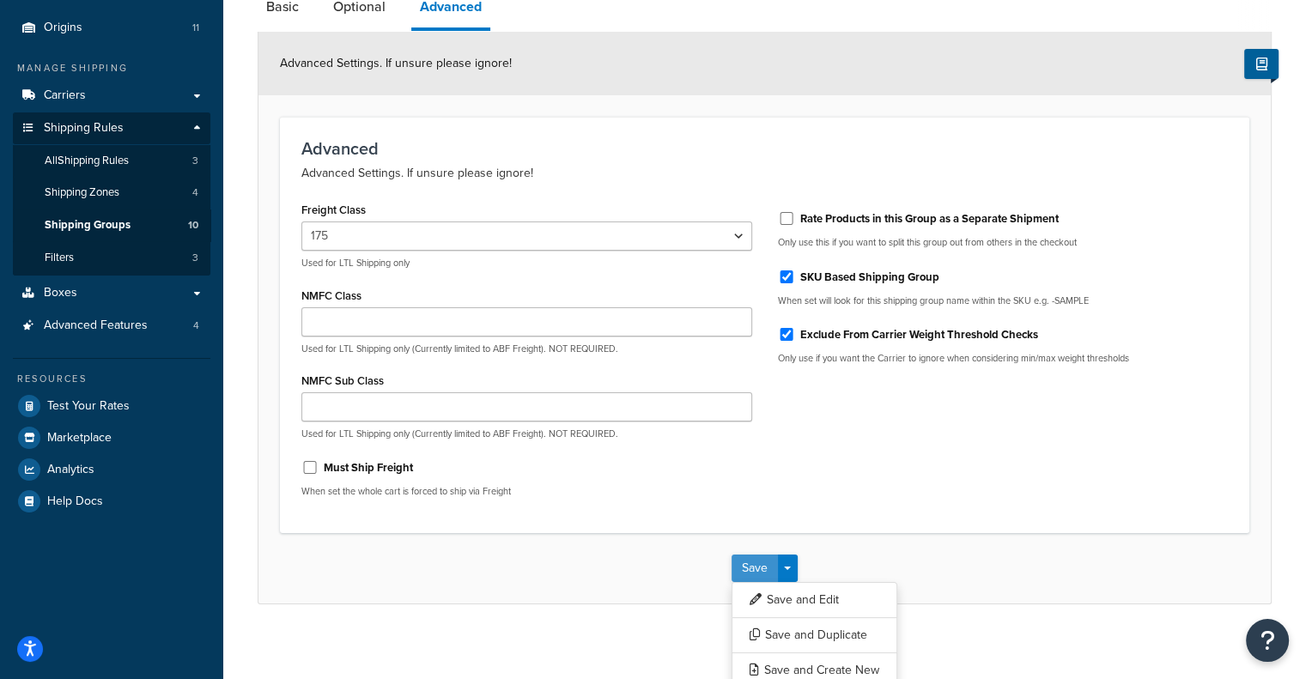
click at [769, 571] on div "Save Save Dropdown Save and Edit Save and Duplicate Save and Create New" at bounding box center [764, 568] width 1012 height 70
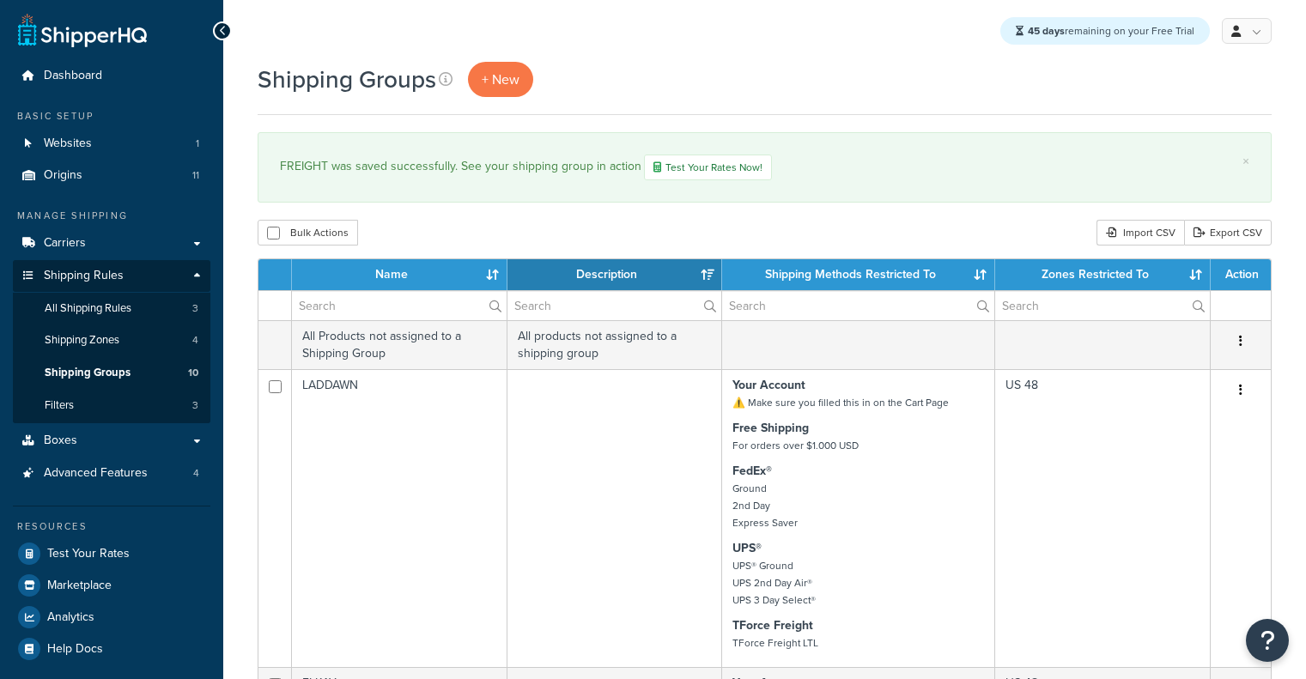
select select "15"
click at [121, 552] on span "Test Your Rates" at bounding box center [88, 554] width 82 height 15
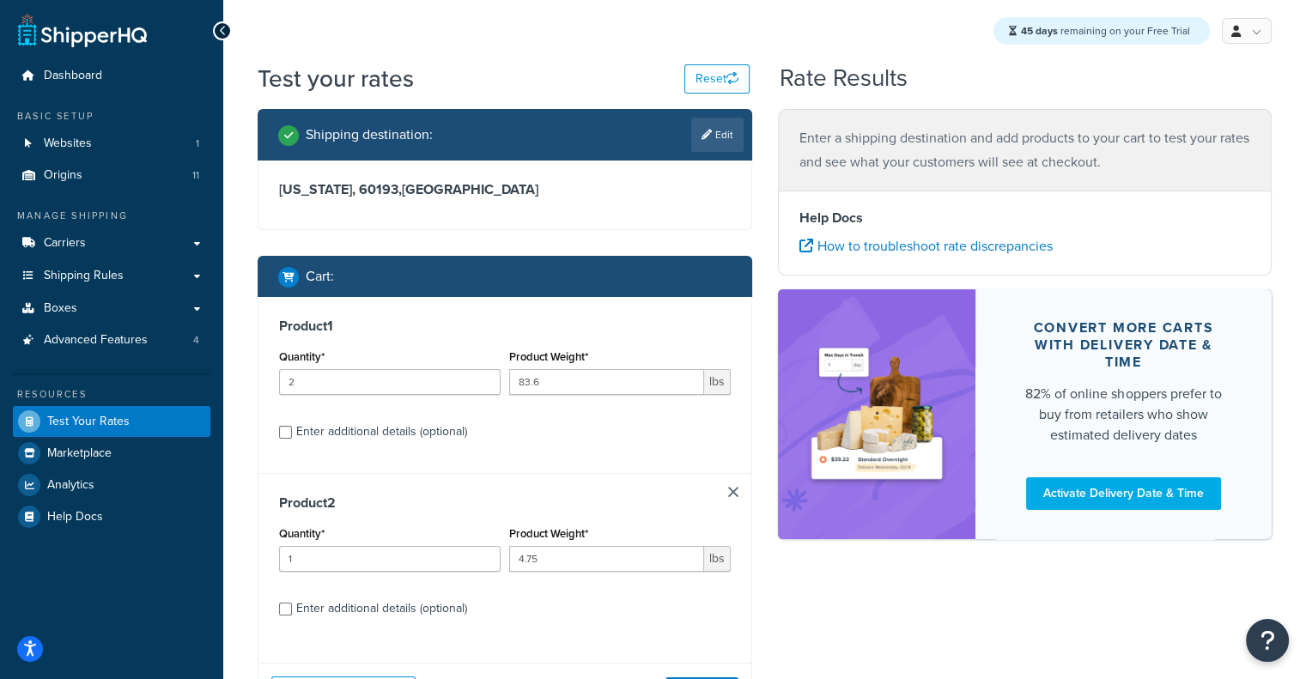
scroll to position [153, 0]
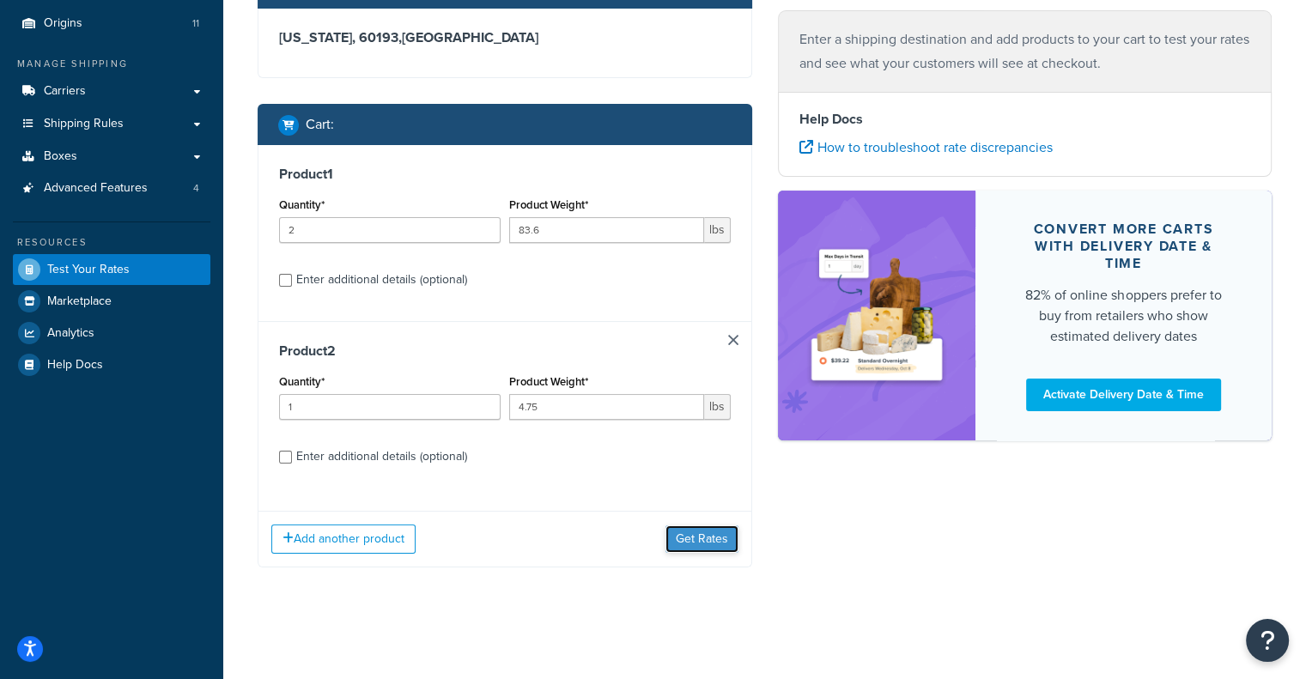
click at [722, 531] on button "Get Rates" at bounding box center [702, 539] width 73 height 27
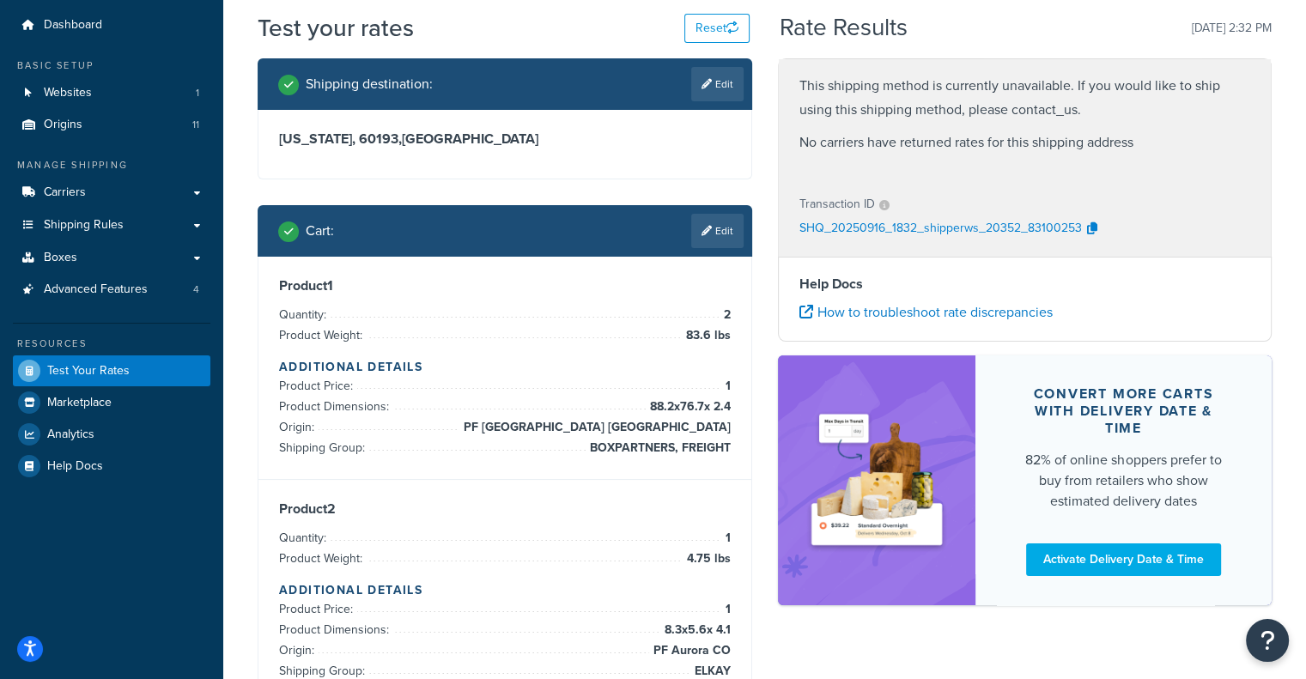
scroll to position [28, 0]
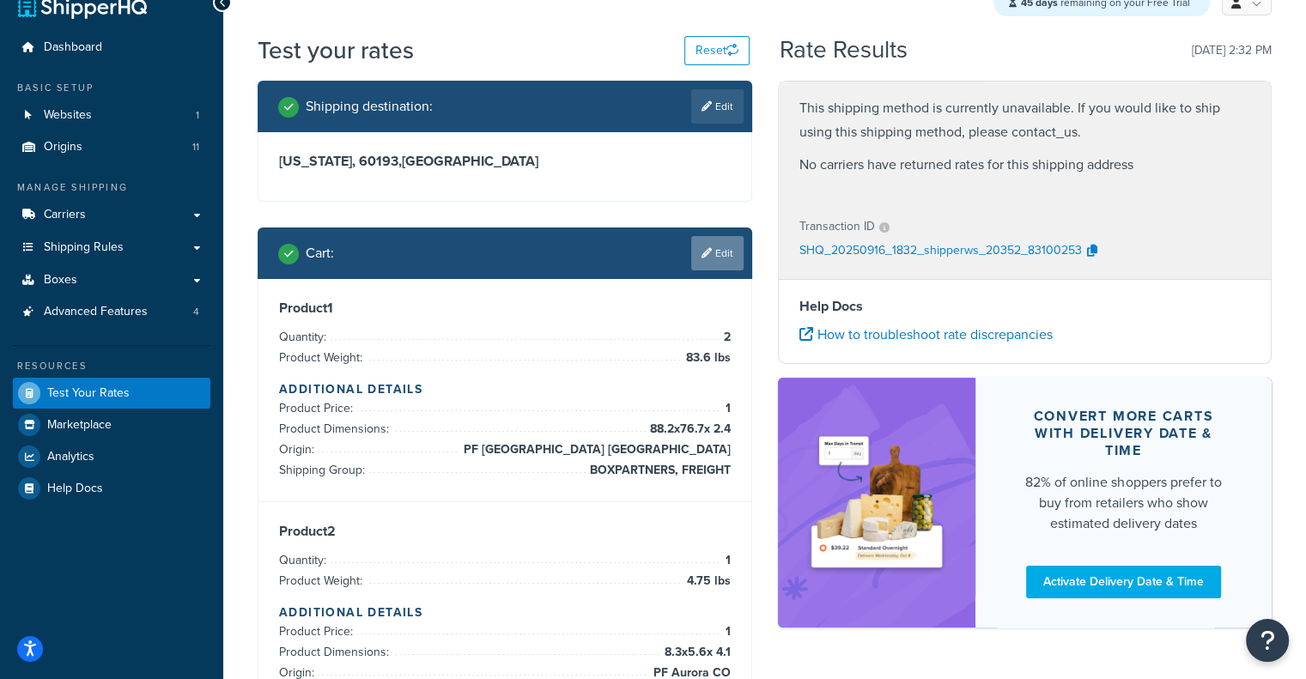
click at [694, 252] on link "Edit" at bounding box center [717, 253] width 52 height 34
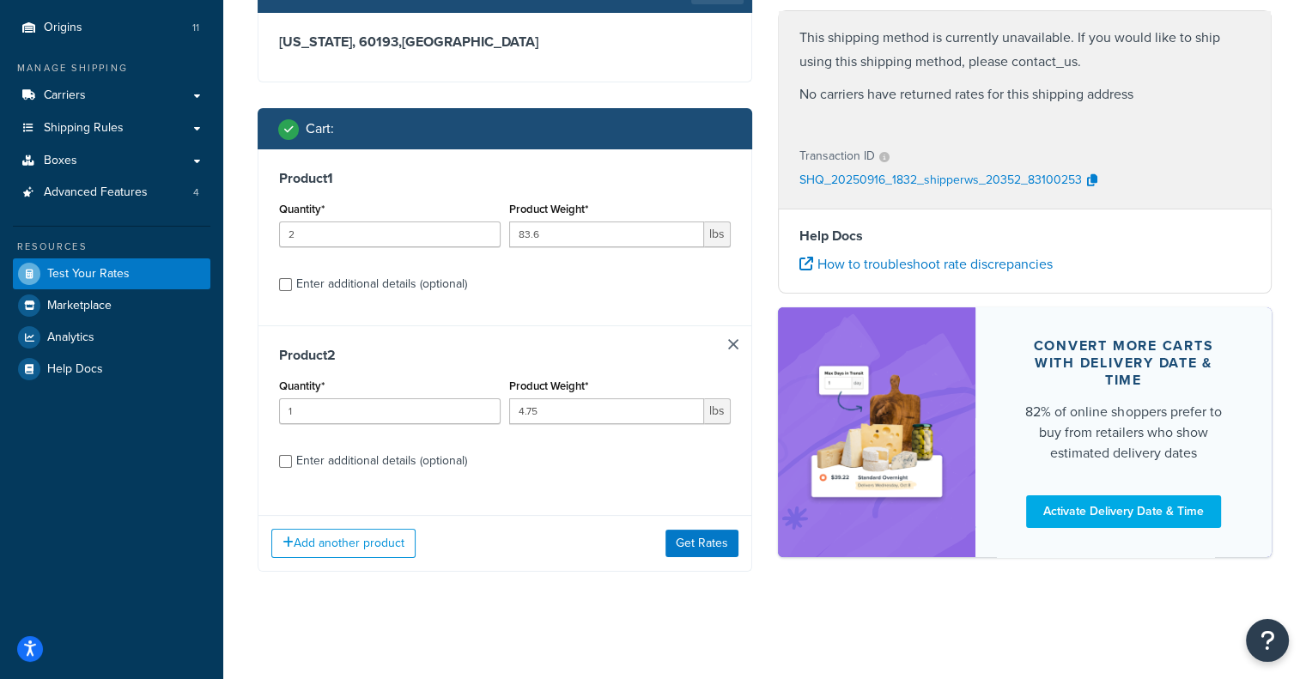
scroll to position [153, 0]
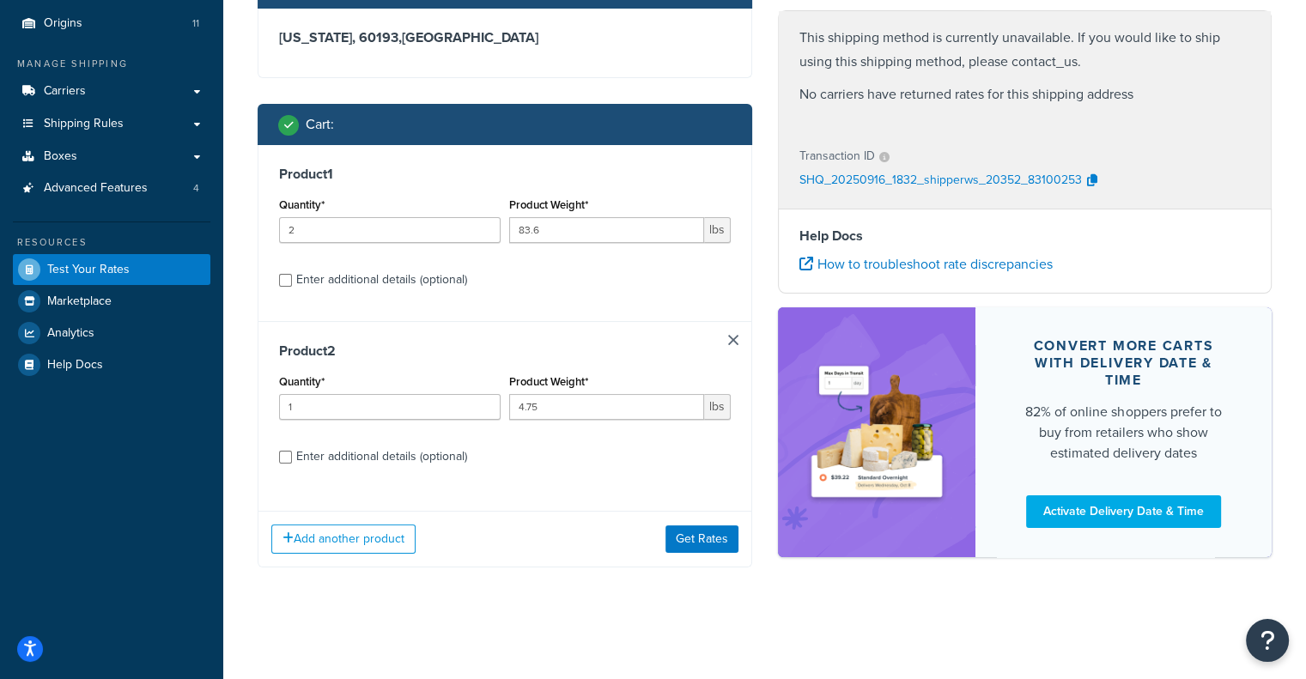
click at [432, 268] on div "Enter additional details (optional)" at bounding box center [381, 280] width 171 height 24
click at [292, 274] on input "Enter additional details (optional)" at bounding box center [285, 280] width 13 height 13
checkbox input "true"
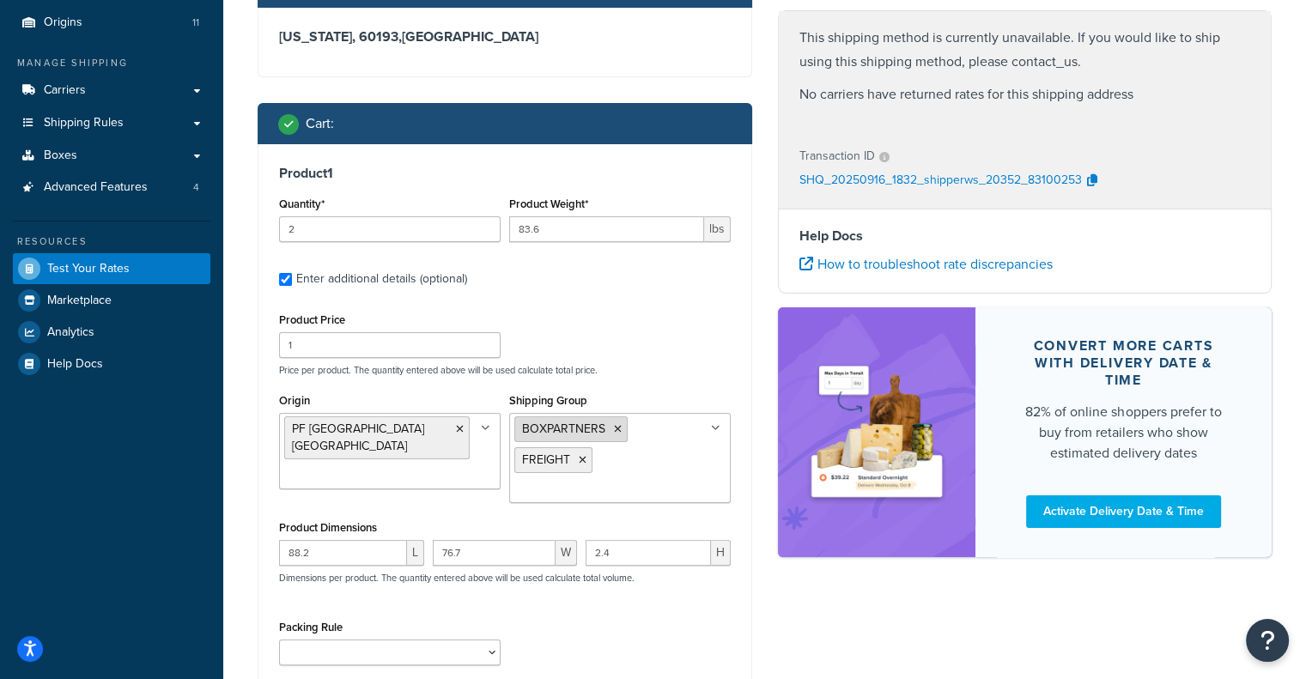
click at [616, 427] on icon at bounding box center [618, 429] width 8 height 10
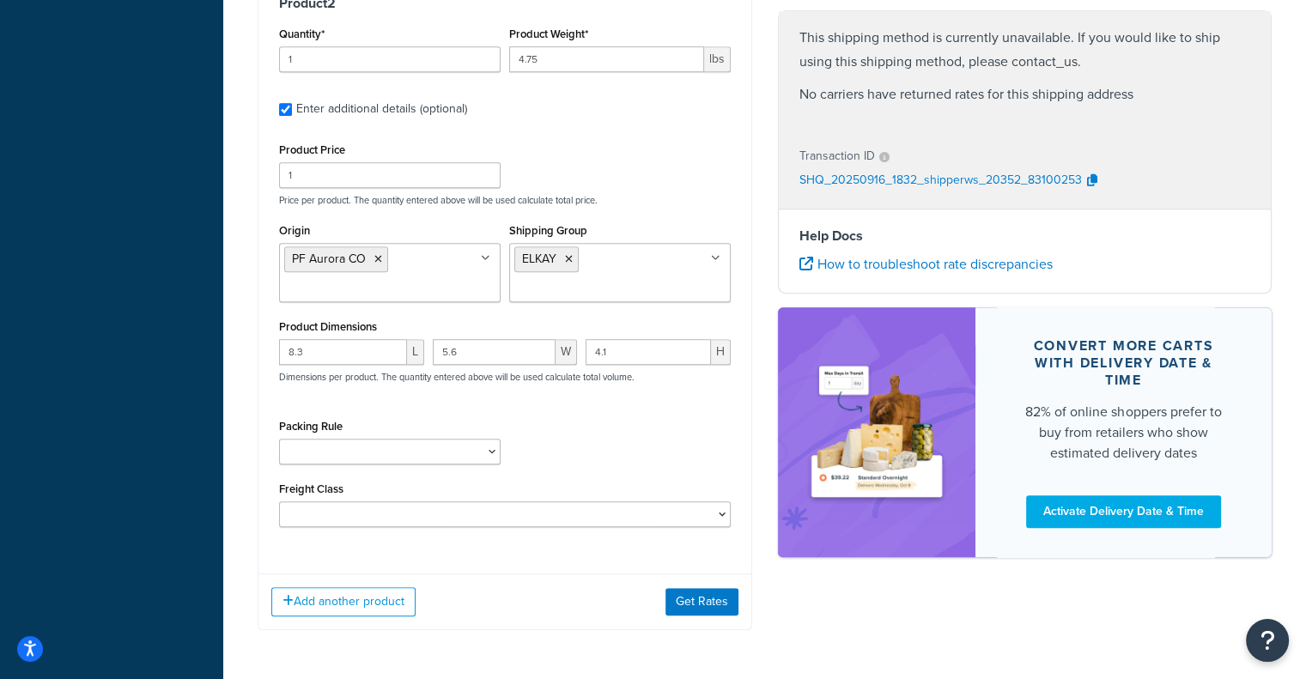
scroll to position [970, 0]
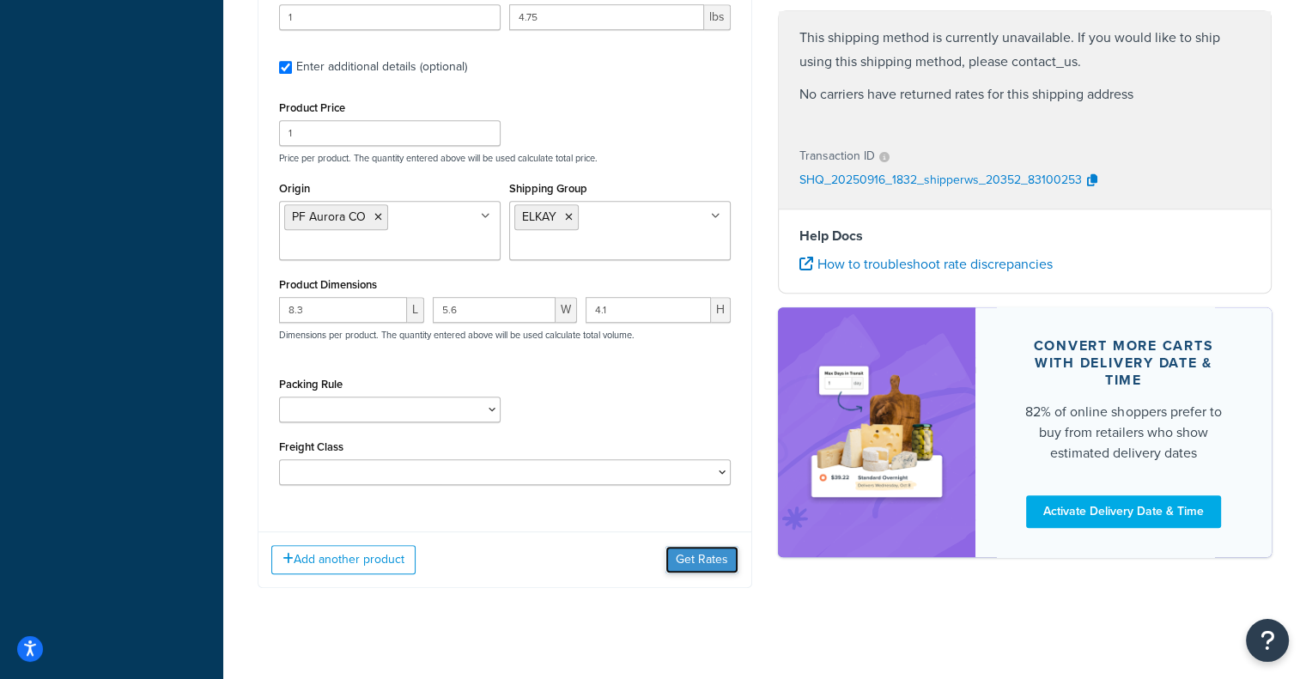
click at [705, 546] on button "Get Rates" at bounding box center [702, 559] width 73 height 27
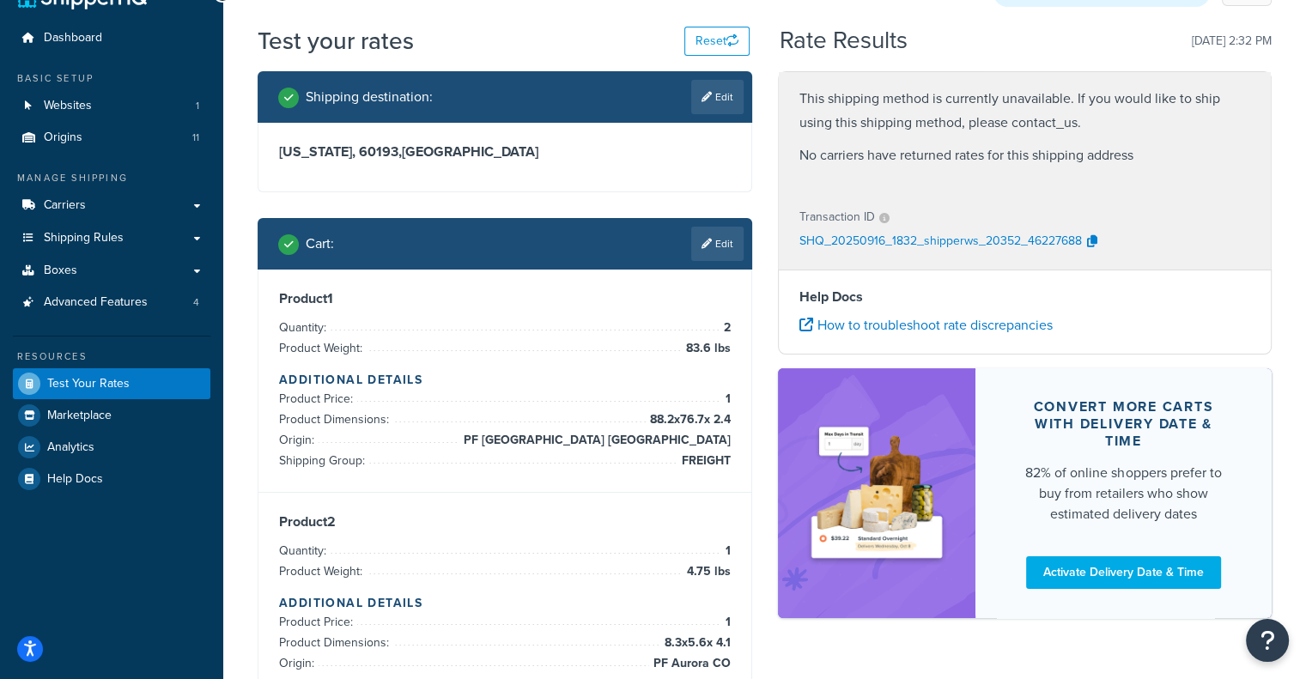
scroll to position [10, 0]
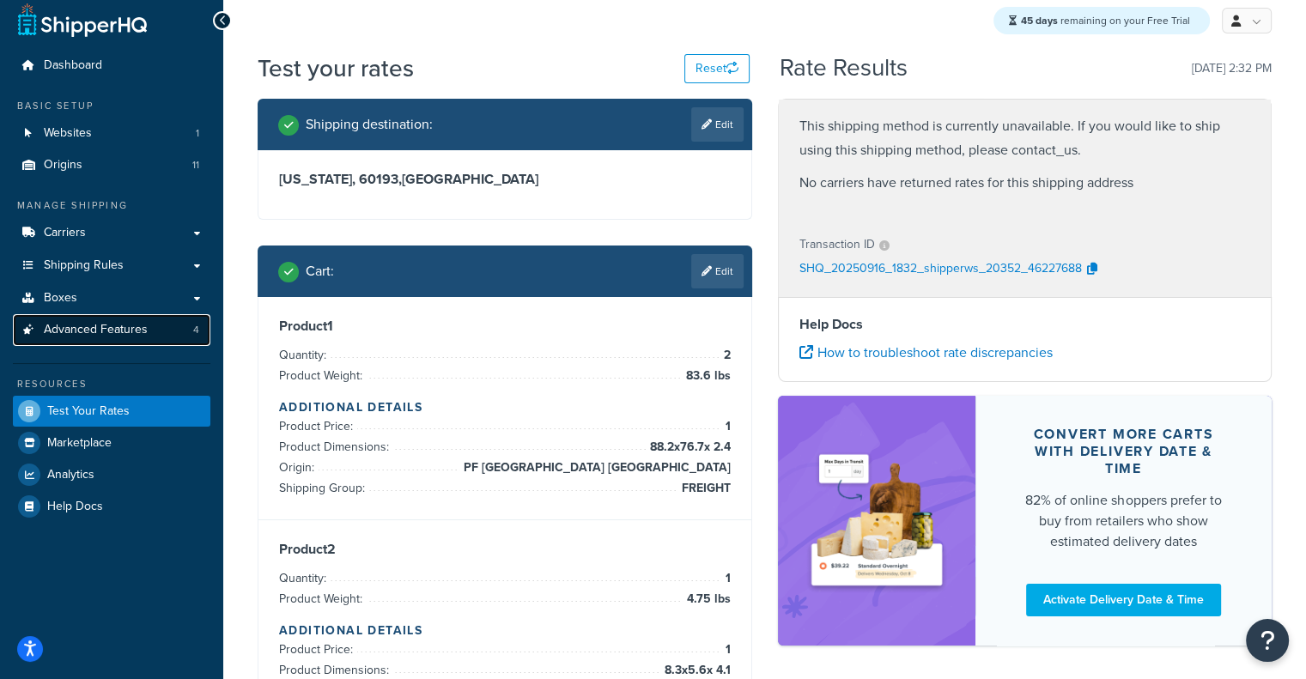
click at [57, 336] on span "Advanced Features" at bounding box center [96, 330] width 104 height 15
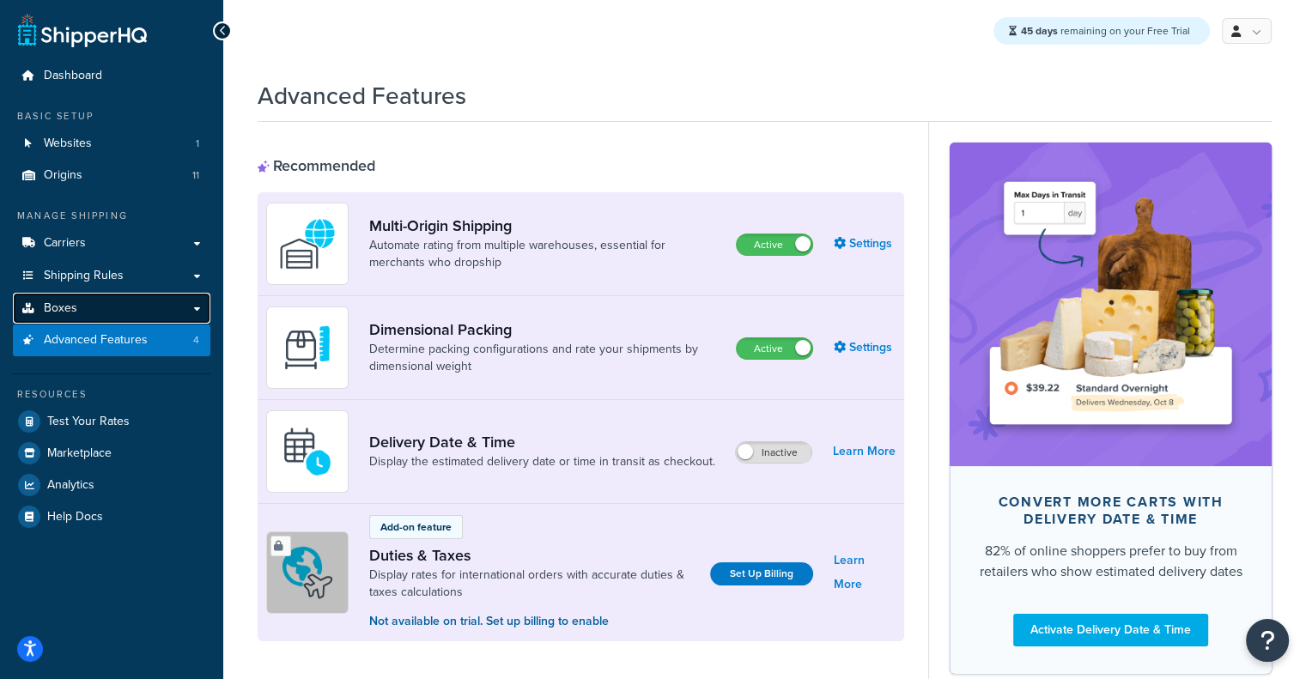
click at [86, 297] on link "Boxes" at bounding box center [112, 309] width 198 height 32
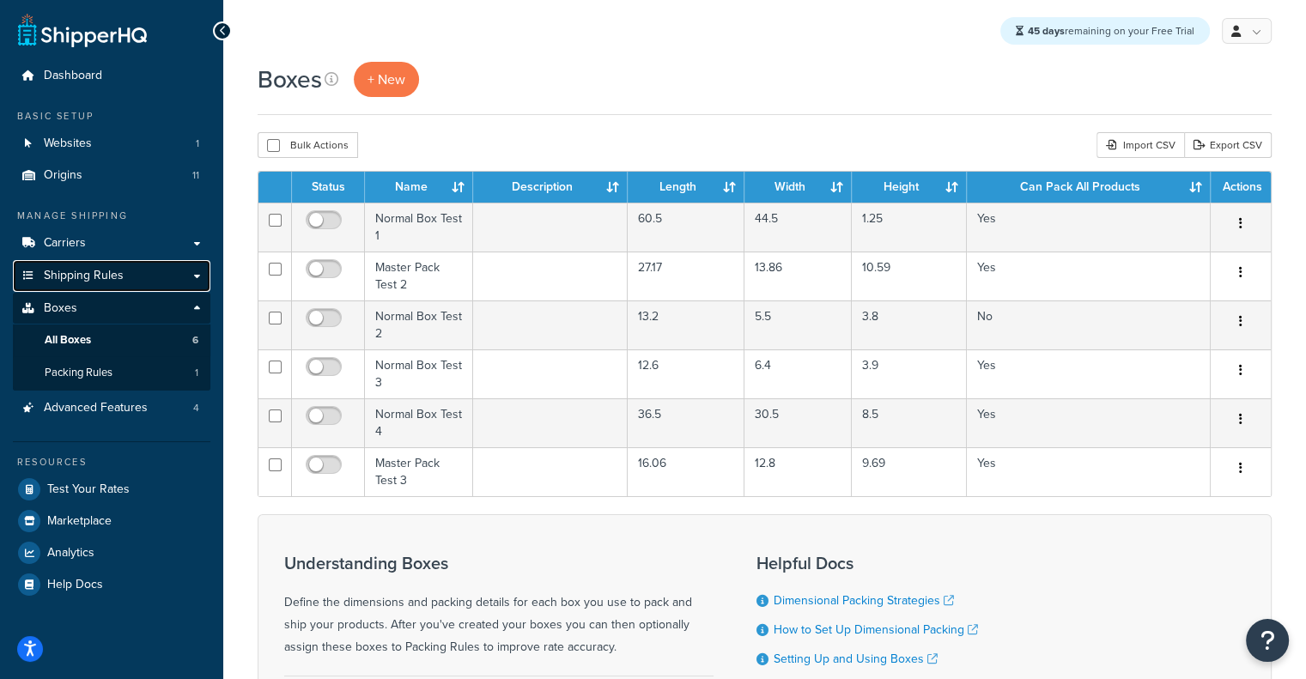
click at [110, 274] on span "Shipping Rules" at bounding box center [84, 276] width 80 height 15
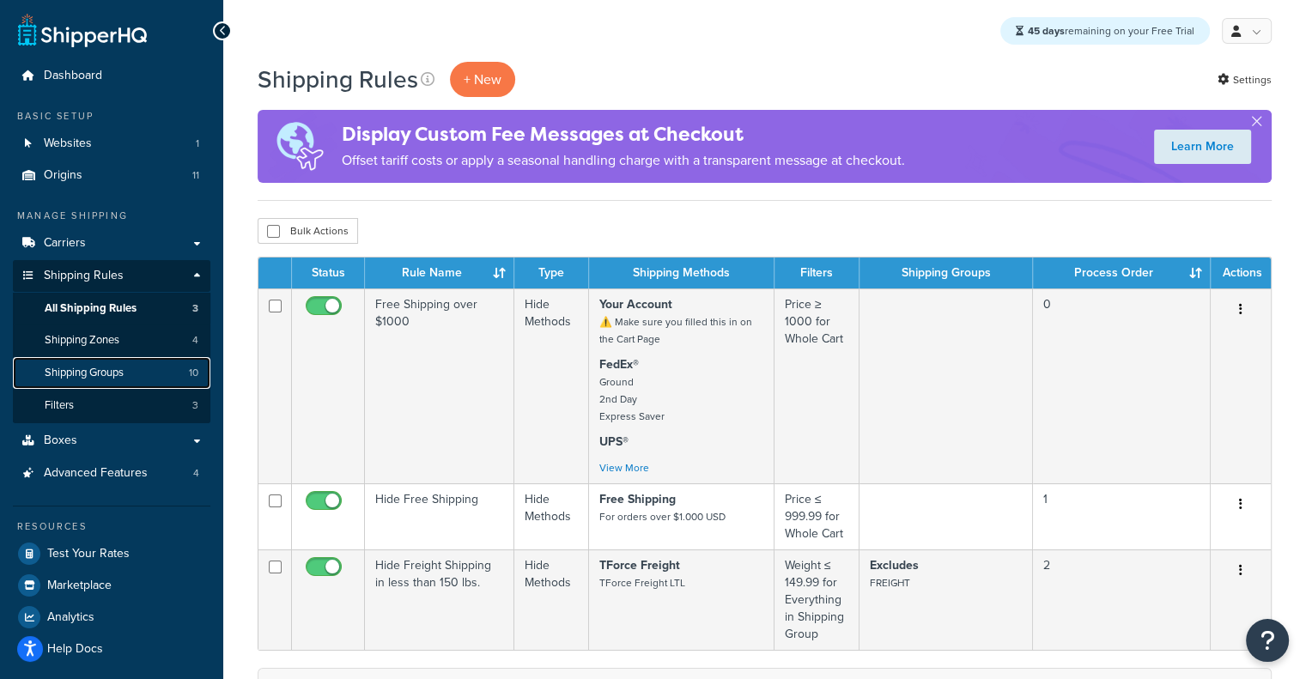
click at [84, 381] on link "Shipping Groups 10" at bounding box center [112, 373] width 198 height 32
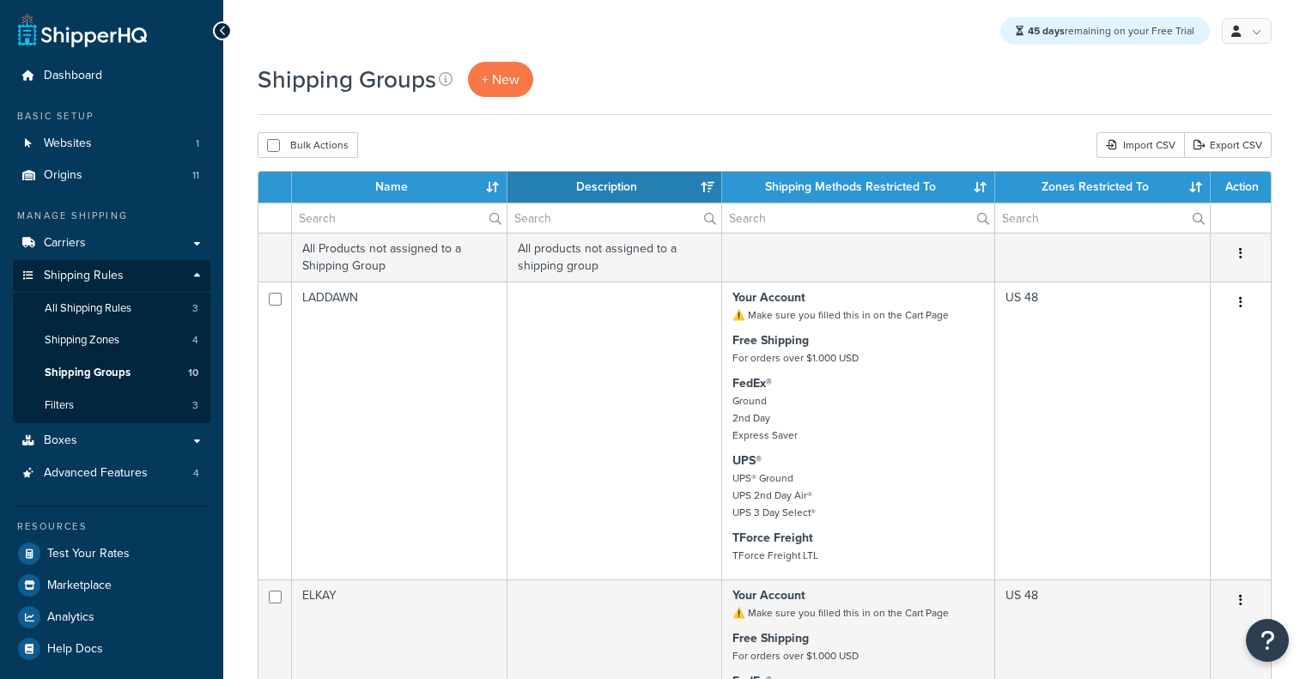
select select "15"
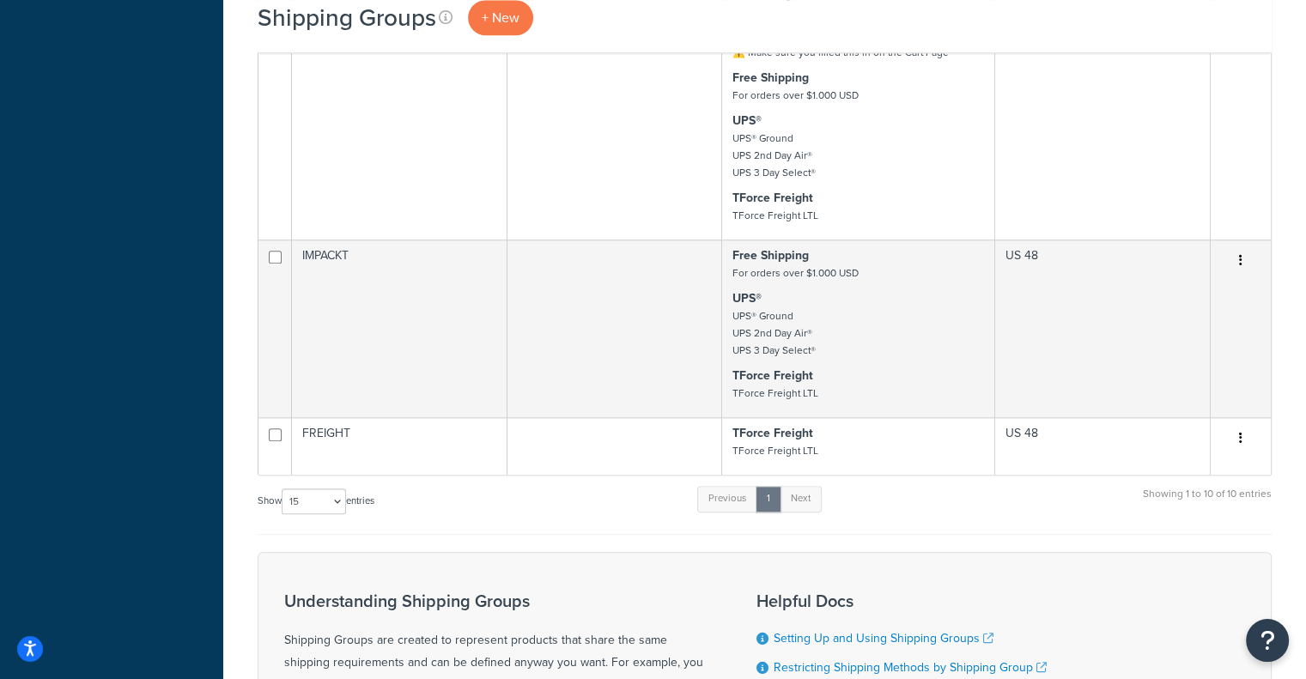
scroll to position [1685, 0]
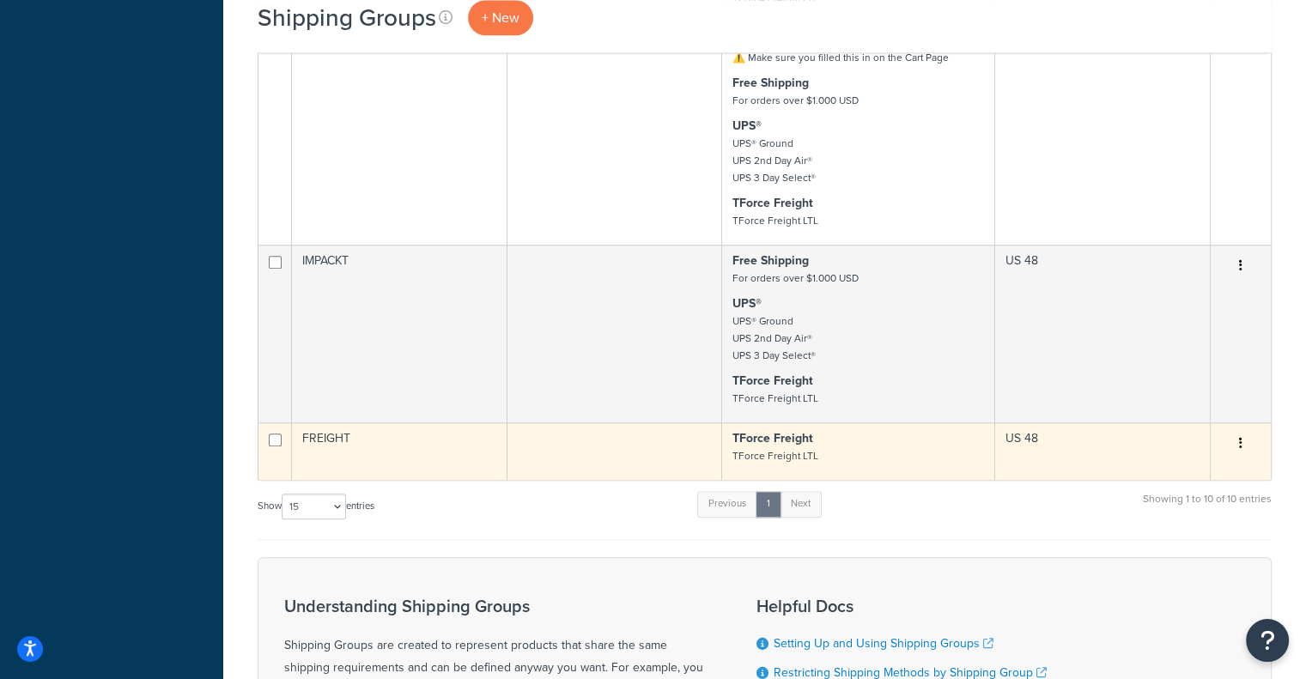
click at [849, 465] on p "TForce Freight TForce Freight LTL" at bounding box center [859, 447] width 252 height 34
click at [562, 480] on td at bounding box center [616, 452] width 216 height 58
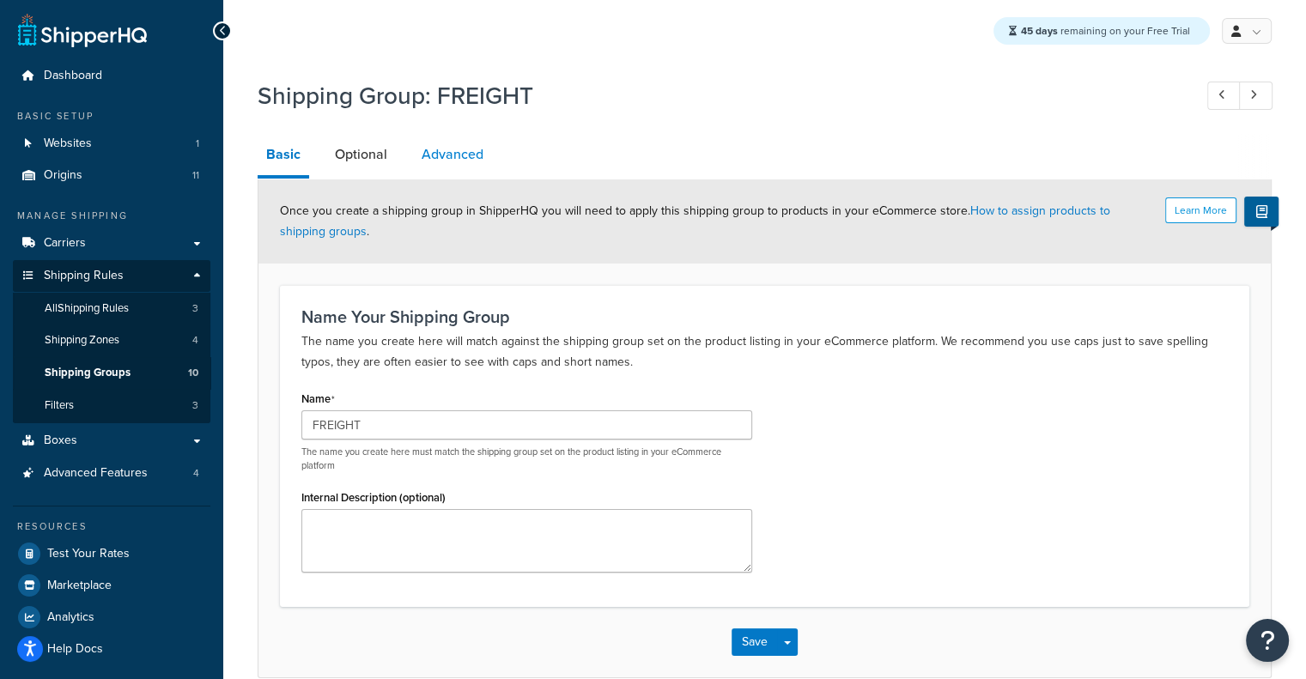
click at [435, 157] on link "Advanced" at bounding box center [452, 154] width 79 height 41
select select "175"
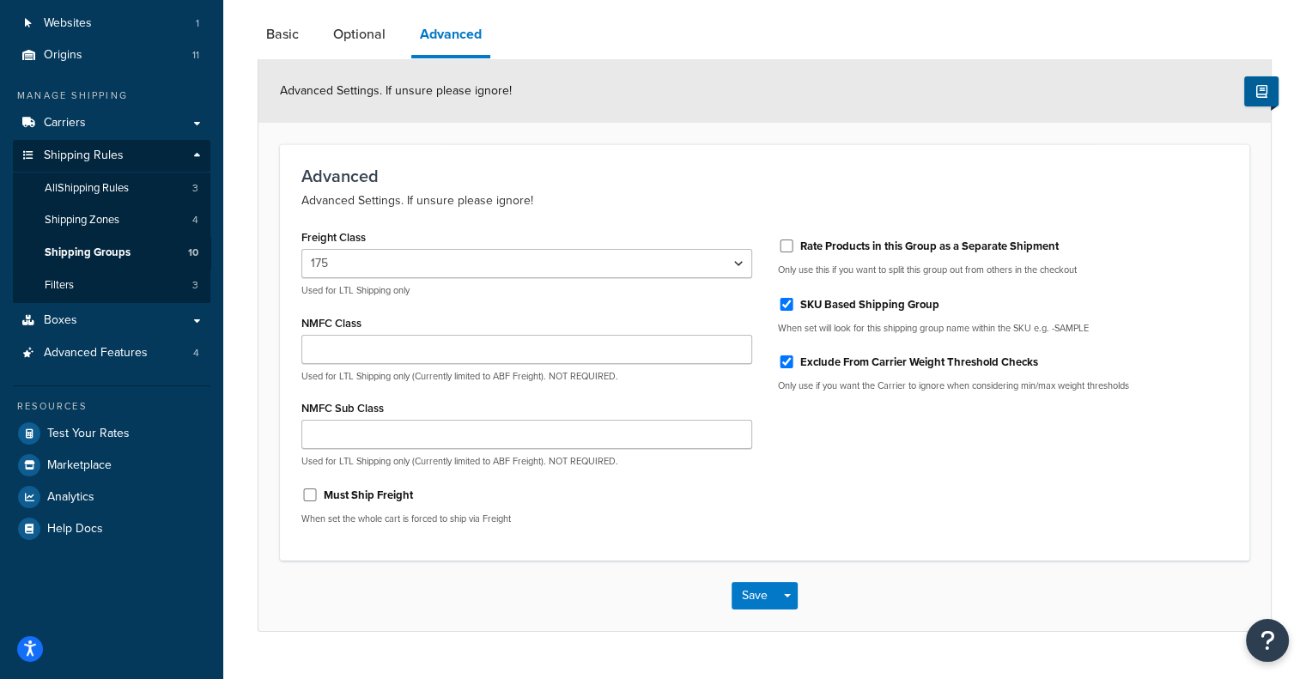
scroll to position [158, 0]
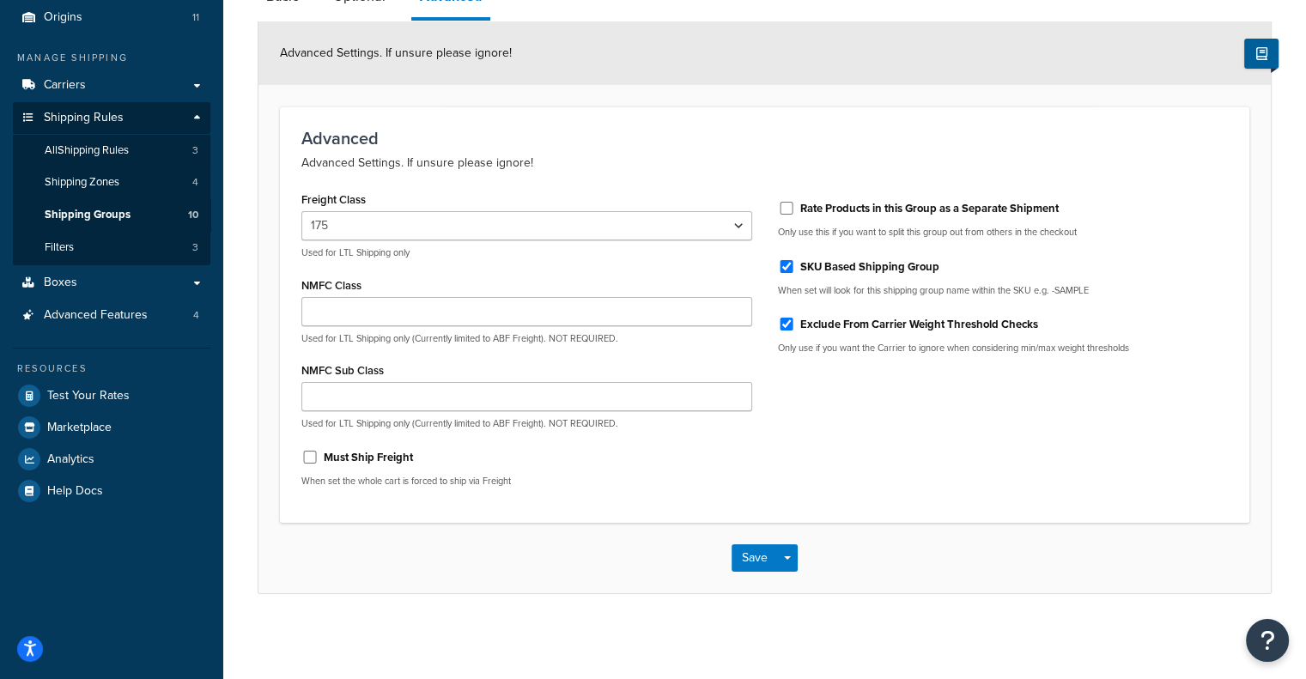
click at [357, 459] on label "Must Ship Freight" at bounding box center [368, 457] width 89 height 15
click at [319, 459] on input "Must Ship Freight" at bounding box center [309, 457] width 17 height 13
checkbox input "true"
click at [748, 554] on button "Save" at bounding box center [755, 557] width 46 height 27
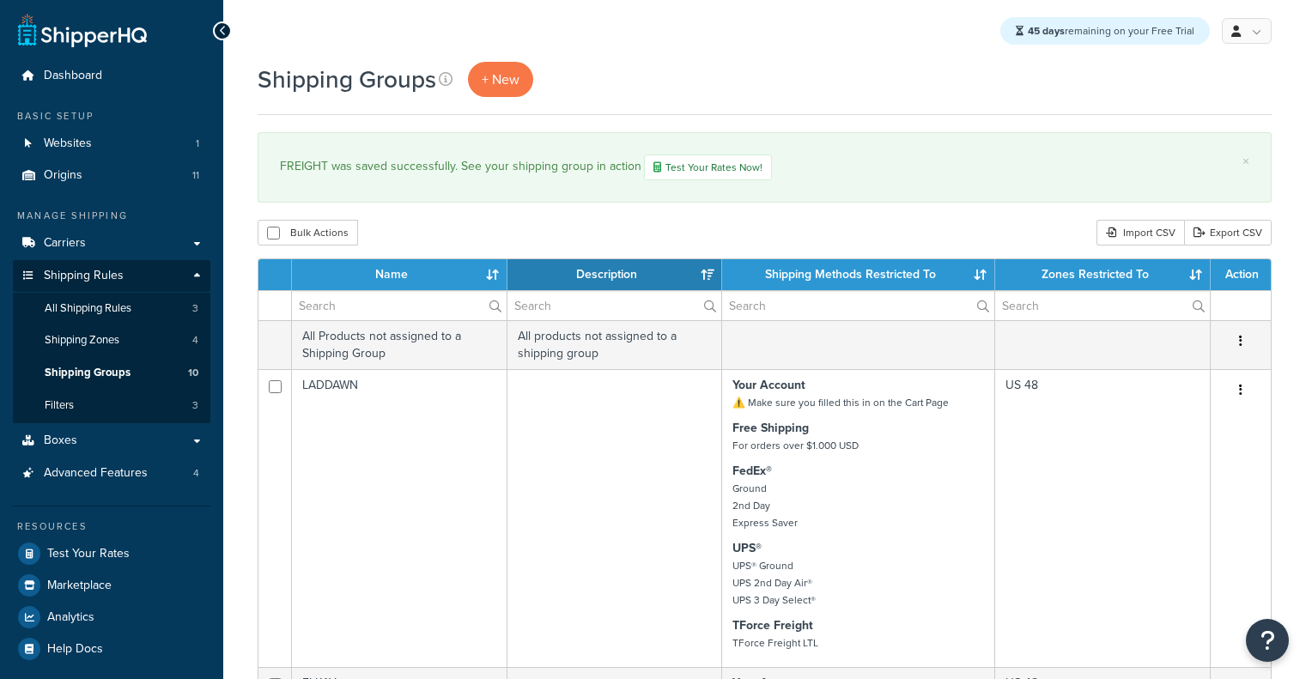
select select "15"
drag, startPoint x: 1301, startPoint y: 167, endPoint x: 1311, endPoint y: 165, distance: 10.4
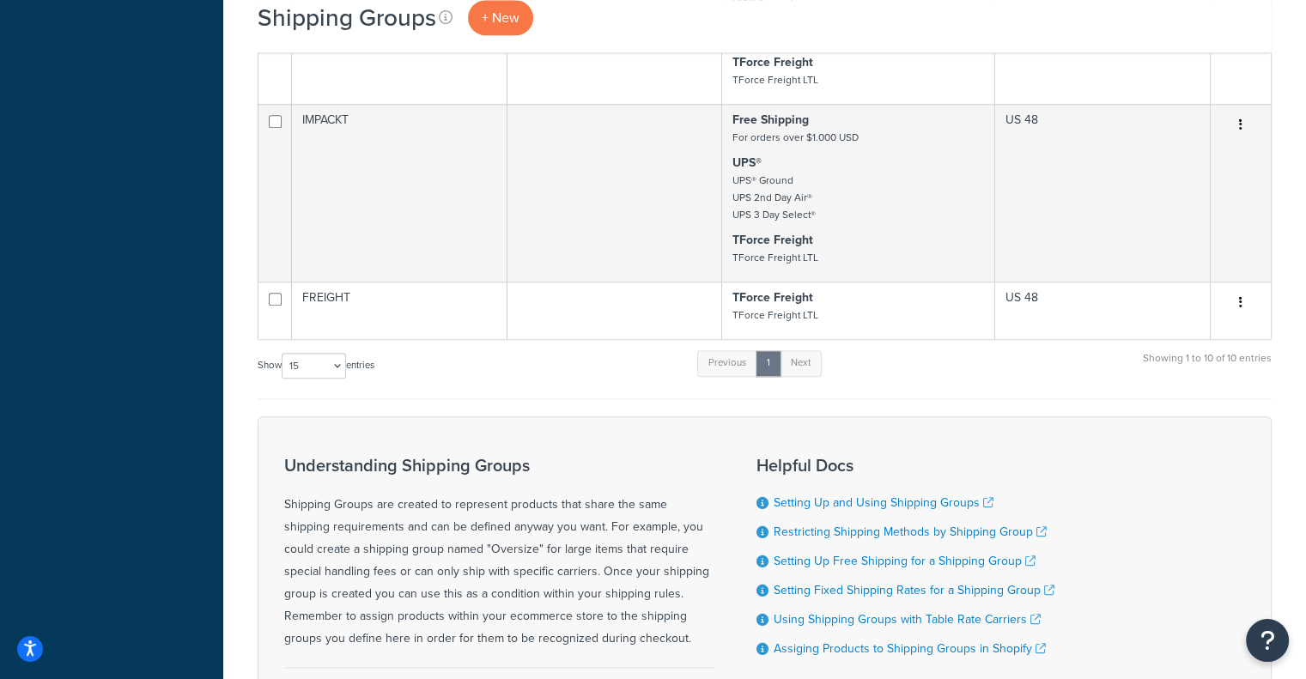
scroll to position [2112, 0]
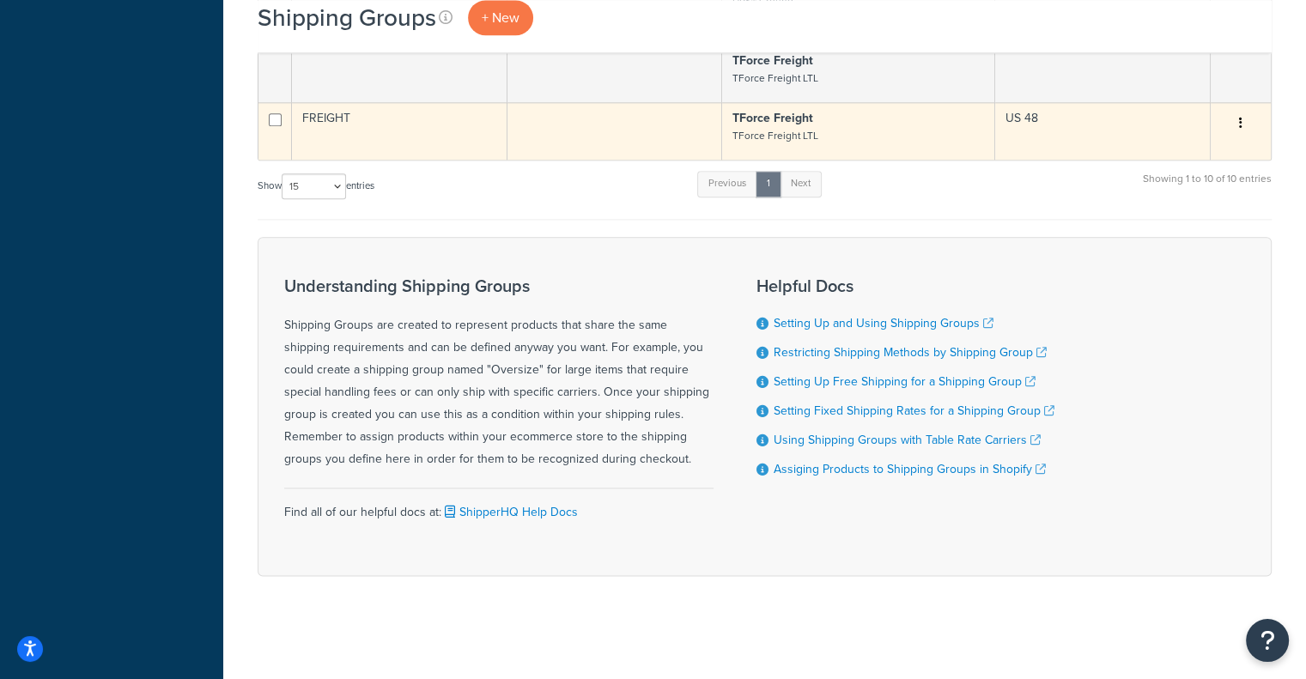
click at [592, 147] on td at bounding box center [616, 131] width 216 height 58
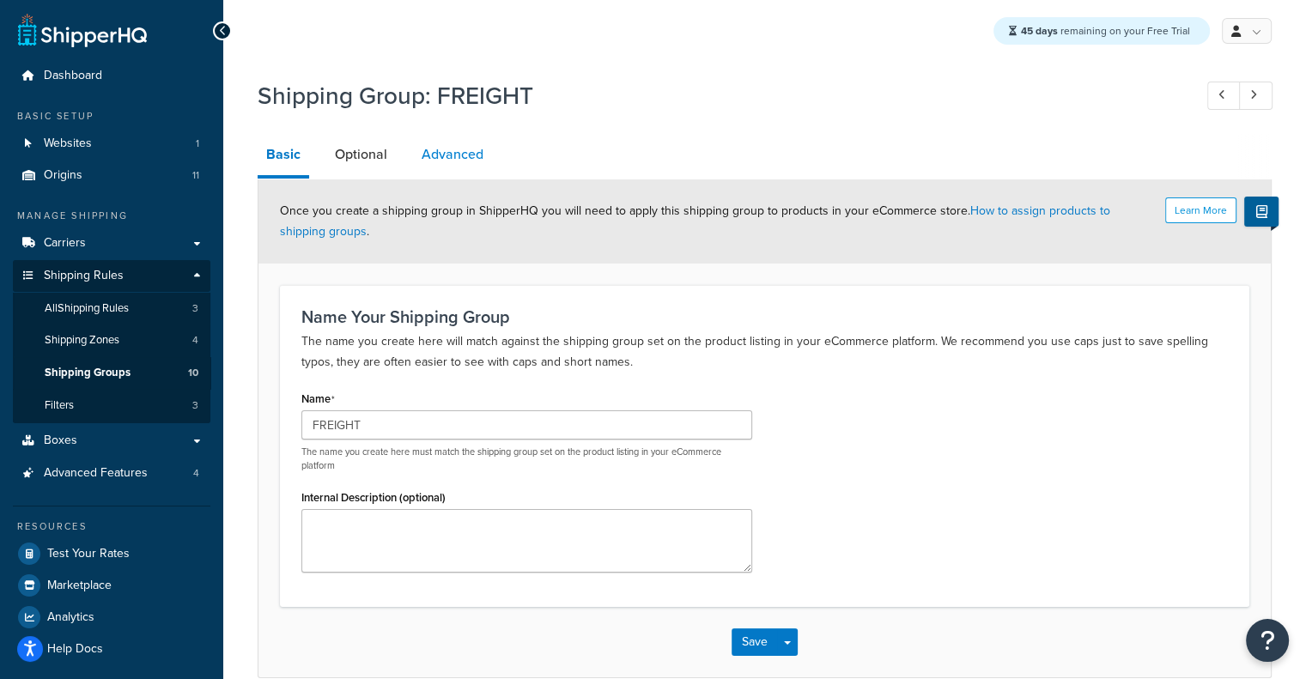
click at [449, 149] on link "Advanced" at bounding box center [452, 154] width 79 height 41
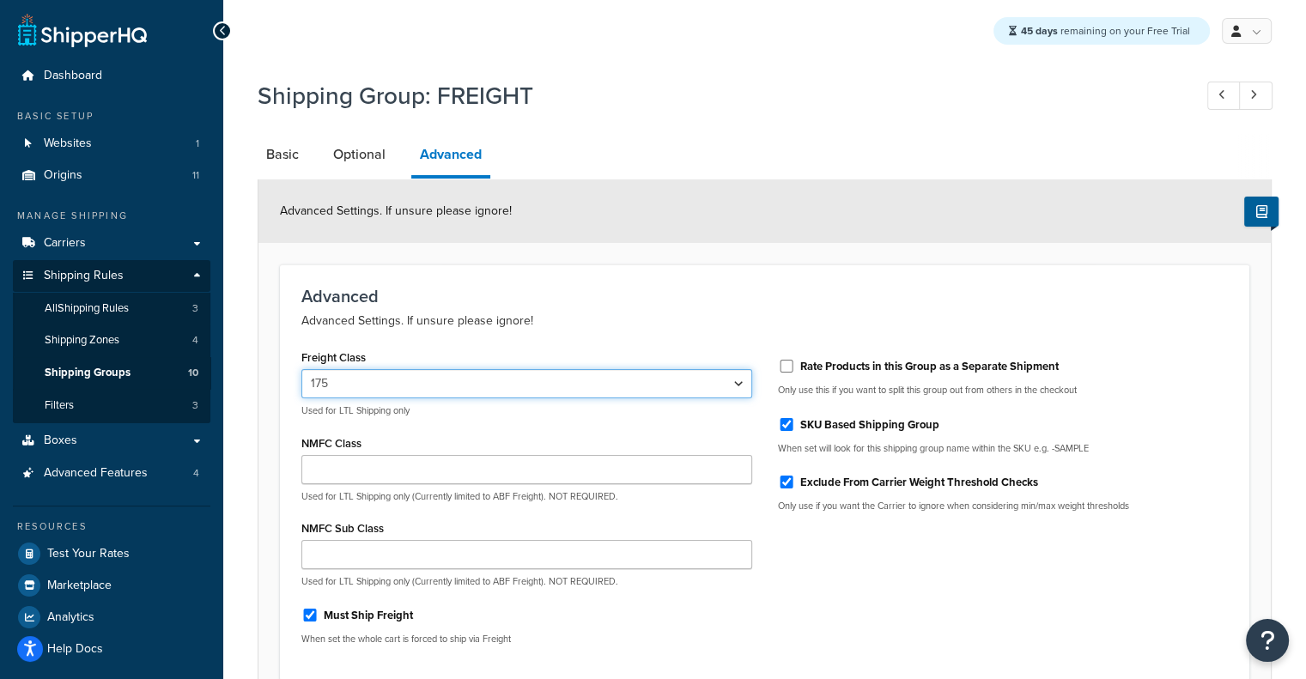
click at [414, 387] on select "50 55 60 65 70 77.5 85 92.5 100 110 125 150 175 200 250 300 400 500" at bounding box center [526, 383] width 451 height 29
select select "125"
click at [301, 369] on select "50 55 60 65 70 77.5 85 92.5 100 110 125 150 175 200 250 300 400 500" at bounding box center [526, 383] width 451 height 29
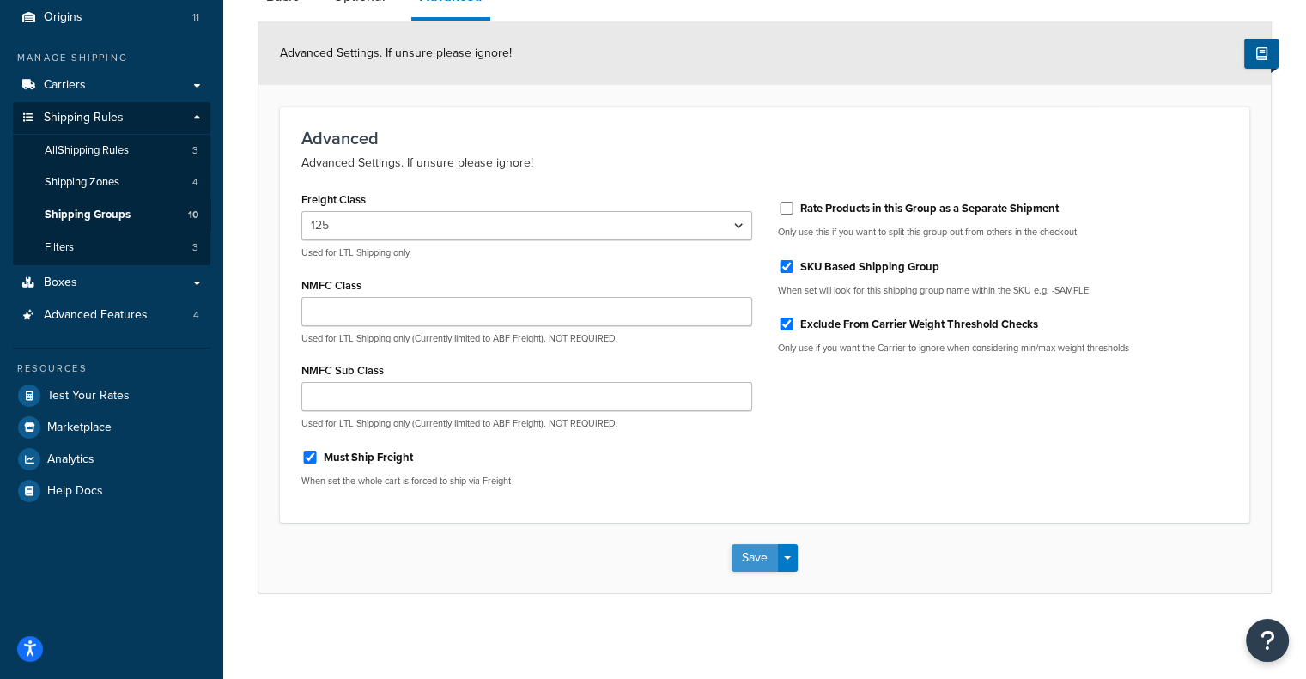
click at [758, 566] on button "Save" at bounding box center [755, 557] width 46 height 27
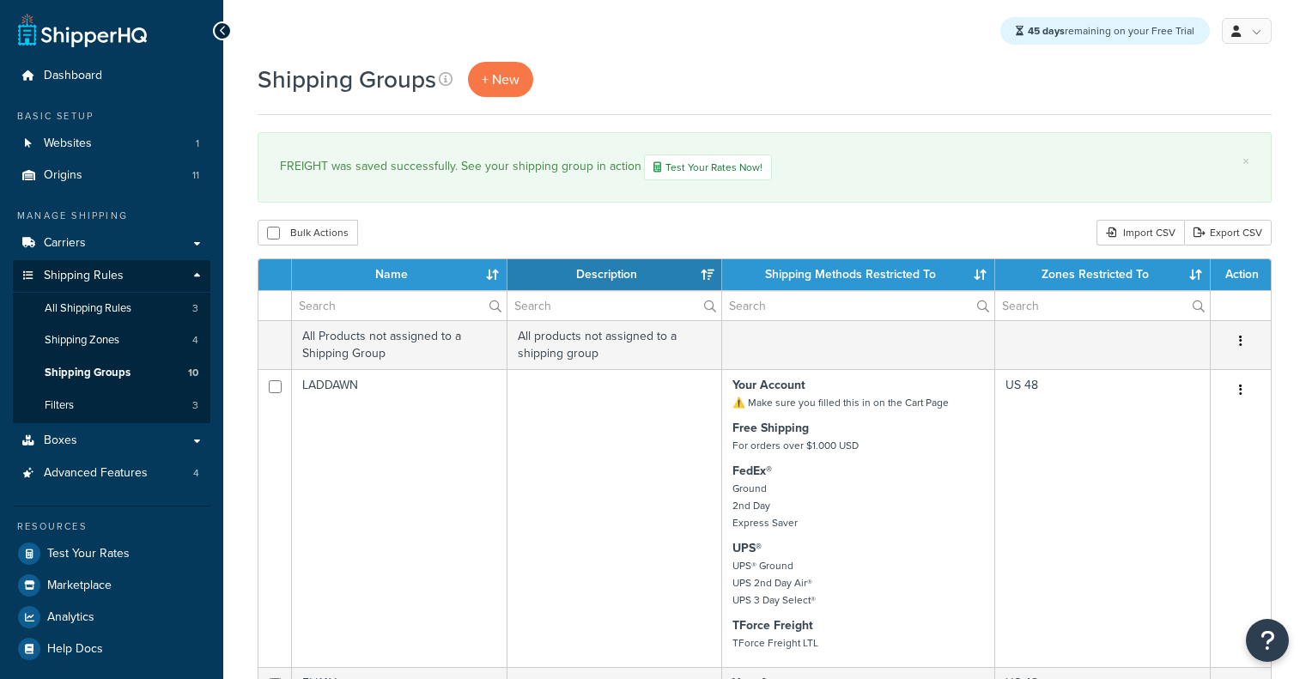
select select "15"
click at [121, 445] on link "Boxes" at bounding box center [112, 441] width 198 height 32
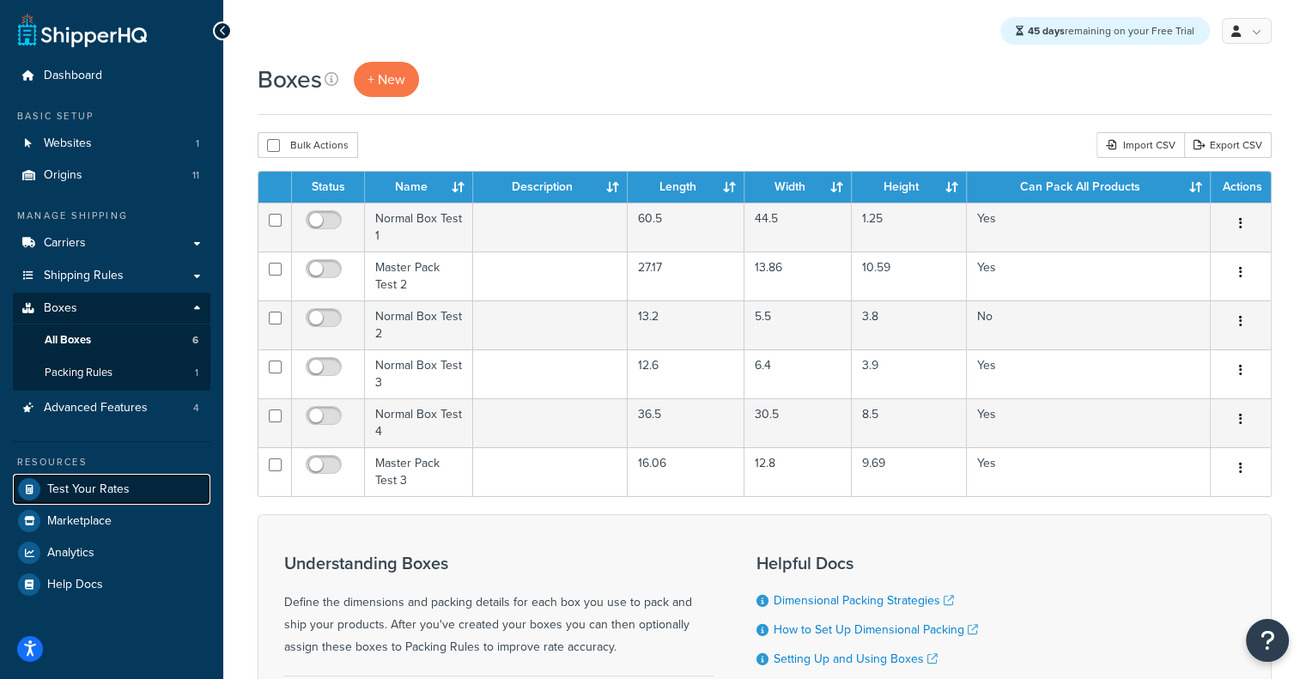
click at [81, 483] on span "Test Your Rates" at bounding box center [88, 490] width 82 height 15
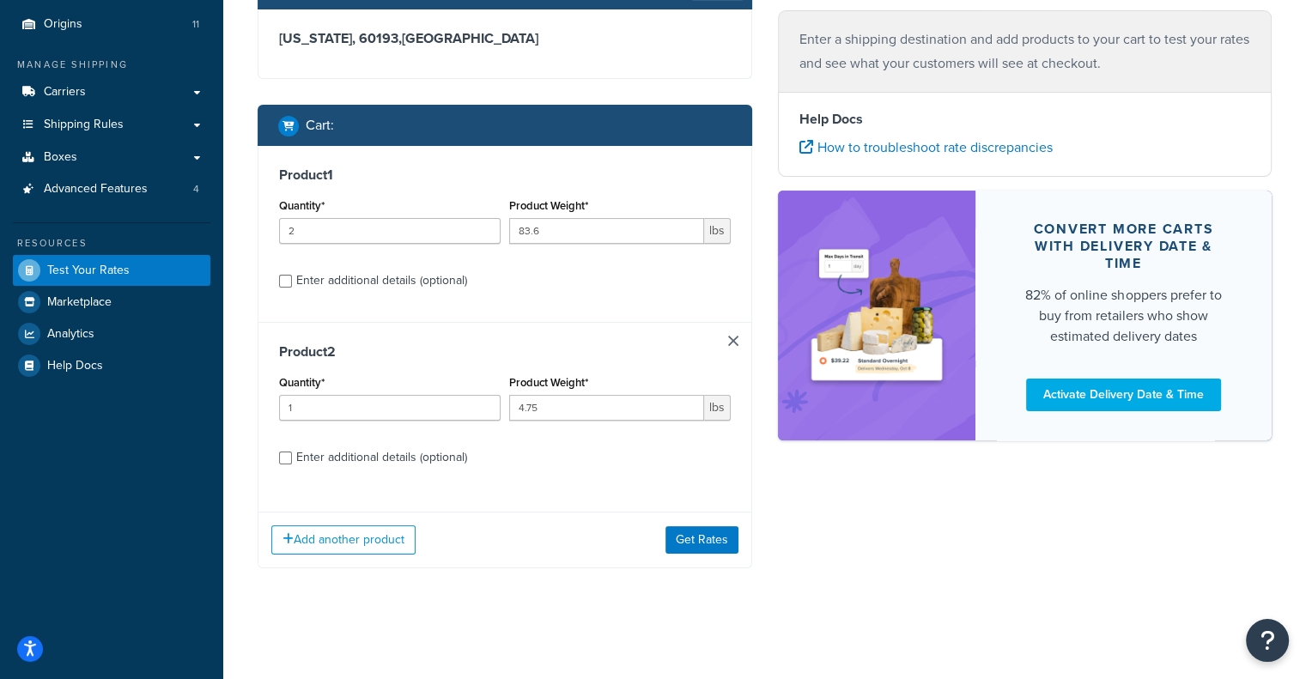
scroll to position [153, 0]
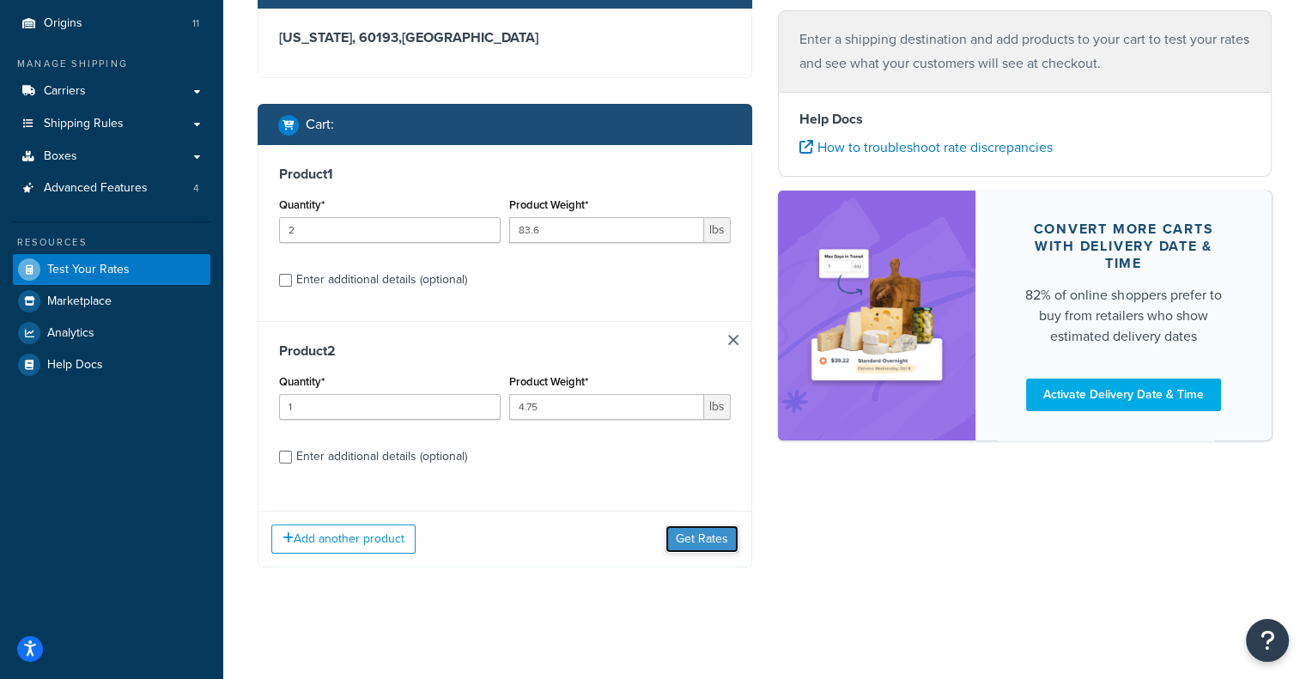
click at [722, 535] on button "Get Rates" at bounding box center [702, 539] width 73 height 27
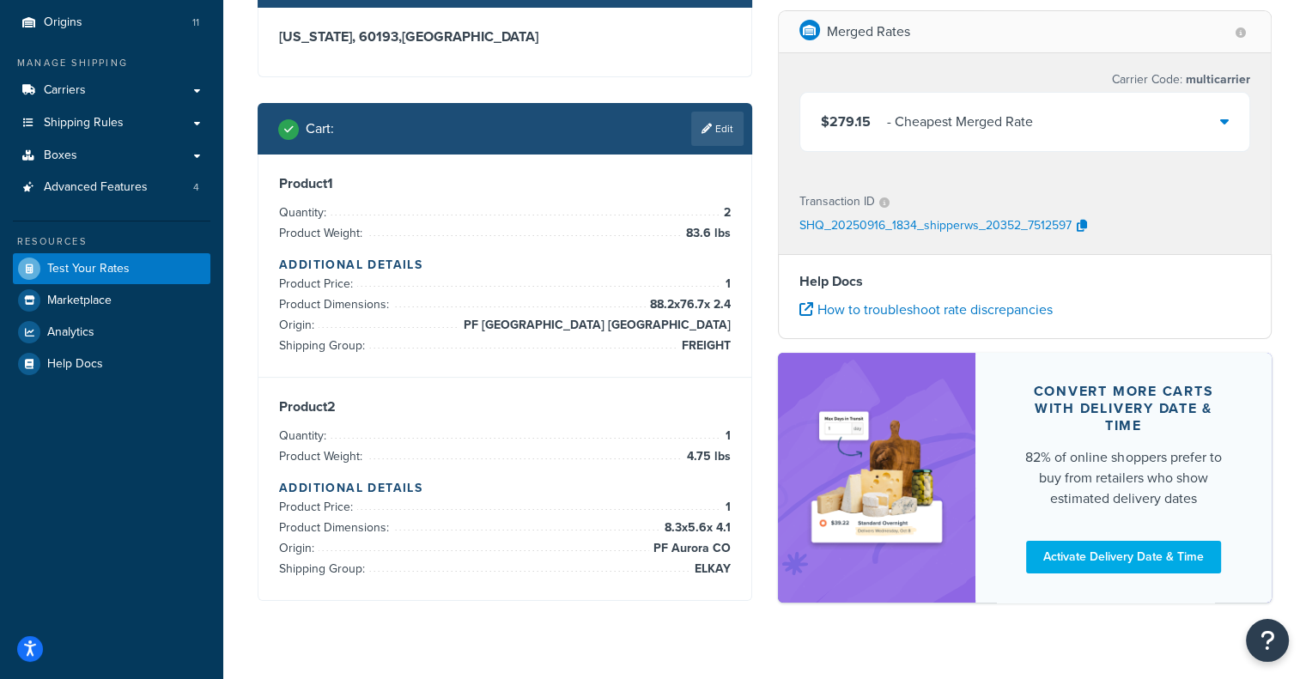
click at [1051, 136] on div "$279.15 - Cheapest Merged Rate" at bounding box center [1025, 122] width 450 height 58
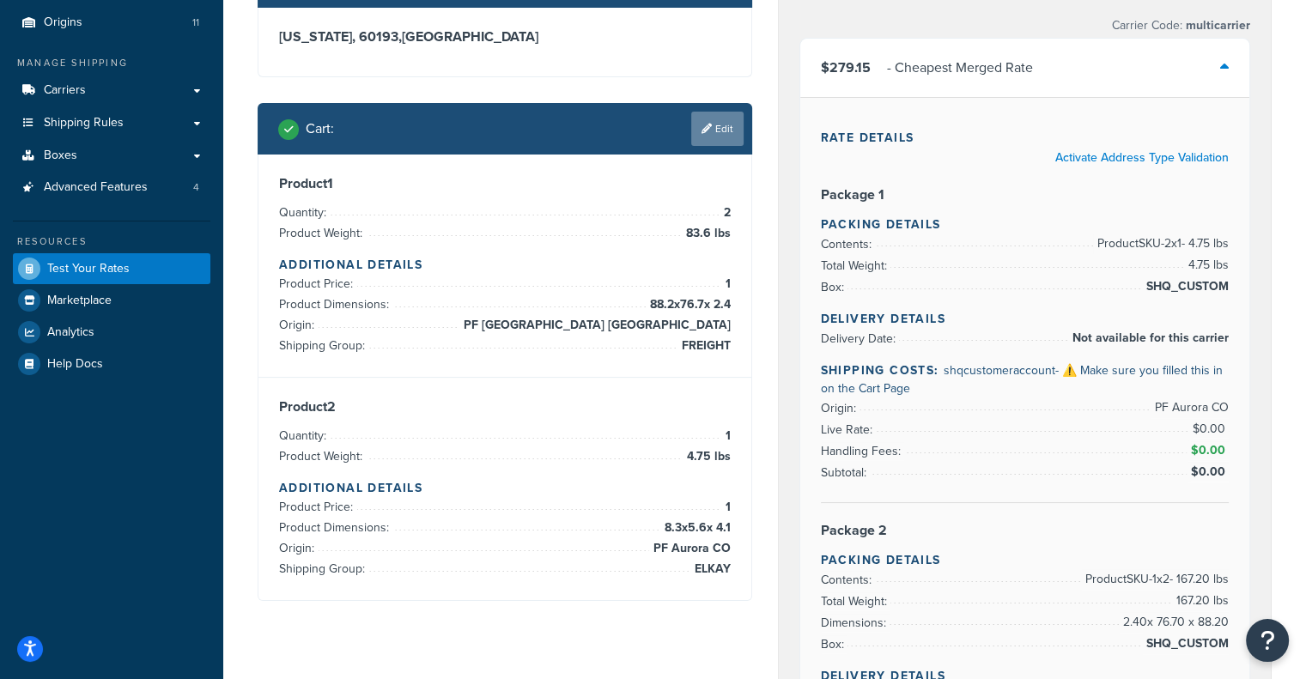
click at [724, 139] on link "Edit" at bounding box center [717, 129] width 52 height 34
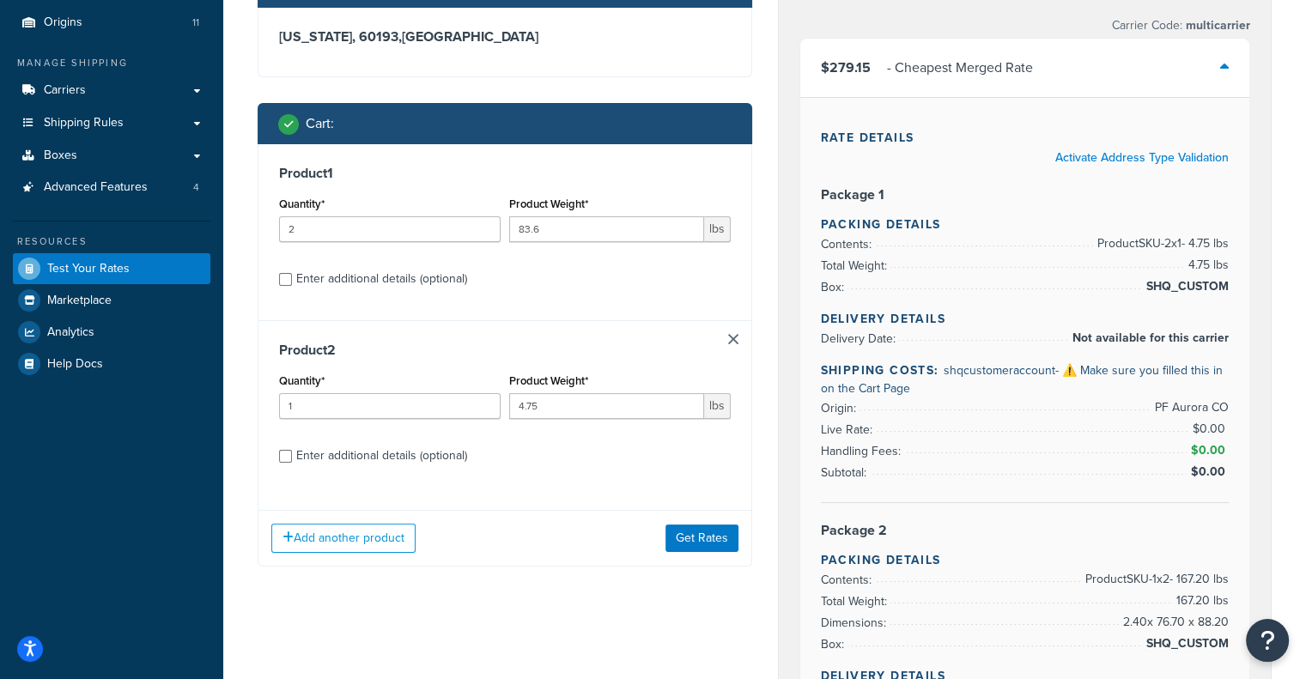
click at [446, 451] on div "Enter additional details (optional)" at bounding box center [381, 456] width 171 height 24
click at [292, 451] on input "Enter additional details (optional)" at bounding box center [285, 456] width 13 height 13
checkbox input "true"
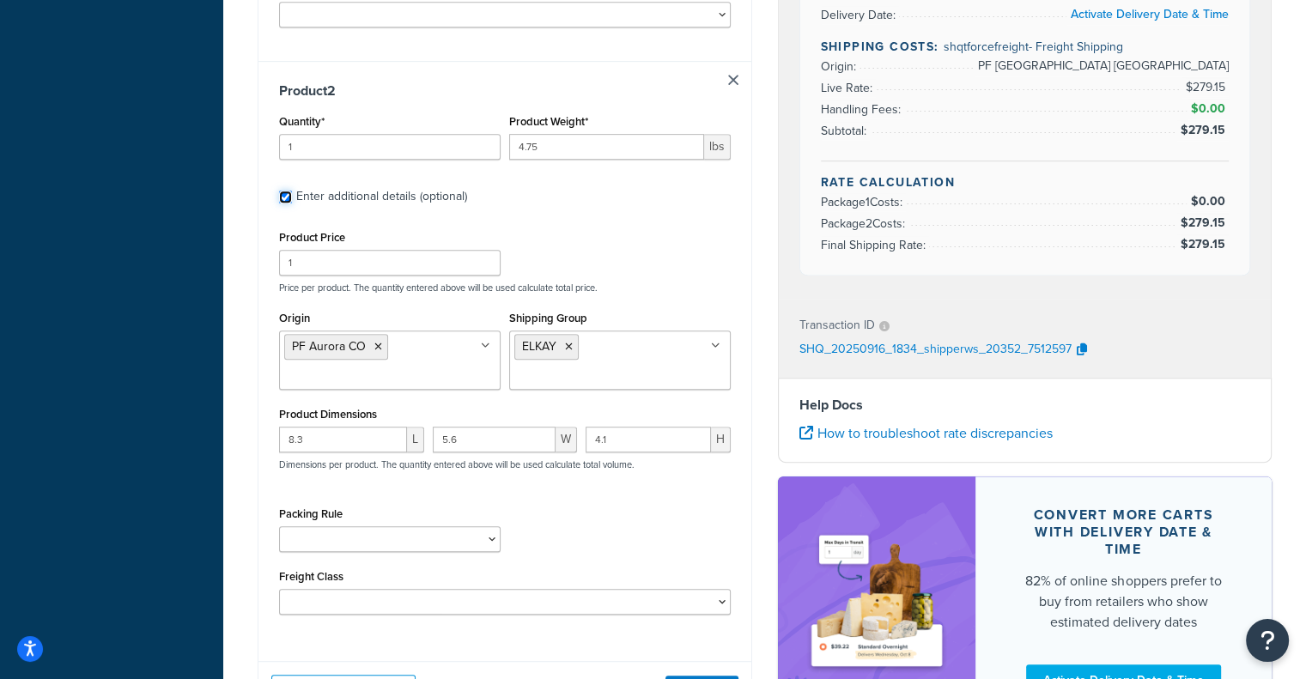
scroll to position [836, 0]
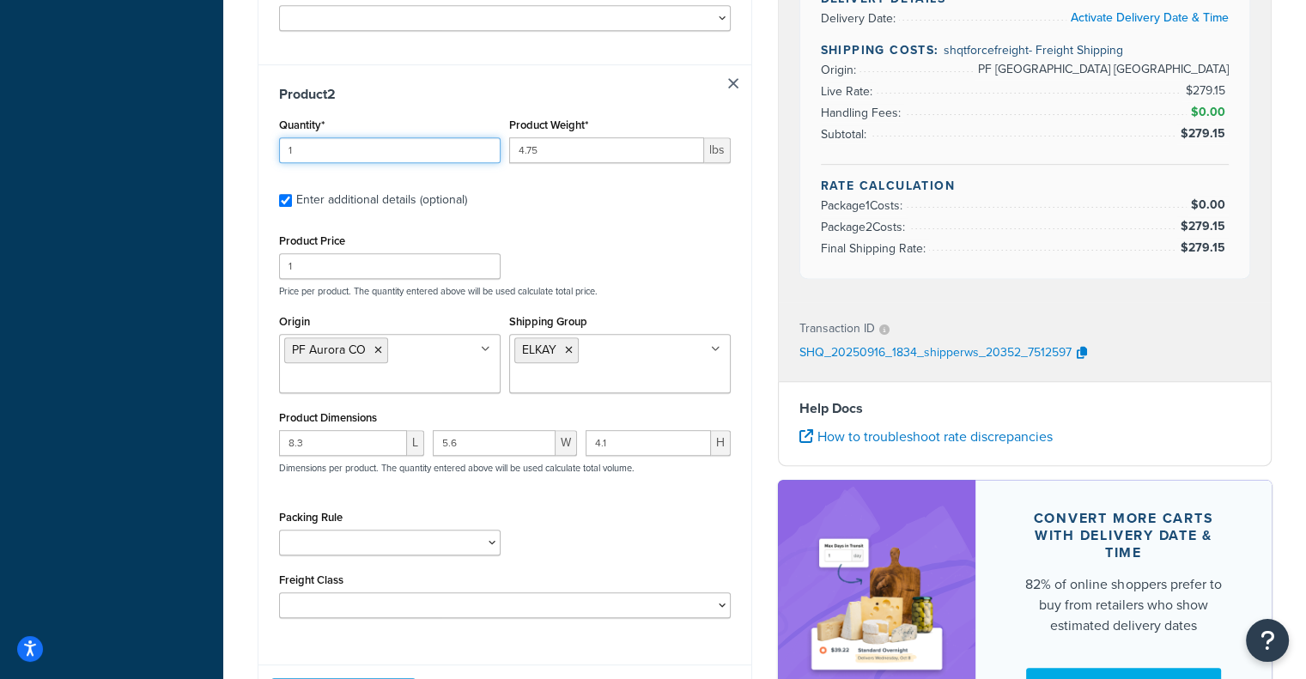
drag, startPoint x: 398, startPoint y: 140, endPoint x: 184, endPoint y: 148, distance: 214.8
type input "20"
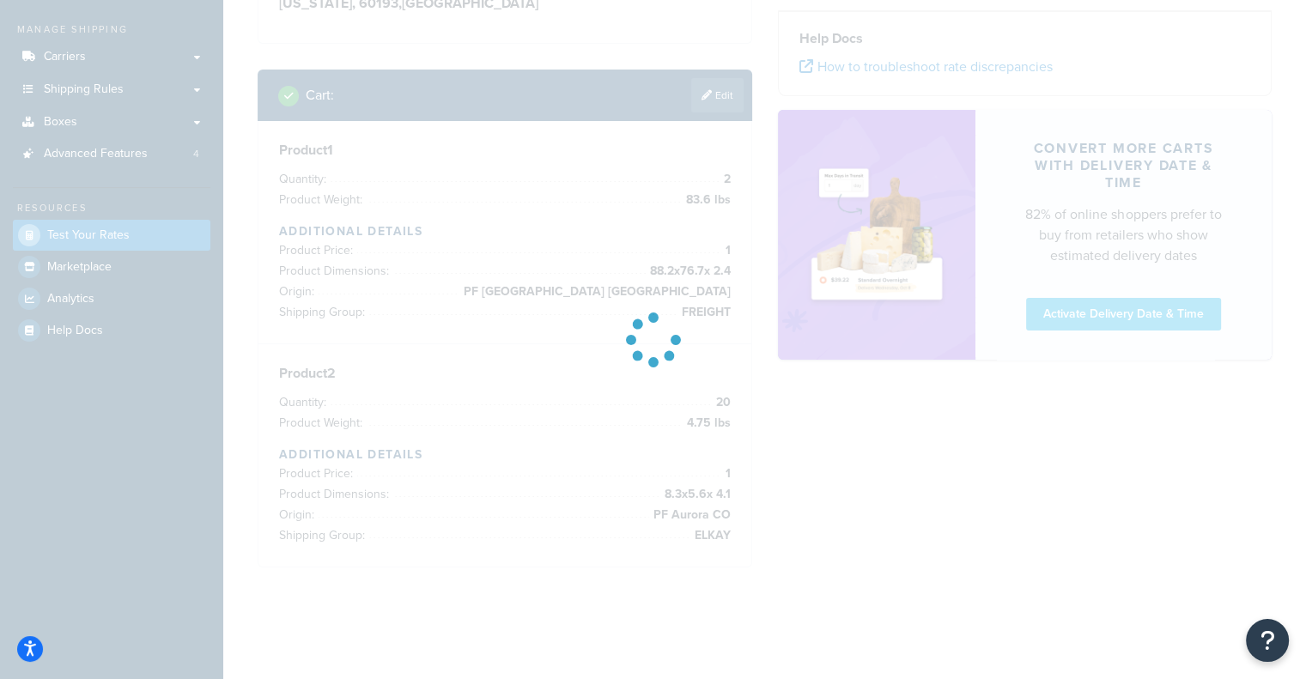
scroll to position [186, 0]
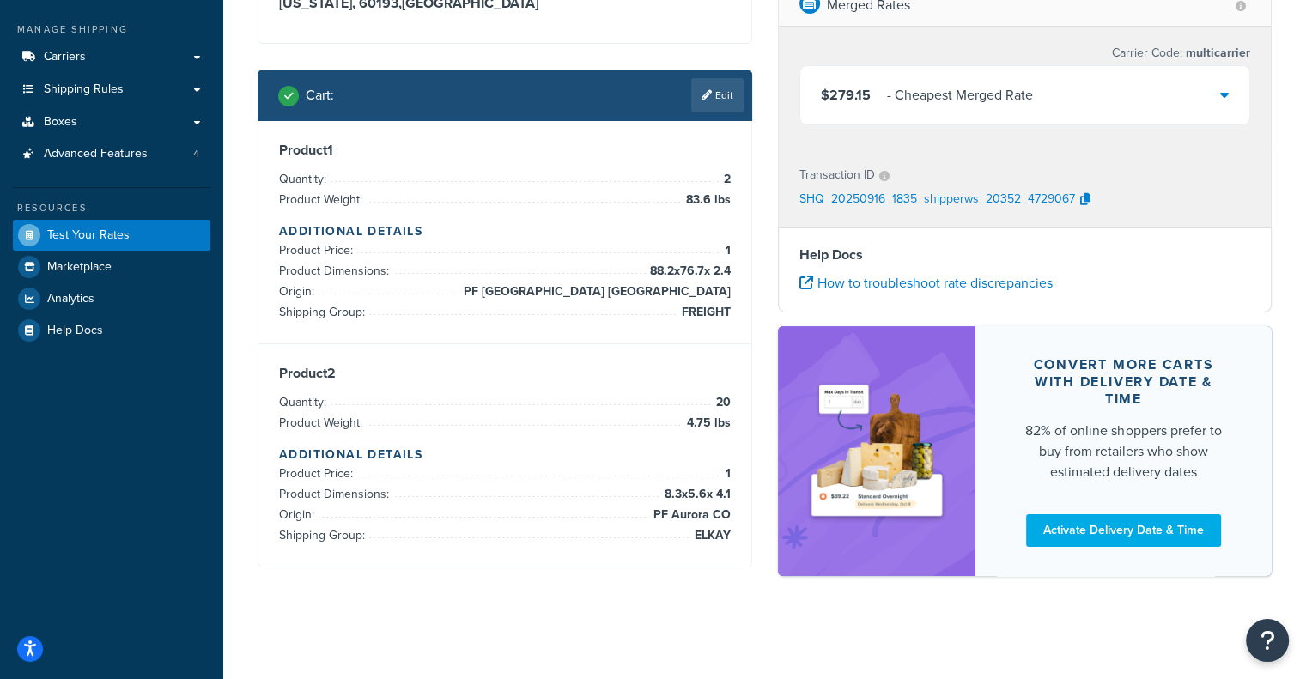
click at [1116, 120] on div "$279.15 - Cheapest Merged Rate" at bounding box center [1025, 95] width 450 height 58
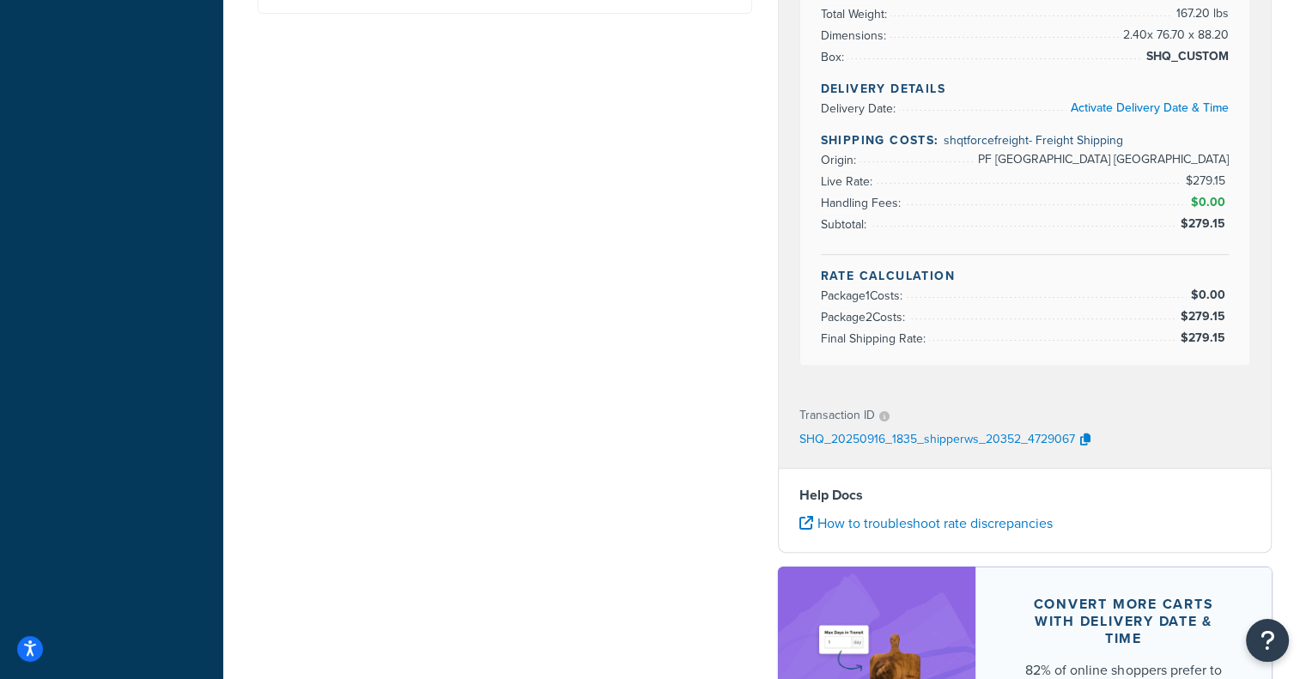
scroll to position [836, 0]
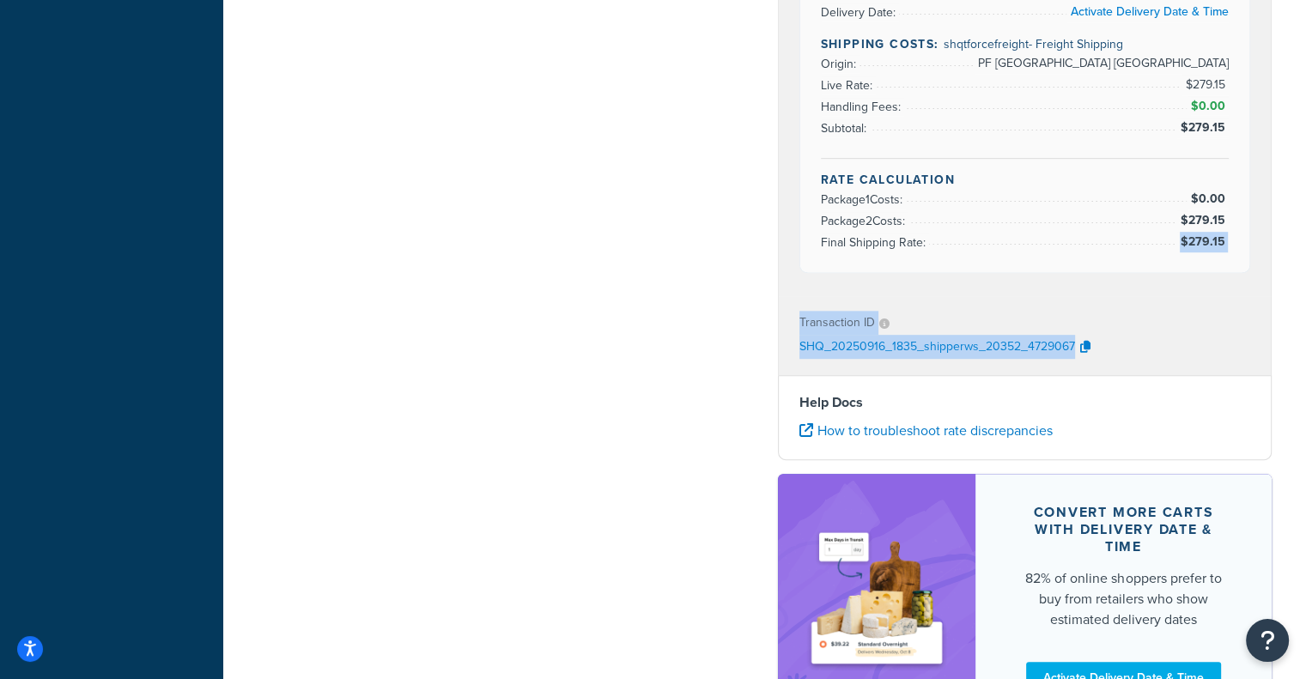
drag, startPoint x: 1302, startPoint y: 346, endPoint x: 1309, endPoint y: 302, distance: 44.3
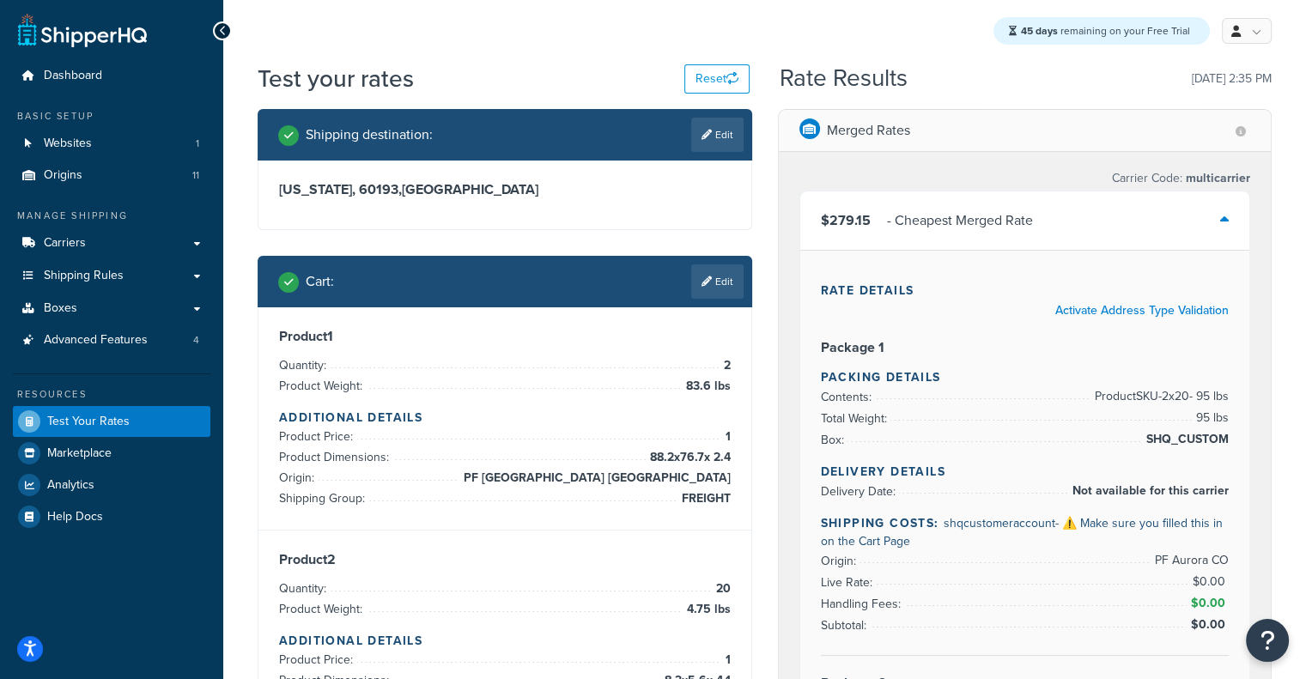
scroll to position [3, 0]
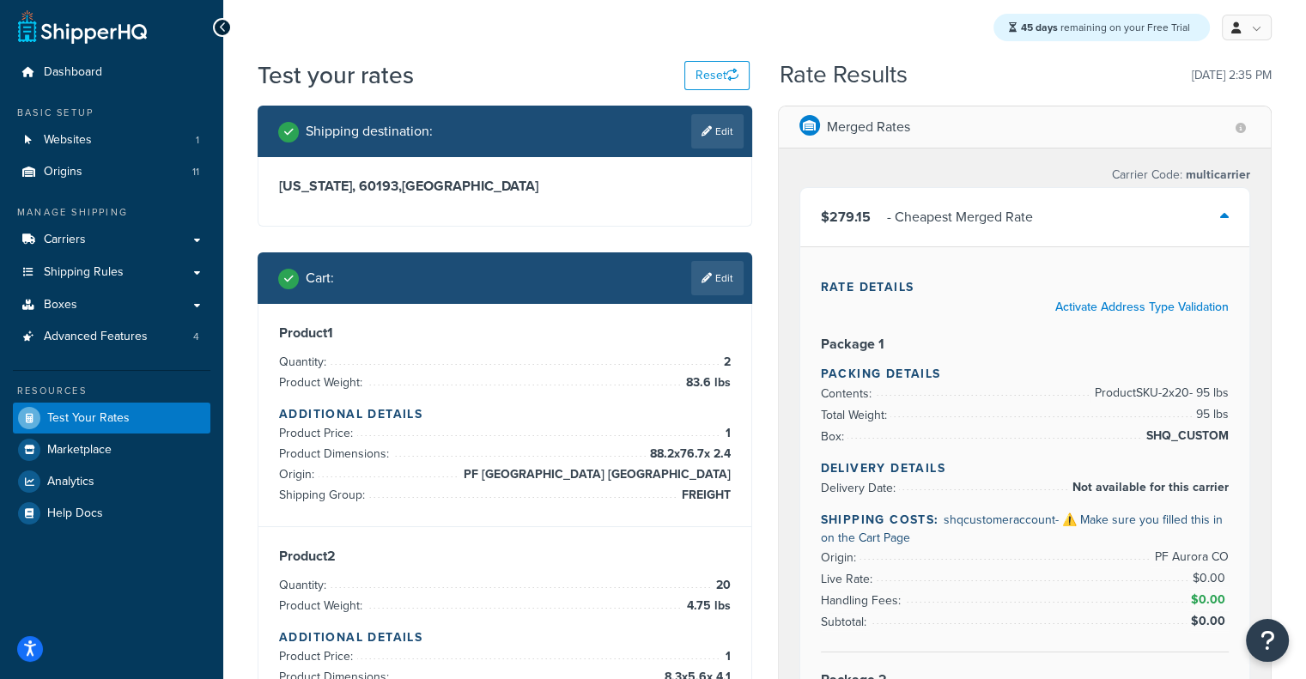
click at [1115, 202] on div "$279.15 - Cheapest Merged Rate" at bounding box center [1025, 217] width 450 height 58
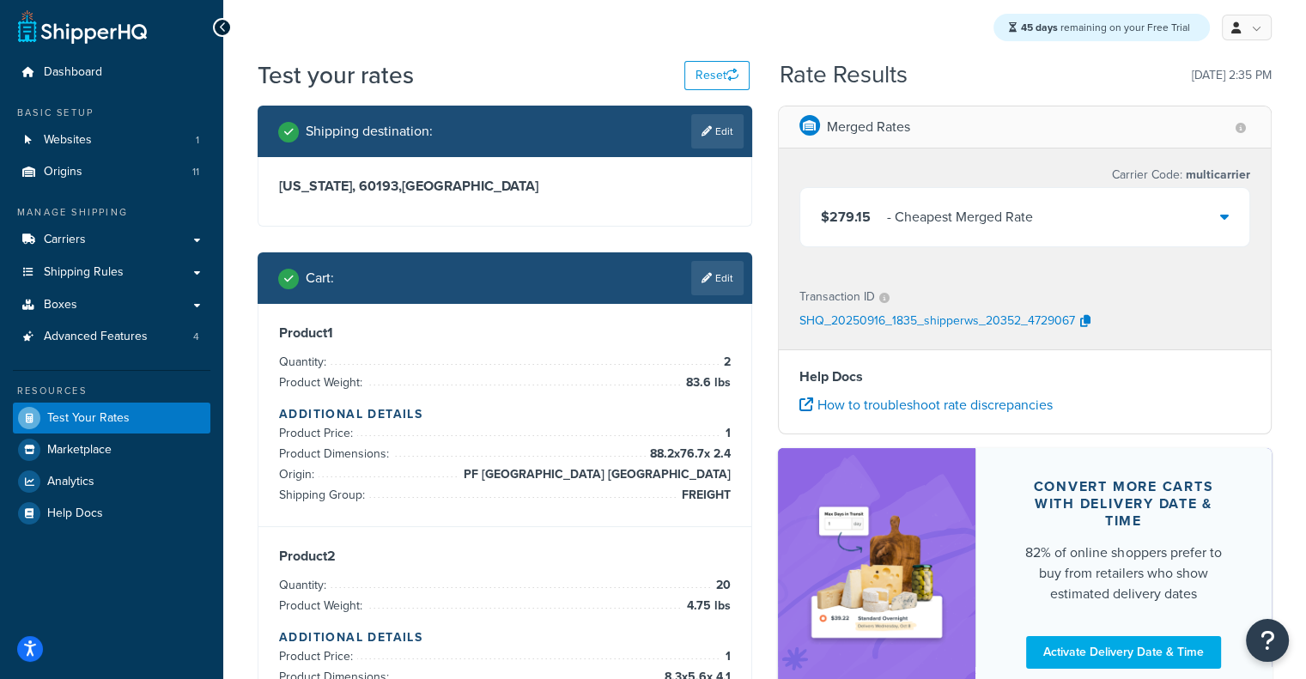
click at [1115, 202] on div "$279.15 - Cheapest Merged Rate" at bounding box center [1025, 217] width 450 height 58
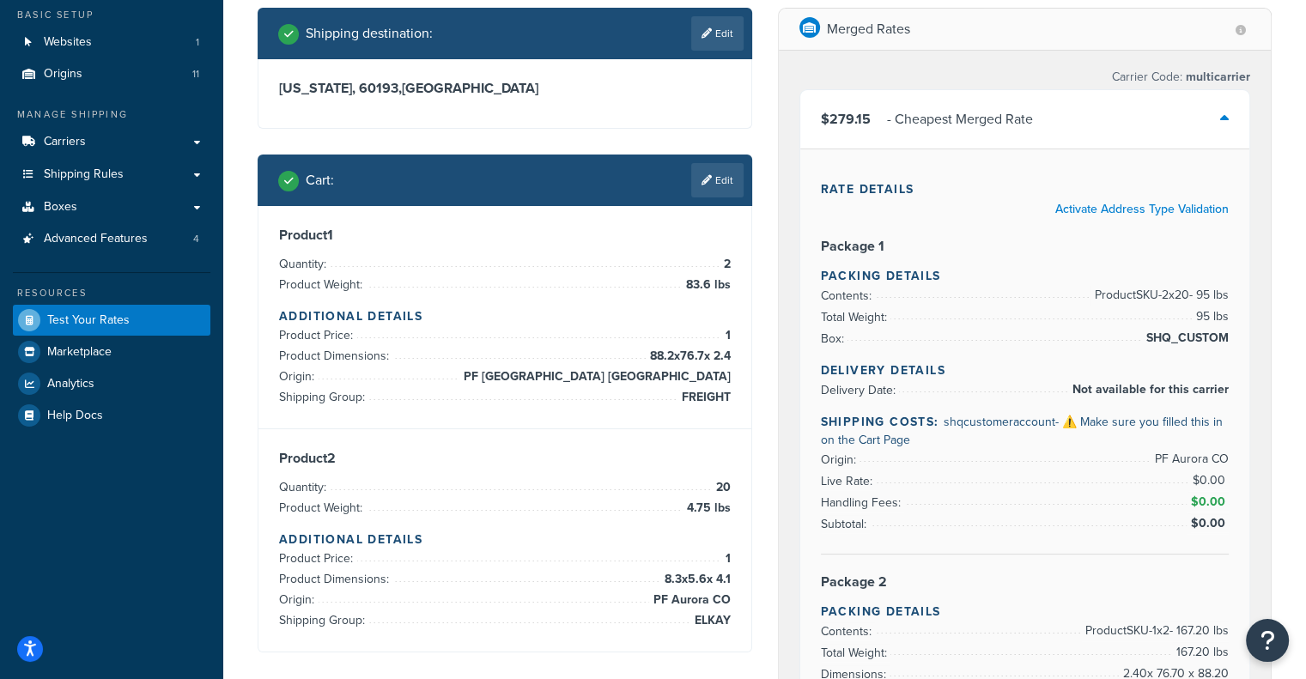
scroll to position [110, 0]
